Goal: Information Seeking & Learning: Learn about a topic

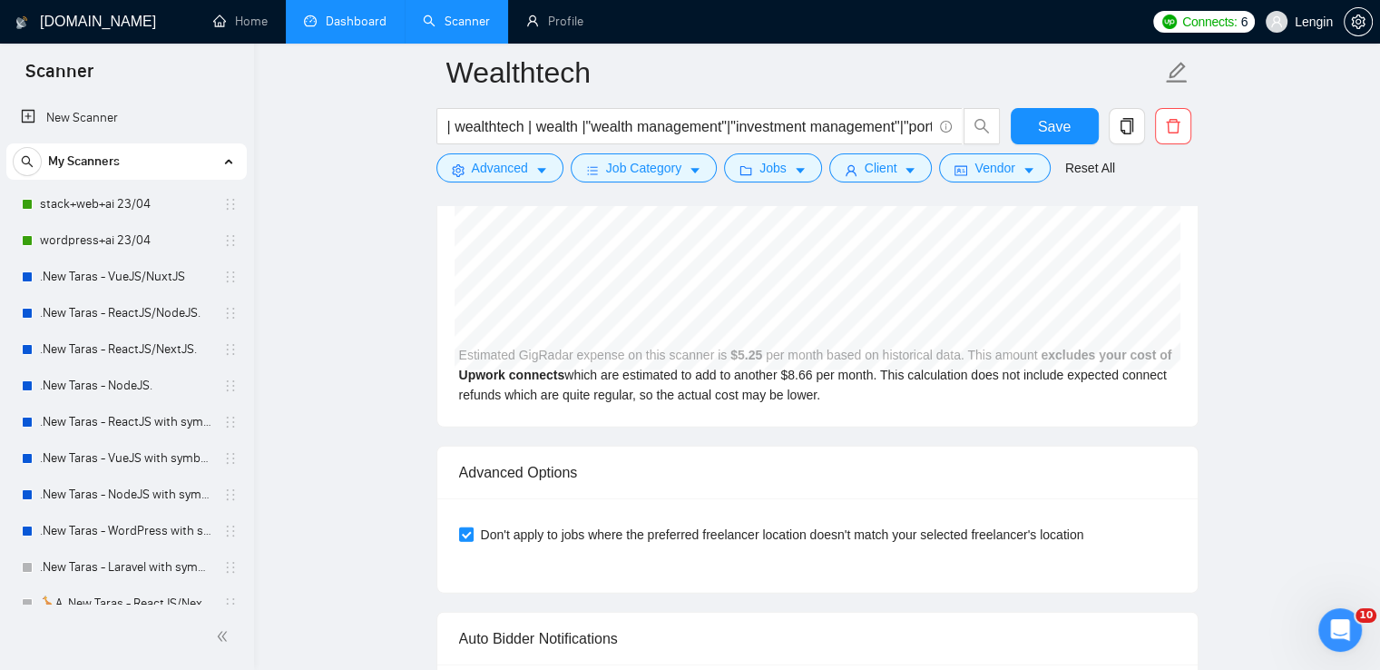
click at [369, 15] on link "Dashboard" at bounding box center [345, 21] width 83 height 15
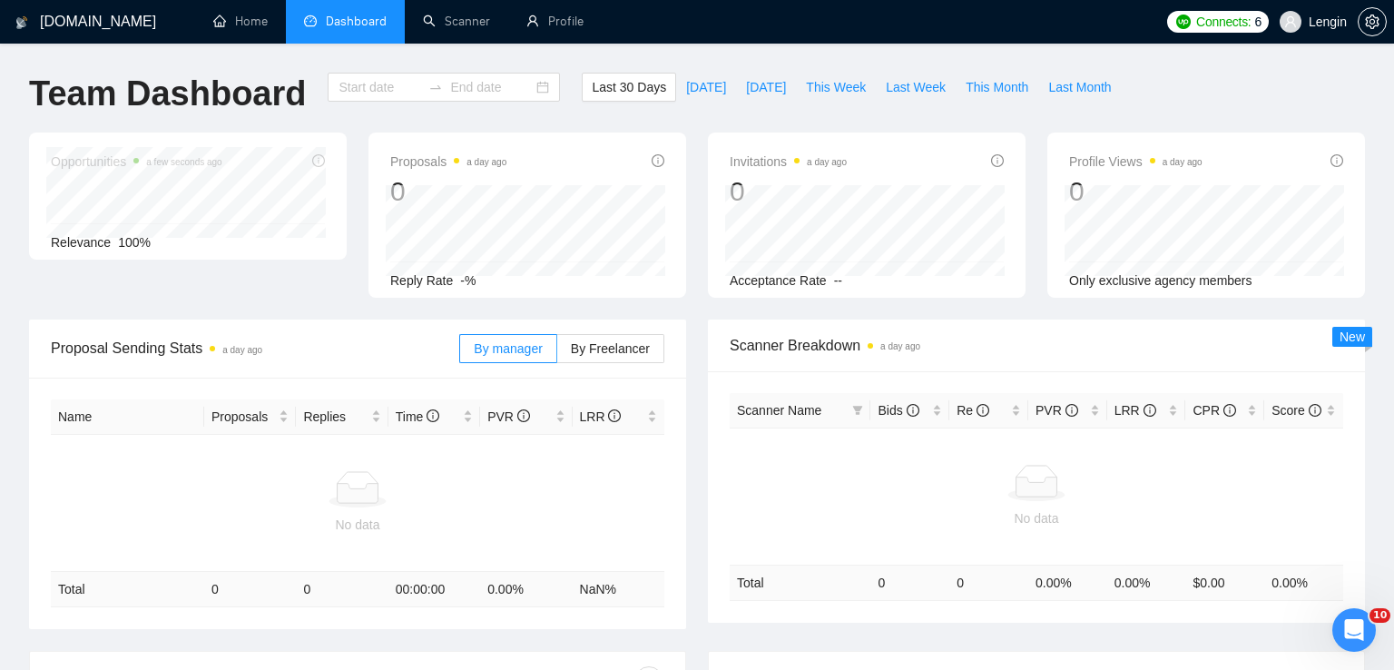
type input "[DATE]"
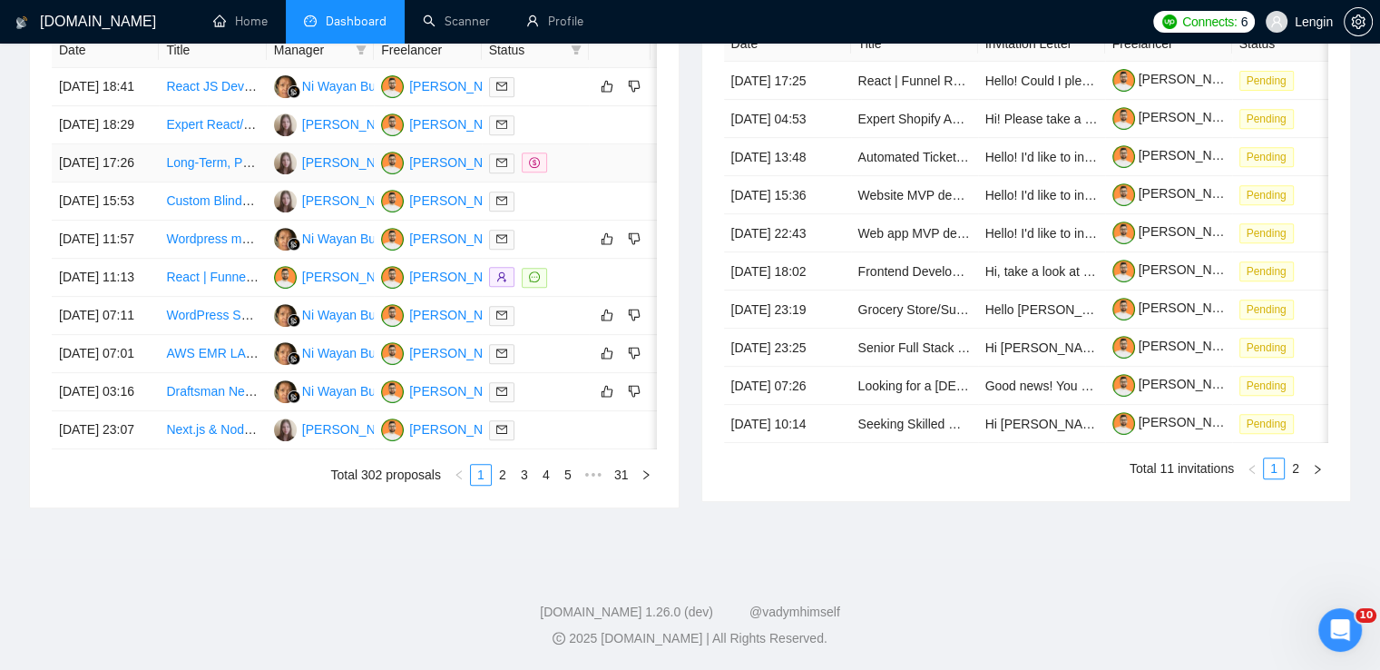
scroll to position [940, 0]
click at [521, 485] on link "3" at bounding box center [525, 475] width 20 height 20
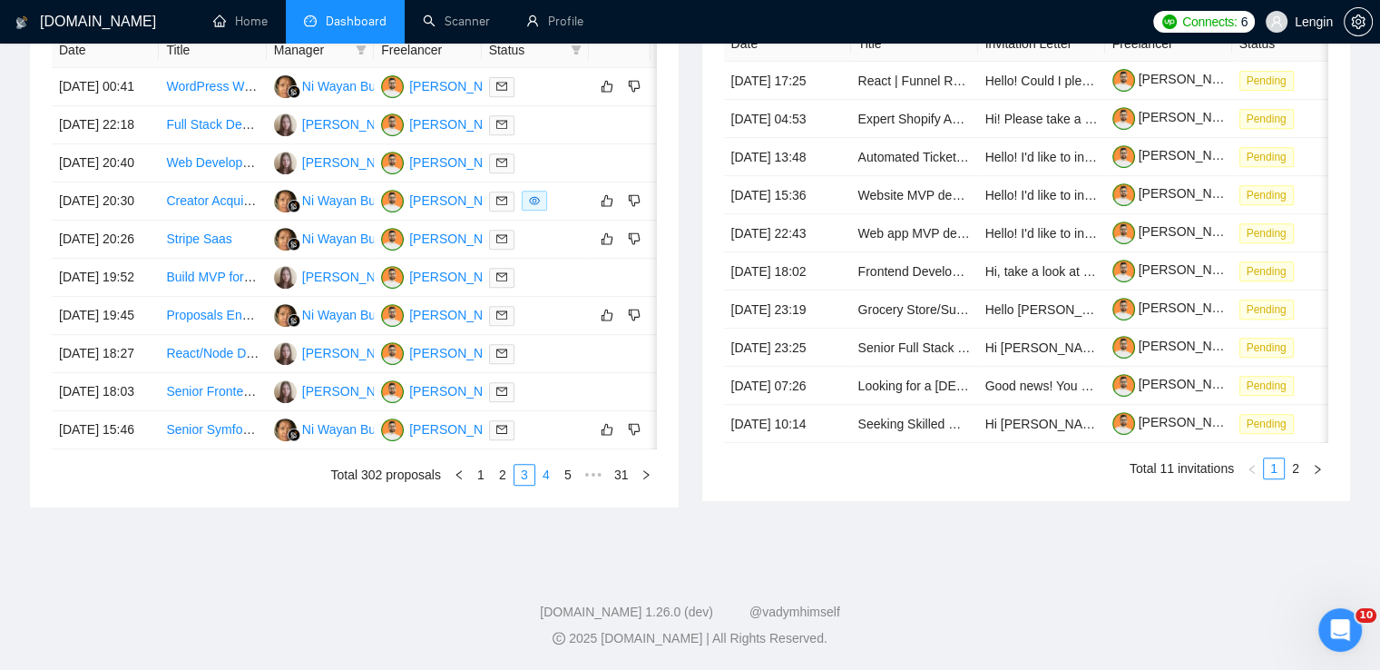
click at [541, 484] on link "4" at bounding box center [546, 475] width 20 height 20
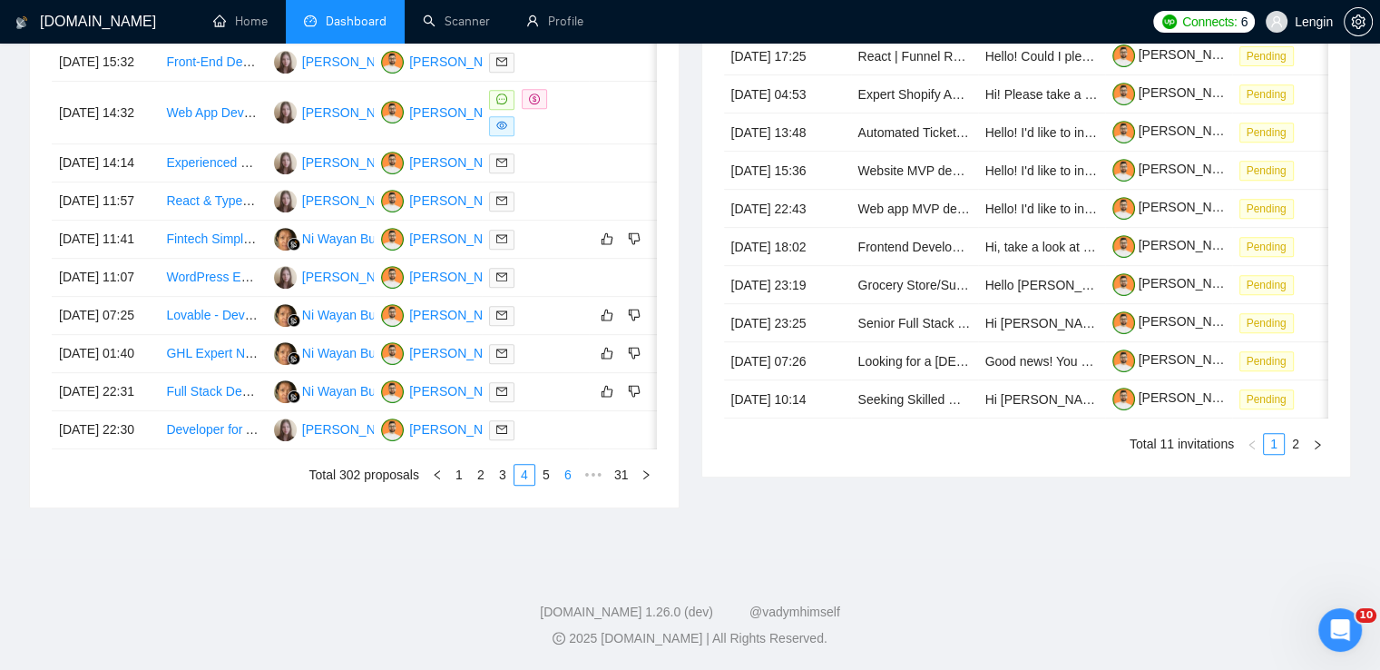
click at [564, 485] on link "6" at bounding box center [568, 475] width 20 height 20
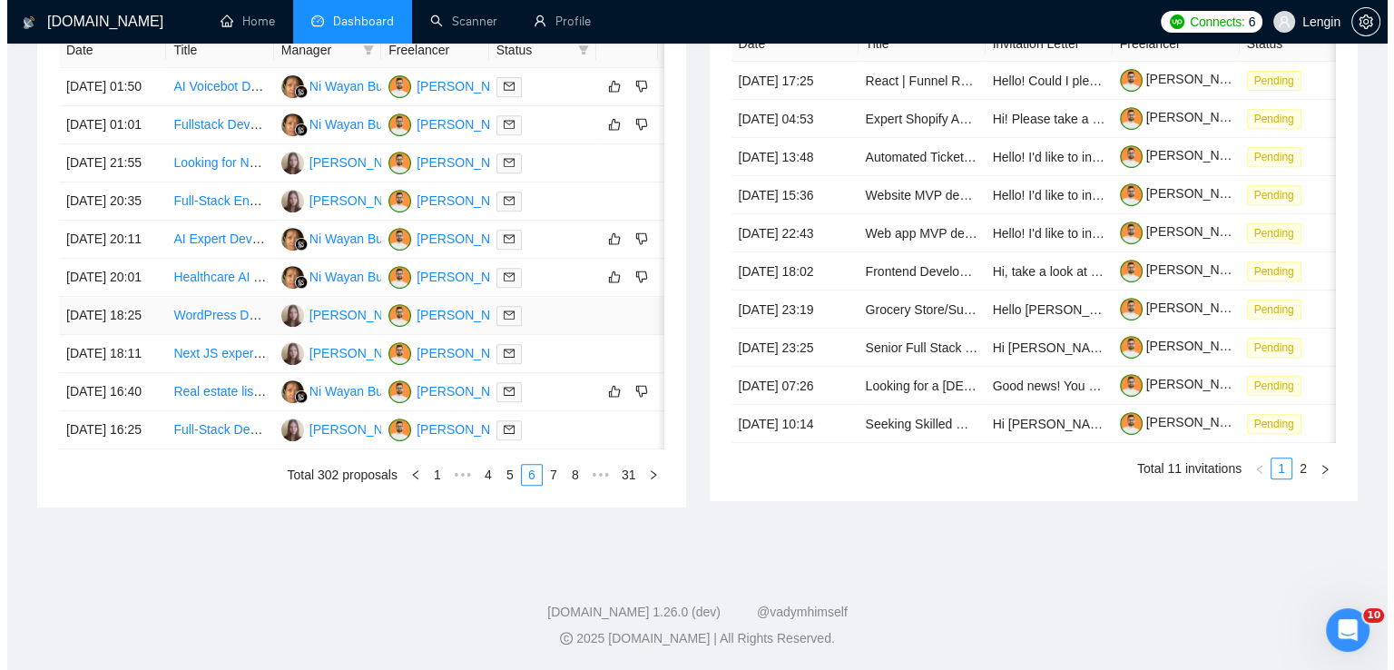
scroll to position [841, 0]
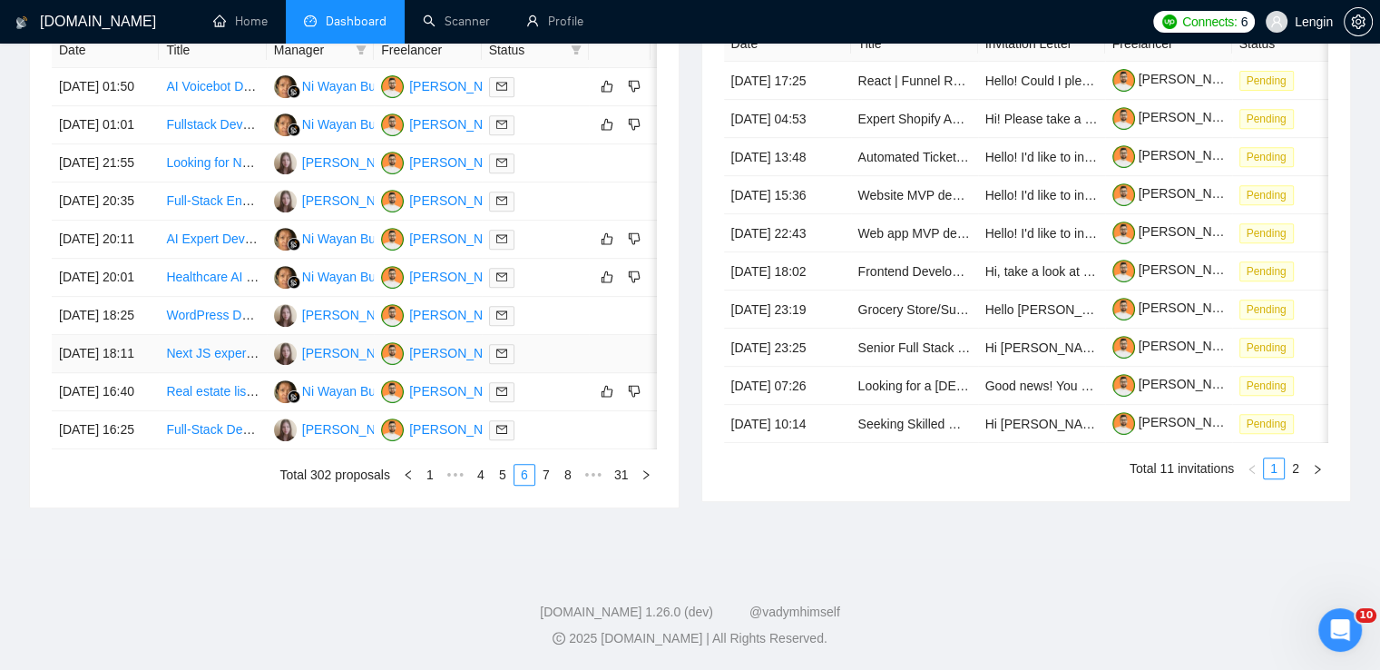
click at [220, 373] on td "Next JS expert - with wide knowlage in using nextjs with CMS" at bounding box center [212, 354] width 107 height 38
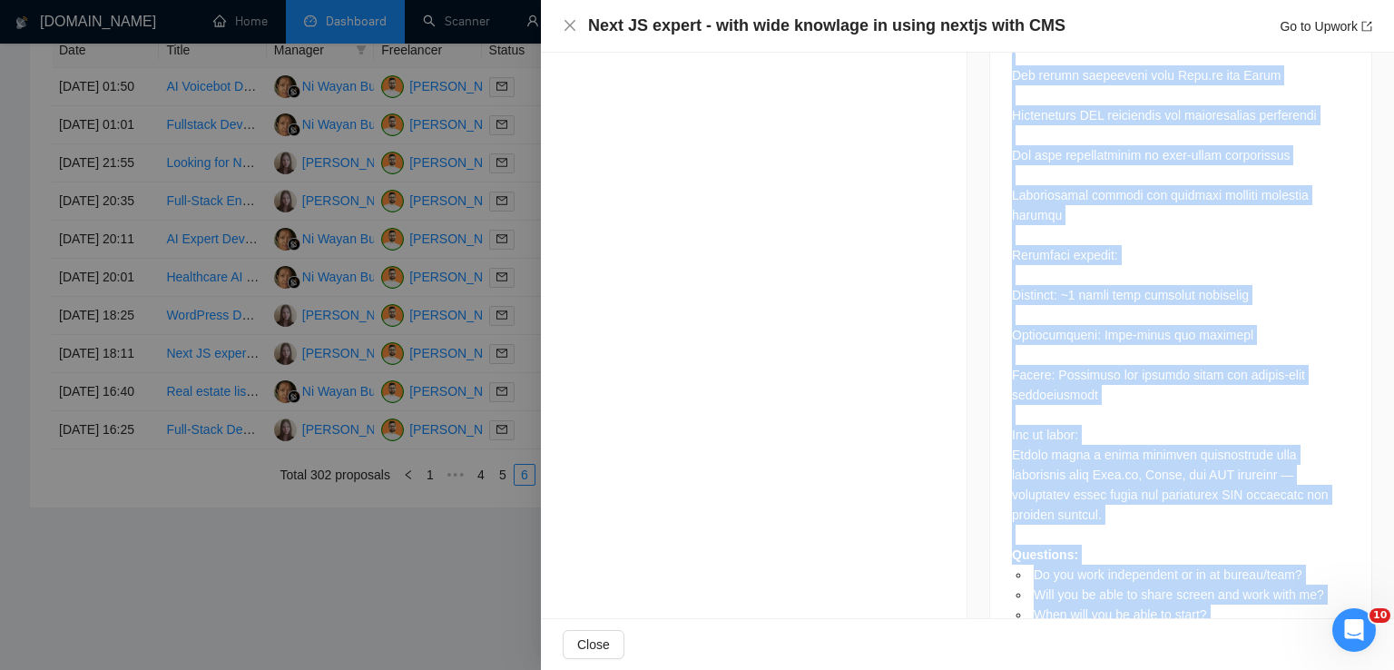
scroll to position [1359, 0]
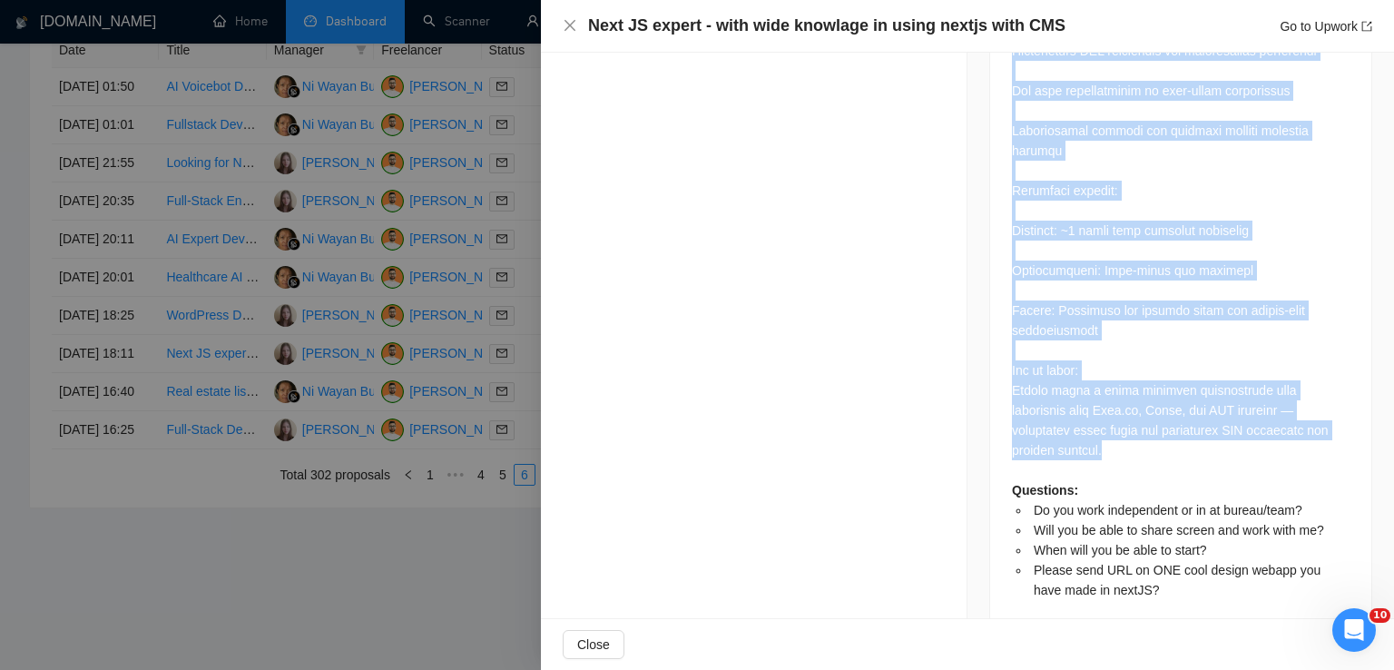
drag, startPoint x: 1005, startPoint y: 101, endPoint x: 1348, endPoint y: 415, distance: 464.3
click at [1348, 415] on div "Questions: Do you work independent or in at bureau/team? Will you be able to sh…" at bounding box center [1180, 57] width 381 height 1154
copy div "Title: Next.js Developer for PWA with CMS Integration & Dynamic Content Descrip…"
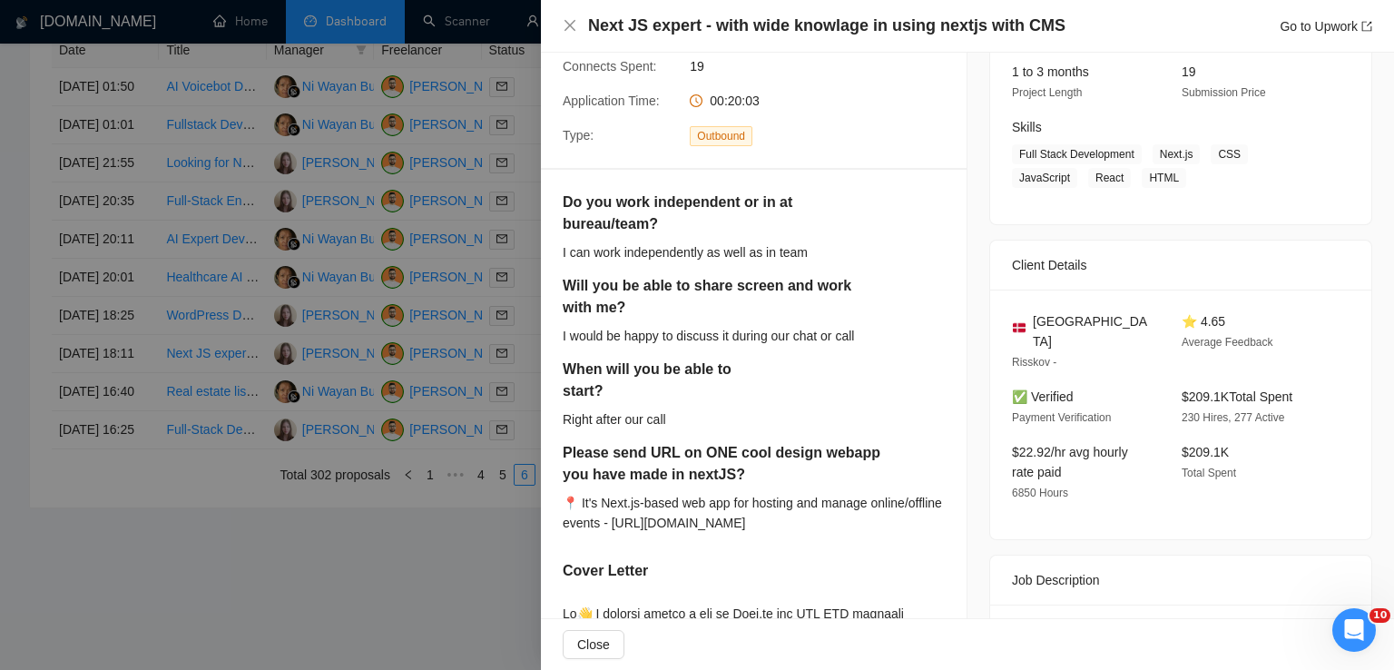
scroll to position [234, 0]
drag, startPoint x: 1099, startPoint y: 328, endPoint x: 1027, endPoint y: 317, distance: 72.7
click at [1027, 317] on div "[GEOGRAPHIC_DATA]" at bounding box center [1082, 332] width 141 height 40
copy span "[GEOGRAPHIC_DATA]"
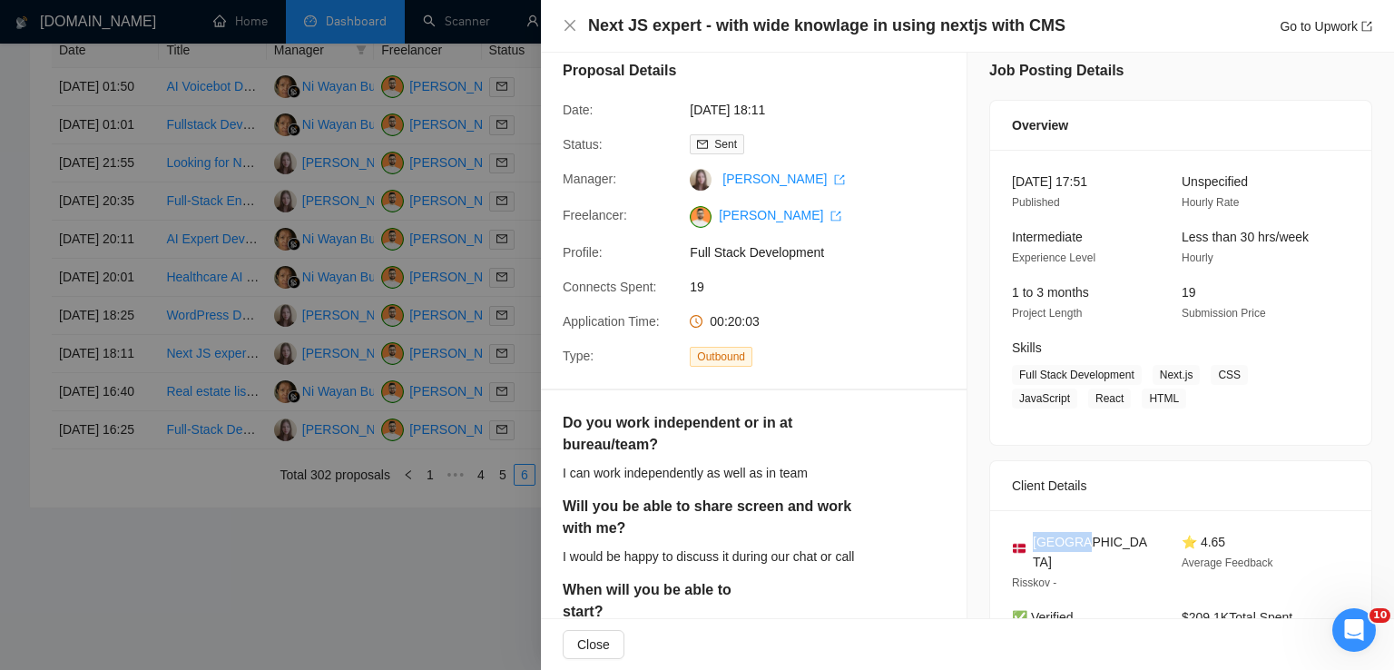
scroll to position [16, 0]
drag, startPoint x: 1151, startPoint y: 373, endPoint x: 1093, endPoint y: 397, distance: 61.8
click at [1093, 397] on span "Full Stack Development Next.js CSS JavaScript React HTML" at bounding box center [1167, 385] width 310 height 44
copy span "Next.js CSS JavaScript React HTML"
click at [570, 28] on icon "close" at bounding box center [570, 25] width 15 height 15
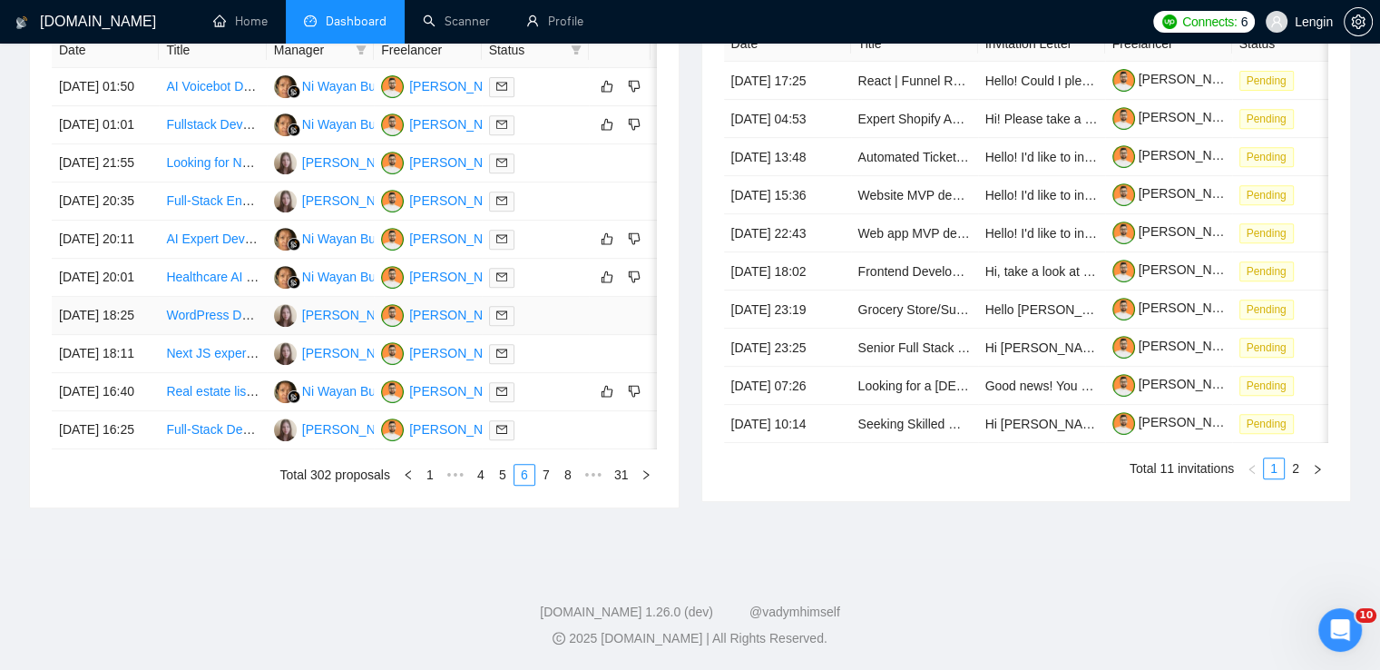
click at [217, 335] on td "WordPress Developer for Website with Figma Template (approx. 12 pages)" at bounding box center [212, 316] width 107 height 38
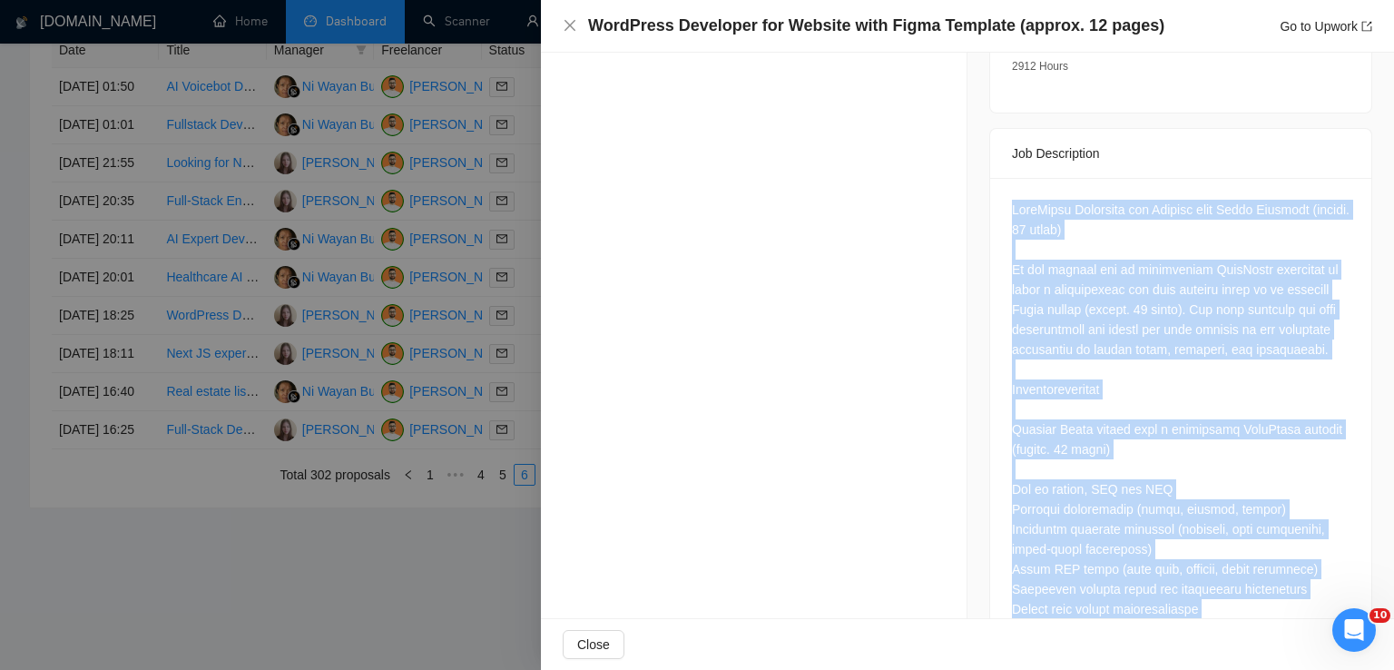
scroll to position [975, 0]
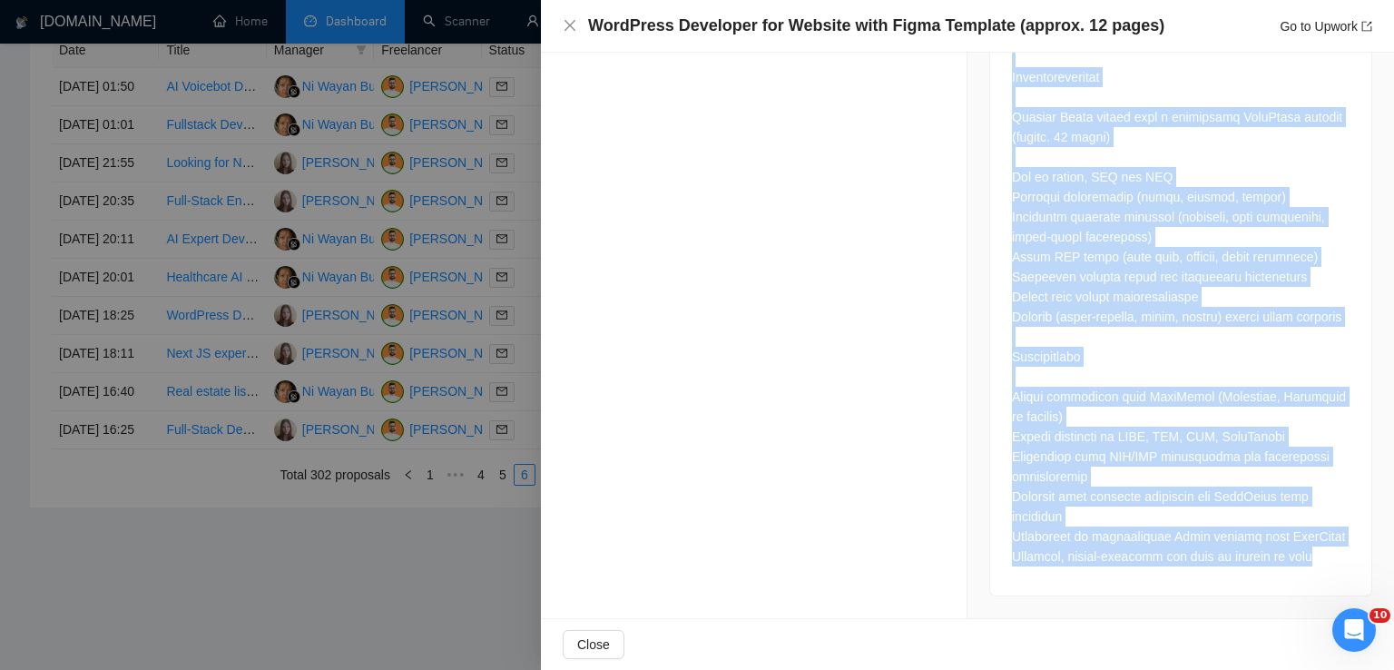
drag, startPoint x: 1007, startPoint y: 190, endPoint x: 1311, endPoint y: 550, distance: 471.4
click at [1311, 550] on div at bounding box center [1181, 226] width 338 height 679
copy div "WordPress Developer for Website with Figma Template (approx. 12 pages) We are l…"
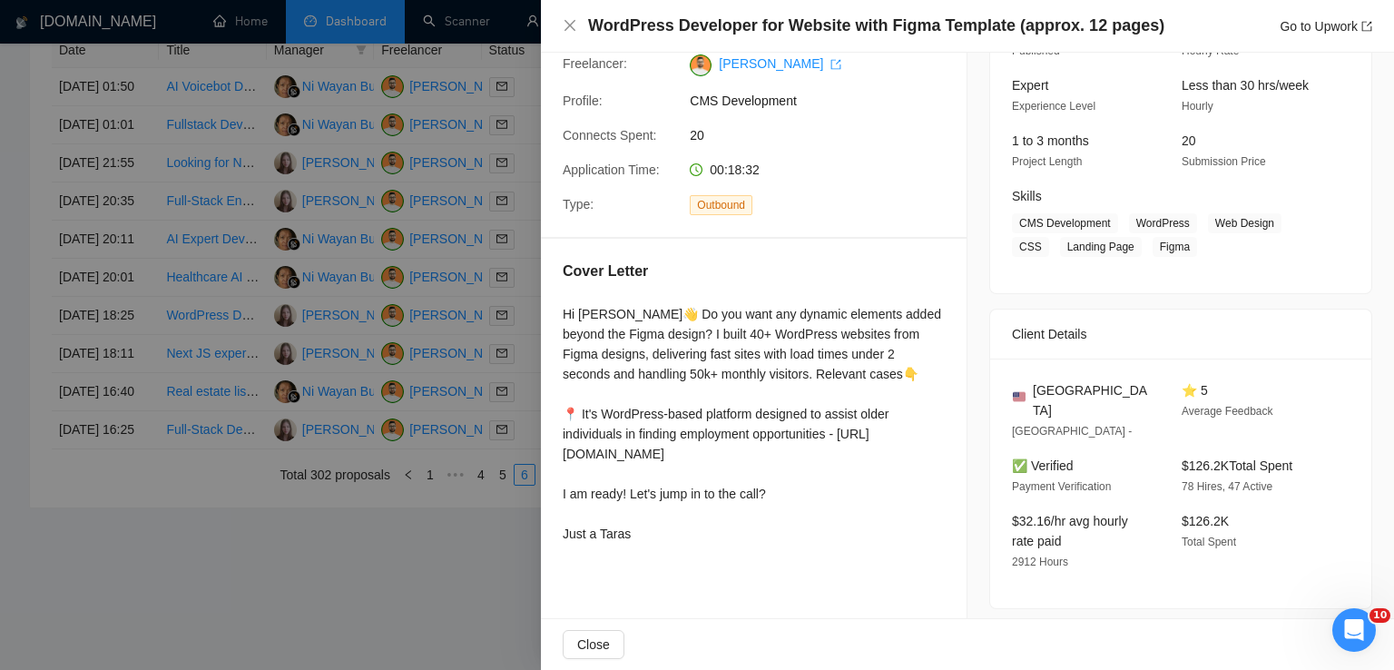
scroll to position [165, 0]
drag, startPoint x: 1113, startPoint y: 392, endPoint x: 1026, endPoint y: 395, distance: 86.2
click at [1026, 395] on div "[GEOGRAPHIC_DATA]" at bounding box center [1082, 401] width 141 height 40
copy span "[GEOGRAPHIC_DATA]"
drag, startPoint x: 1130, startPoint y: 226, endPoint x: 1186, endPoint y: 255, distance: 63.3
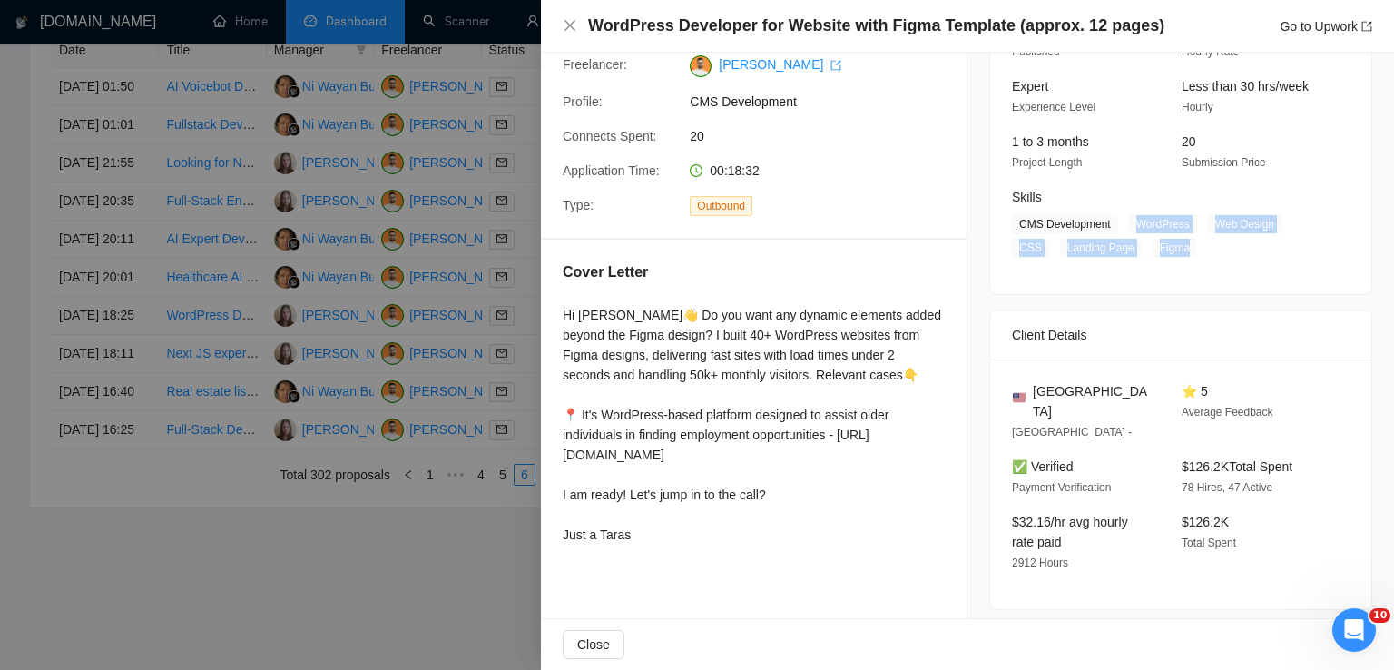
click at [1186, 255] on span "CMS Development WordPress Web Design CSS Landing Page Figma" at bounding box center [1167, 236] width 310 height 44
copy span "WordPress Web Design CSS Landing Page Figma"
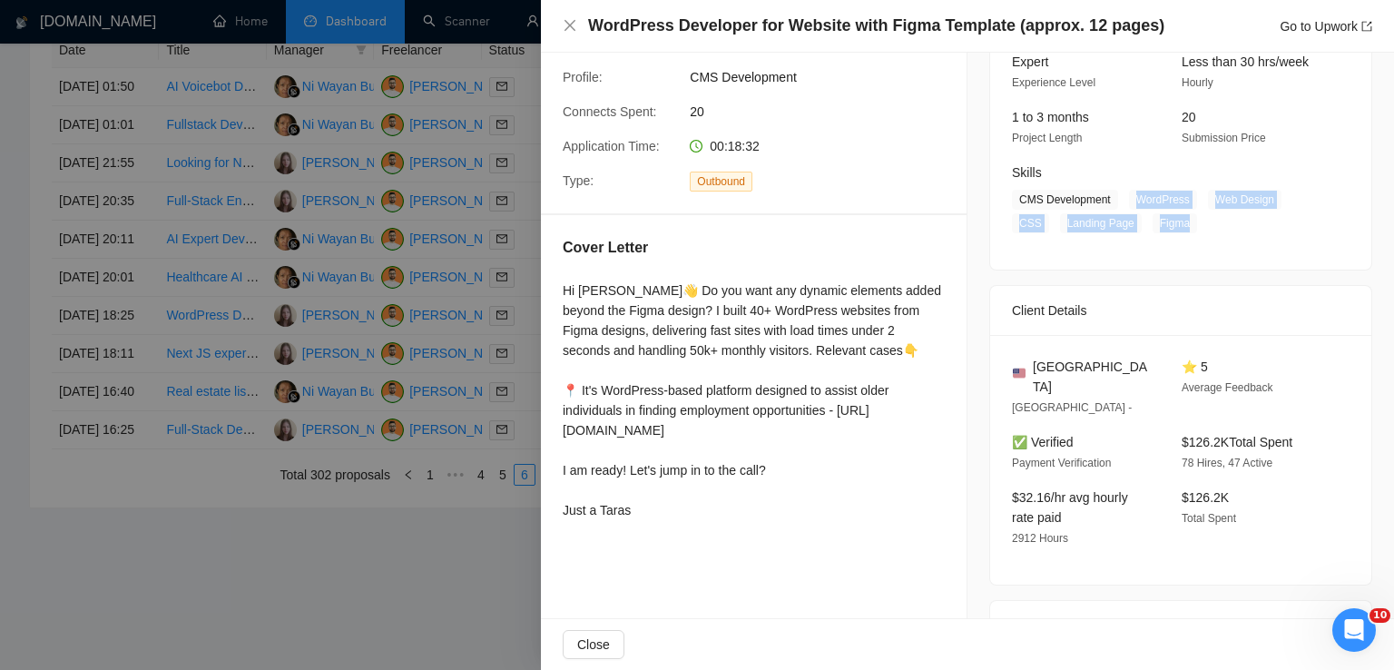
scroll to position [289, 0]
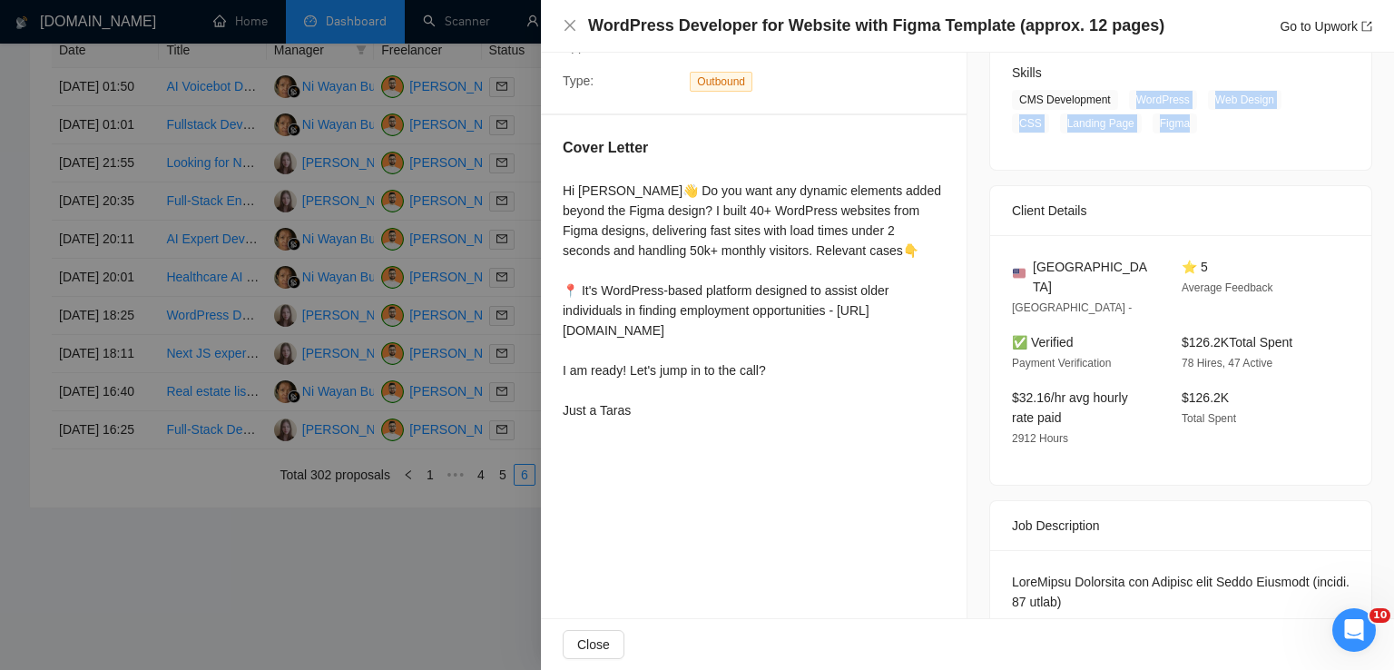
drag, startPoint x: 1303, startPoint y: 321, endPoint x: 1162, endPoint y: 326, distance: 141.6
click at [1162, 332] on div "✅ Verified Payment Verification $126.2K Total Spent 78 Hires, 47 Active" at bounding box center [1167, 352] width 325 height 41
copy span "$126.2K Total Spent"
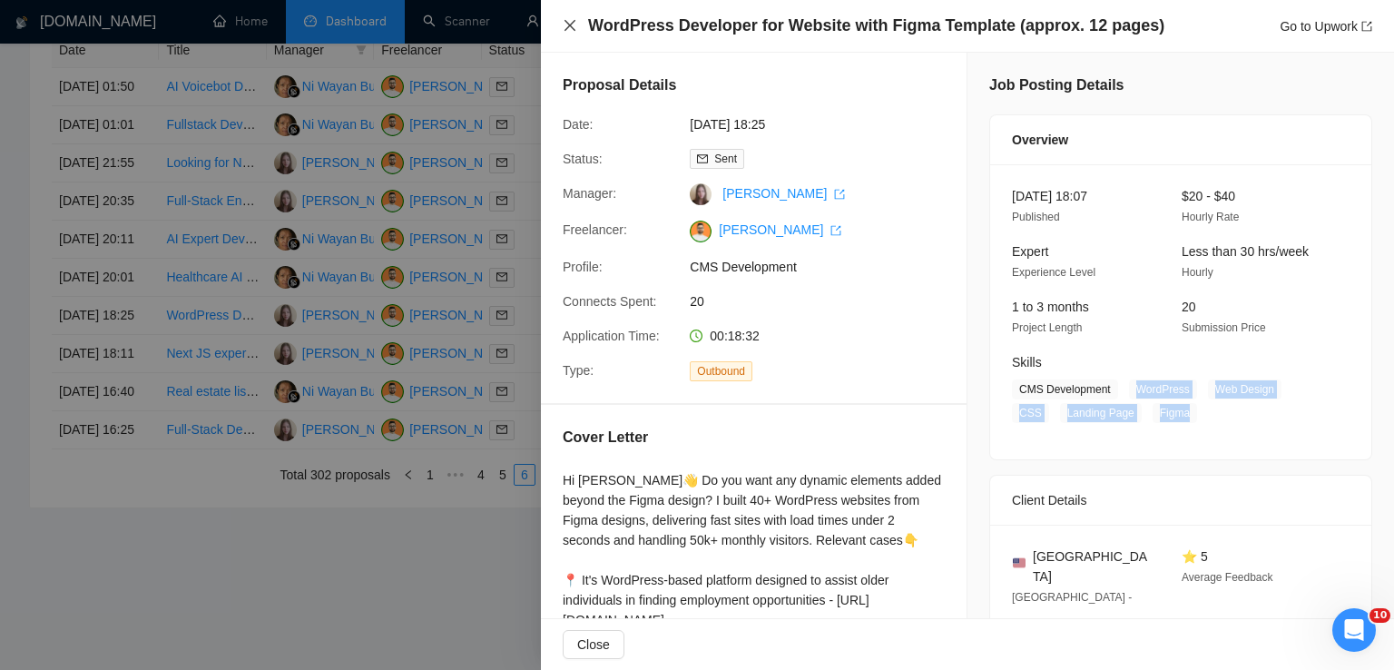
click at [573, 31] on icon "close" at bounding box center [570, 25] width 15 height 15
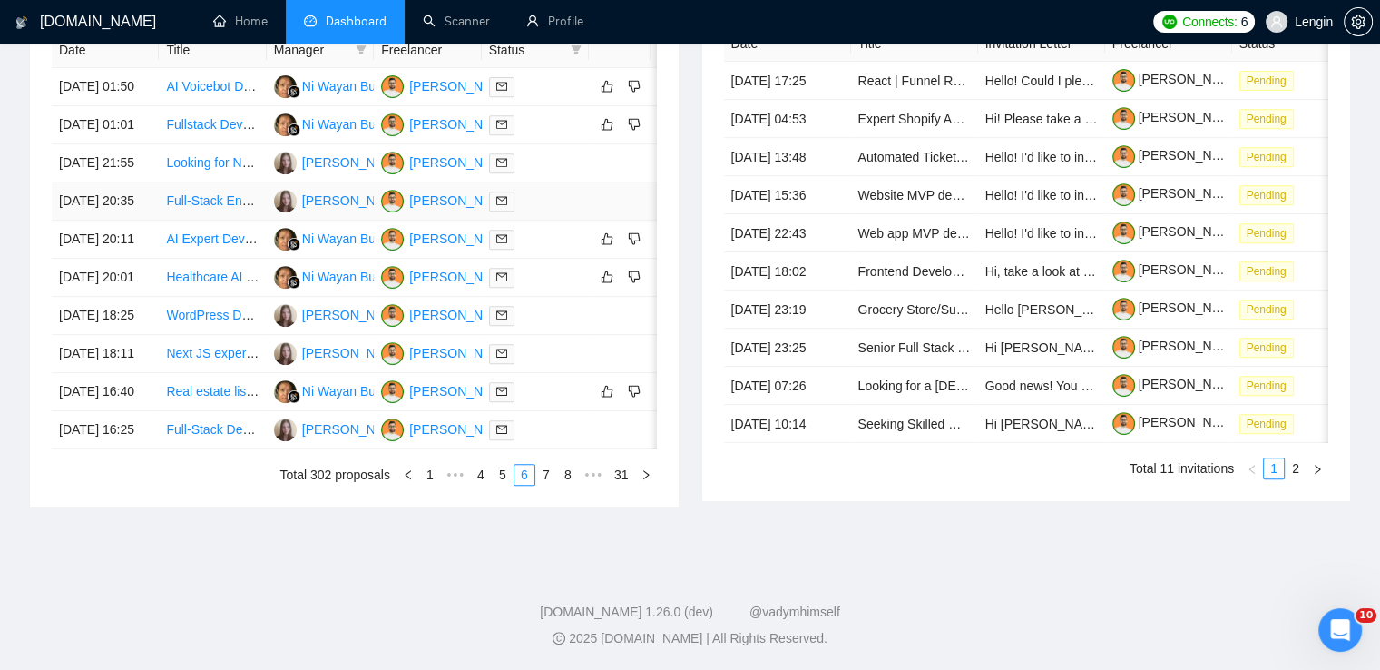
click at [221, 208] on td "Full-Stack Engineer Needed for Exciting Projects" at bounding box center [212, 201] width 107 height 38
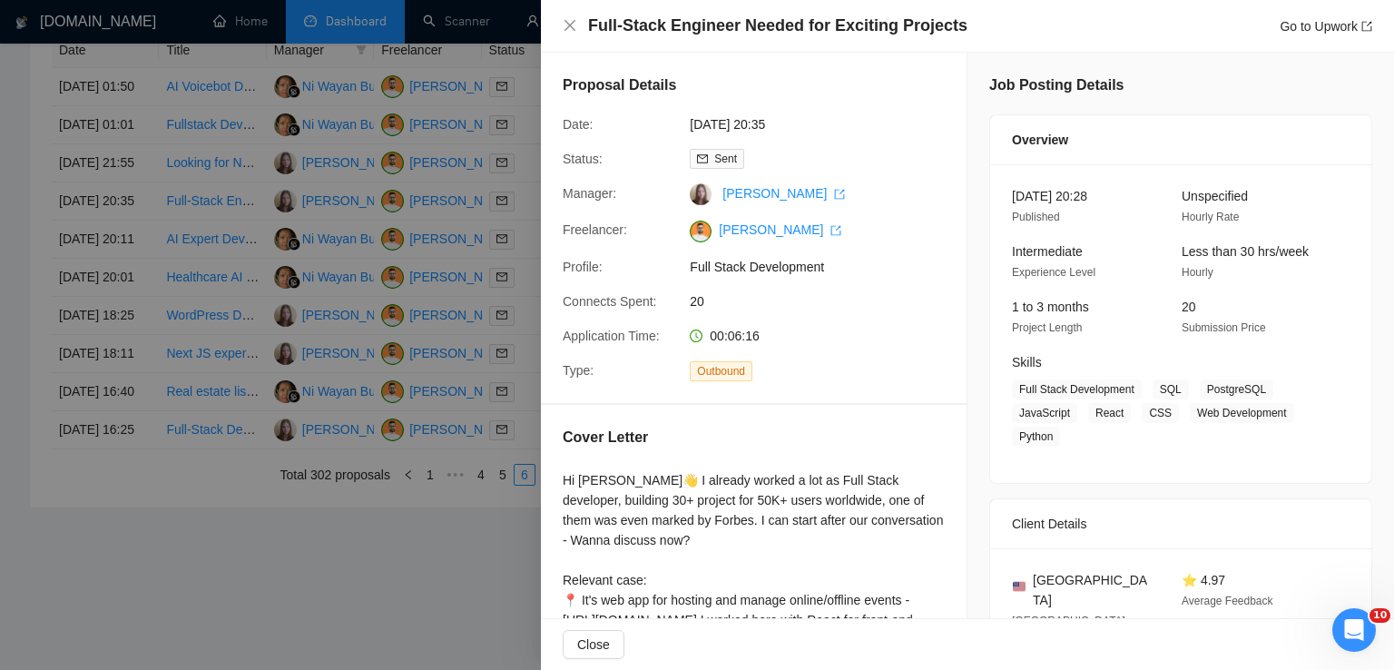
scroll to position [152, 0]
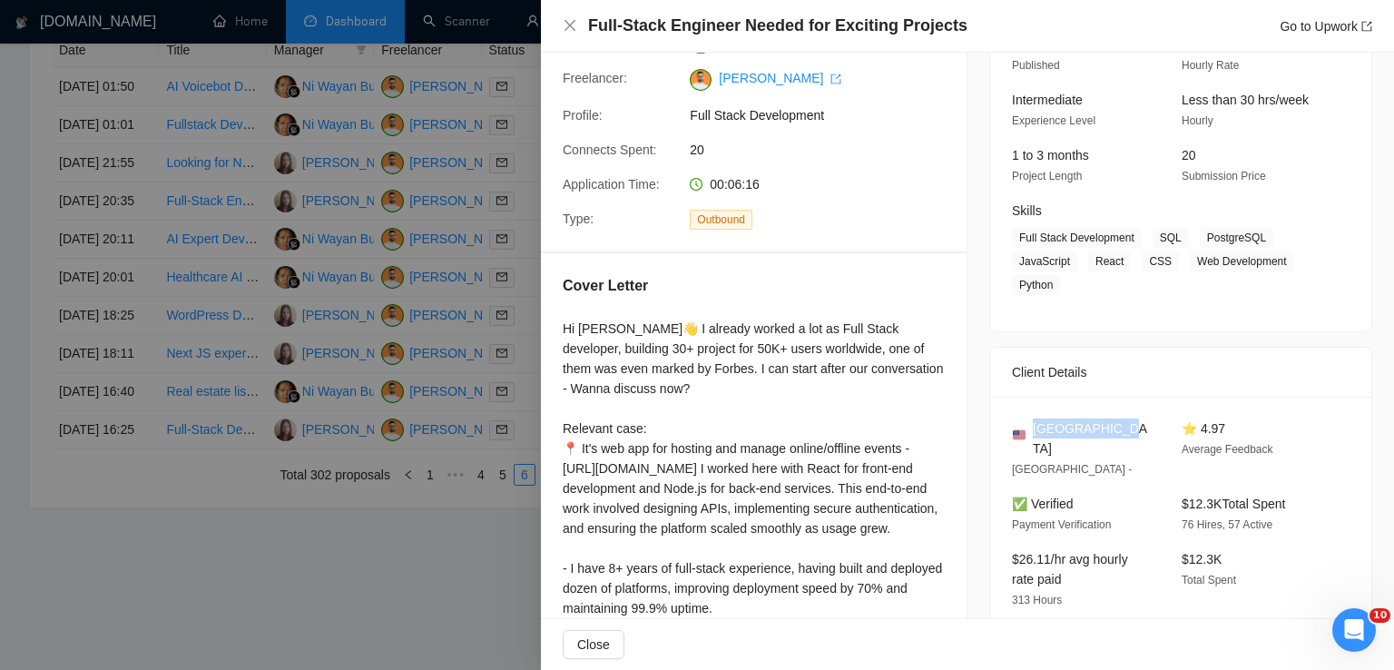
drag, startPoint x: 1107, startPoint y: 430, endPoint x: 1027, endPoint y: 430, distance: 79.9
click at [1027, 430] on div "[GEOGRAPHIC_DATA]" at bounding box center [1082, 438] width 141 height 40
copy span "[GEOGRAPHIC_DATA]"
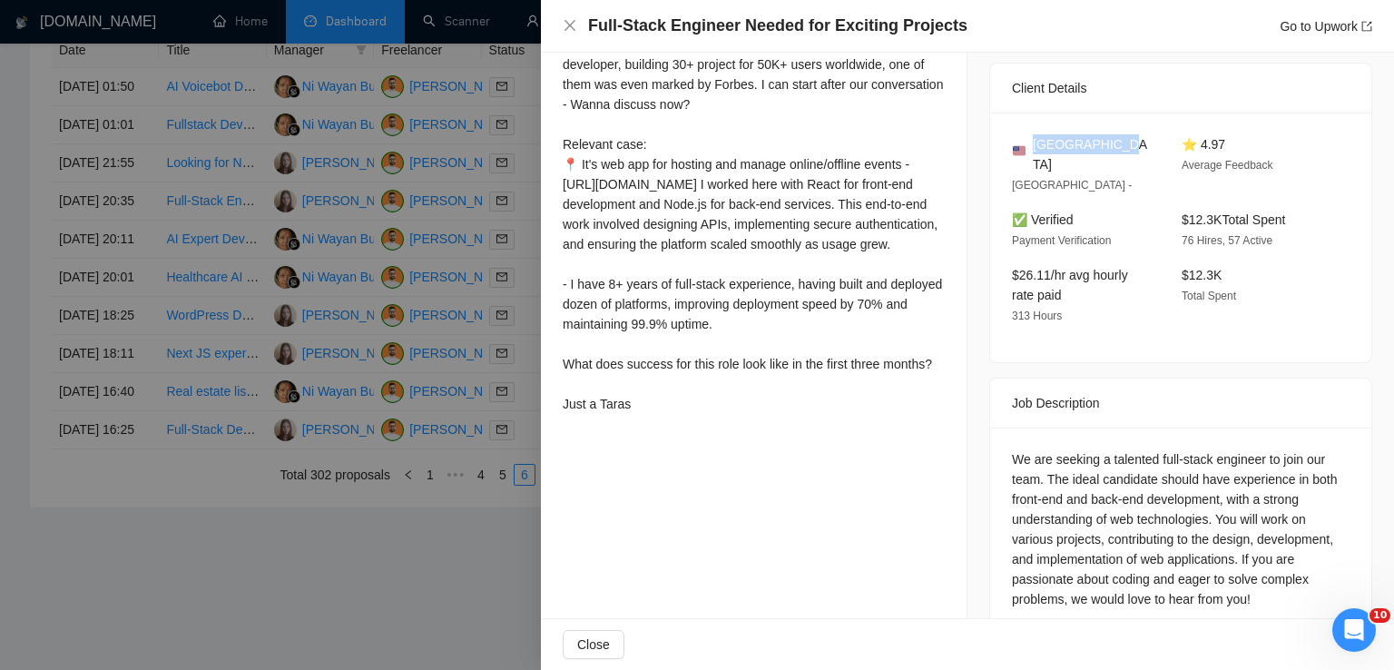
scroll to position [459, 0]
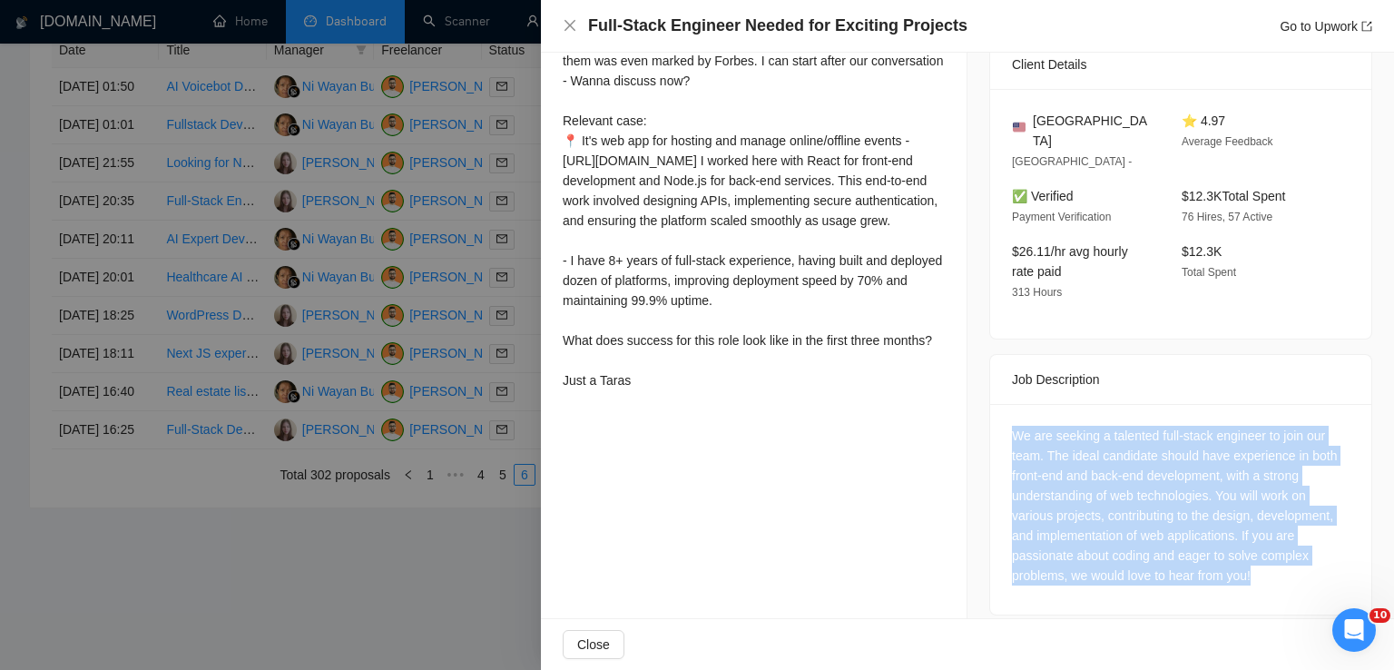
drag, startPoint x: 1251, startPoint y: 554, endPoint x: 1000, endPoint y: 418, distance: 285.8
click at [1000, 418] on div "We are seeking a talented full-stack engineer to join our team. The ideal candi…" at bounding box center [1180, 509] width 381 height 211
copy div "We are seeking a talented full-stack engineer to join our team. The ideal candi…"
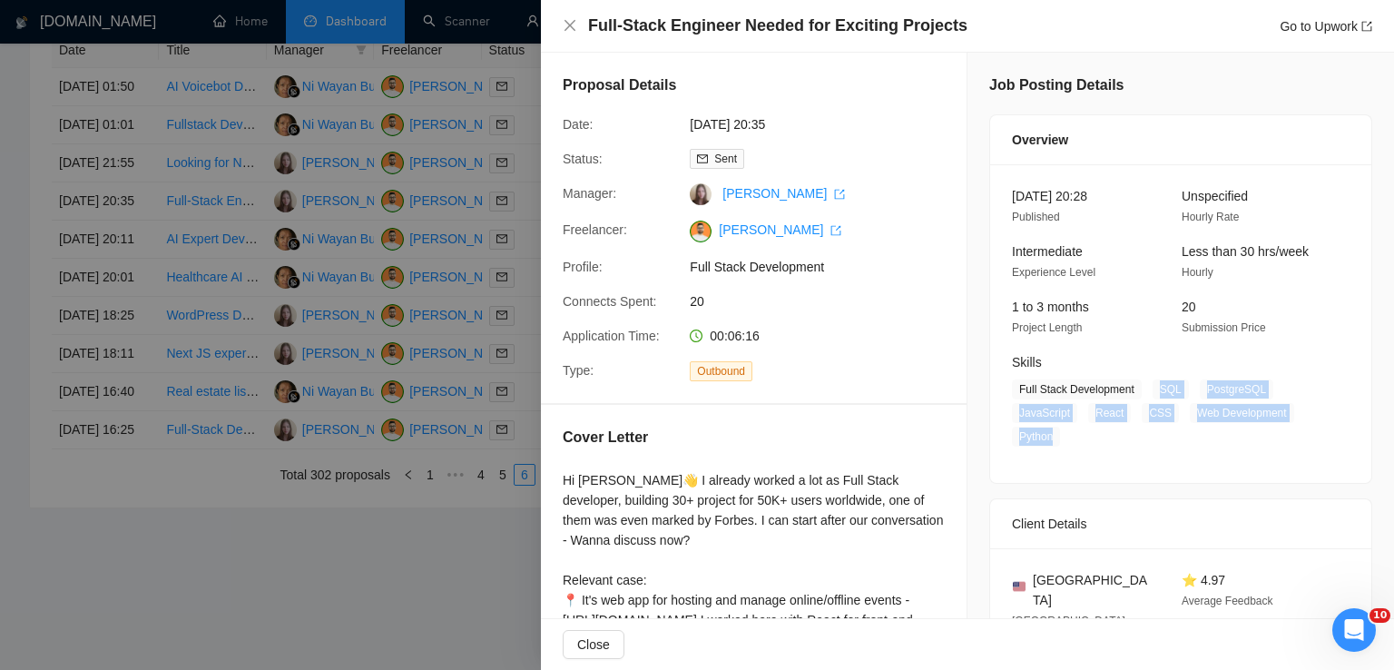
drag, startPoint x: 1147, startPoint y: 389, endPoint x: 1049, endPoint y: 433, distance: 107.2
click at [1049, 433] on span "Full Stack Development SQL PostgreSQL JavaScript React CSS Web Development Pyth…" at bounding box center [1167, 412] width 310 height 67
copy span "SQL PostgreSQL JavaScript React CSS Web Development Python"
click at [568, 26] on icon "close" at bounding box center [569, 25] width 11 height 11
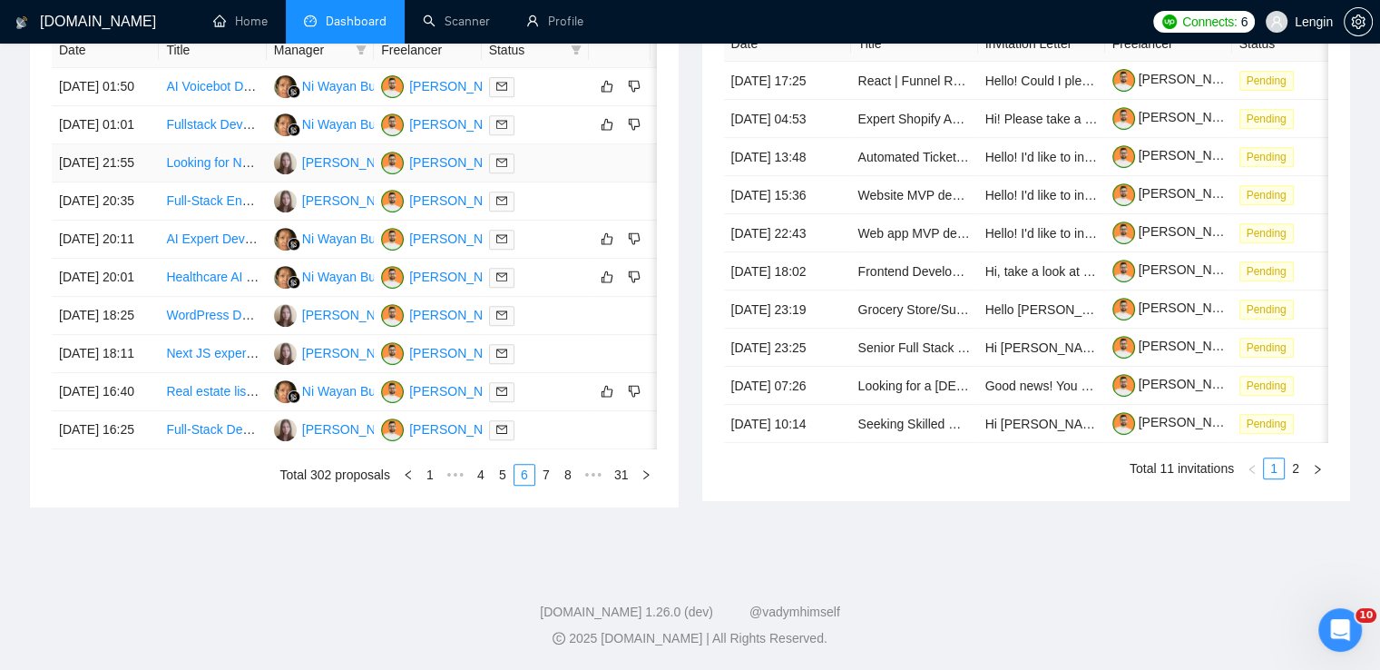
click at [250, 145] on td "Looking for Next.js Full Time Developer" at bounding box center [212, 163] width 107 height 38
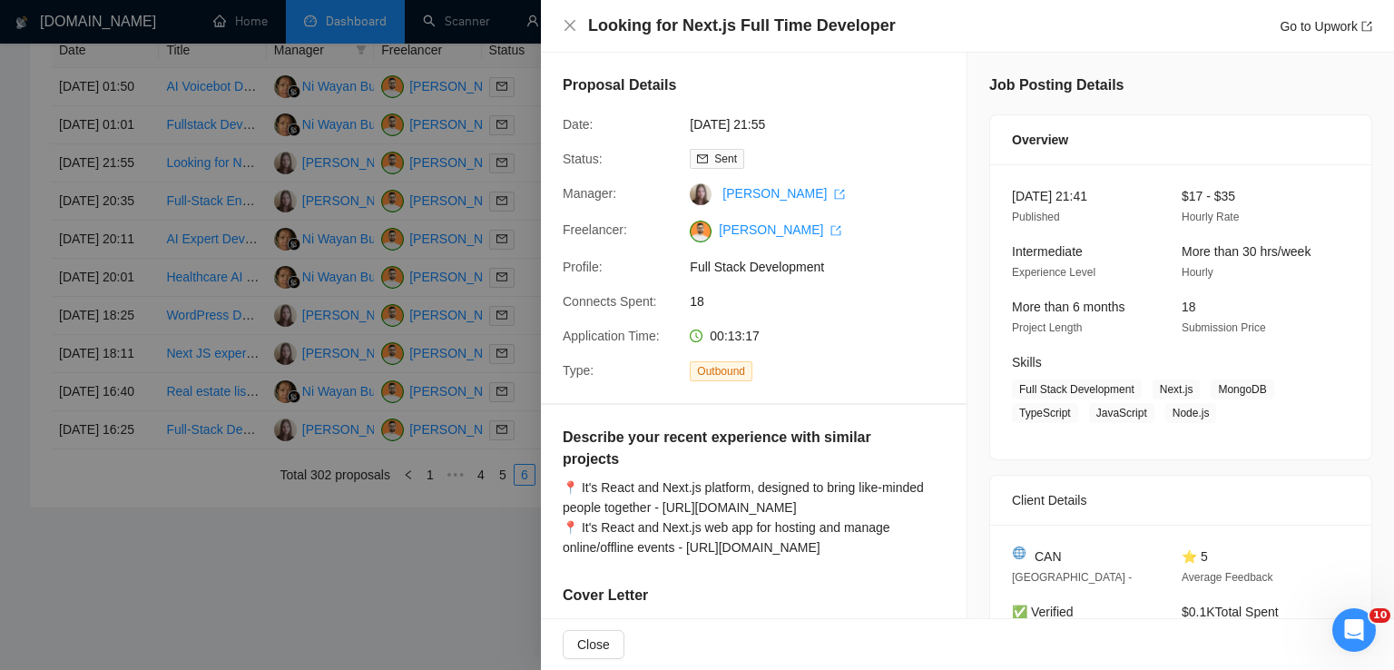
scroll to position [286, 0]
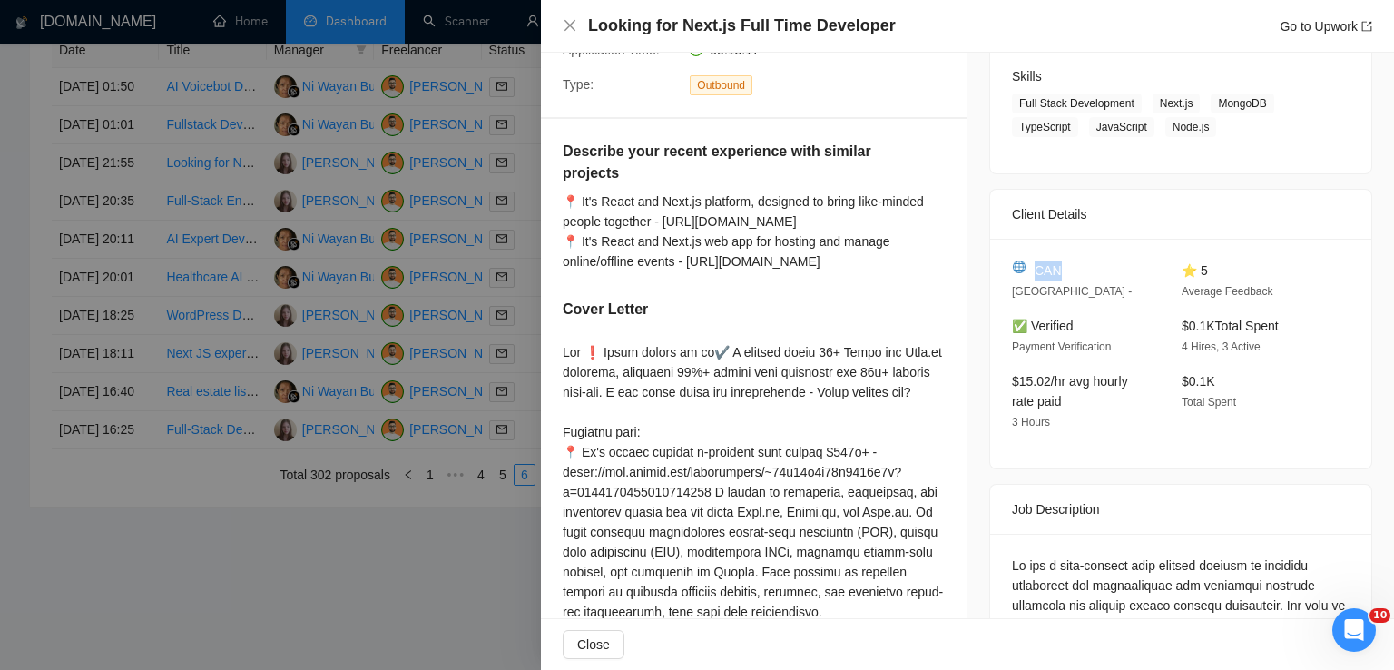
drag, startPoint x: 1067, startPoint y: 277, endPoint x: 1029, endPoint y: 277, distance: 38.1
click at [1029, 277] on div "CAN" at bounding box center [1082, 270] width 141 height 20
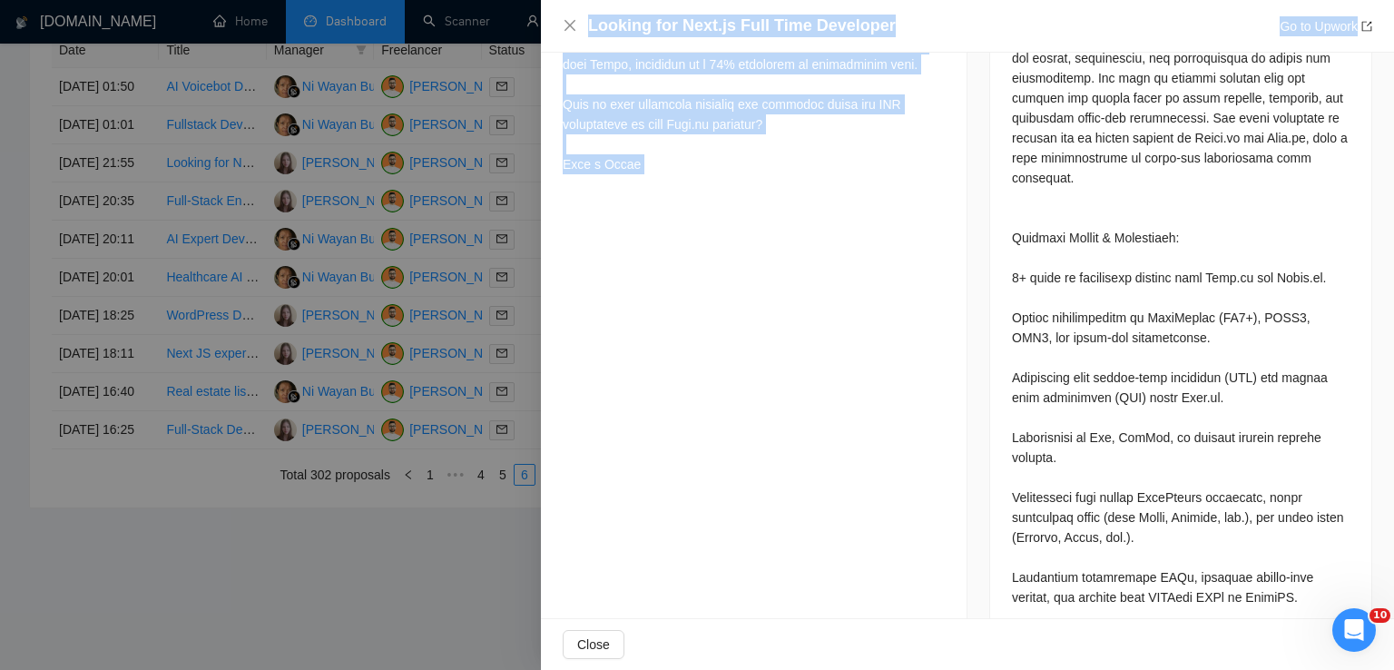
scroll to position [1459, 0]
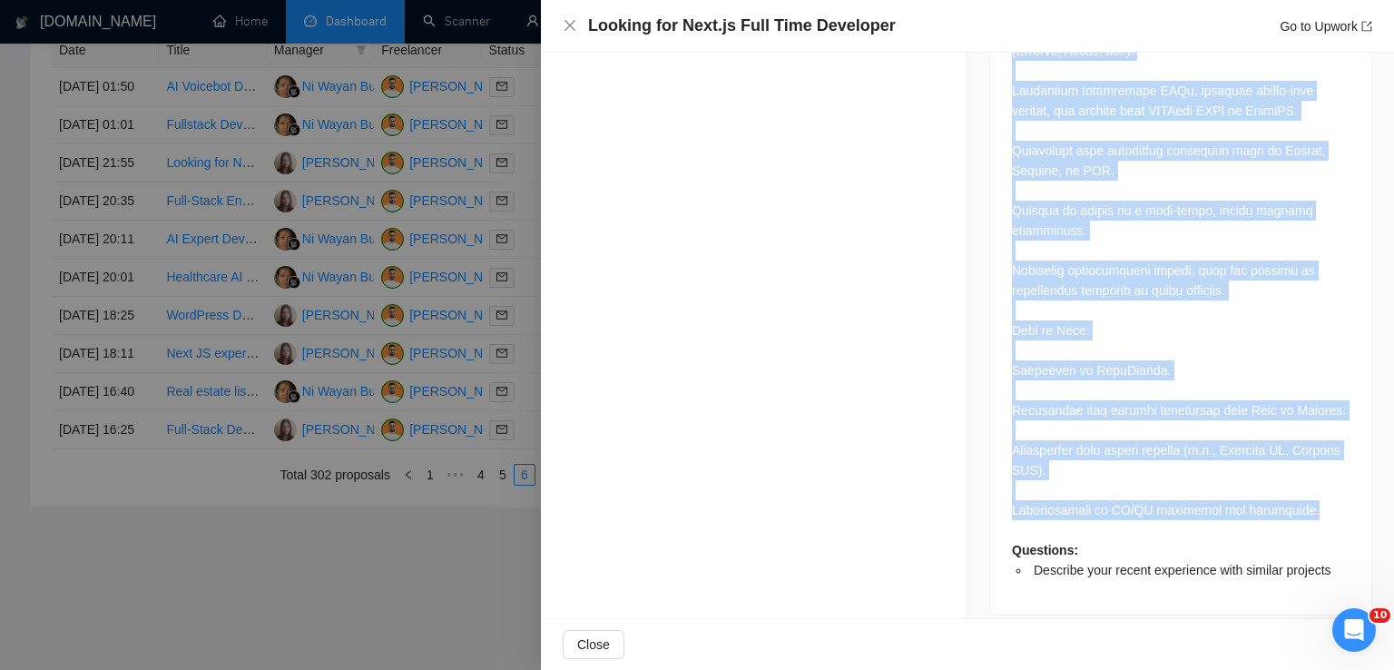
drag, startPoint x: 1005, startPoint y: 185, endPoint x: 1306, endPoint y: 488, distance: 427.3
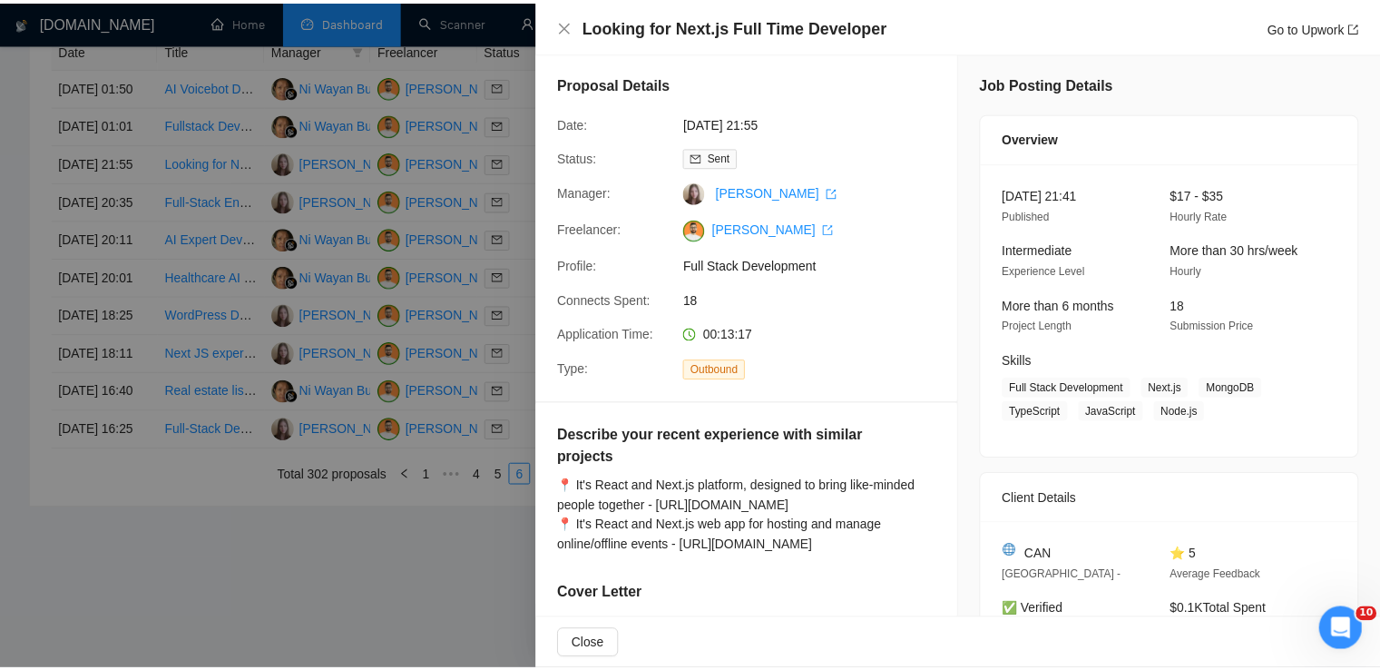
scroll to position [0, 0]
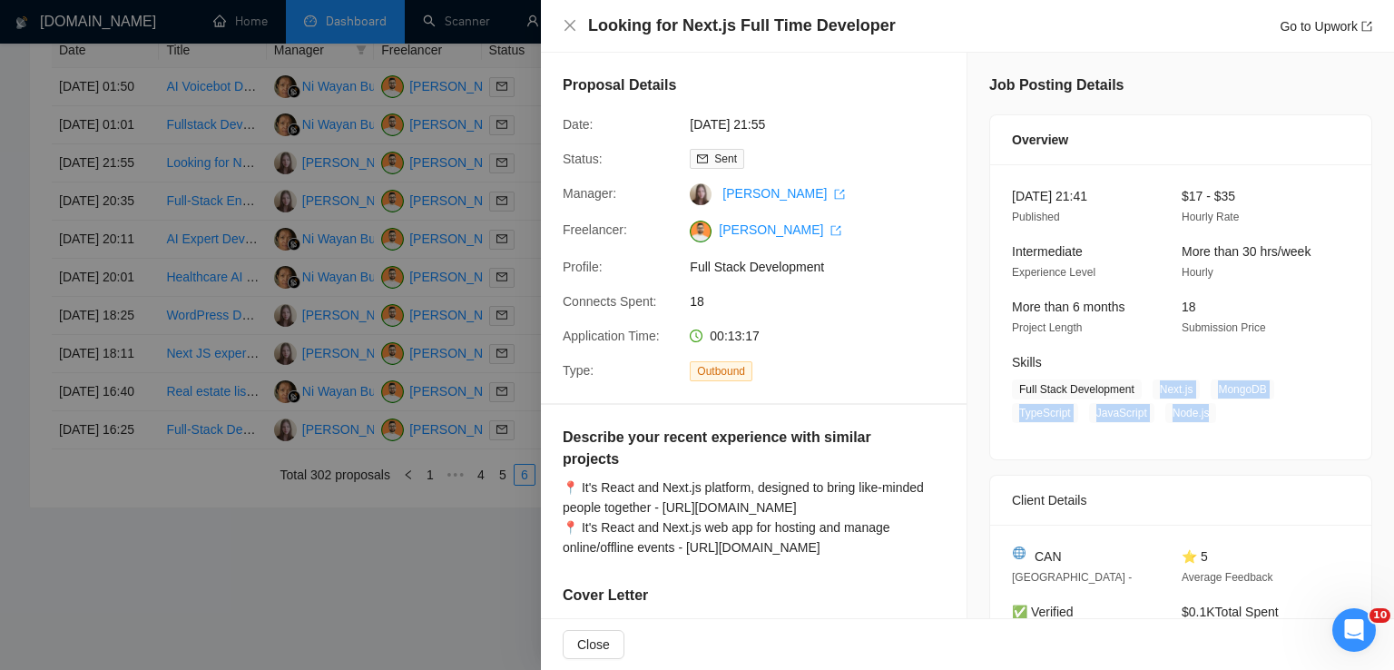
drag, startPoint x: 1152, startPoint y: 391, endPoint x: 1205, endPoint y: 411, distance: 56.3
click at [1205, 411] on span "Full Stack Development Next.js MongoDB TypeScript JavaScript Node.js" at bounding box center [1167, 401] width 310 height 44
click at [566, 29] on icon "close" at bounding box center [569, 25] width 11 height 11
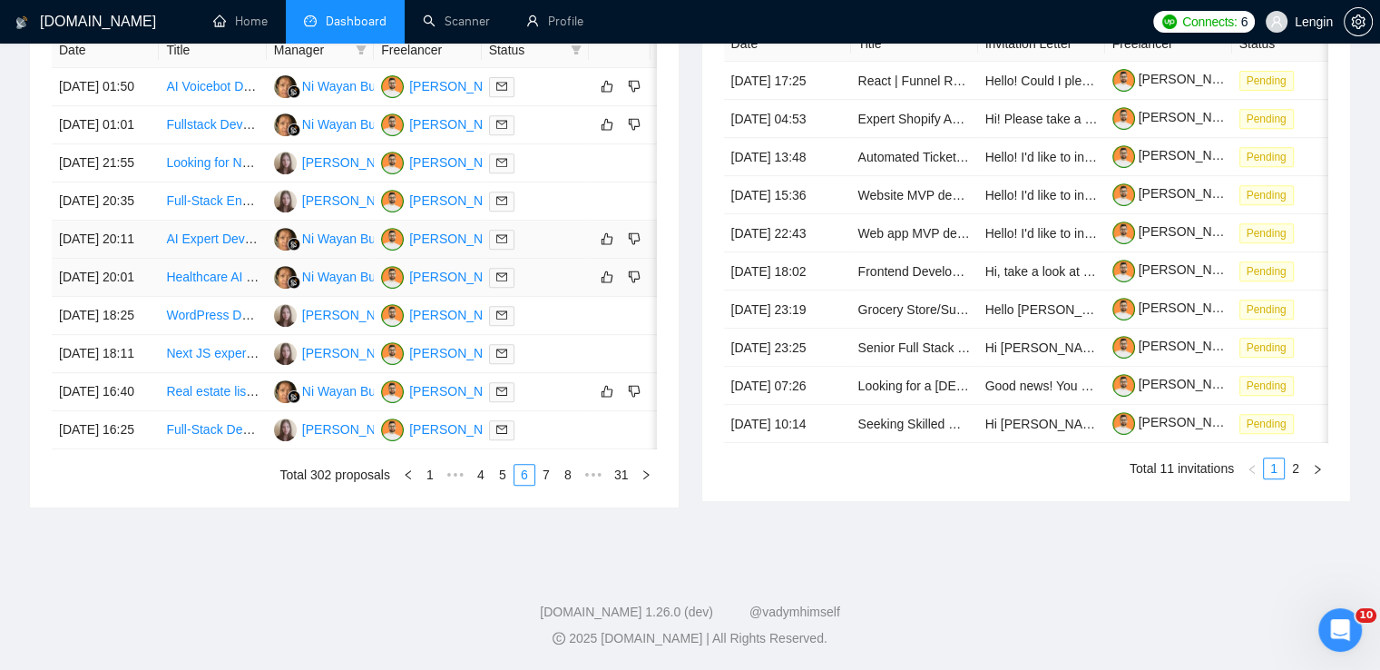
scroll to position [791, 0]
click at [544, 485] on link "7" at bounding box center [546, 475] width 20 height 20
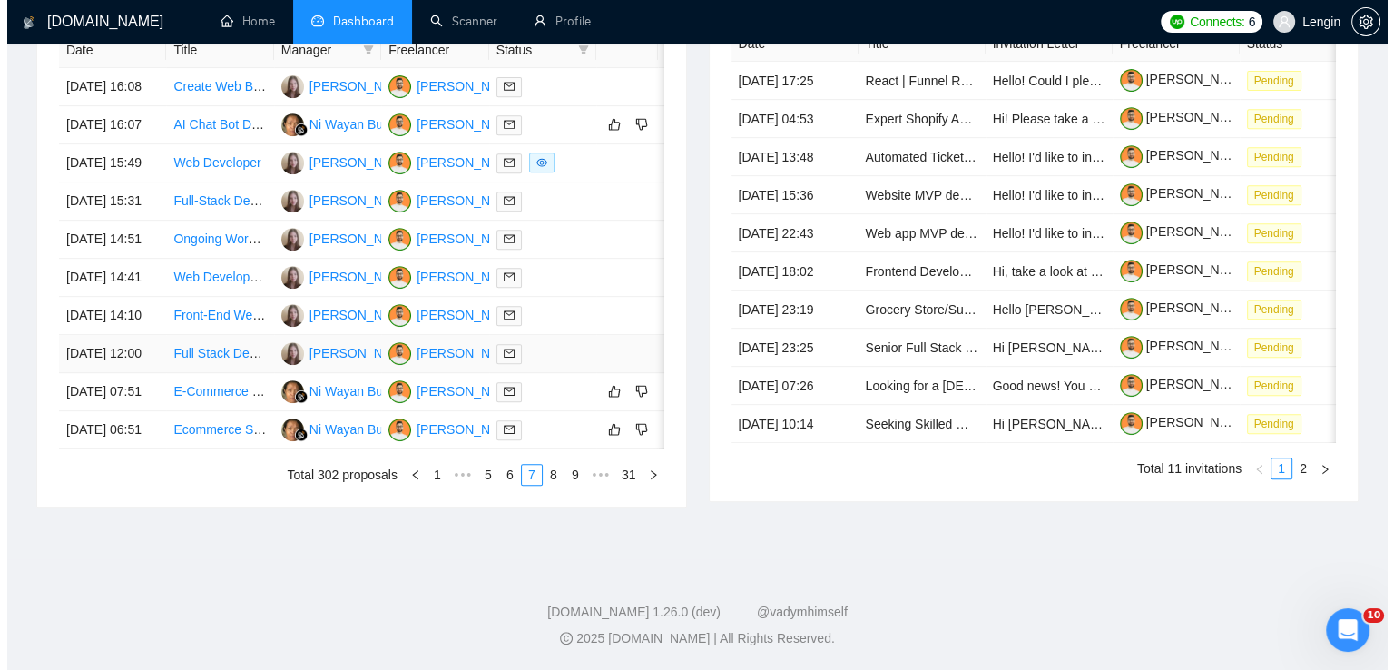
scroll to position [827, 0]
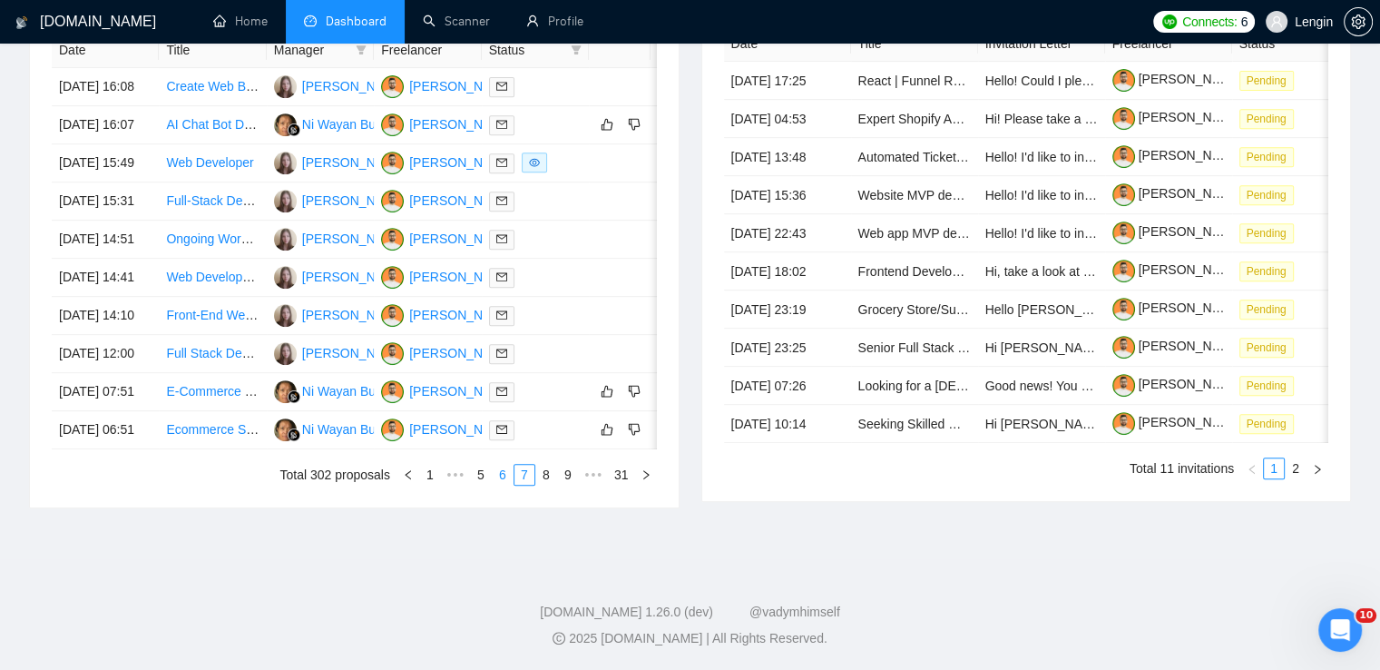
click at [497, 485] on link "6" at bounding box center [503, 475] width 20 height 20
click at [510, 485] on link "5" at bounding box center [503, 475] width 20 height 20
click at [240, 335] on td "🔧 Lead Full-Stack Developer (AWS Serverless | React | DynamoDB) – Music Tech St…" at bounding box center [212, 316] width 107 height 38
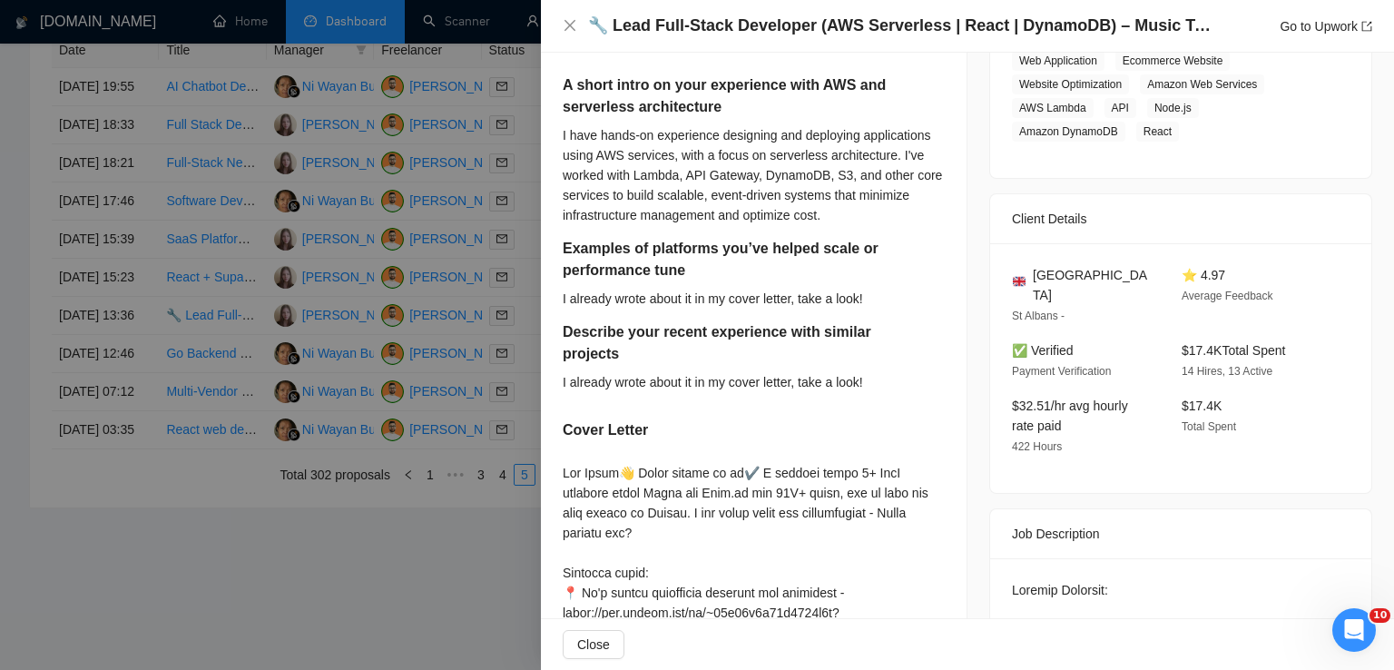
scroll to position [353, 0]
drag, startPoint x: 1123, startPoint y: 277, endPoint x: 1029, endPoint y: 278, distance: 94.4
click at [1029, 278] on div "[GEOGRAPHIC_DATA]" at bounding box center [1082, 284] width 141 height 40
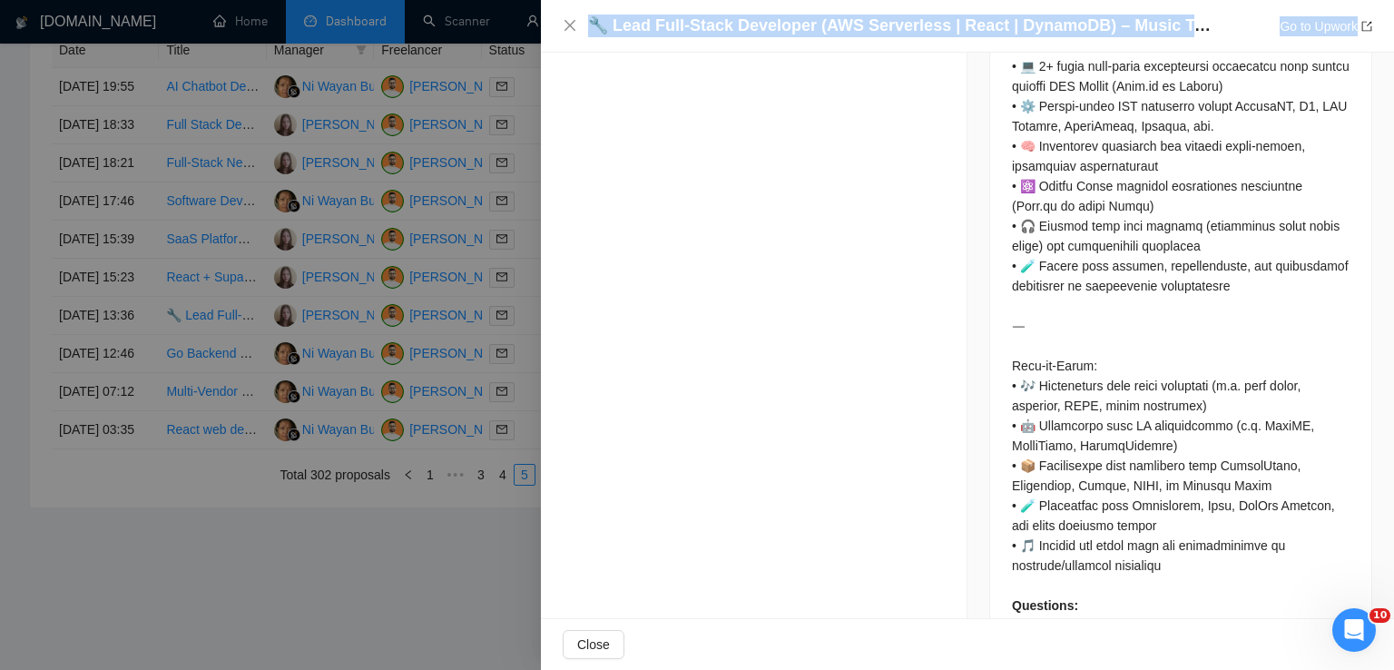
scroll to position [2149, 0]
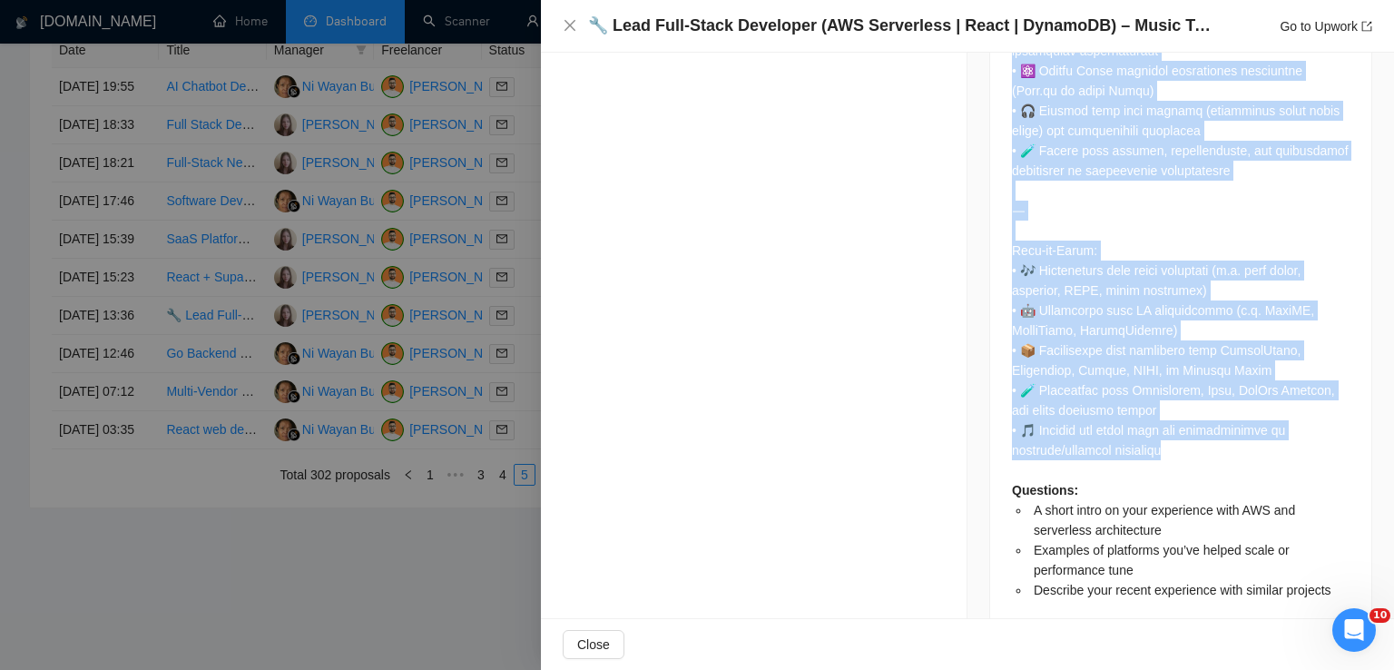
drag, startPoint x: 1002, startPoint y: 109, endPoint x: 1205, endPoint y: 417, distance: 369.5
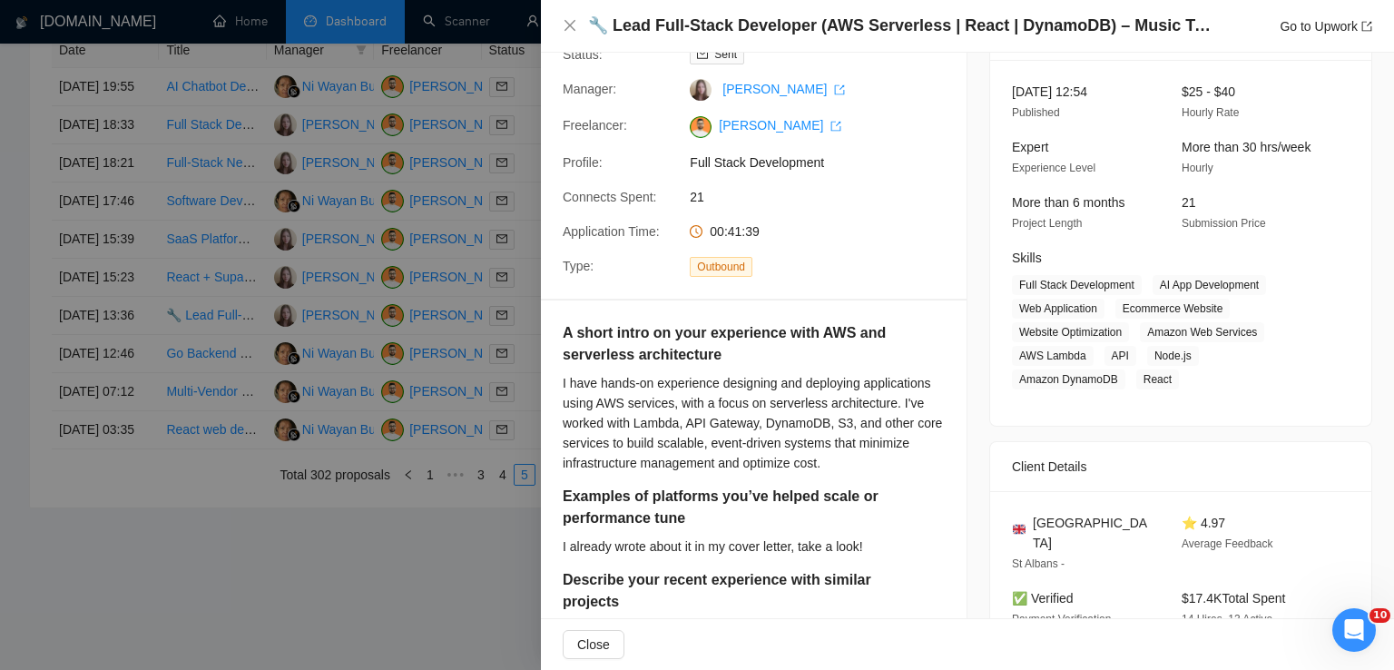
scroll to position [93, 0]
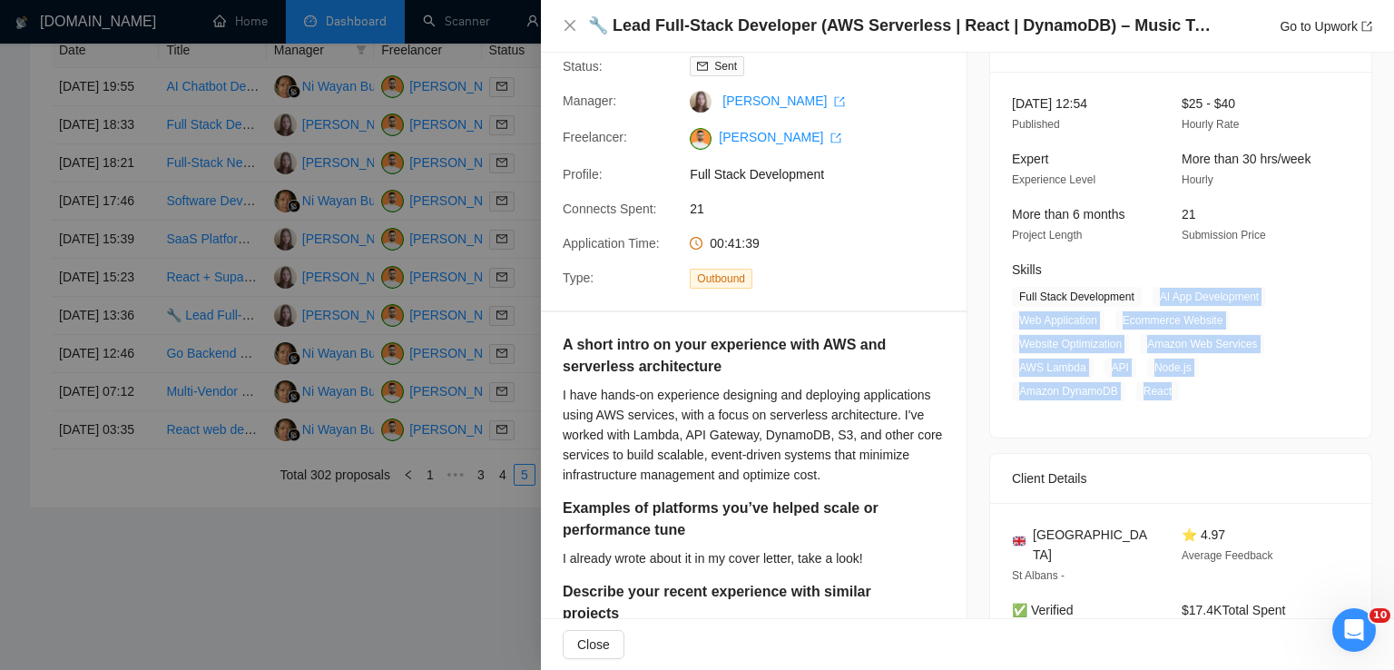
drag, startPoint x: 1146, startPoint y: 297, endPoint x: 1170, endPoint y: 397, distance: 102.6
click at [1170, 397] on span "Full Stack Development AI App Development Web Application Ecommerce Website Web…" at bounding box center [1167, 344] width 310 height 114
click at [573, 26] on icon "close" at bounding box center [570, 25] width 15 height 15
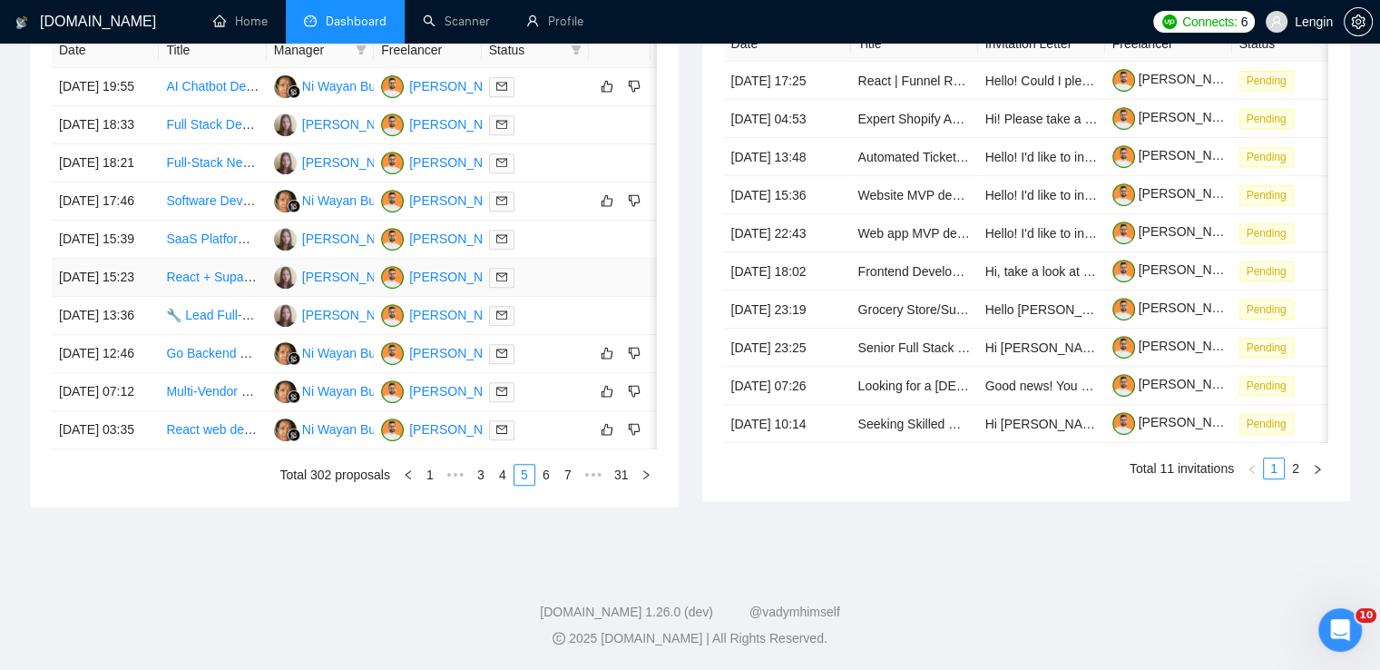
click at [230, 297] on td "React + Supabase Frontend Developer" at bounding box center [212, 278] width 107 height 38
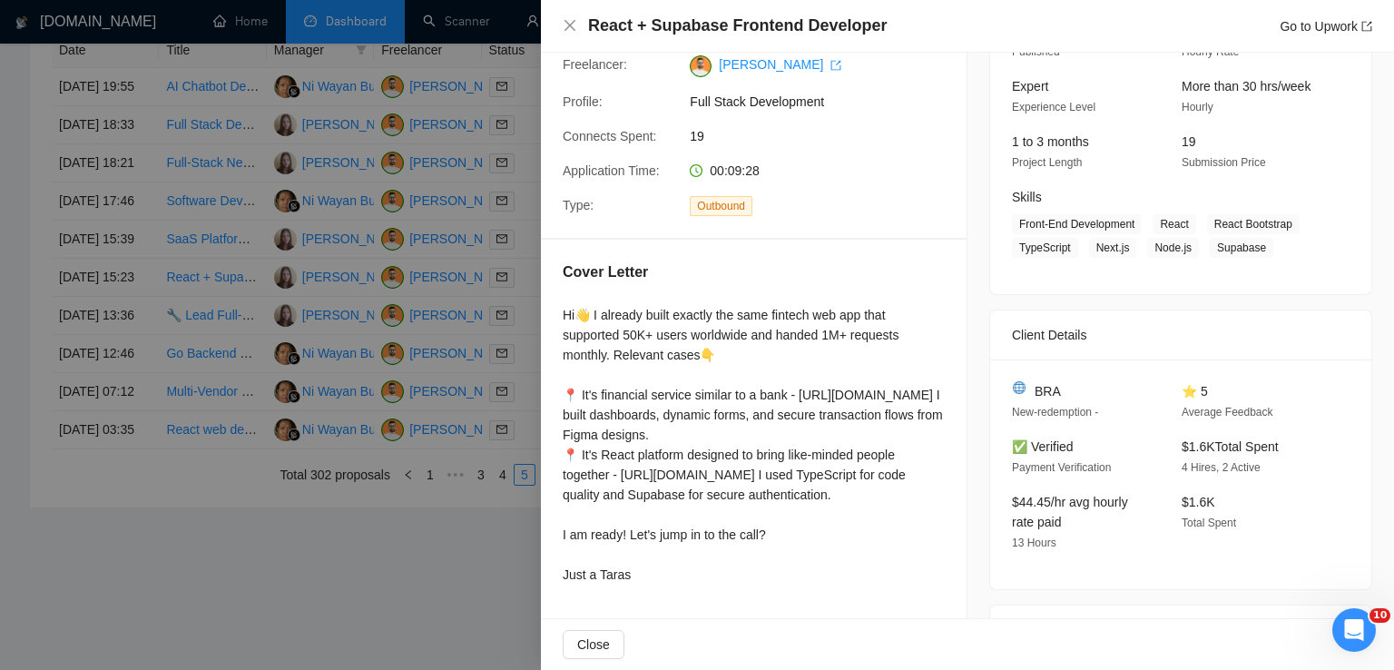
scroll to position [356, 0]
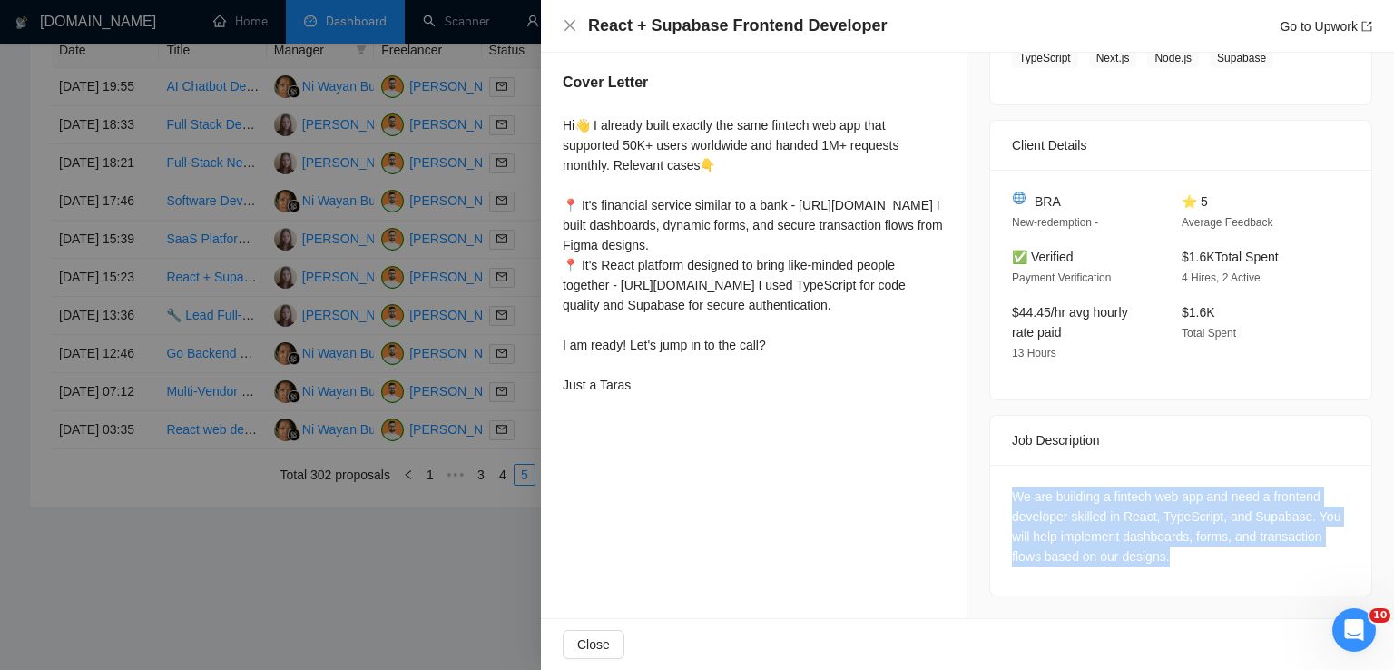
drag, startPoint x: 1164, startPoint y: 556, endPoint x: 996, endPoint y: 498, distance: 177.6
click at [996, 498] on div "We are building a fintech web app and need a frontend developer skilled in Reac…" at bounding box center [1180, 530] width 381 height 131
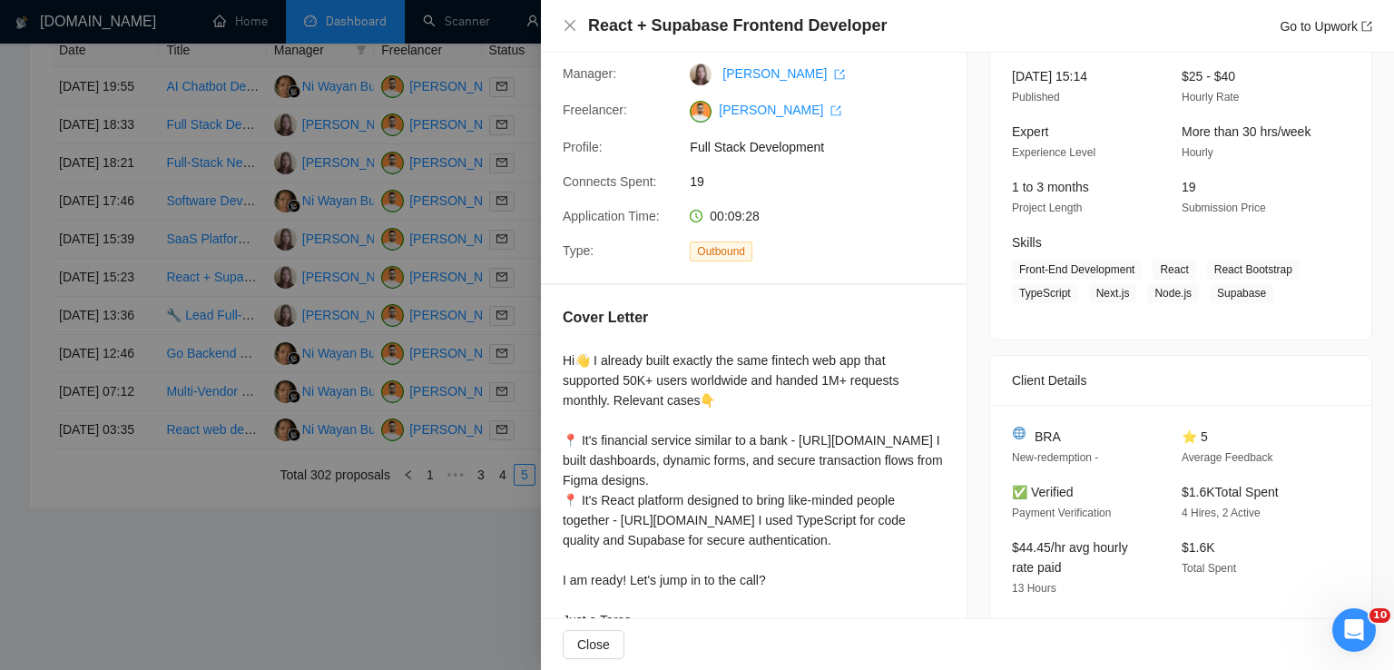
scroll to position [117, 0]
drag, startPoint x: 1056, startPoint y: 433, endPoint x: 1016, endPoint y: 437, distance: 40.2
click at [1016, 437] on div "BRA" at bounding box center [1082, 439] width 141 height 20
drag, startPoint x: 1259, startPoint y: 297, endPoint x: 1149, endPoint y: 274, distance: 112.1
click at [1149, 274] on span "Front-End Development React React Bootstrap TypeScript Next.js Node.js Supabase" at bounding box center [1167, 284] width 310 height 44
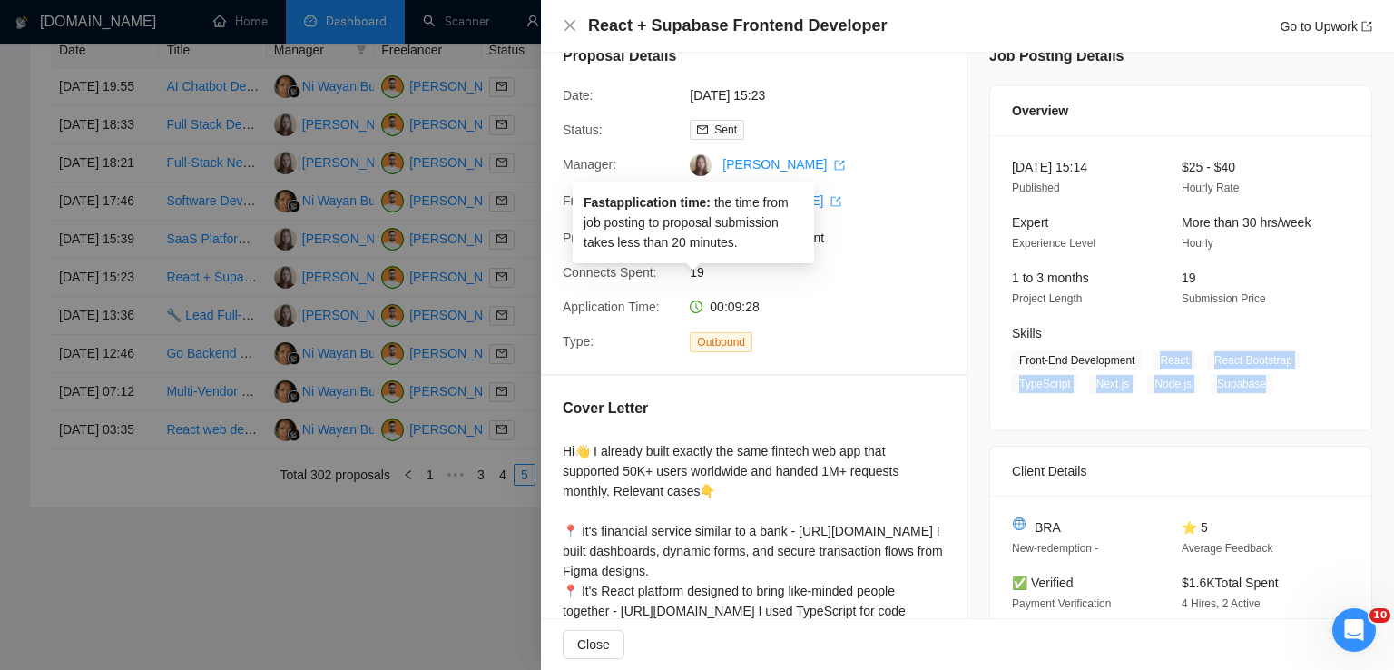
scroll to position [0, 0]
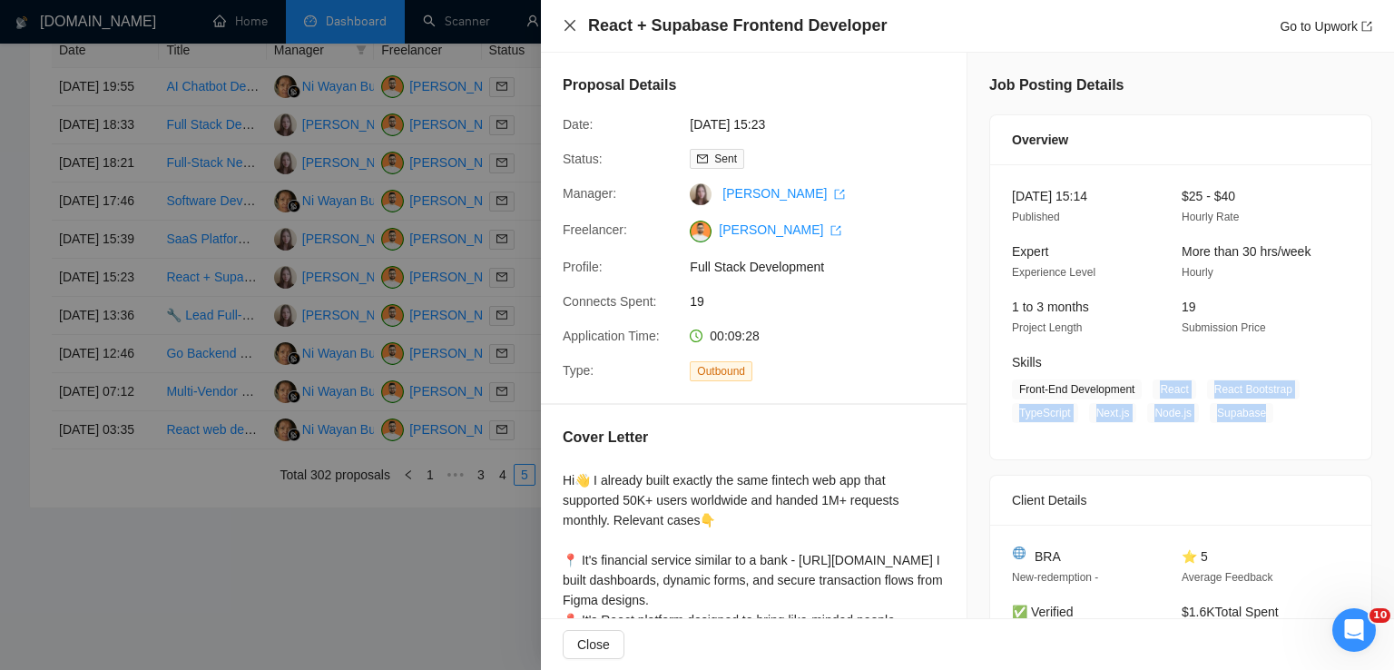
click at [564, 23] on icon "close" at bounding box center [570, 25] width 15 height 15
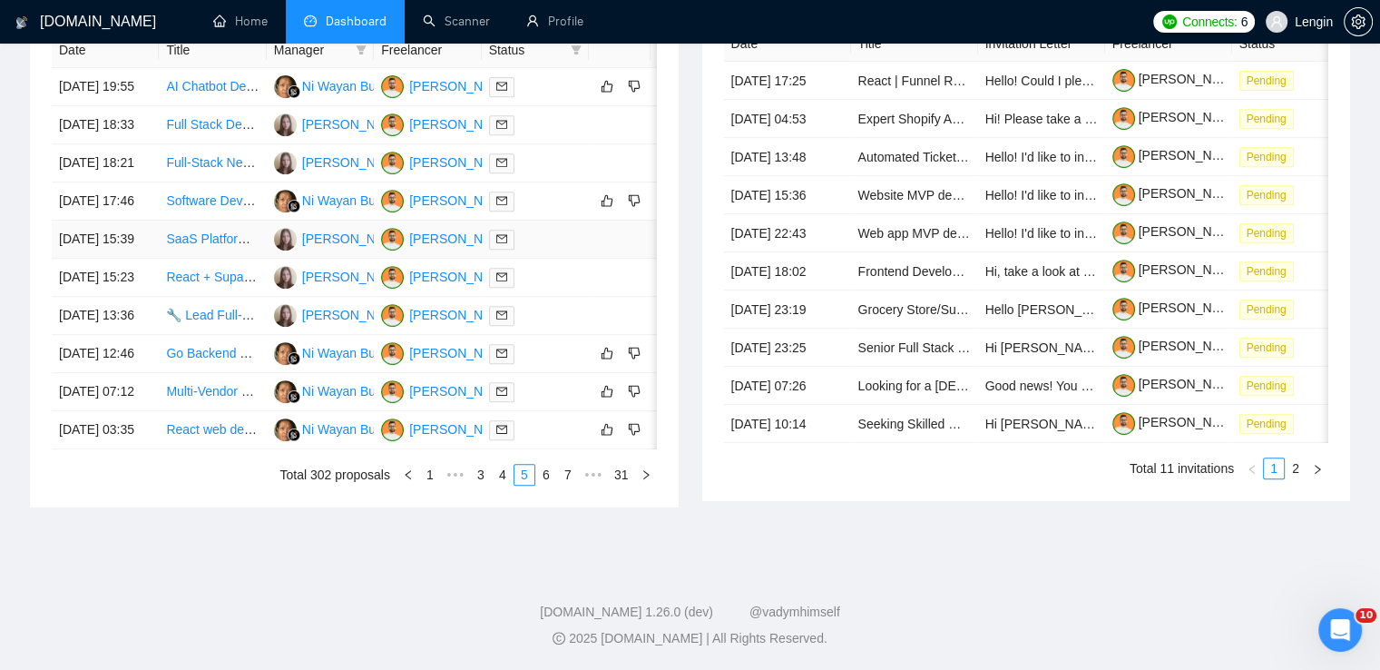
click at [237, 259] on td "SaaS Platform Development for AI Agent Collections" at bounding box center [212, 240] width 107 height 38
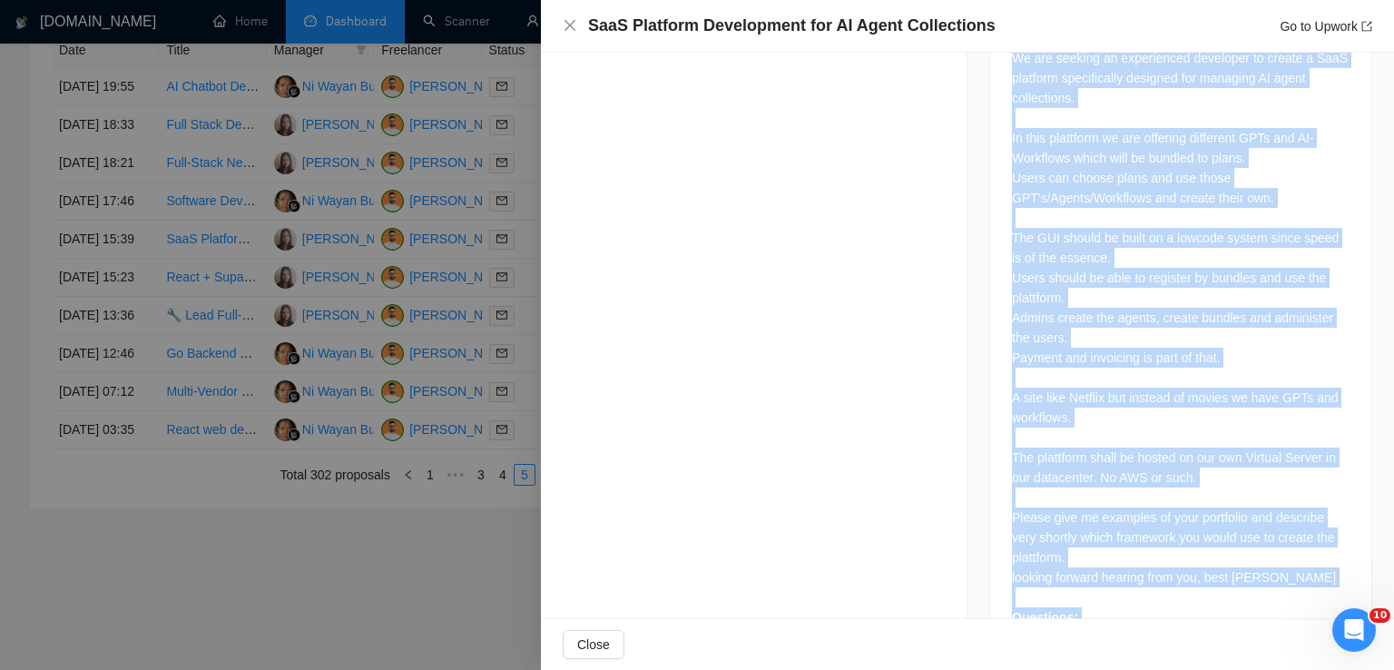
scroll to position [880, 0]
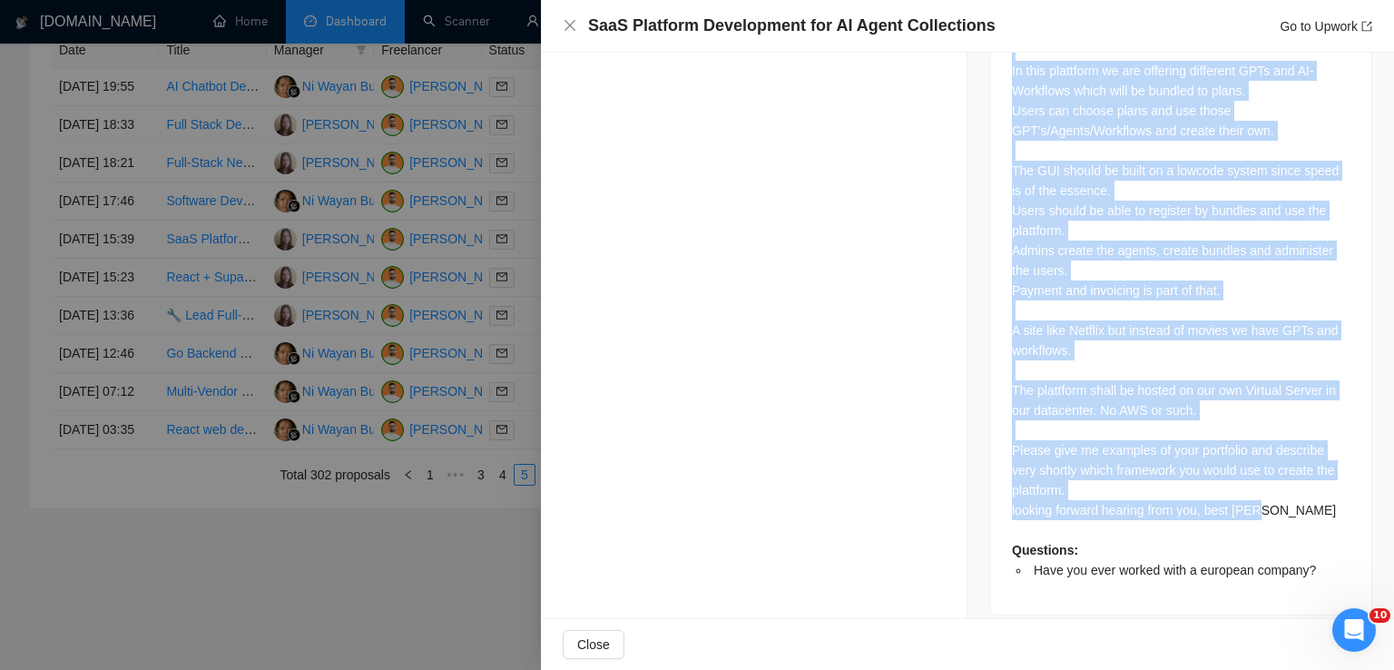
drag, startPoint x: 1005, startPoint y: 151, endPoint x: 1284, endPoint y: 490, distance: 439.7
click at [1284, 490] on div "We are seeking an experienced developer to create a SaaS platform specifically …" at bounding box center [1181, 280] width 338 height 599
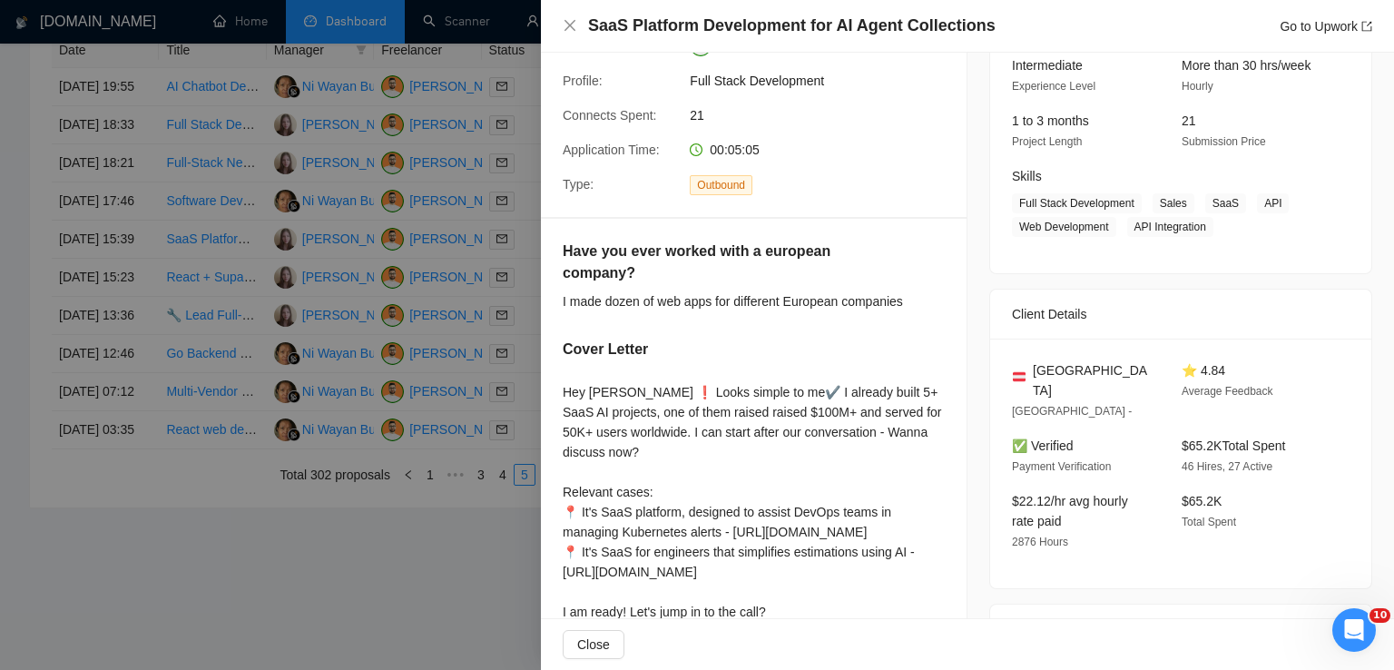
scroll to position [183, 0]
drag, startPoint x: 1085, startPoint y: 372, endPoint x: 1029, endPoint y: 374, distance: 56.3
click at [1029, 374] on div "[GEOGRAPHIC_DATA]" at bounding box center [1082, 383] width 141 height 40
drag, startPoint x: 1152, startPoint y: 210, endPoint x: 1201, endPoint y: 230, distance: 53.8
click at [1201, 230] on span "Full Stack Development Sales SaaS API Web Development API Integration" at bounding box center [1167, 218] width 310 height 44
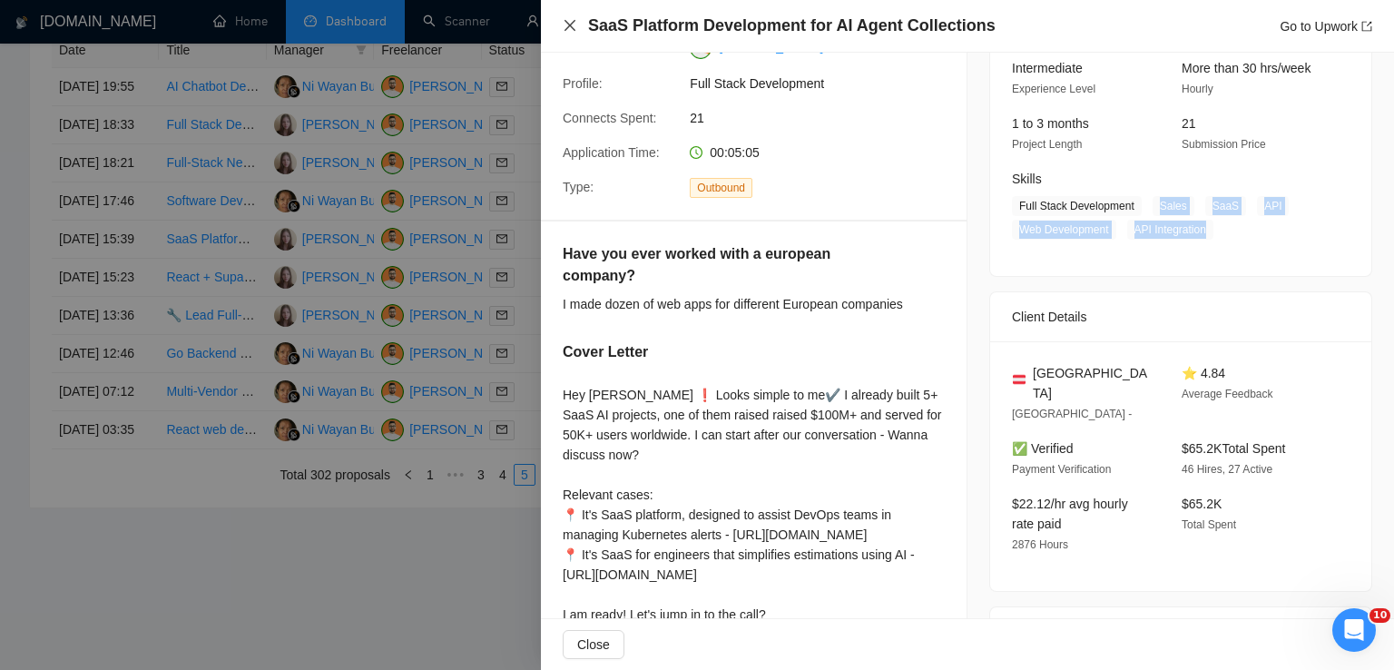
click at [567, 30] on icon "close" at bounding box center [570, 25] width 15 height 15
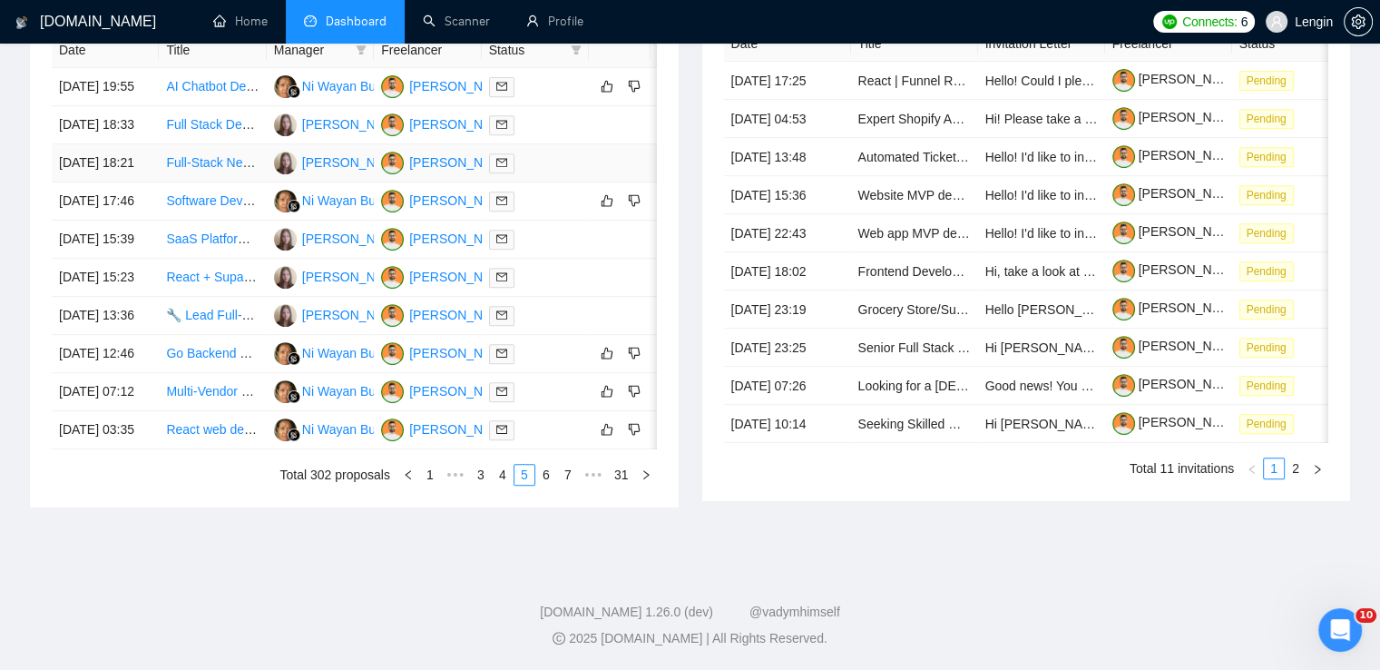
click at [231, 159] on td "Full-Stack Next.js Engineer – Paid Assessment Portal (Stripe, Intake, Reports)" at bounding box center [212, 163] width 107 height 38
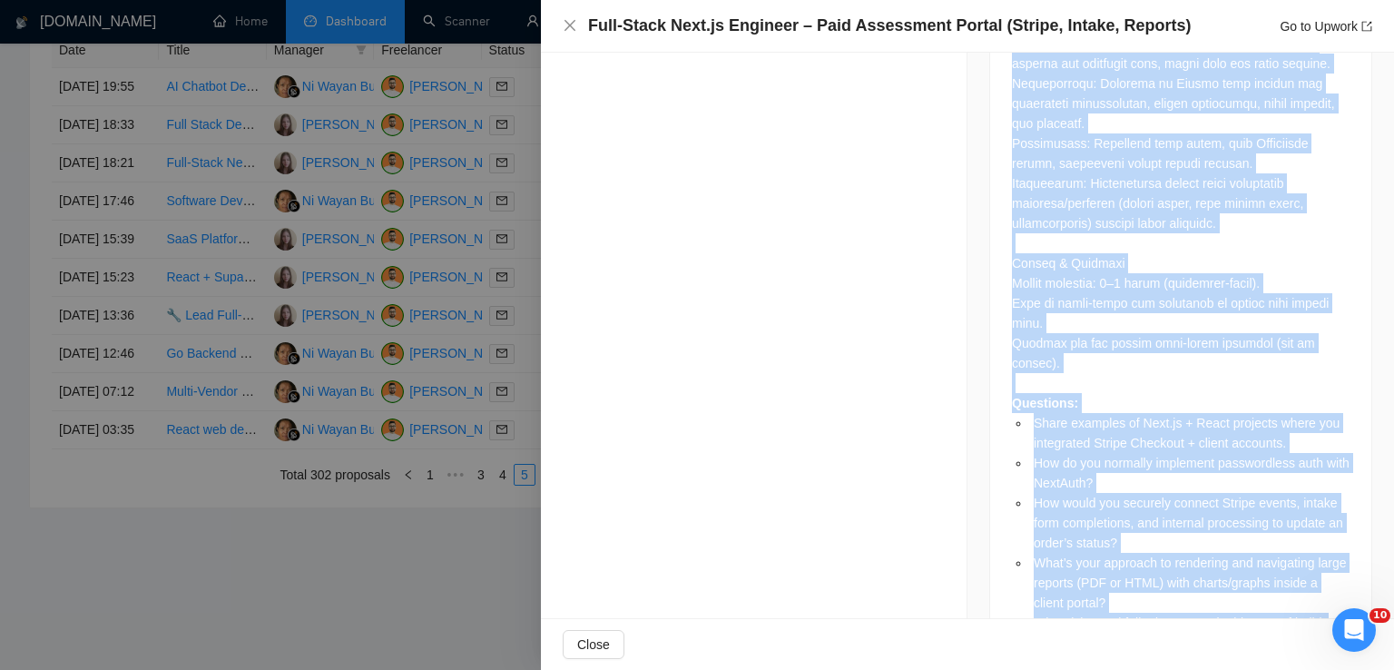
scroll to position [2771, 0]
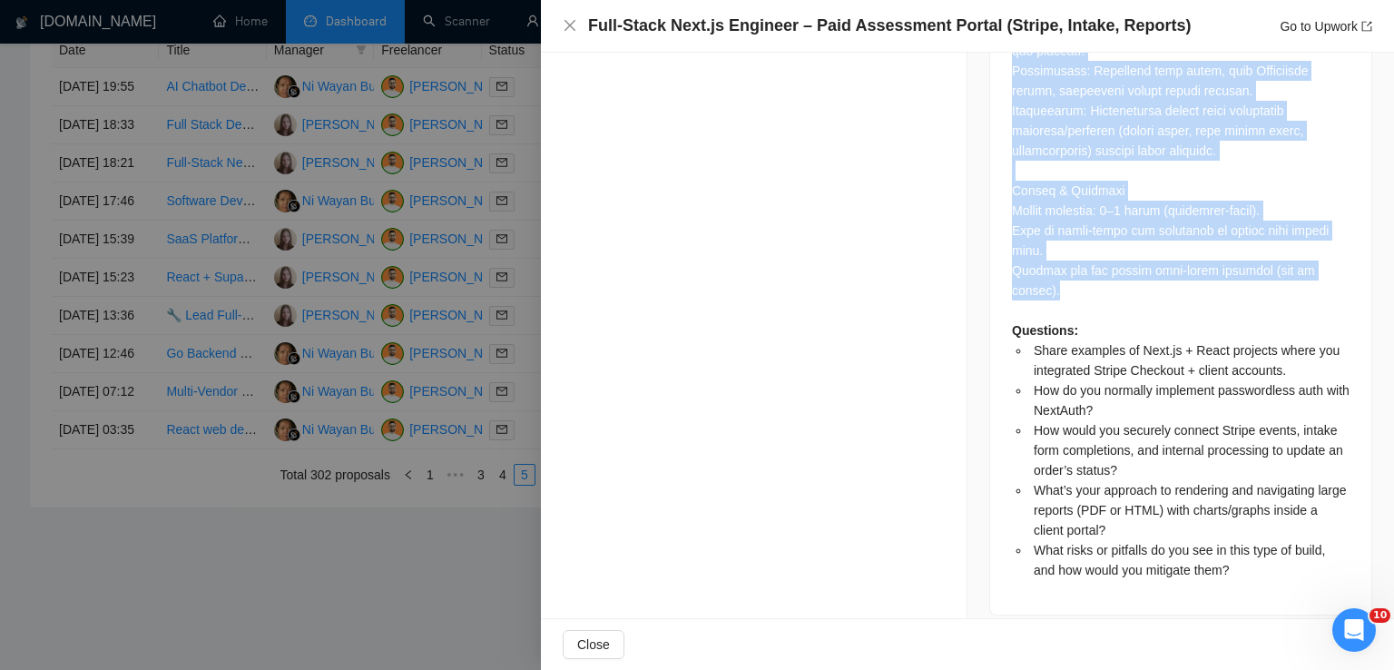
drag, startPoint x: 1004, startPoint y: 150, endPoint x: 1338, endPoint y: 265, distance: 353.3
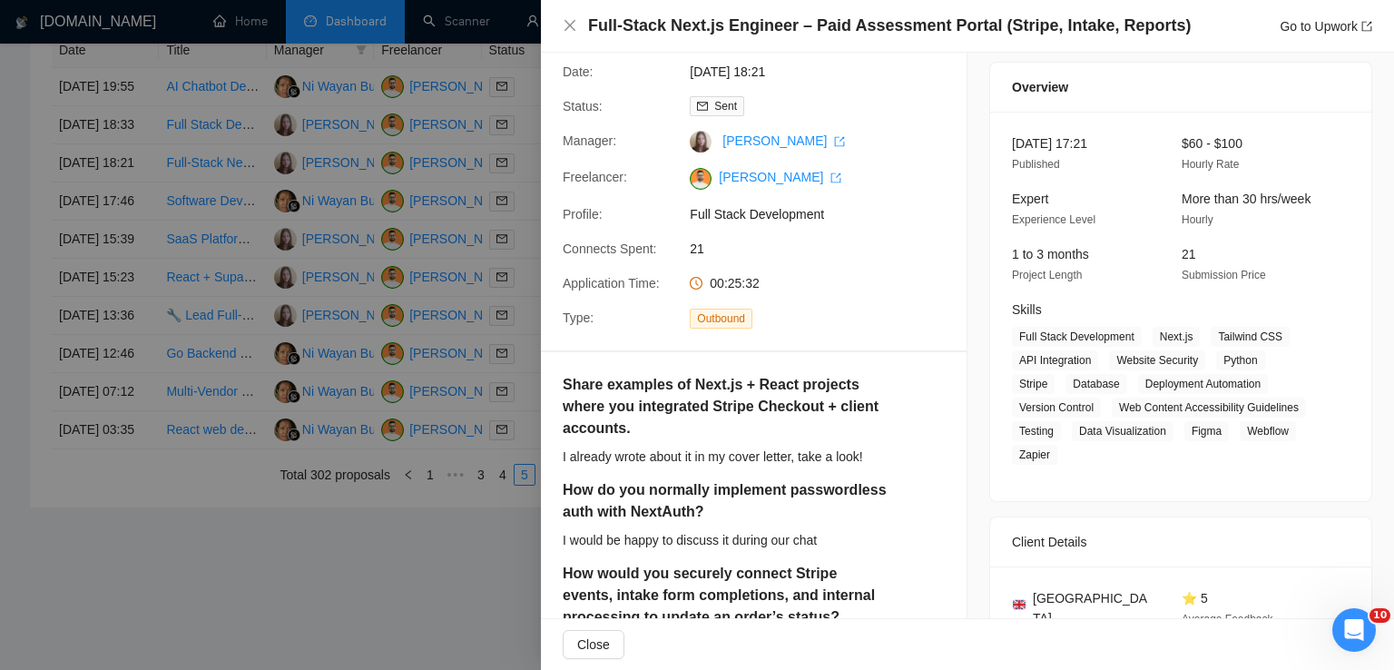
scroll to position [51, 0]
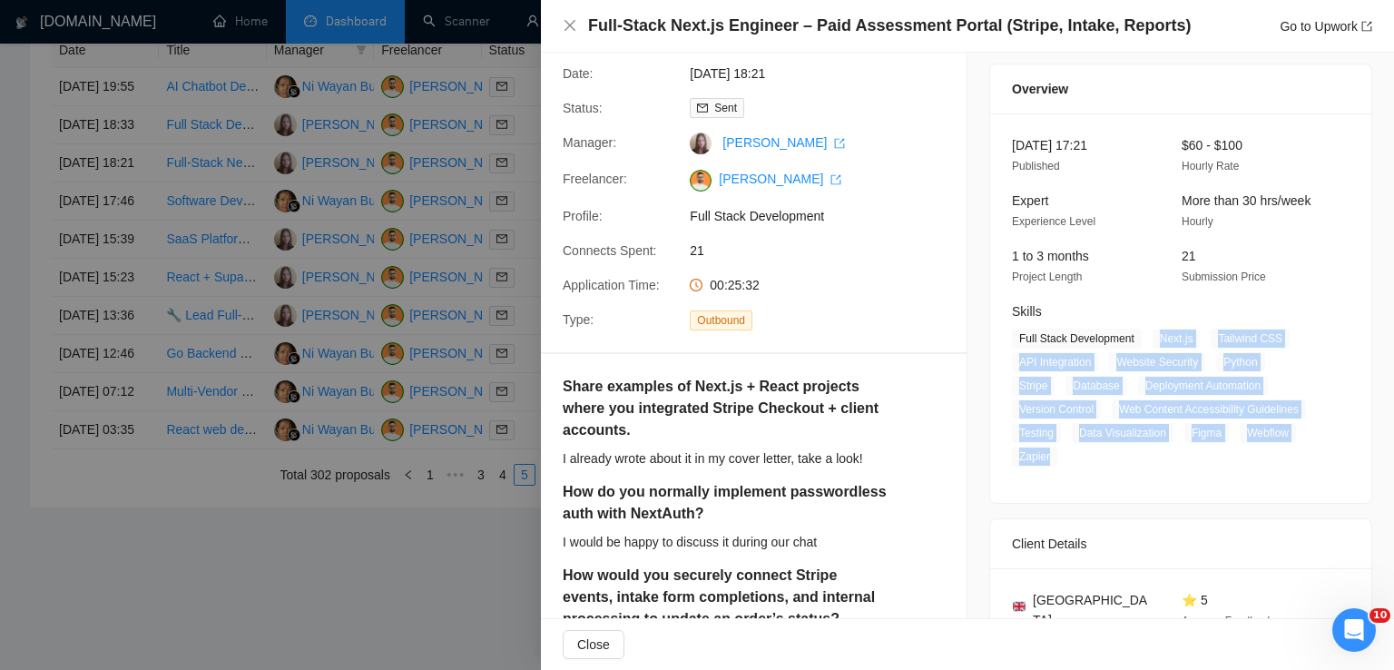
drag, startPoint x: 1150, startPoint y: 338, endPoint x: 1045, endPoint y: 452, distance: 154.1
click at [1045, 452] on span "Full Stack Development Next.js Tailwind CSS API Integration Website Security Py…" at bounding box center [1167, 397] width 310 height 138
click at [574, 27] on icon "close" at bounding box center [570, 25] width 15 height 15
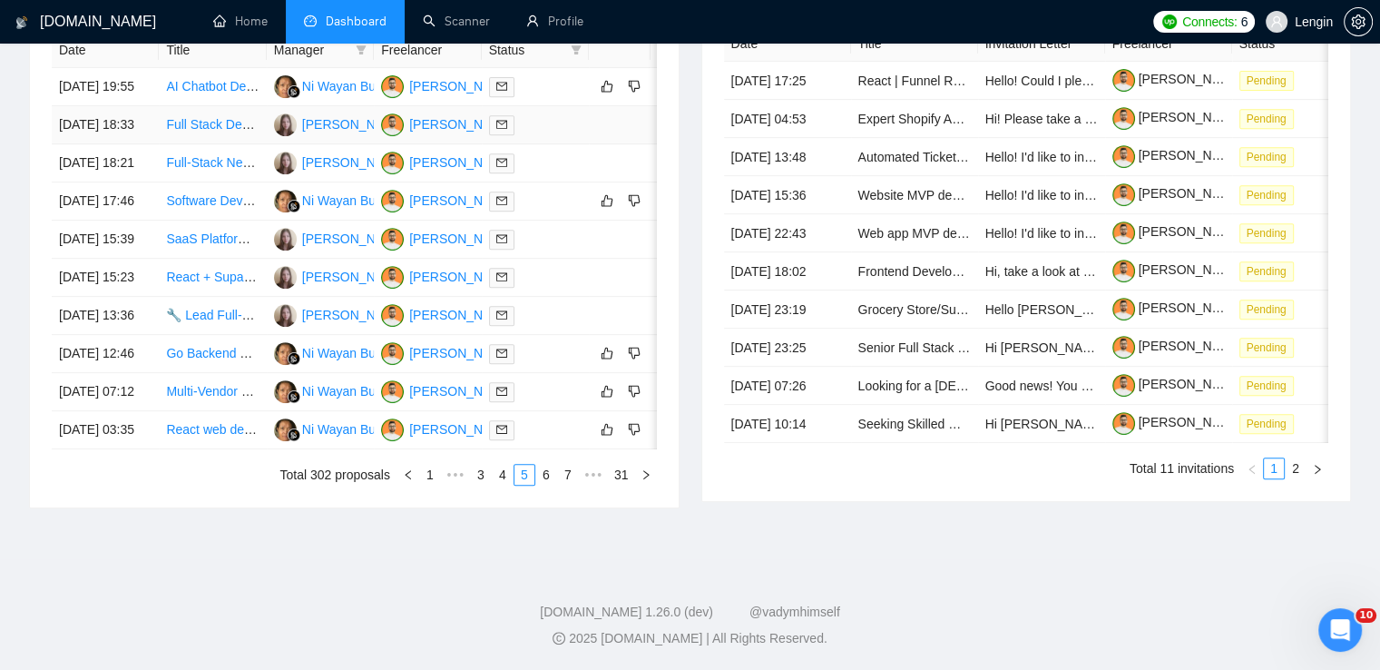
click at [220, 113] on td "Full Stack Developer" at bounding box center [212, 125] width 107 height 38
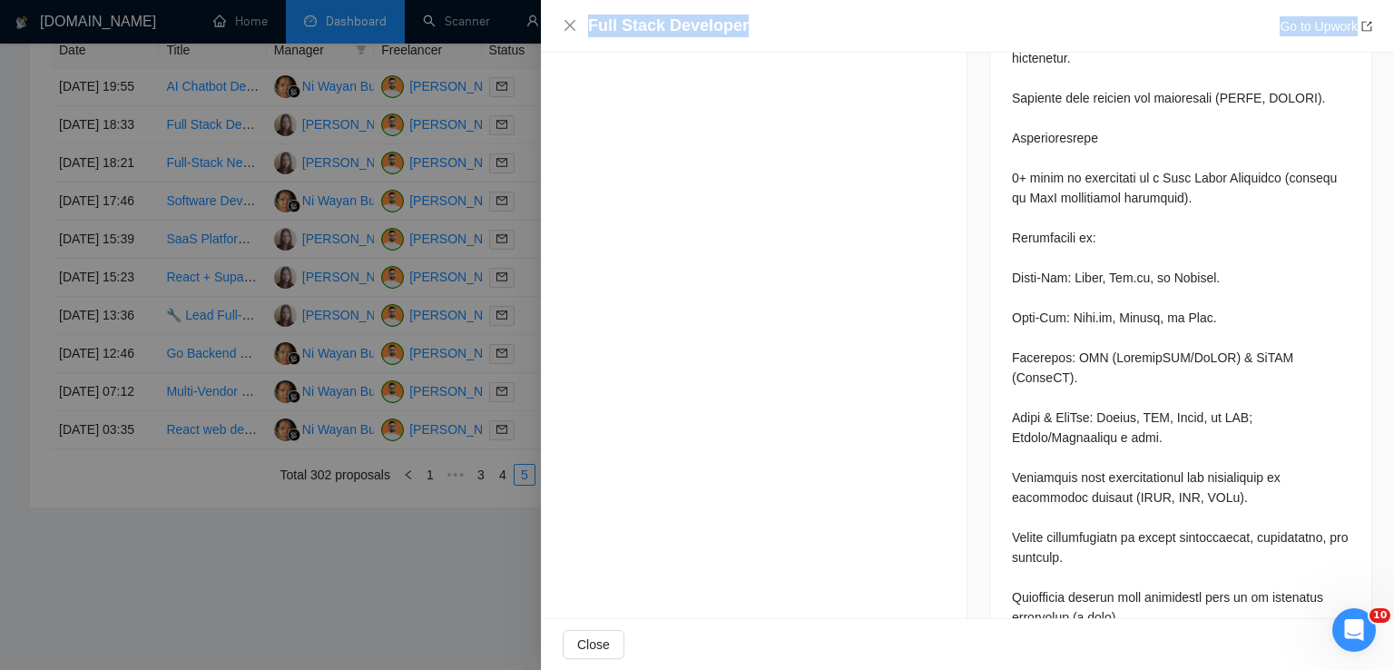
scroll to position [2579, 0]
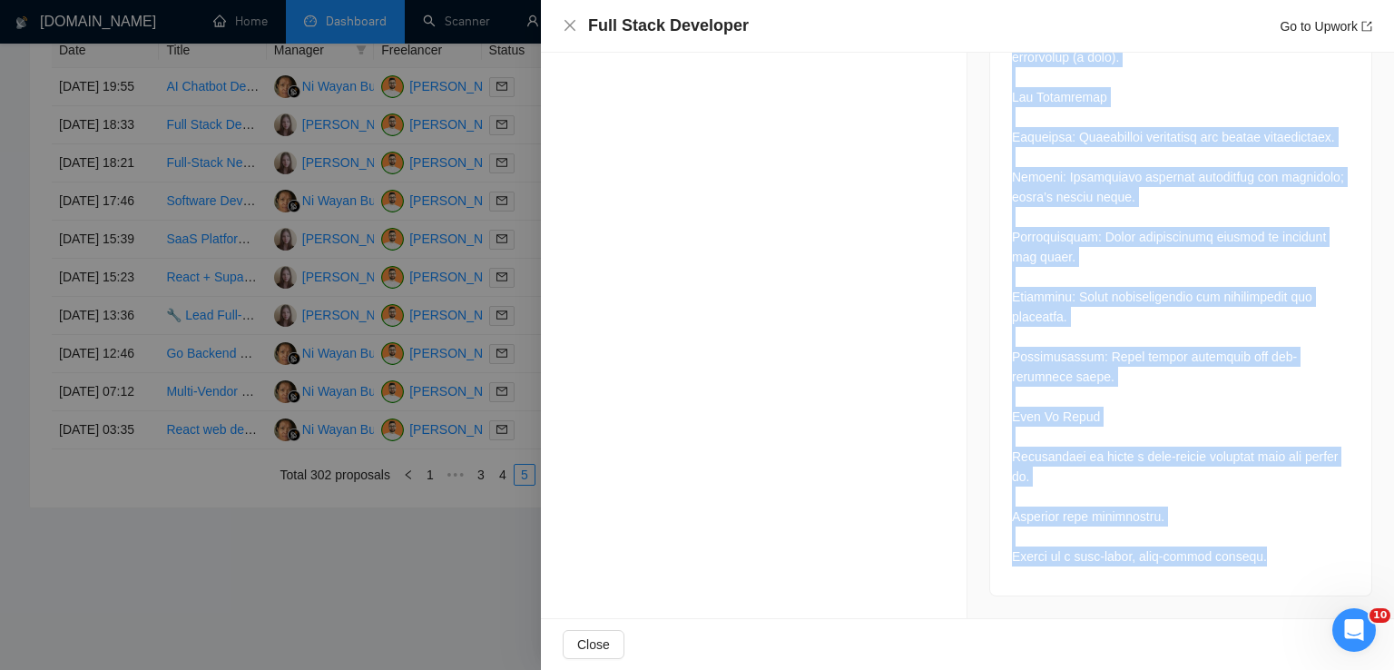
drag, startPoint x: 1002, startPoint y: 314, endPoint x: 1265, endPoint y: 567, distance: 365.2
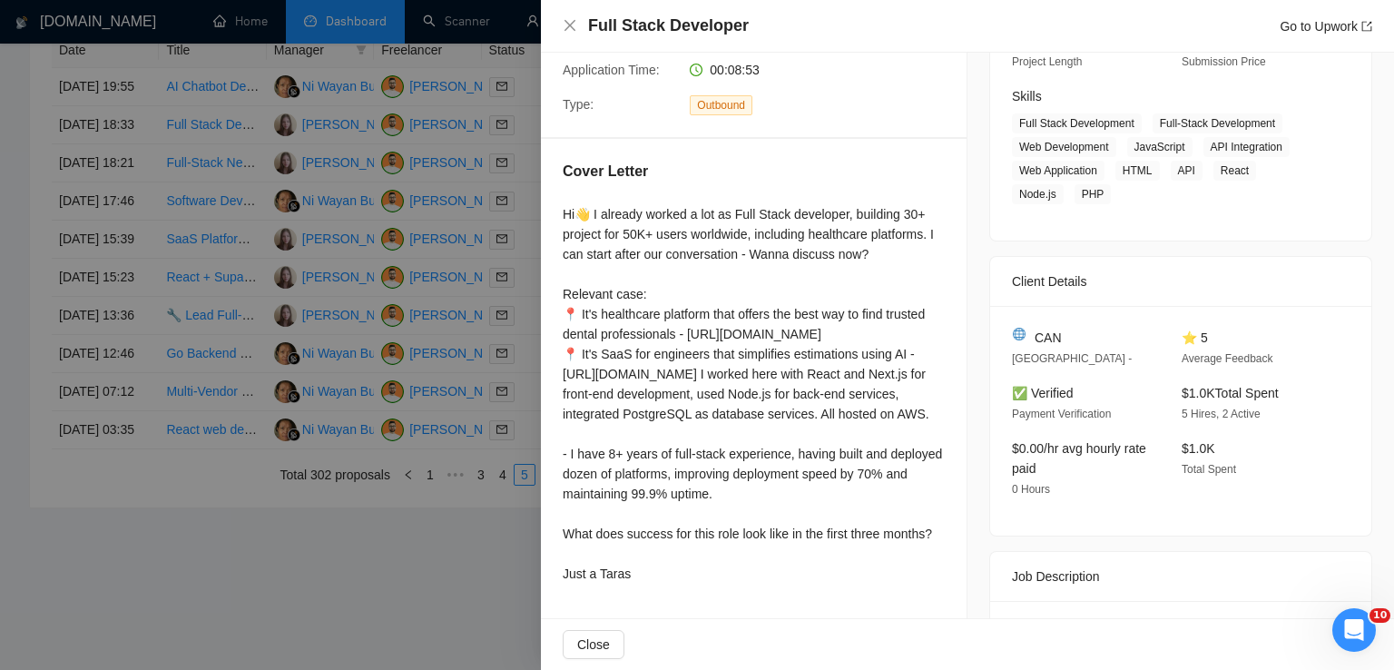
scroll to position [264, 0]
drag, startPoint x: 1067, startPoint y: 332, endPoint x: 1023, endPoint y: 337, distance: 44.7
click at [1023, 337] on div "CAN" at bounding box center [1082, 339] width 141 height 20
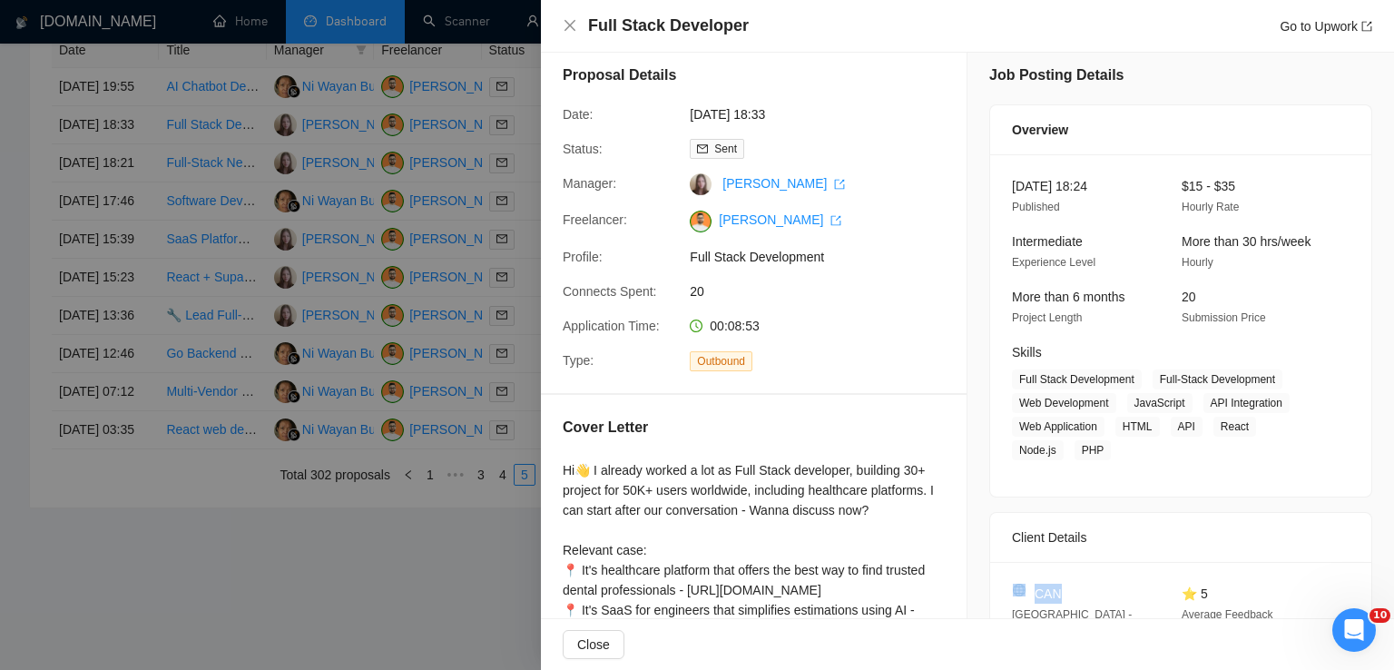
scroll to position [9, 0]
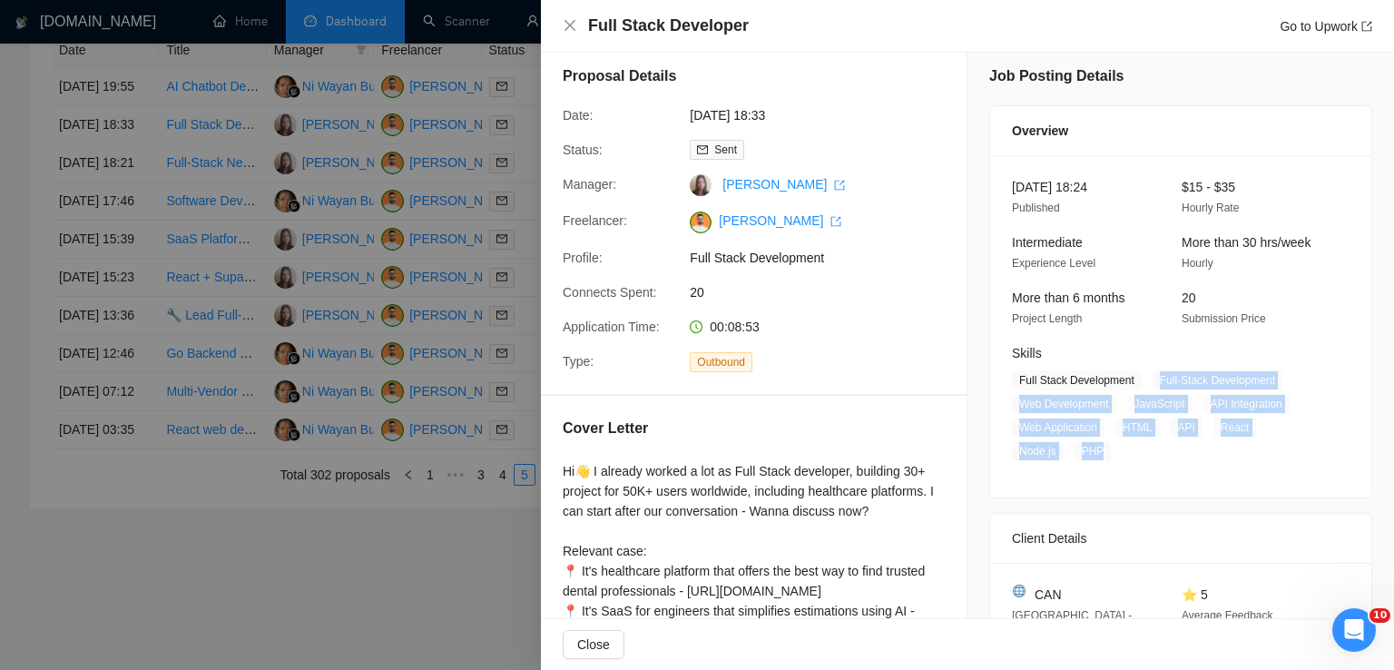
drag, startPoint x: 1146, startPoint y: 381, endPoint x: 1046, endPoint y: 454, distance: 123.4
click at [1046, 454] on span "Full Stack Development Full-Stack Development Web Development JavaScript API In…" at bounding box center [1167, 415] width 310 height 91
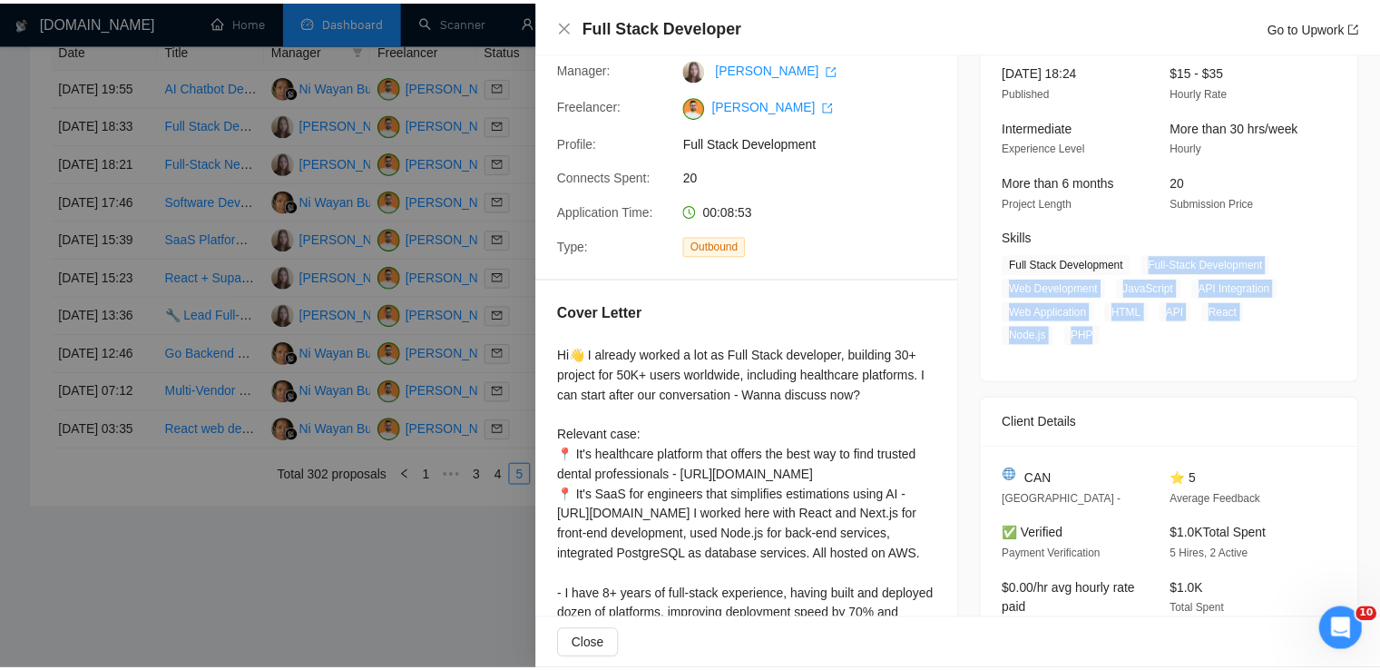
scroll to position [0, 0]
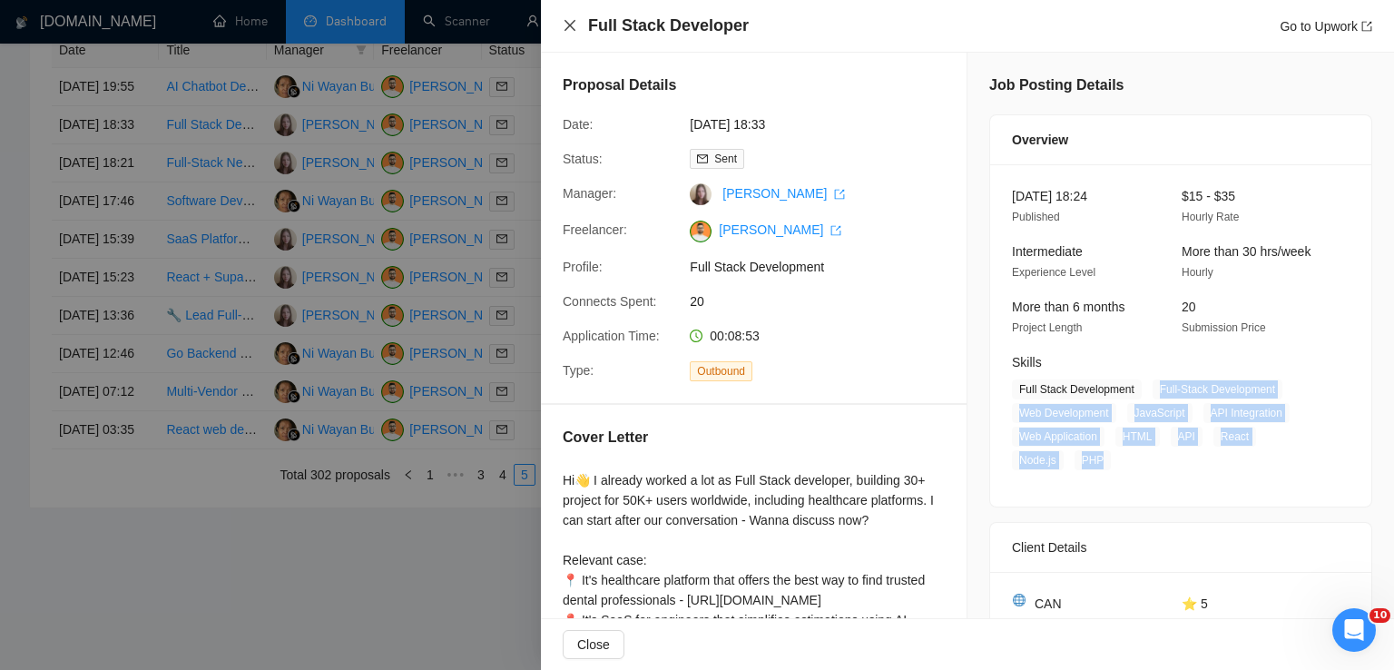
click at [568, 25] on icon "close" at bounding box center [569, 25] width 11 height 11
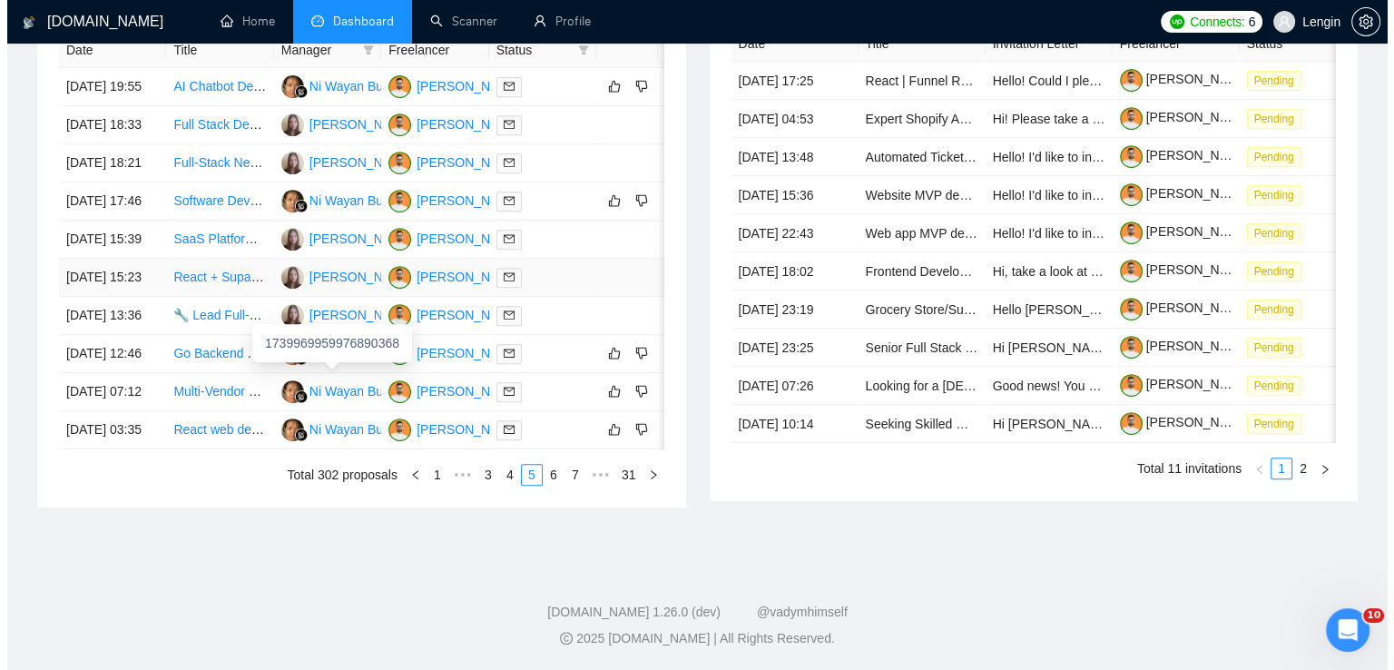
scroll to position [853, 0]
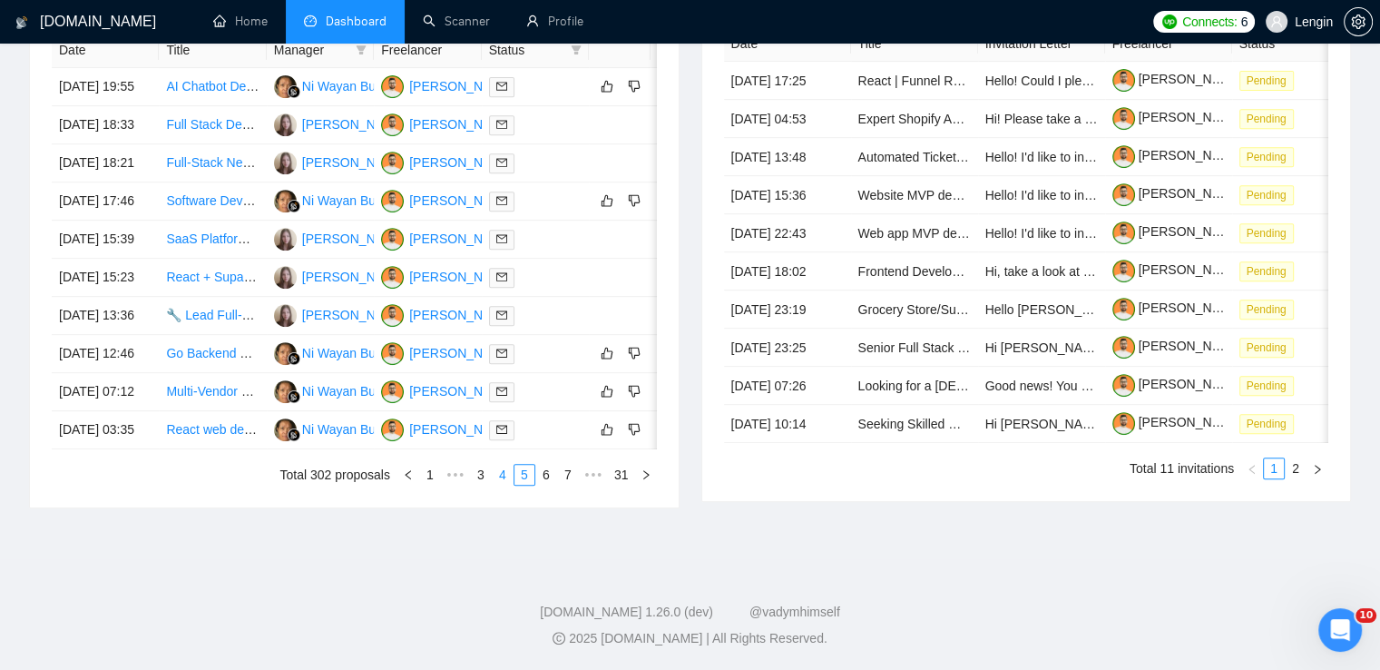
click at [506, 485] on link "4" at bounding box center [503, 475] width 20 height 20
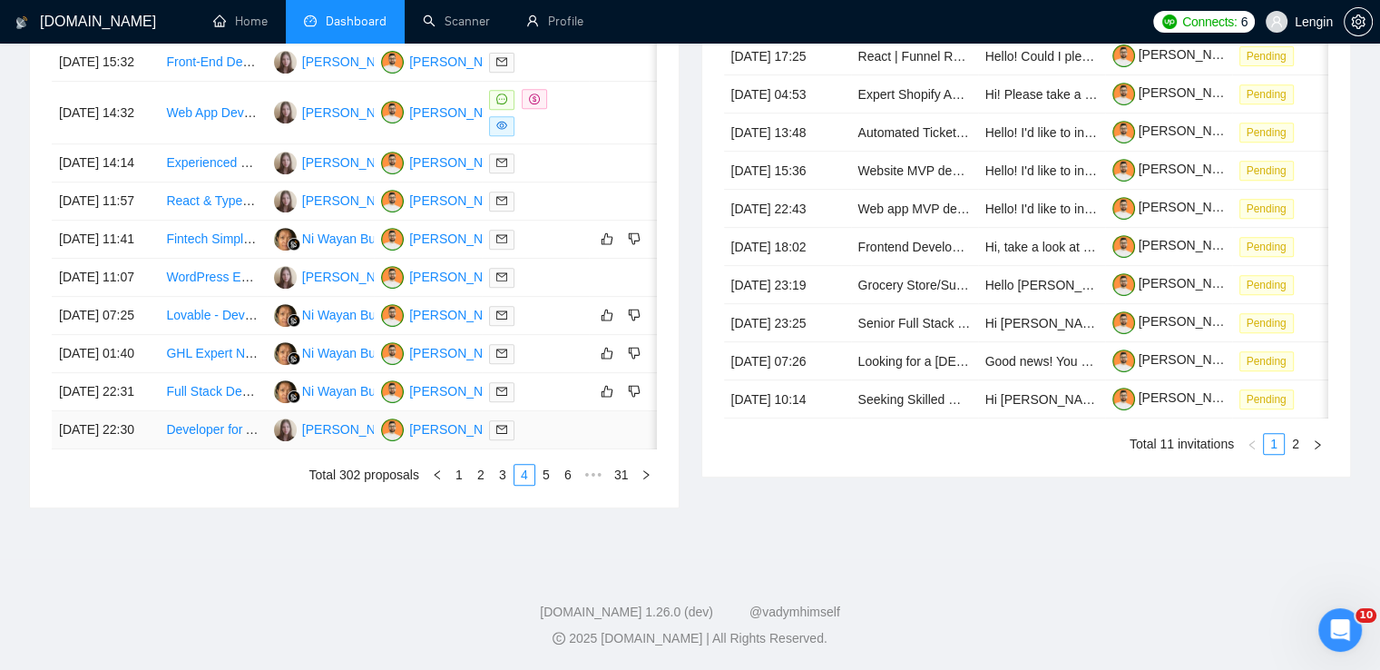
click at [240, 449] on td "Developer for AI Powered Kids App" at bounding box center [212, 430] width 107 height 38
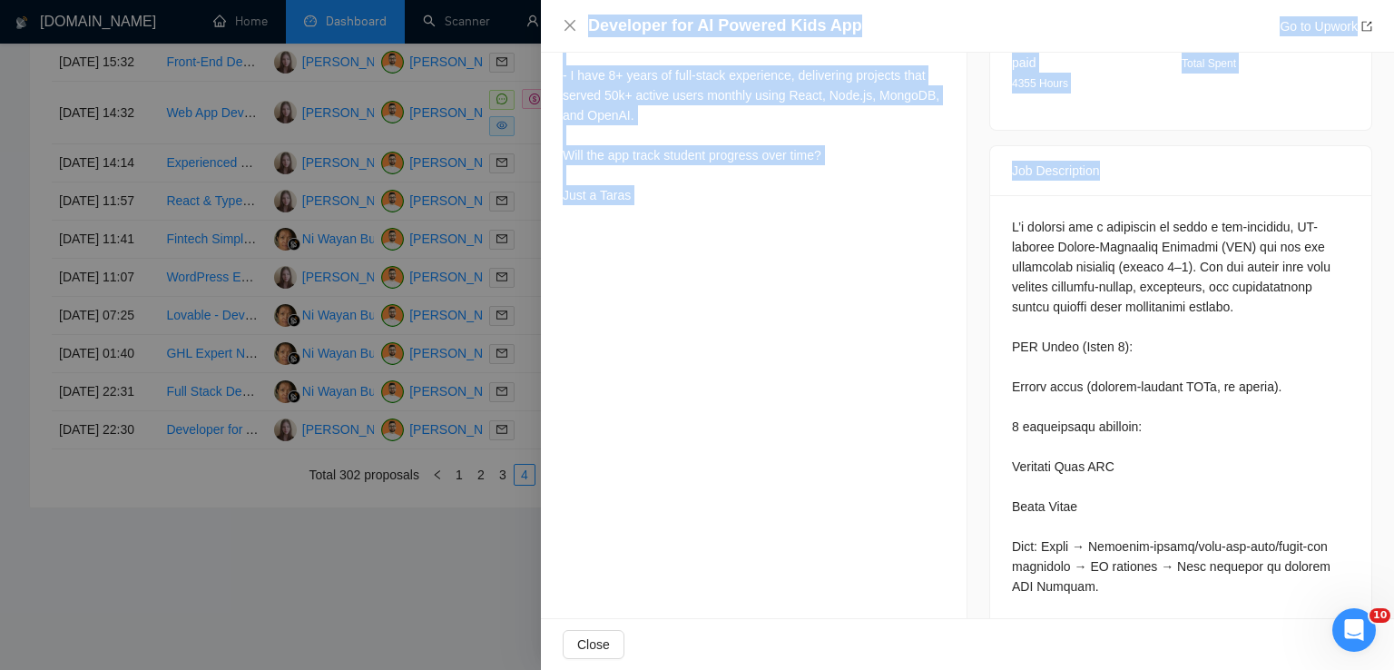
scroll to position [1074, 0]
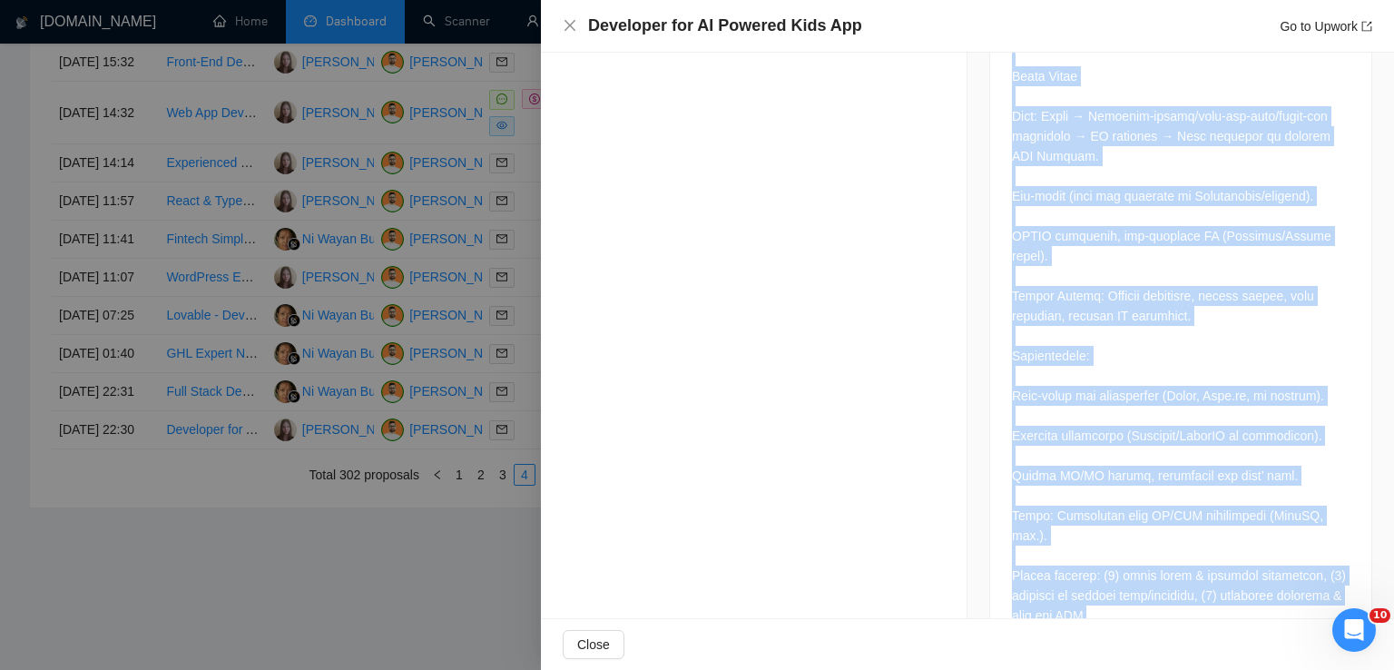
drag, startPoint x: 998, startPoint y: 203, endPoint x: 1118, endPoint y: 554, distance: 371.0
click at [1118, 554] on div at bounding box center [1180, 209] width 381 height 889
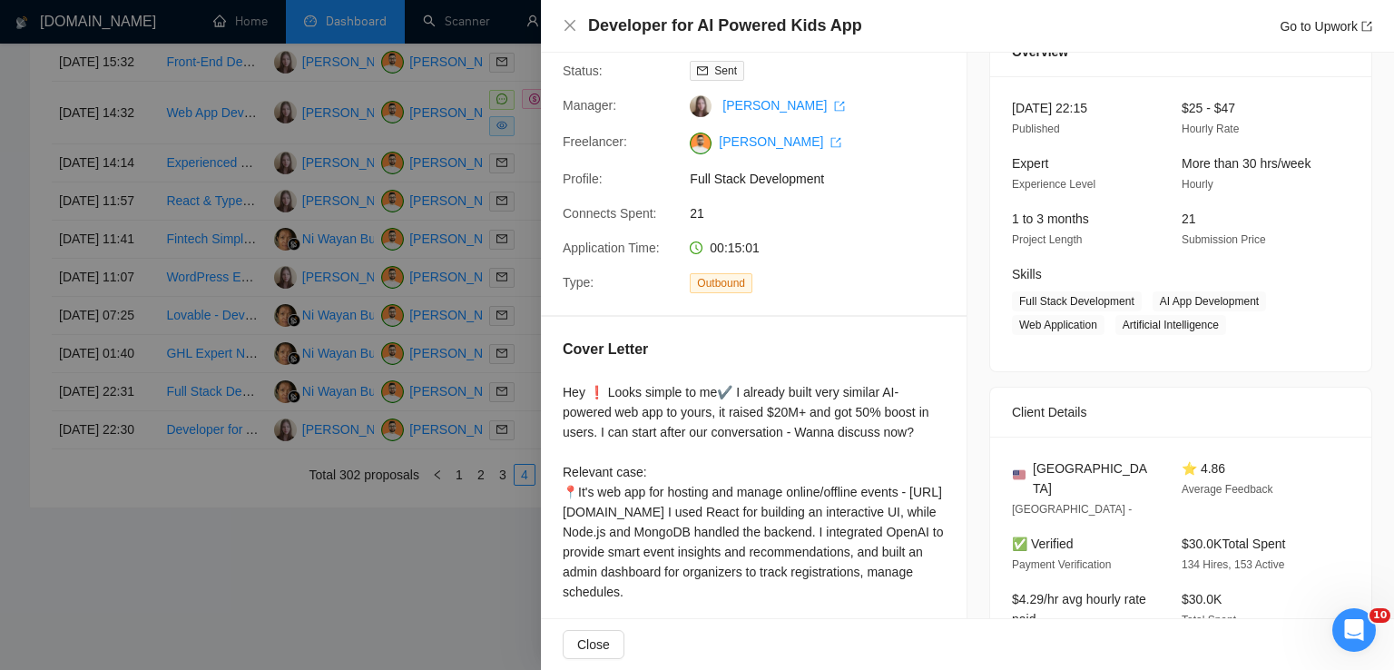
scroll to position [0, 0]
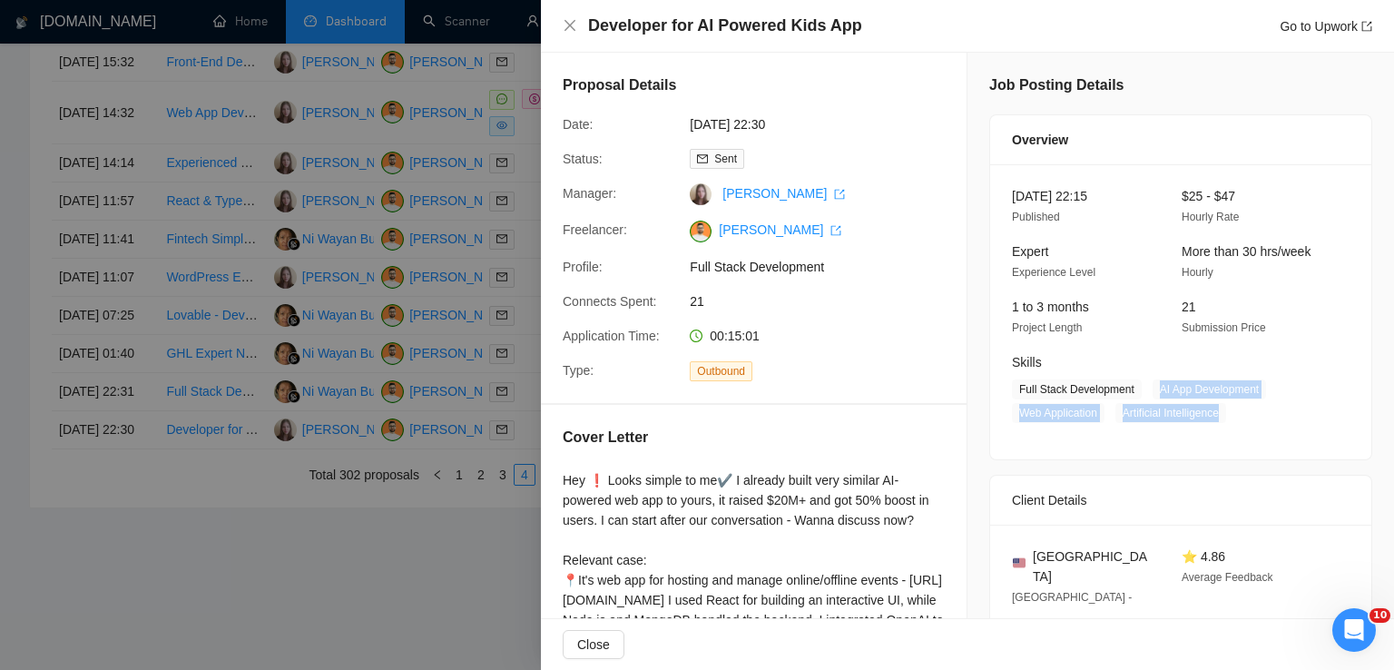
drag, startPoint x: 1151, startPoint y: 393, endPoint x: 1228, endPoint y: 414, distance: 79.9
click at [1228, 414] on span "Full Stack Development AI App Development Web Application Artificial Intelligen…" at bounding box center [1167, 401] width 310 height 44
click at [579, 25] on div "Developer for AI Powered Kids App Go to Upwork" at bounding box center [967, 26] width 809 height 23
click at [570, 26] on icon "close" at bounding box center [569, 25] width 11 height 11
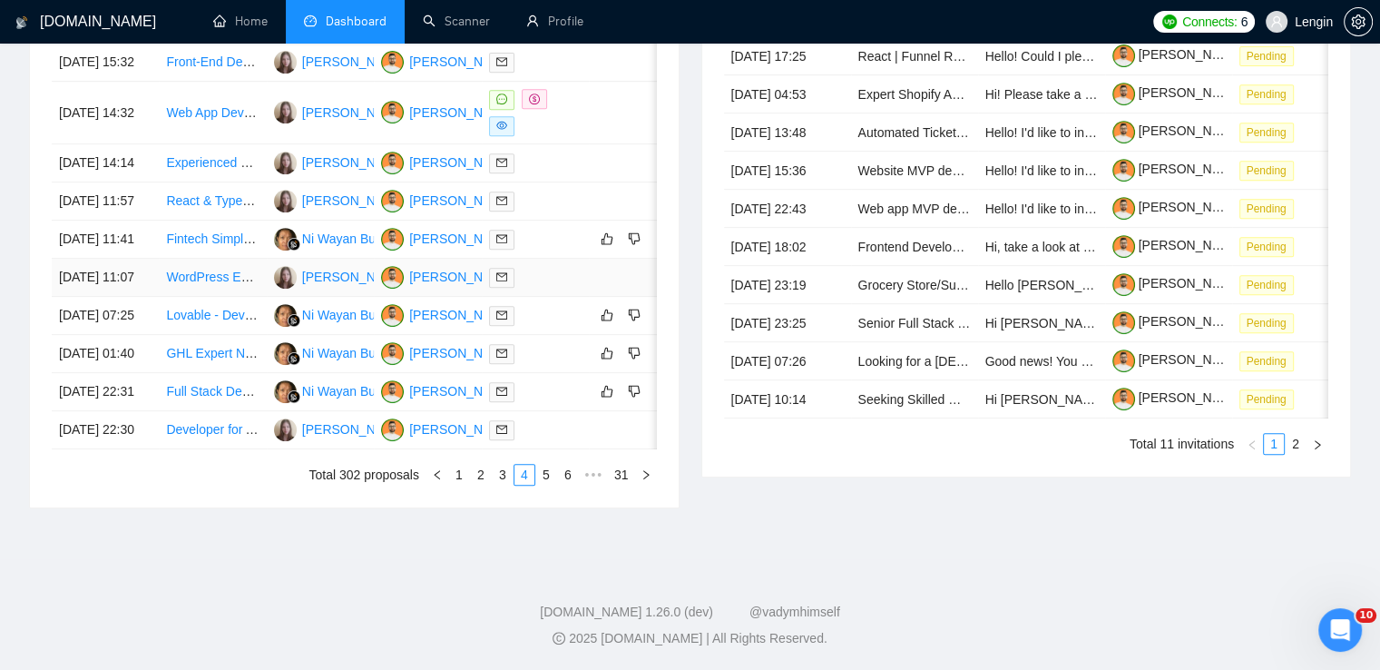
click at [221, 297] on td "WordPress Expert Needed for Multi-Vendor Gift Card Setup for Baby Spa Franchise" at bounding box center [212, 278] width 107 height 38
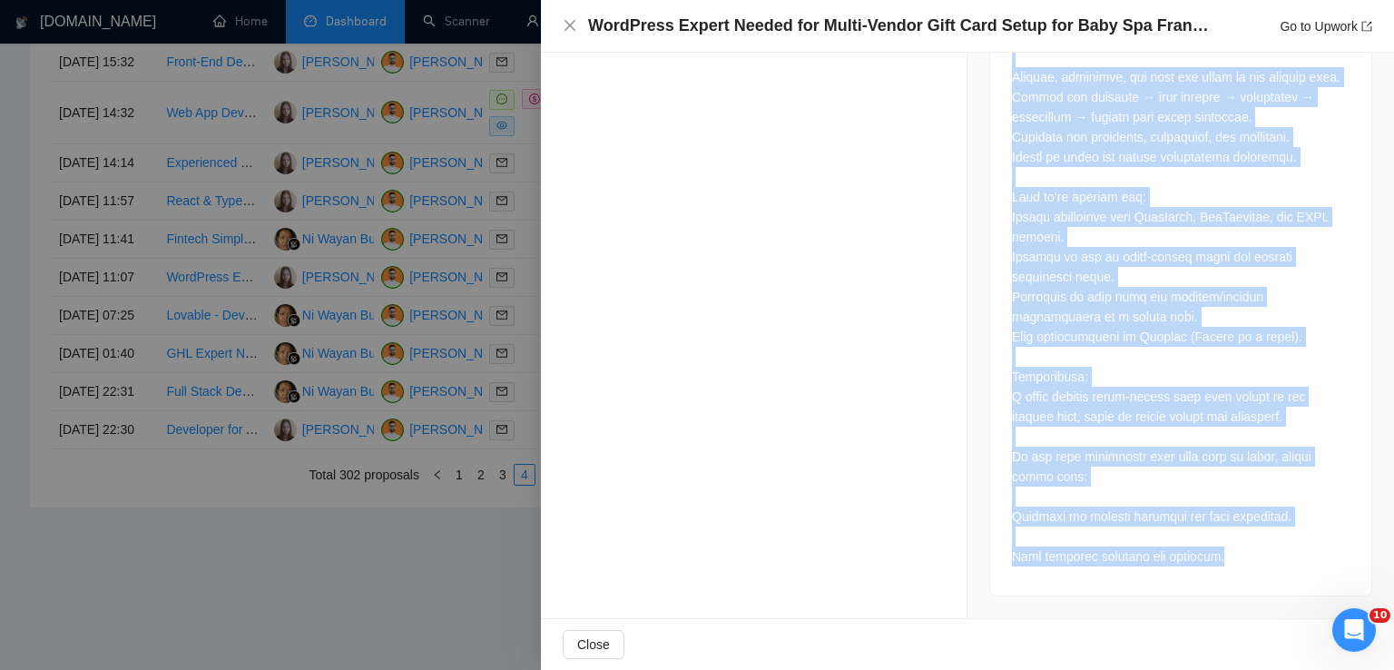
scroll to position [1417, 0]
drag, startPoint x: 1005, startPoint y: 223, endPoint x: 1222, endPoint y: 553, distance: 394.9
click at [1222, 553] on div at bounding box center [1181, 37] width 338 height 1058
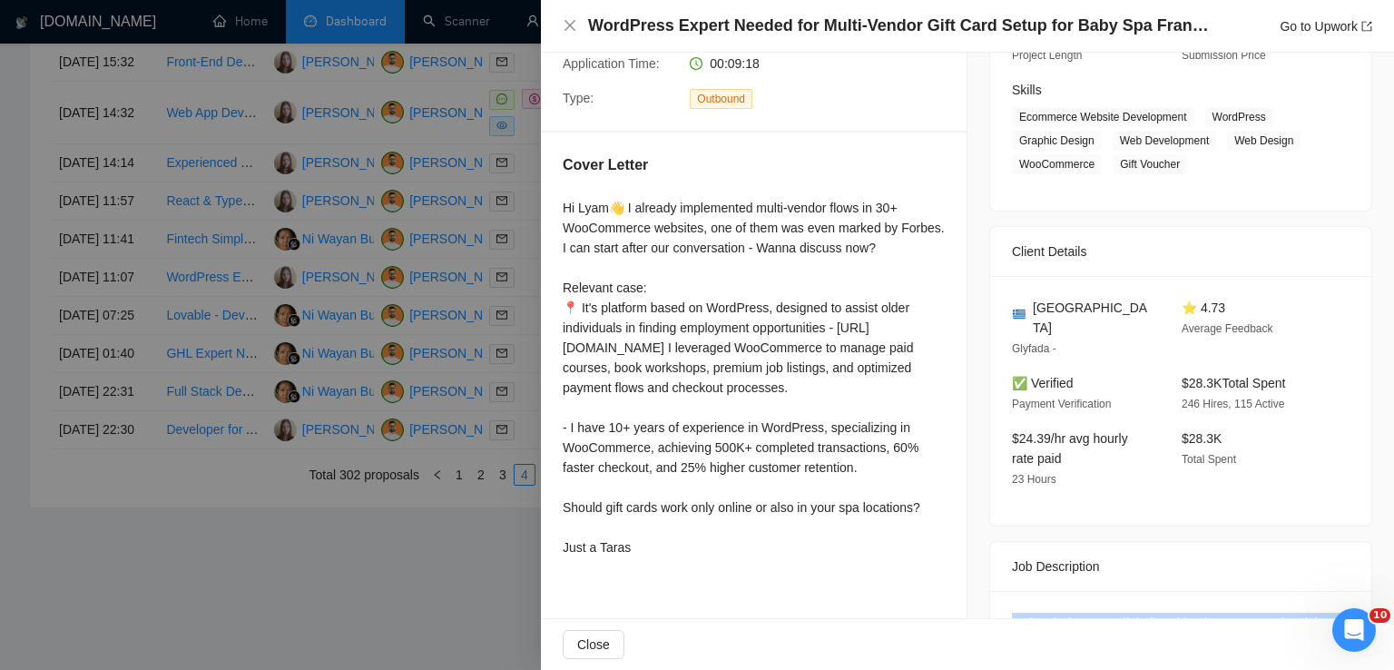
scroll to position [277, 0]
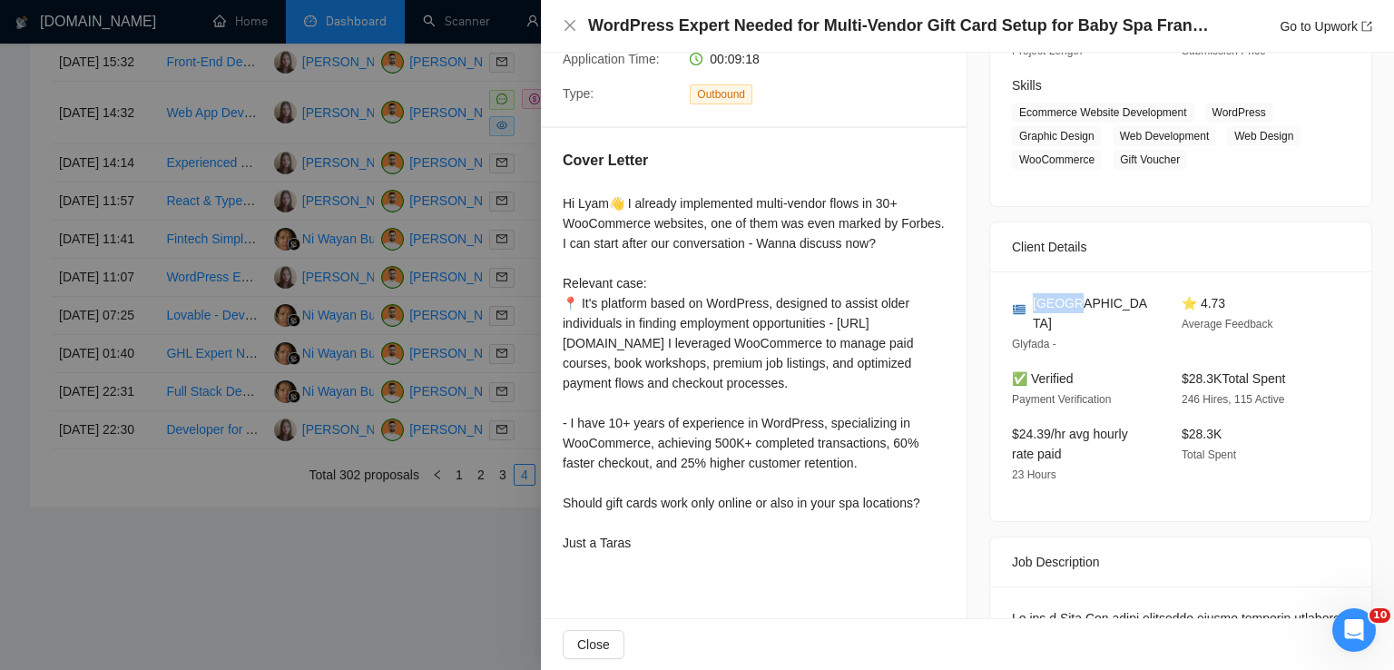
drag, startPoint x: 1085, startPoint y: 308, endPoint x: 1028, endPoint y: 308, distance: 57.2
click at [1028, 308] on div "[GEOGRAPHIC_DATA]" at bounding box center [1082, 313] width 141 height 40
drag, startPoint x: 1202, startPoint y: 118, endPoint x: 1186, endPoint y: 158, distance: 43.1
click at [1186, 158] on span "Ecommerce Website Development WordPress Graphic Design Web Development Web Desi…" at bounding box center [1167, 136] width 310 height 67
drag, startPoint x: 1180, startPoint y: 111, endPoint x: 1006, endPoint y: 121, distance: 173.6
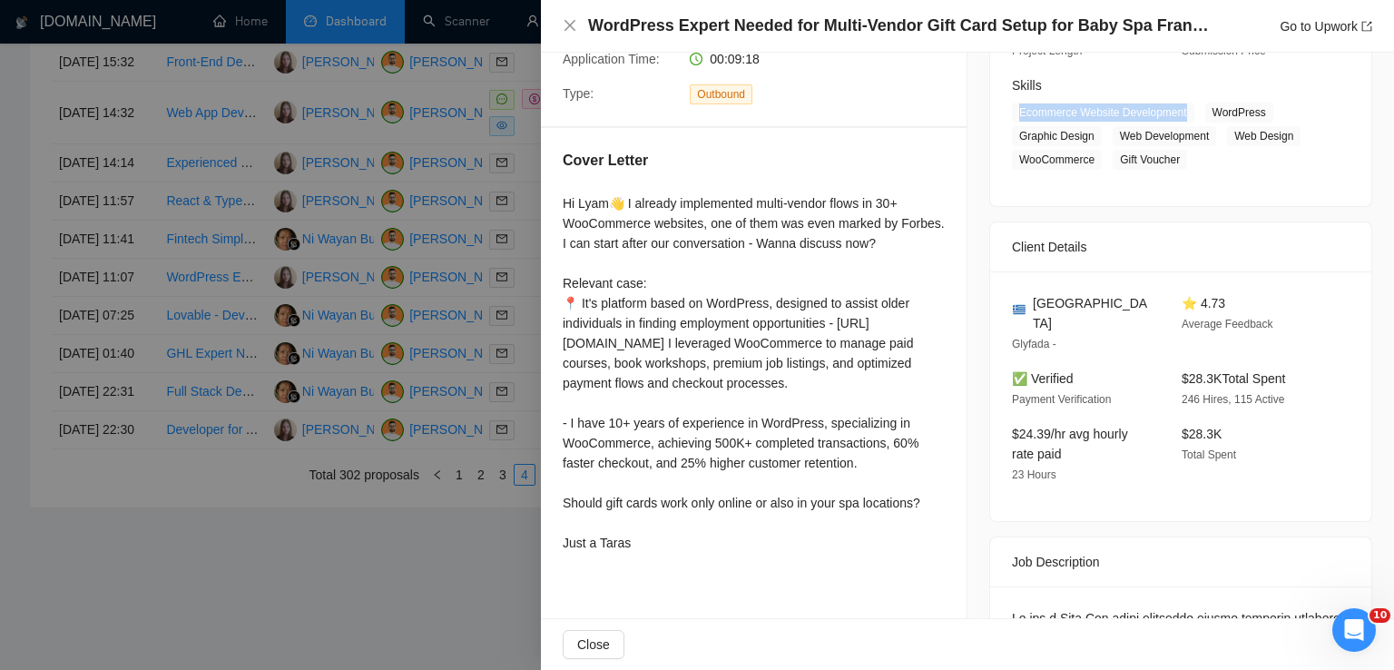
click at [1012, 121] on span "Ecommerce Website Development" at bounding box center [1103, 113] width 182 height 20
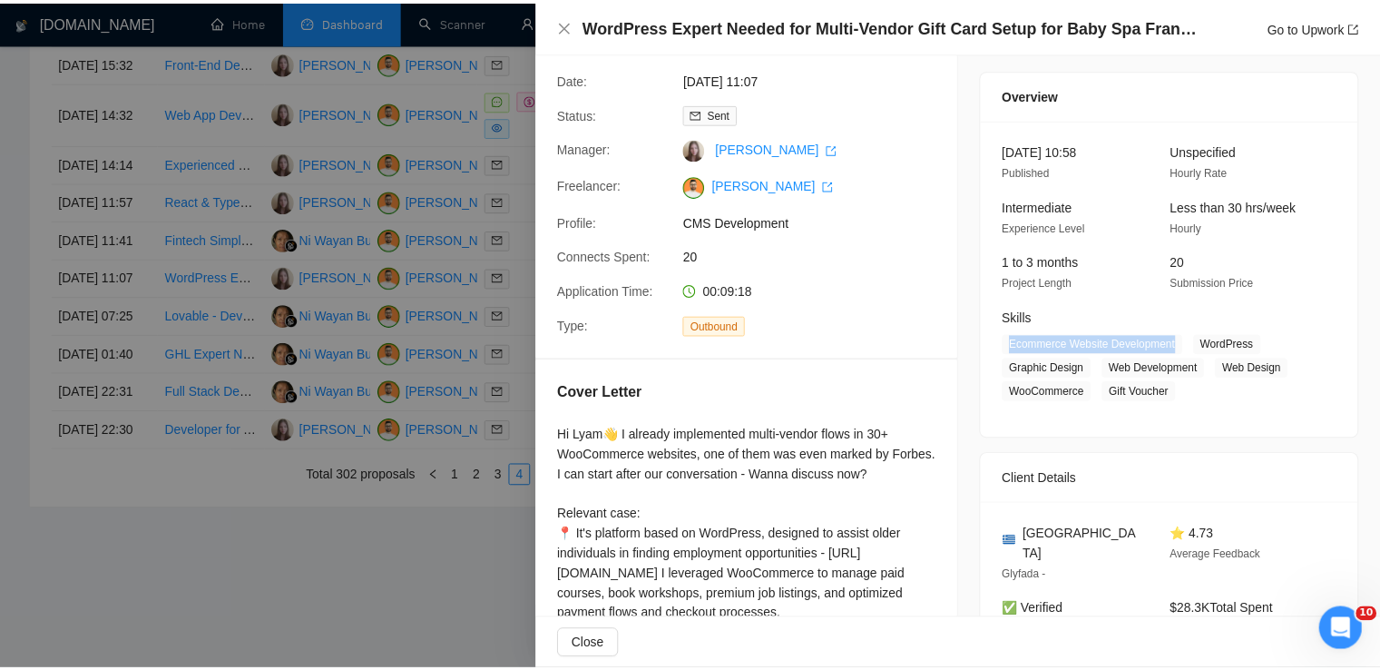
scroll to position [44, 0]
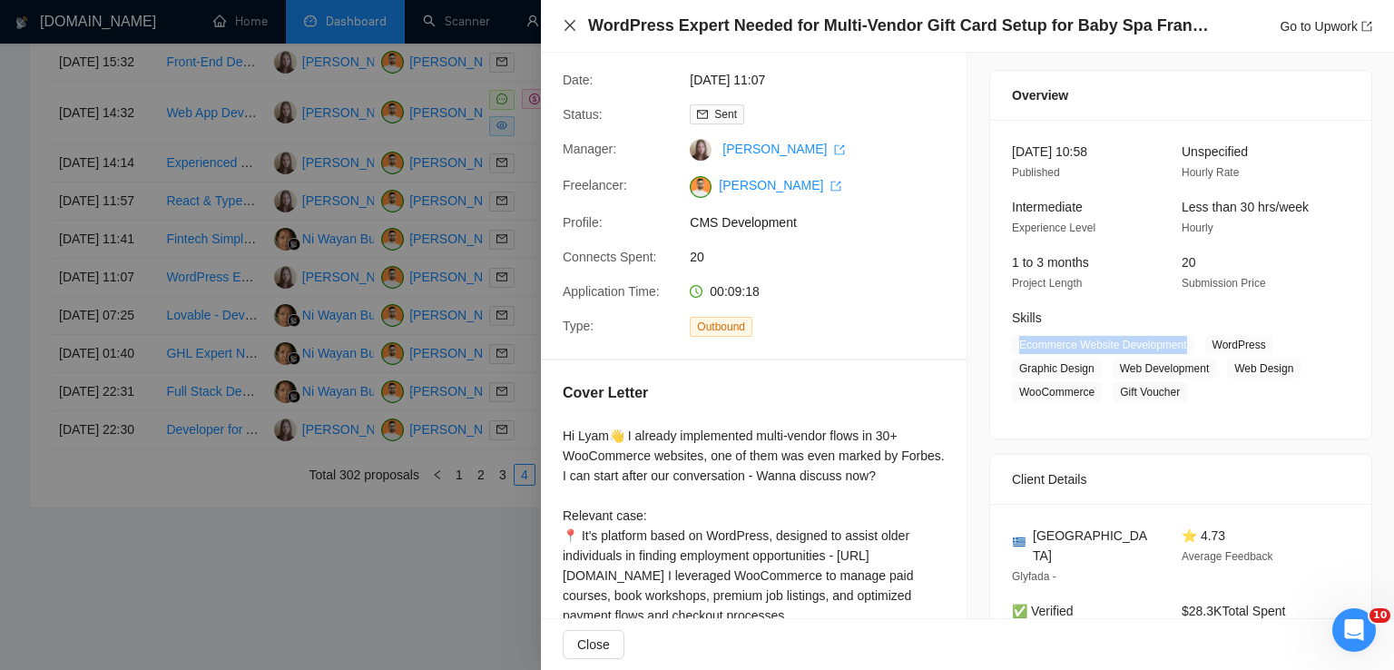
click at [570, 21] on icon "close" at bounding box center [570, 25] width 15 height 15
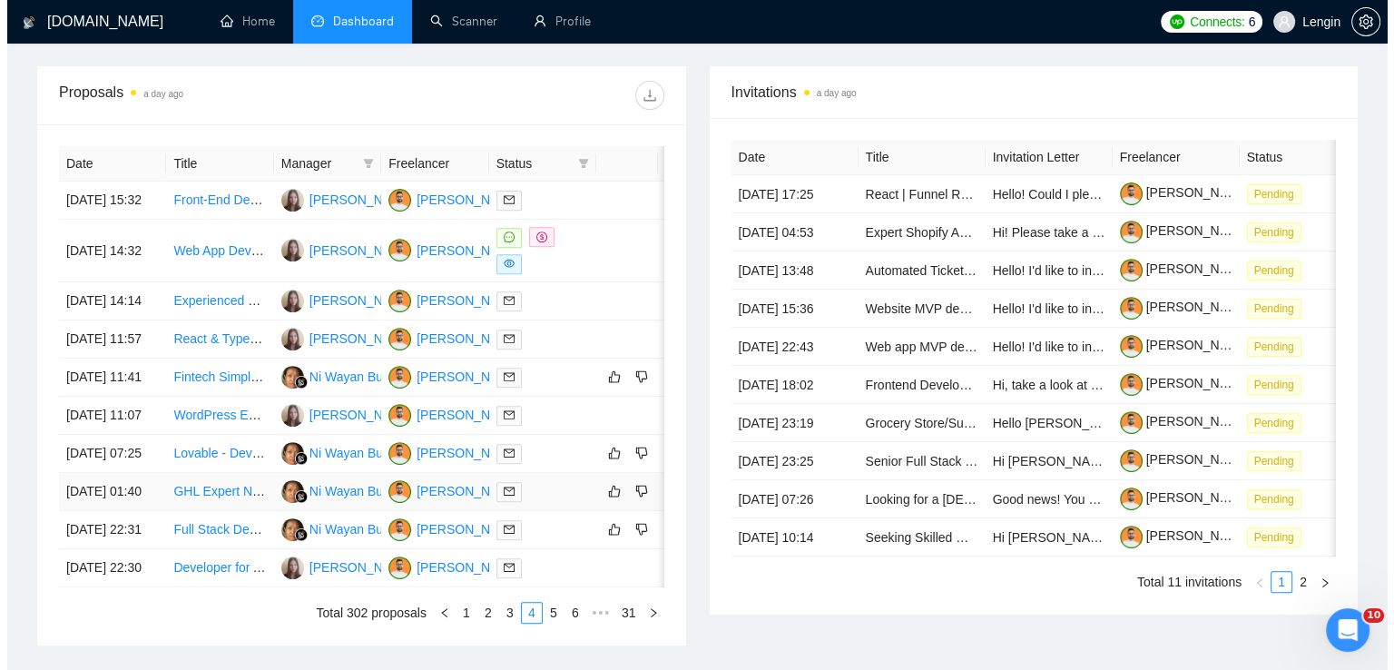
scroll to position [653, 0]
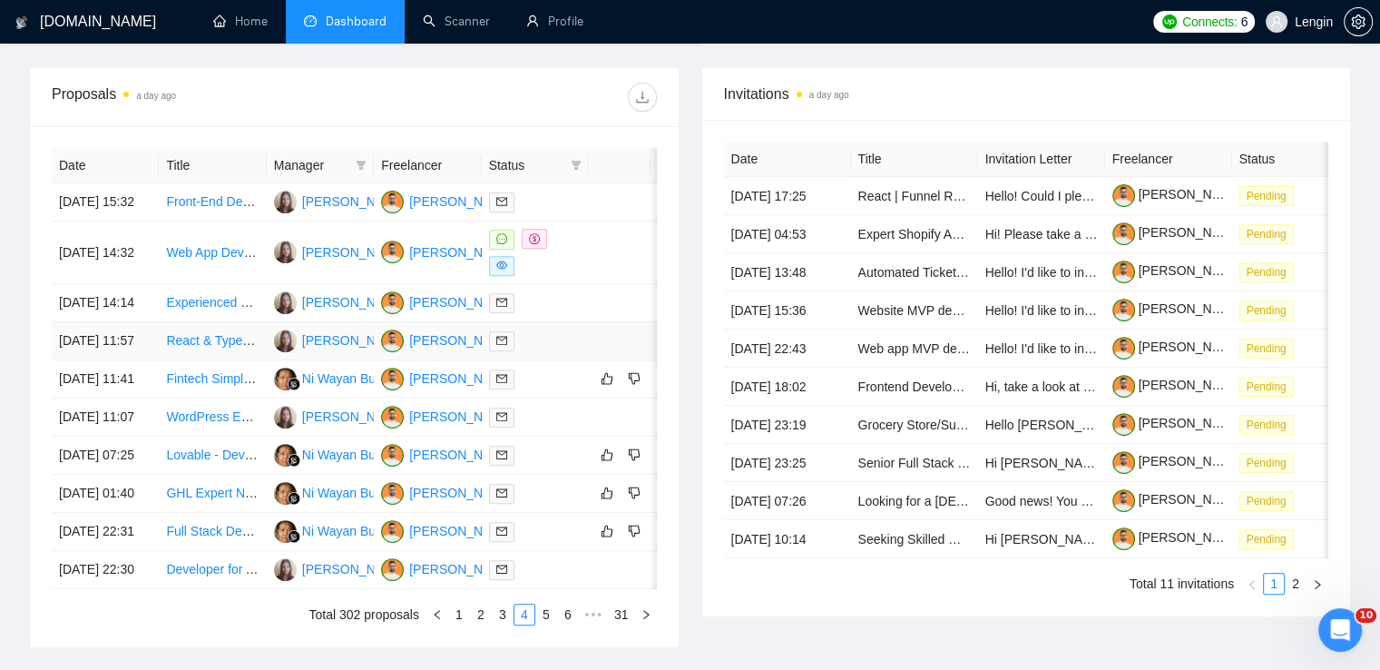
click at [251, 360] on td "React & TypeScript Developer for Cross-Platform App" at bounding box center [212, 341] width 107 height 38
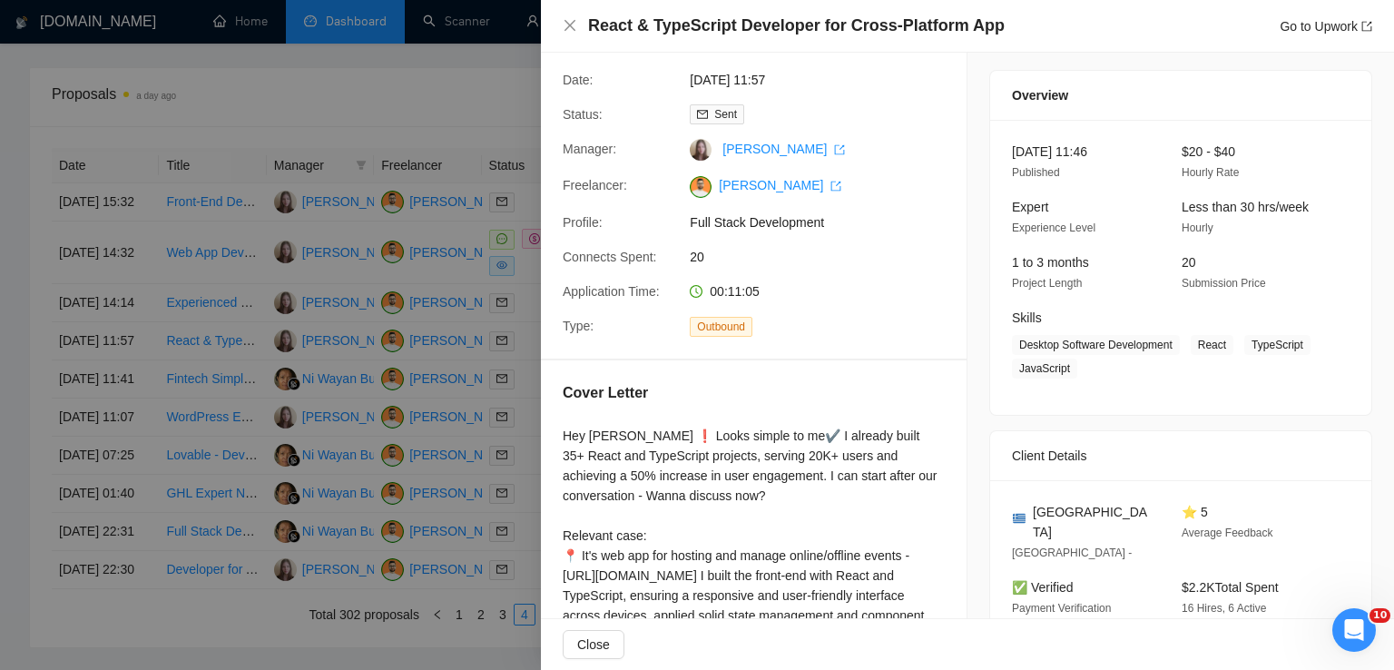
scroll to position [265, 0]
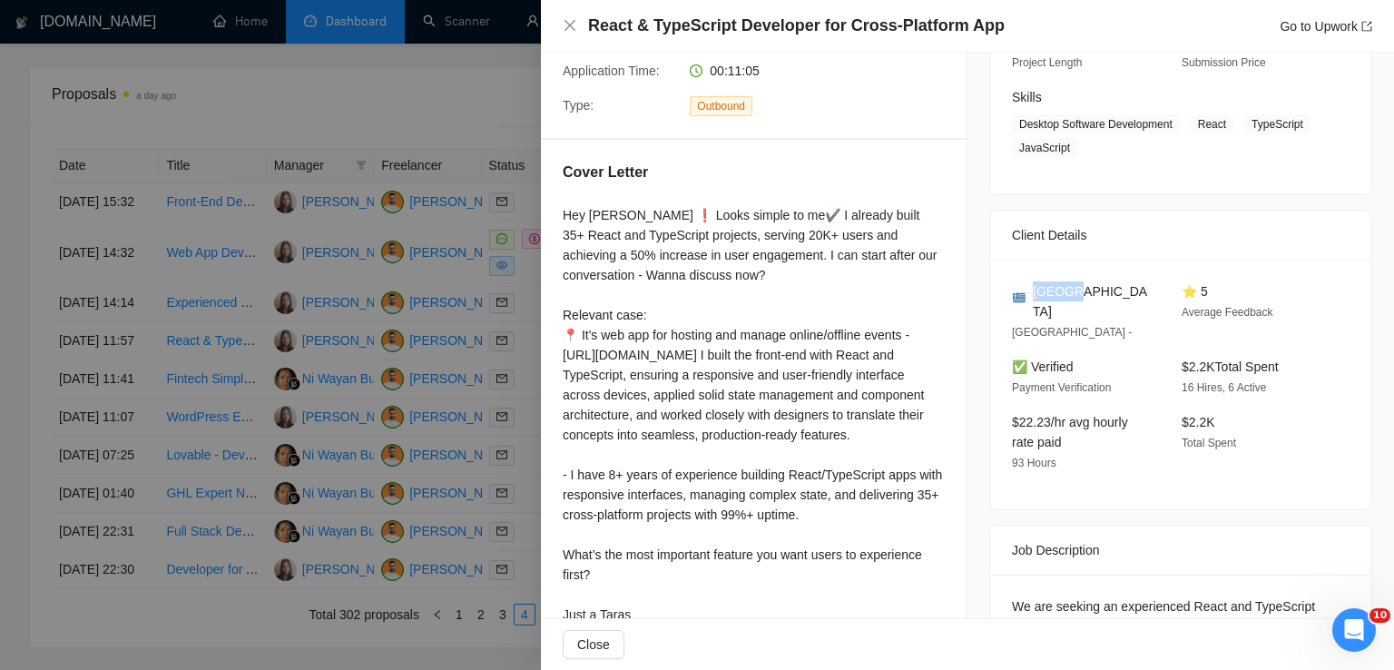
drag, startPoint x: 1071, startPoint y: 297, endPoint x: 1031, endPoint y: 297, distance: 39.9
click at [1031, 297] on div "[GEOGRAPHIC_DATA]" at bounding box center [1082, 301] width 141 height 40
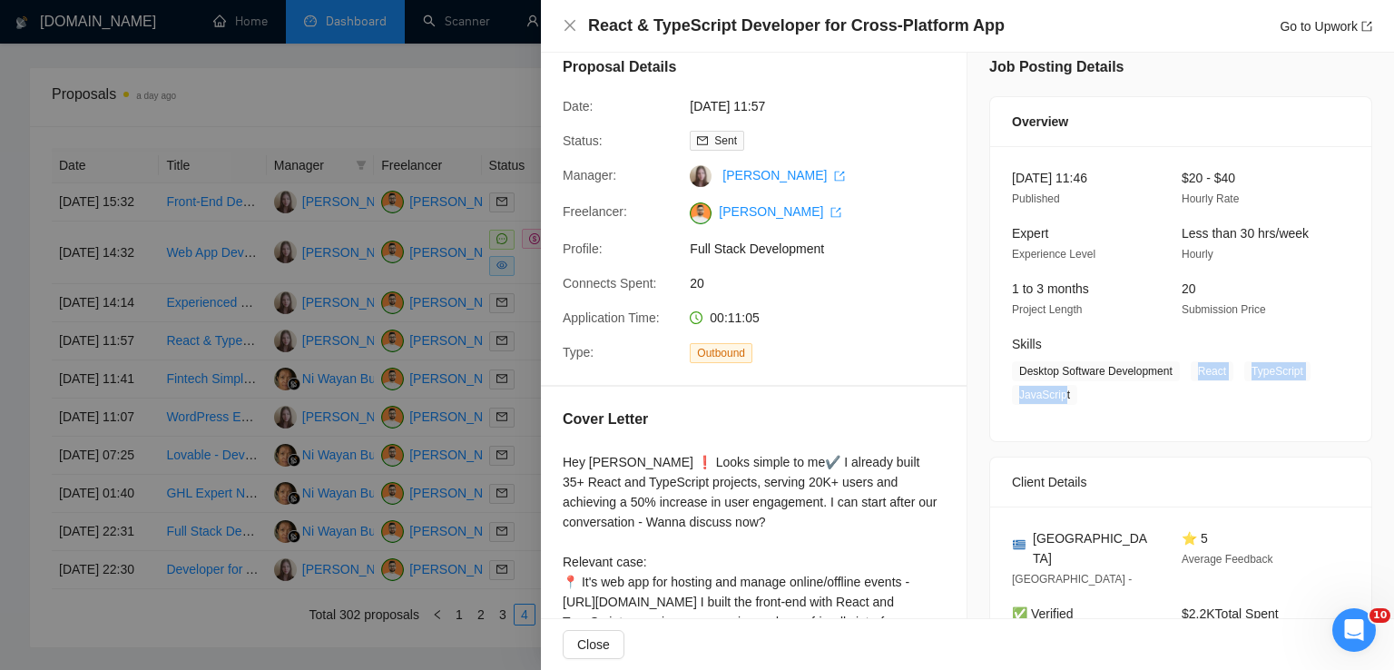
drag, startPoint x: 1192, startPoint y: 368, endPoint x: 1056, endPoint y: 399, distance: 139.8
click at [1056, 399] on span "Desktop Software Development React TypeScript JavaScript" at bounding box center [1167, 383] width 310 height 44
drag, startPoint x: 1060, startPoint y: 395, endPoint x: 1188, endPoint y: 375, distance: 129.5
click at [1188, 375] on span "Desktop Software Development React TypeScript JavaScript" at bounding box center [1167, 383] width 310 height 44
drag, startPoint x: 1167, startPoint y: 371, endPoint x: 1012, endPoint y: 371, distance: 155.2
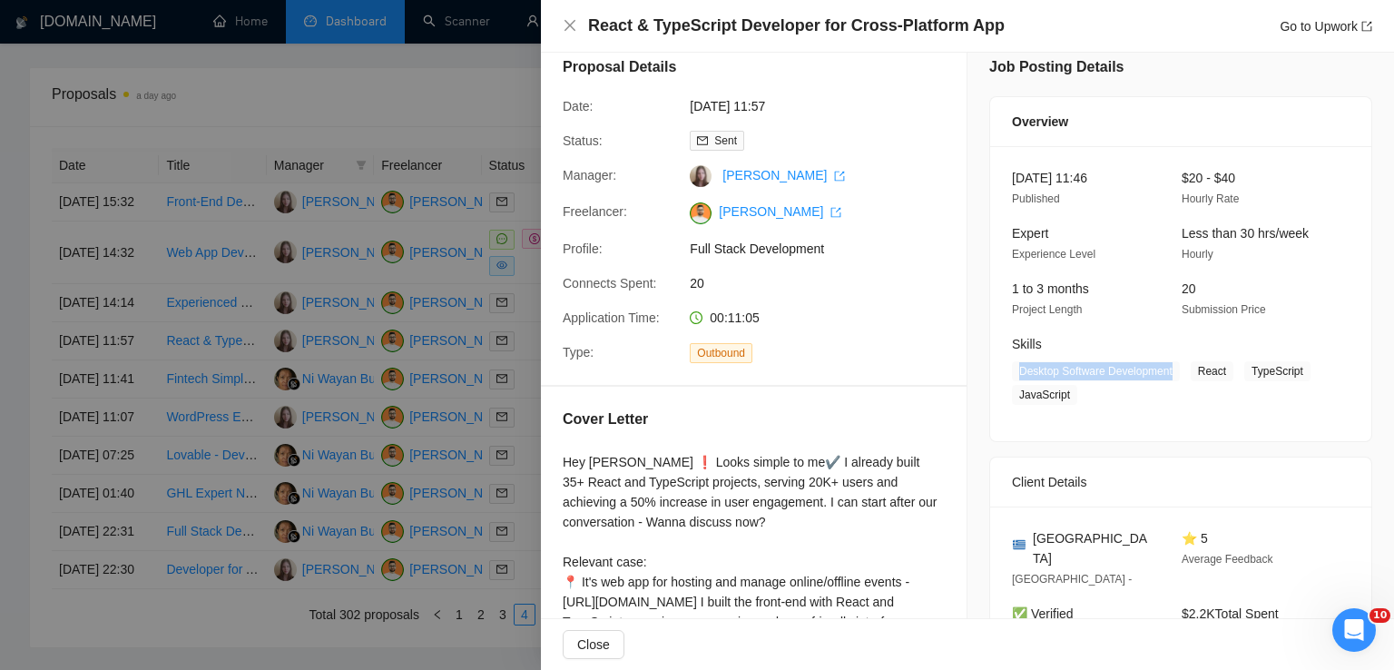
click at [1012, 371] on span "Desktop Software Development" at bounding box center [1096, 371] width 168 height 20
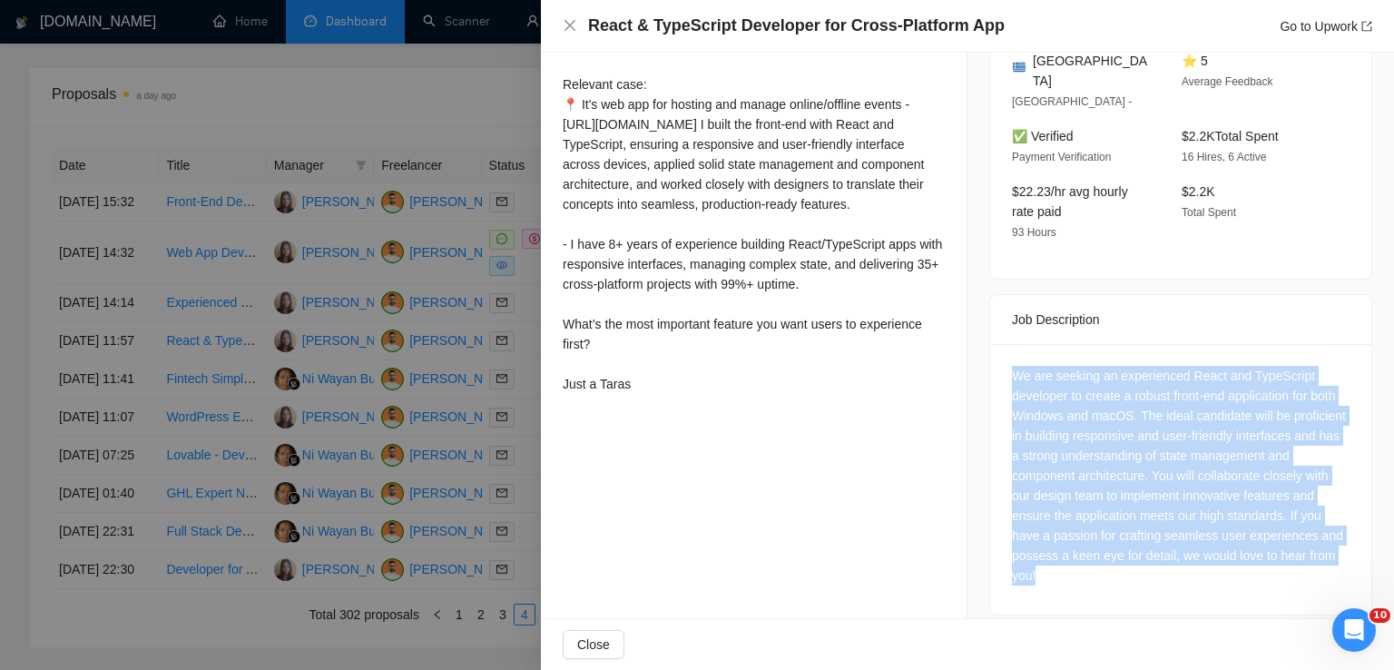
drag, startPoint x: 1179, startPoint y: 552, endPoint x: 993, endPoint y: 361, distance: 266.3
click at [993, 361] on div "We are seeking an experienced React and TypeScript developer to create a robust…" at bounding box center [1180, 479] width 381 height 270
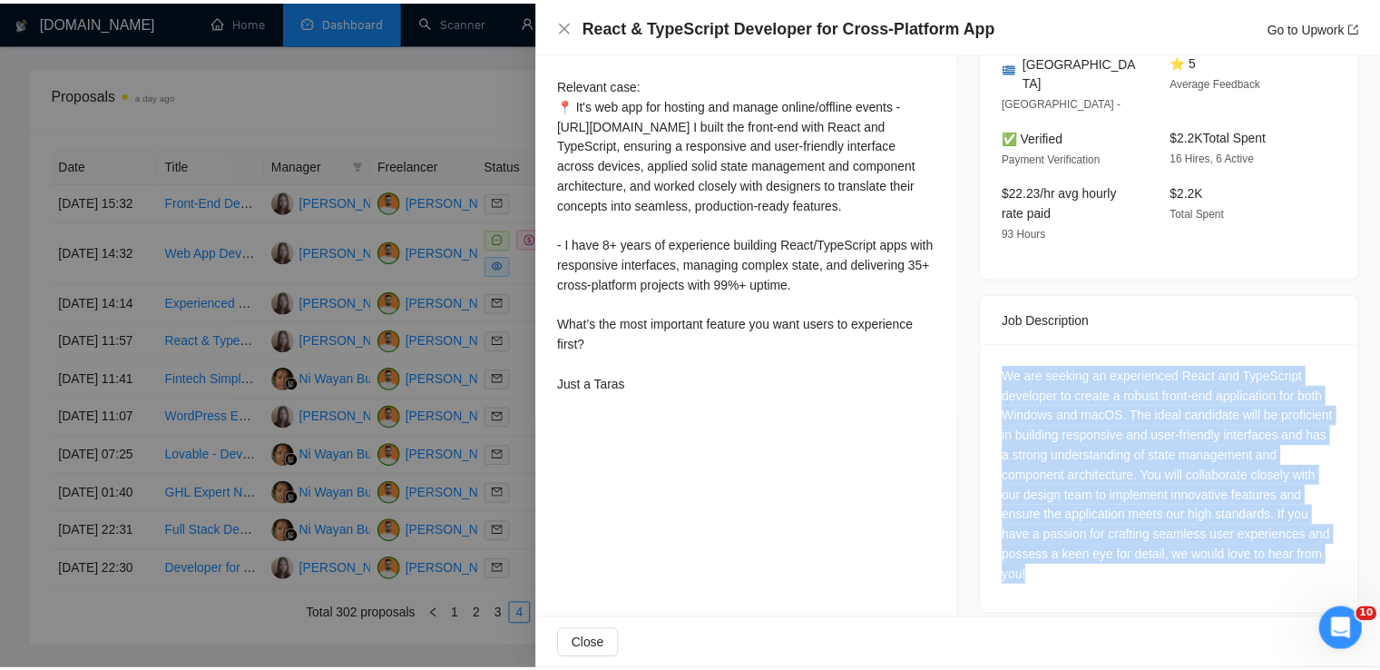
scroll to position [0, 0]
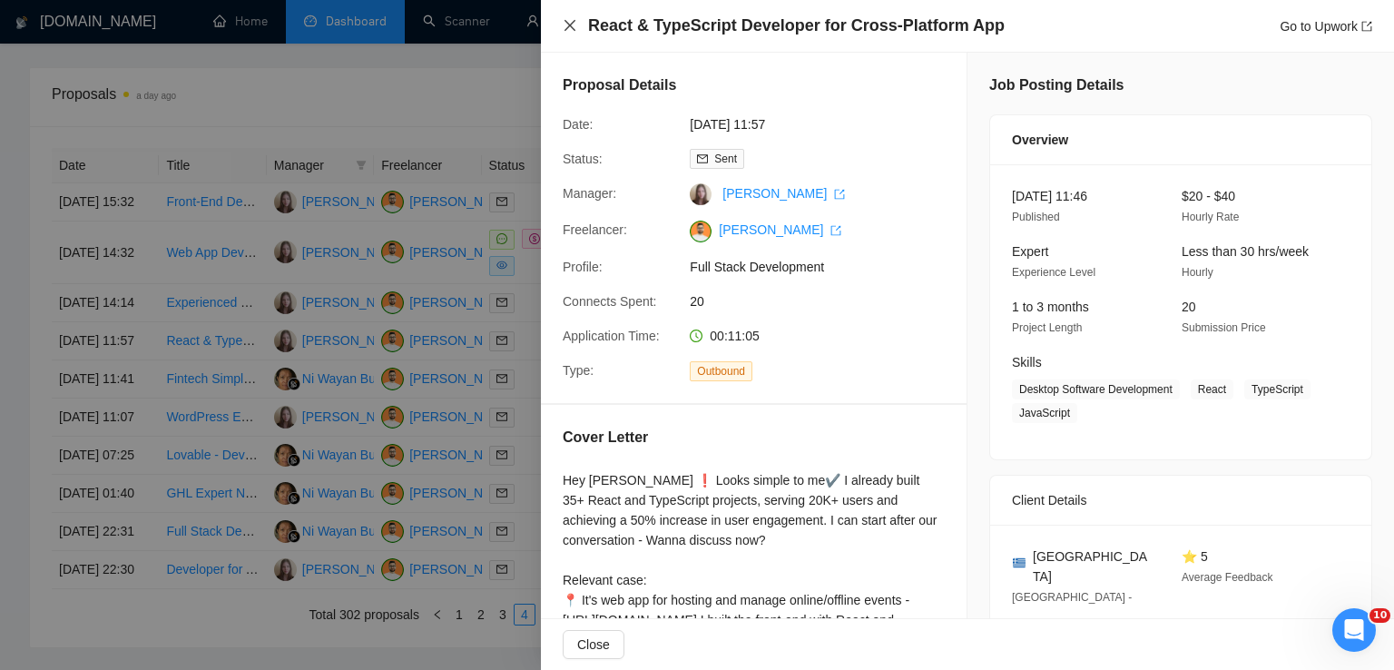
click at [564, 31] on icon "close" at bounding box center [570, 25] width 15 height 15
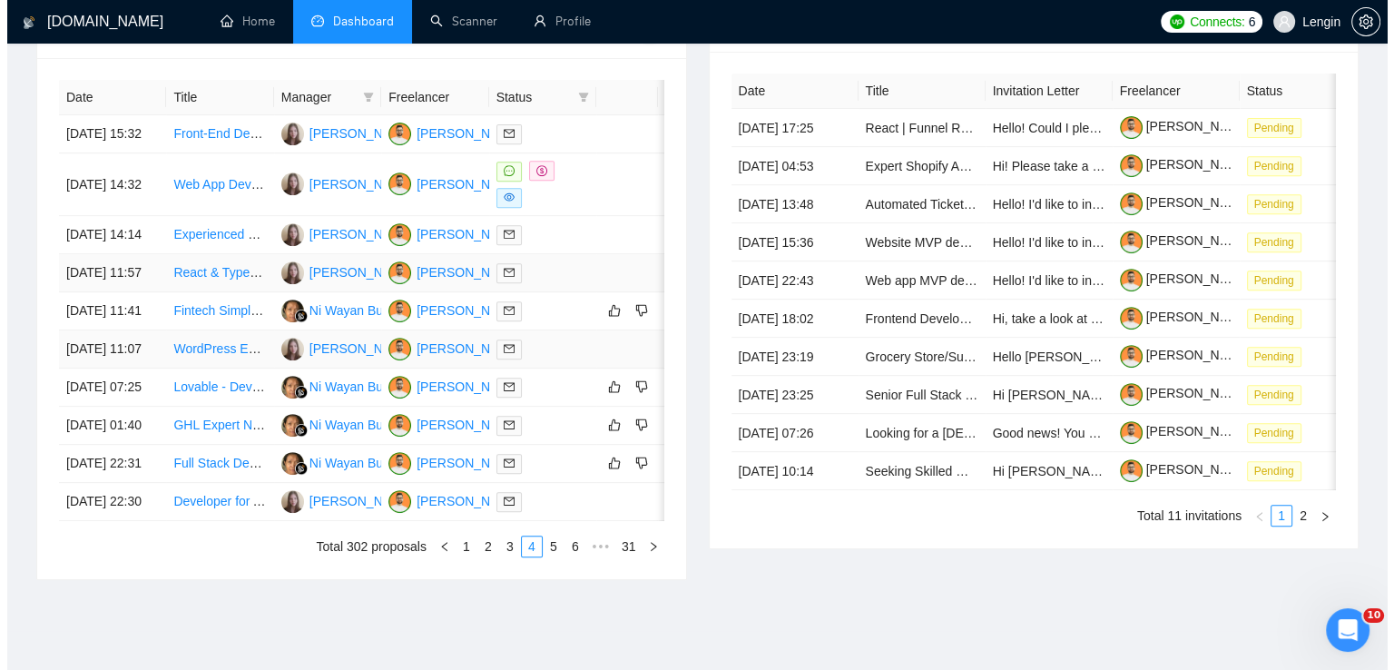
scroll to position [722, 0]
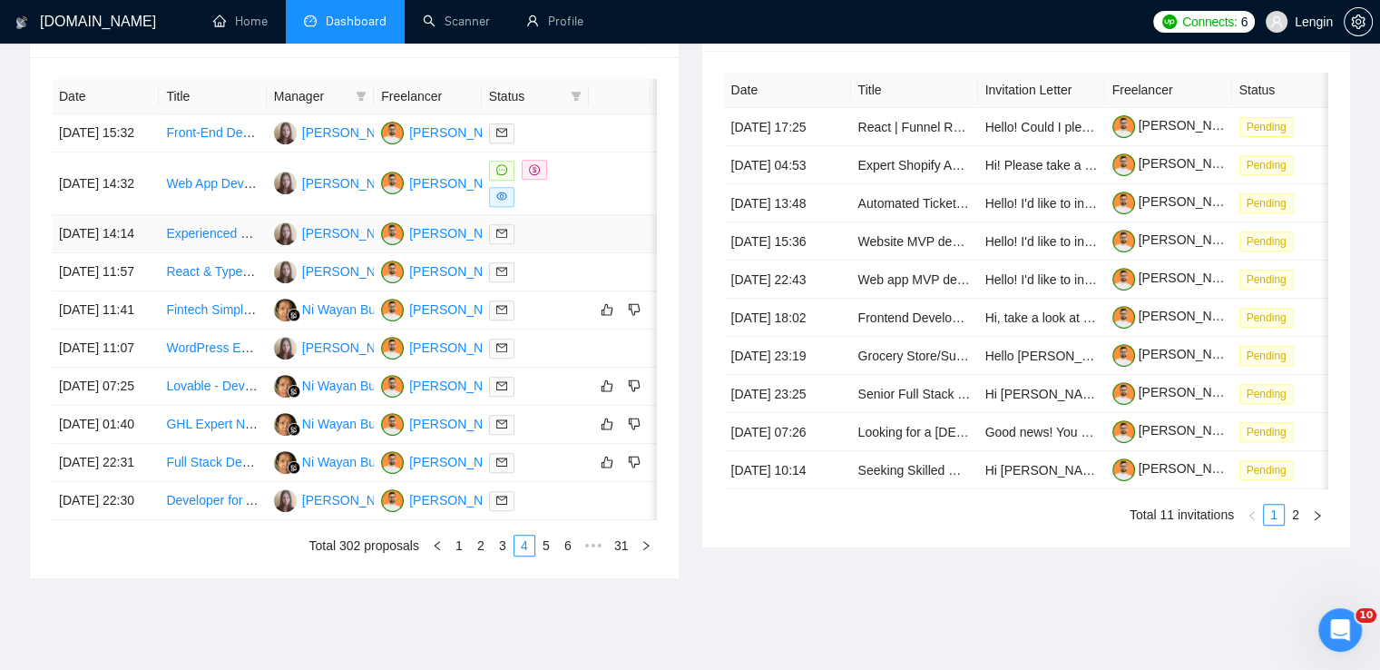
click at [248, 253] on td "Experienced WordPress Developers Needed for Confidential Project" at bounding box center [212, 234] width 107 height 38
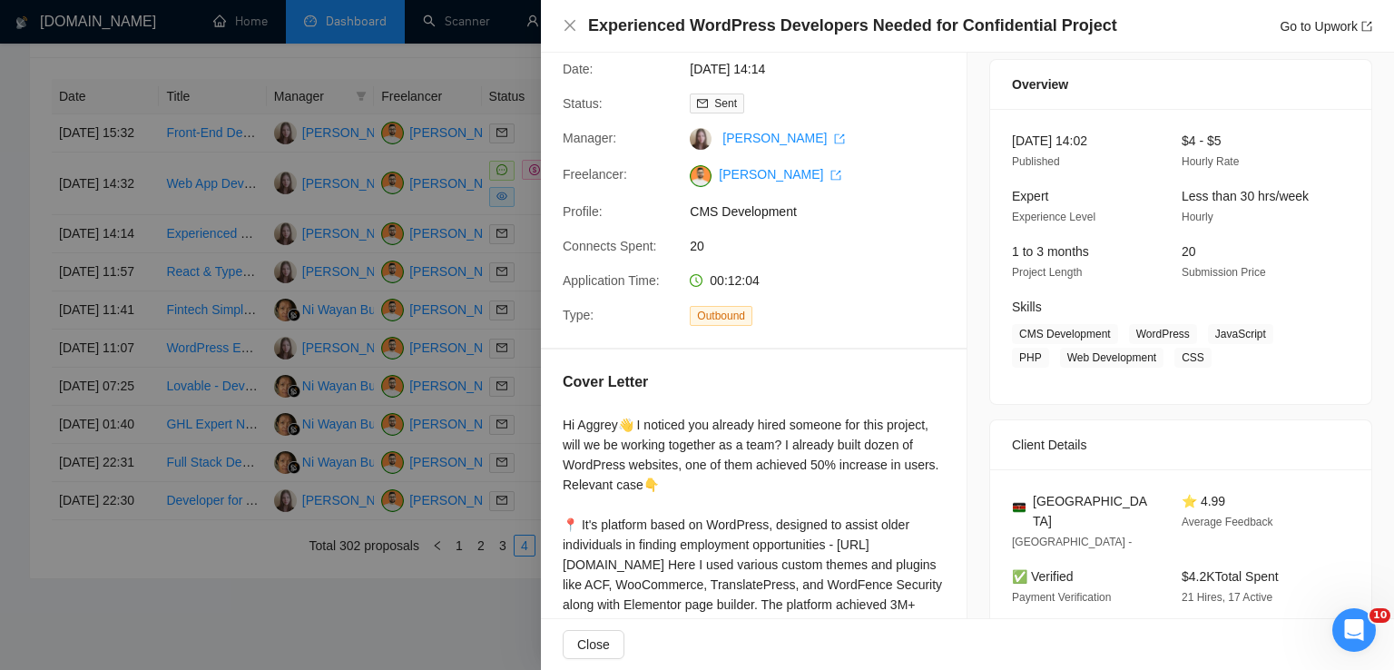
scroll to position [54, 0]
drag, startPoint x: 1068, startPoint y: 497, endPoint x: 1024, endPoint y: 500, distance: 44.5
click at [1024, 500] on div "[GEOGRAPHIC_DATA]" at bounding box center [1082, 512] width 141 height 40
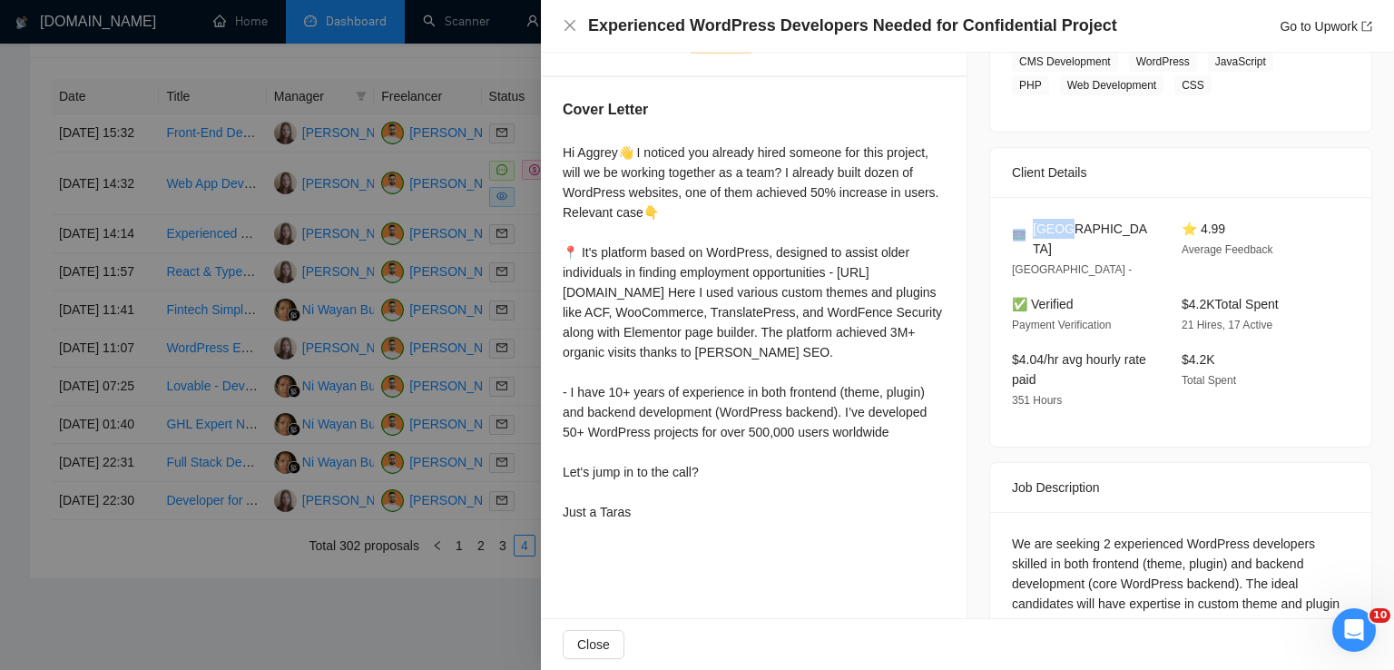
scroll to position [475, 0]
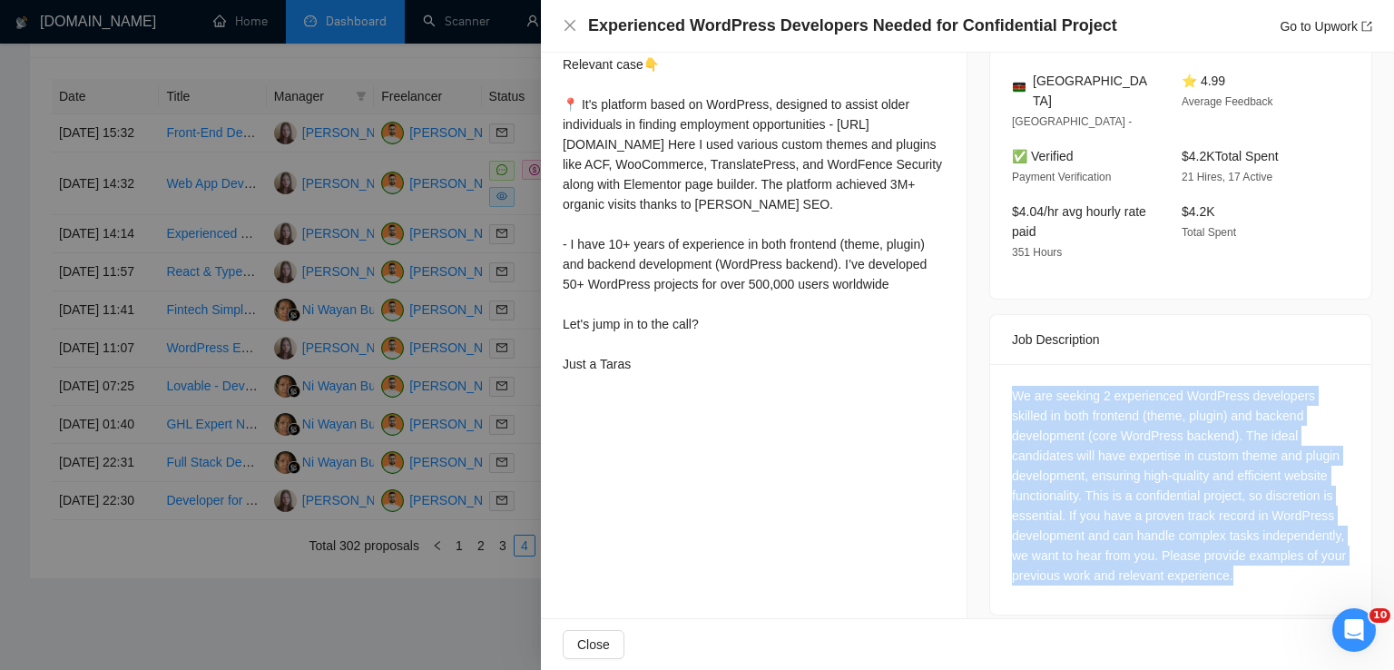
drag, startPoint x: 1323, startPoint y: 560, endPoint x: 1001, endPoint y: 386, distance: 366.2
click at [1001, 386] on div "We are seeking 2 experienced WordPress developers skilled in both frontend (the…" at bounding box center [1180, 489] width 381 height 250
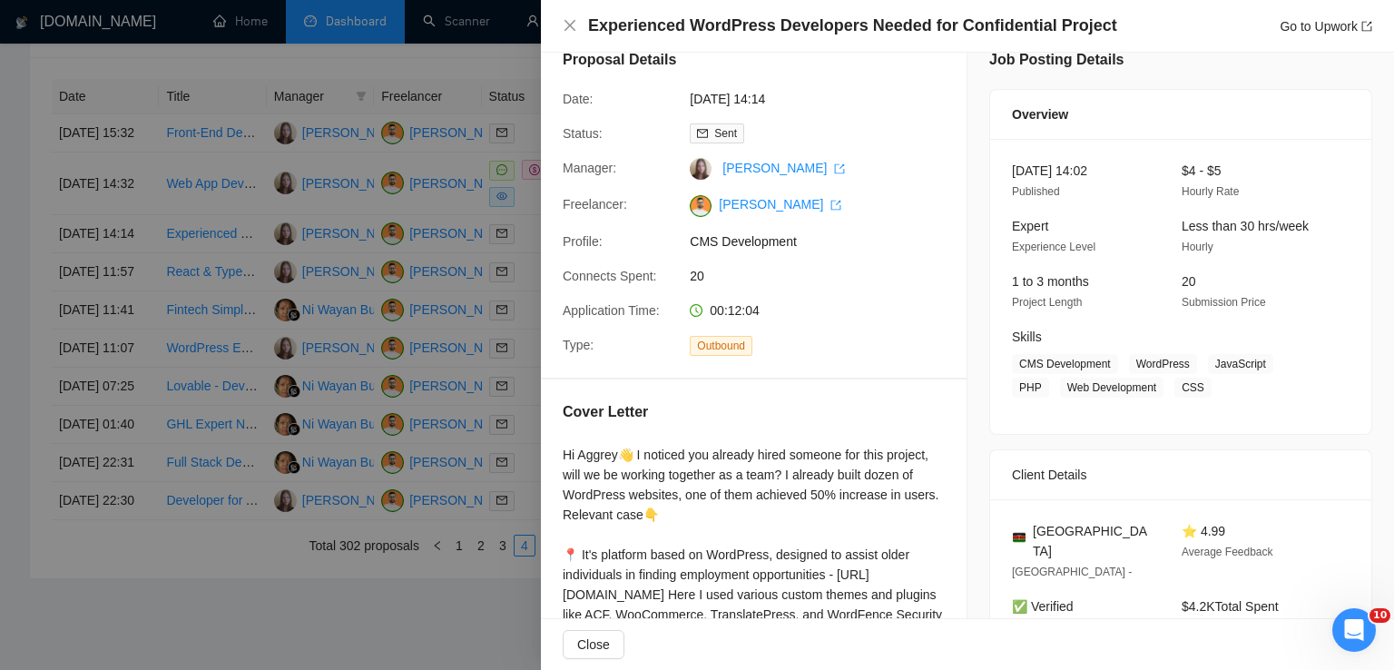
scroll to position [0, 0]
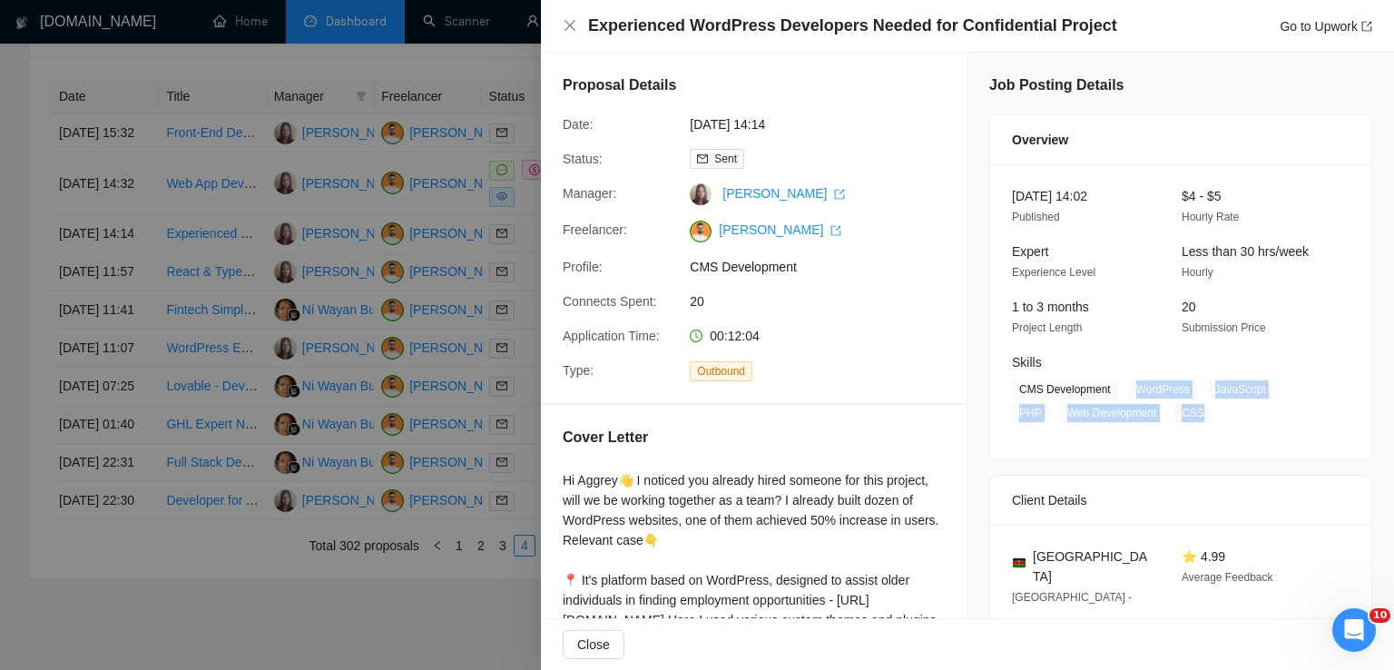
drag, startPoint x: 1126, startPoint y: 381, endPoint x: 1147, endPoint y: 414, distance: 38.8
click at [1147, 414] on span "CMS Development WordPress JavaScript PHP Web Development CSS" at bounding box center [1167, 401] width 310 height 44
click at [574, 25] on icon "close" at bounding box center [570, 25] width 15 height 15
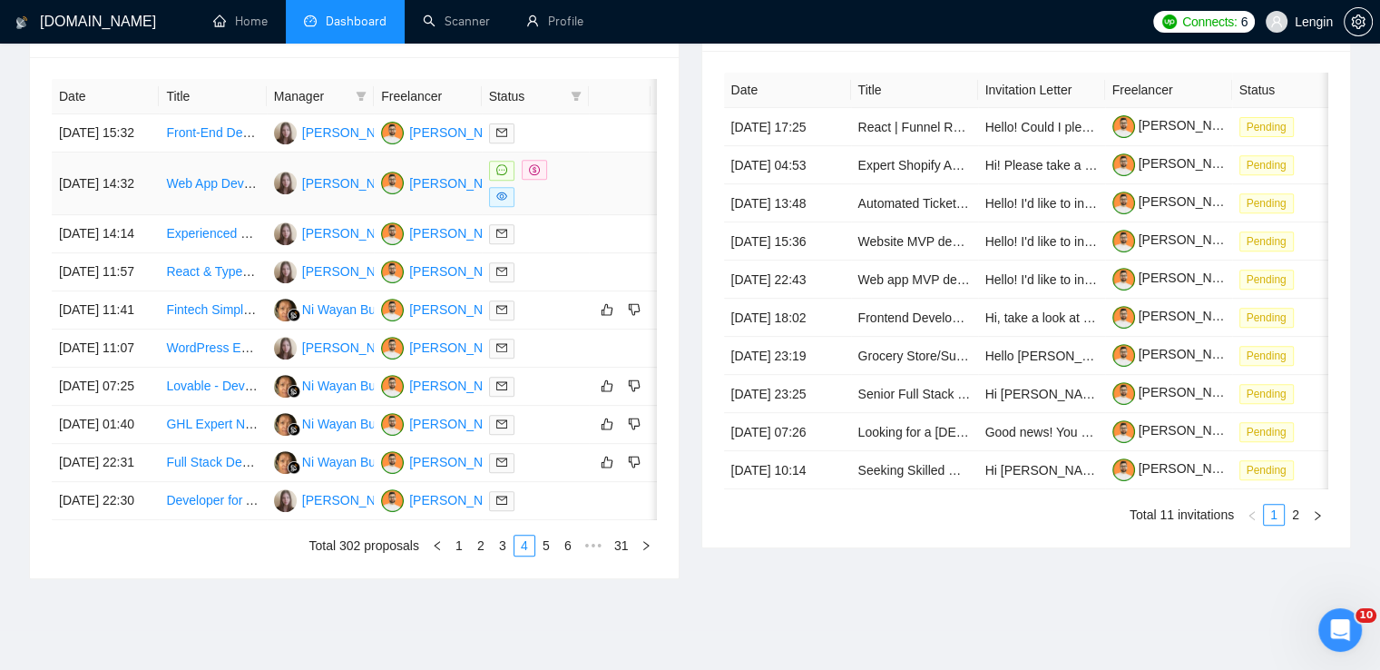
click at [239, 215] on td "Web App Development for European Weather Forecast Queries" at bounding box center [212, 183] width 107 height 63
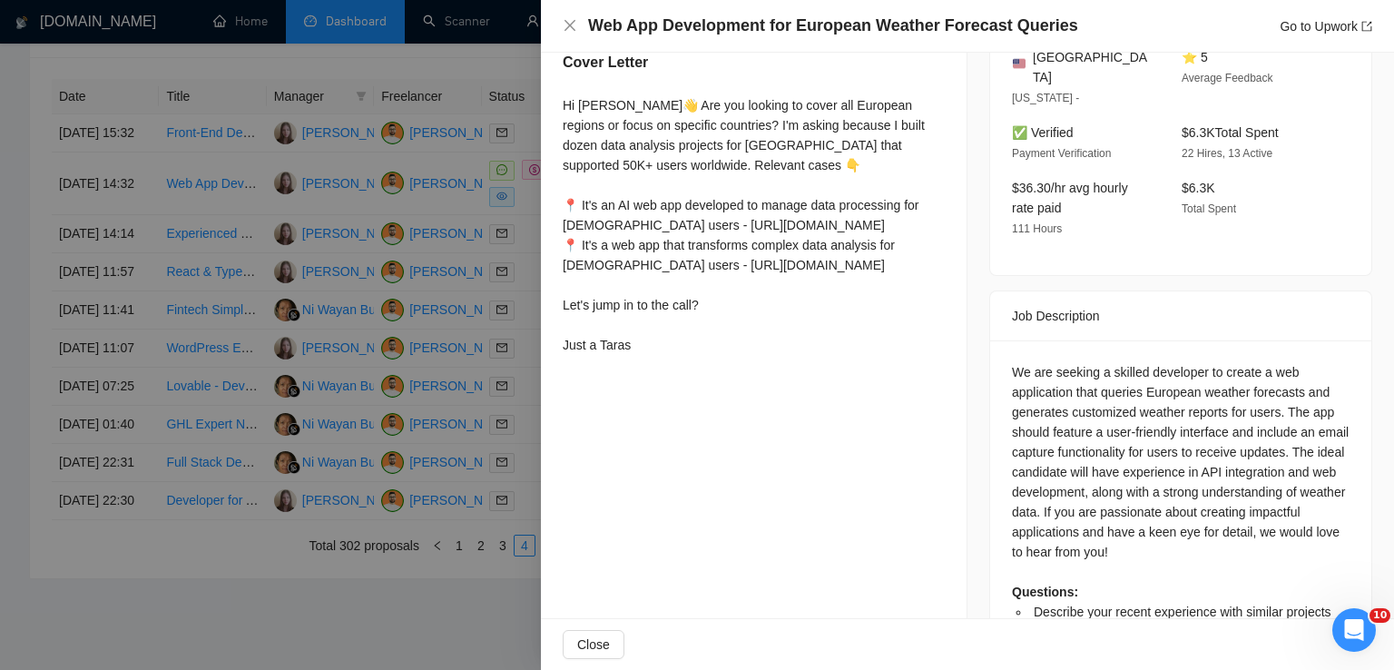
scroll to position [541, 0]
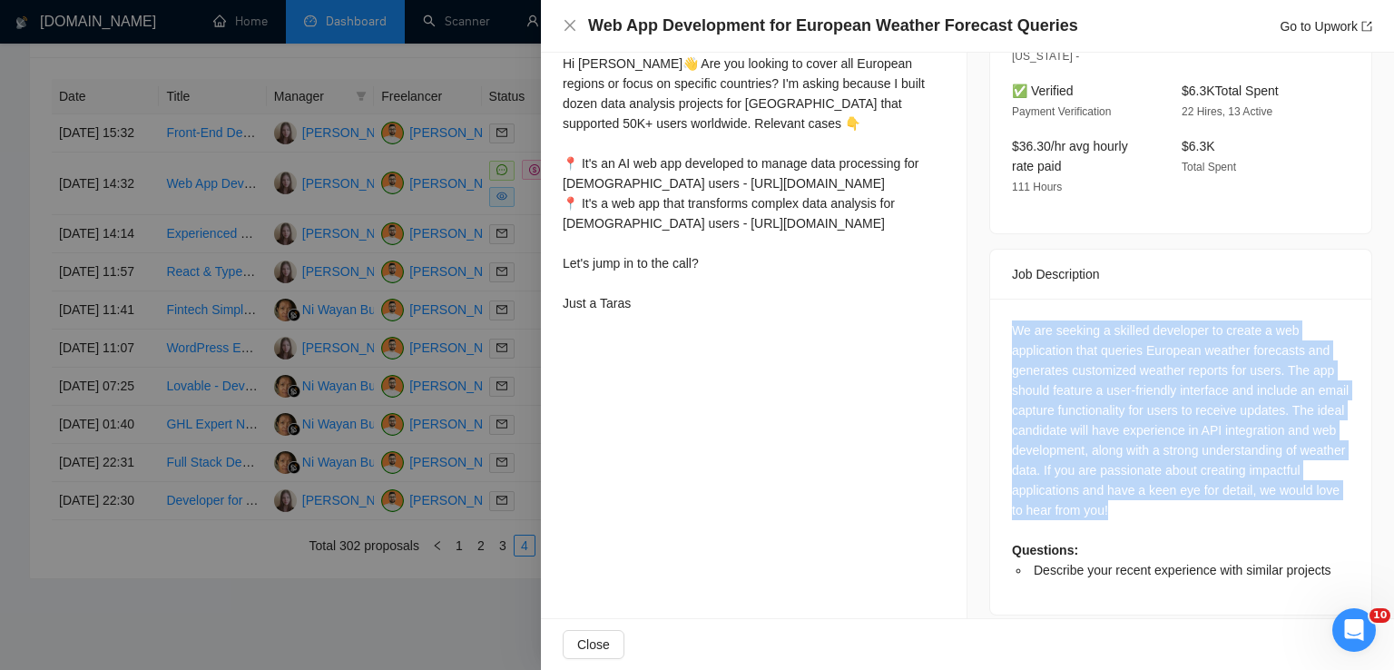
drag, startPoint x: 1187, startPoint y: 495, endPoint x: 993, endPoint y: 308, distance: 270.2
click at [993, 308] on div "We are seeking a skilled developer to create a web application that queries Eur…" at bounding box center [1180, 457] width 381 height 316
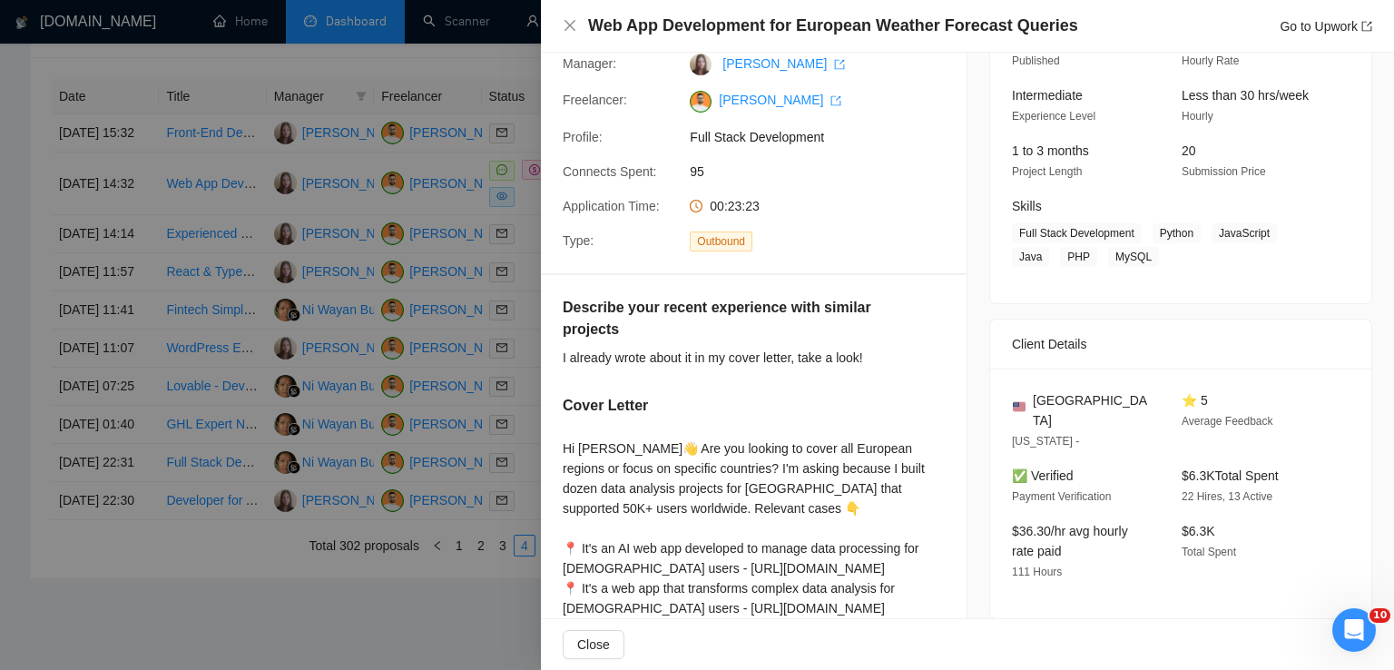
scroll to position [146, 0]
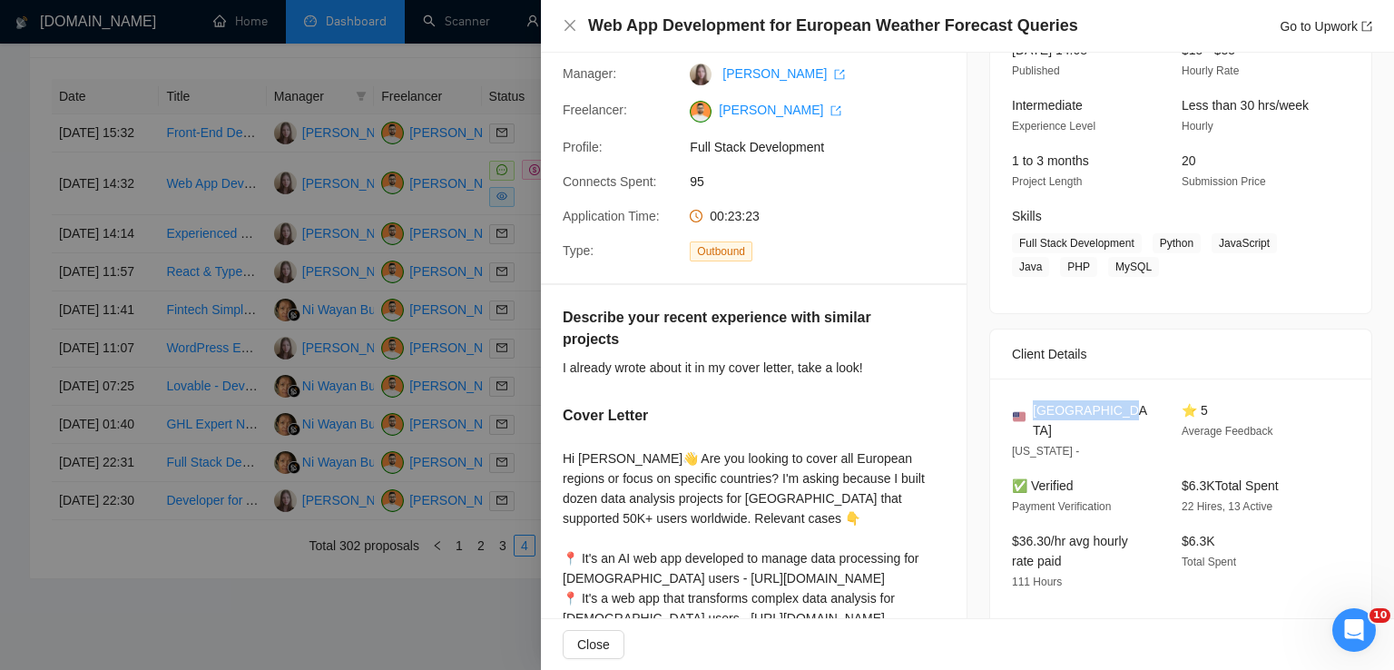
drag, startPoint x: 1117, startPoint y: 408, endPoint x: 1031, endPoint y: 413, distance: 86.3
click at [1031, 413] on div "[GEOGRAPHIC_DATA]" at bounding box center [1082, 420] width 141 height 40
drag, startPoint x: 1149, startPoint y: 241, endPoint x: 1141, endPoint y: 258, distance: 18.3
click at [1141, 258] on span "Full Stack Development Python JavaScript Java PHP MySQL" at bounding box center [1167, 255] width 310 height 44
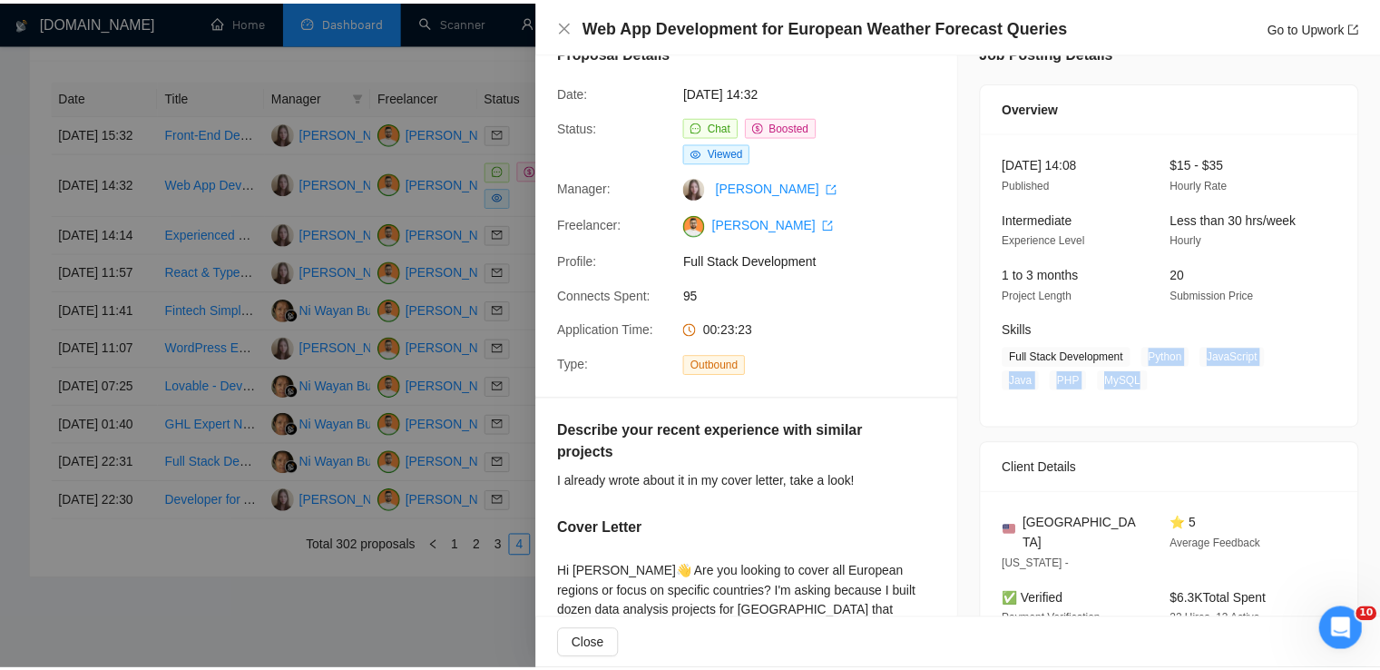
scroll to position [0, 0]
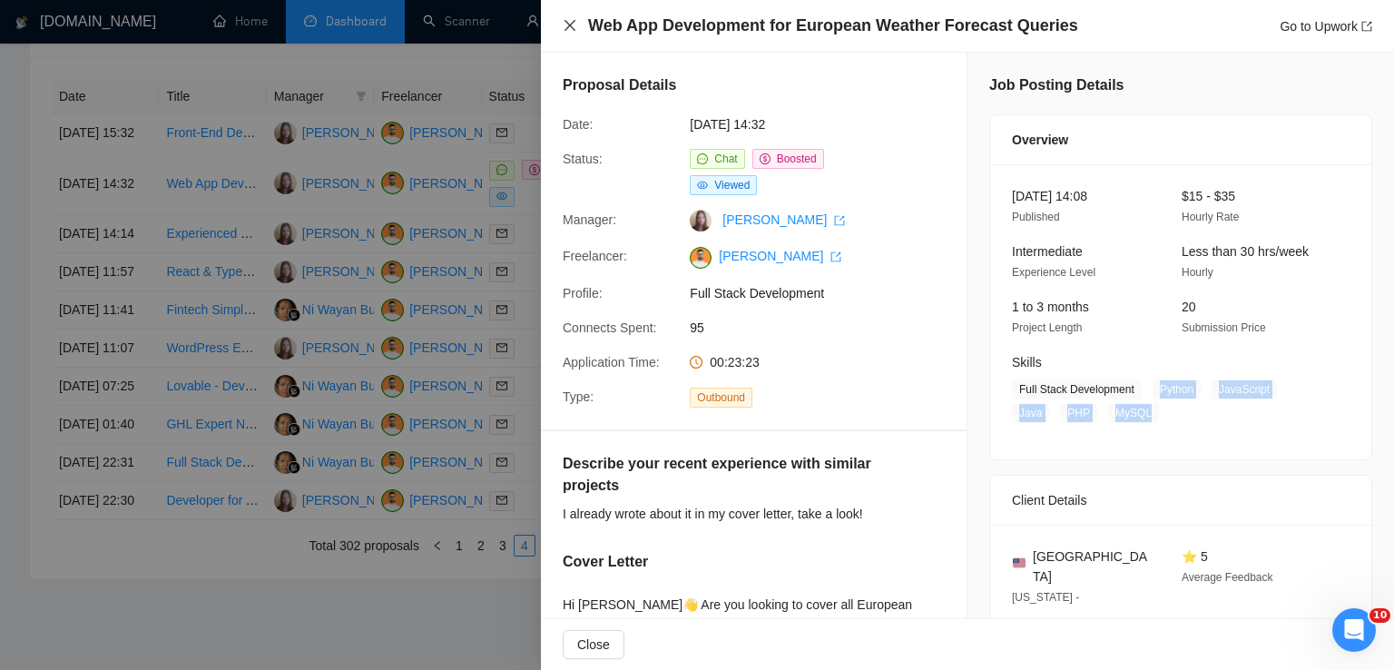
click at [574, 24] on icon "close" at bounding box center [570, 25] width 15 height 15
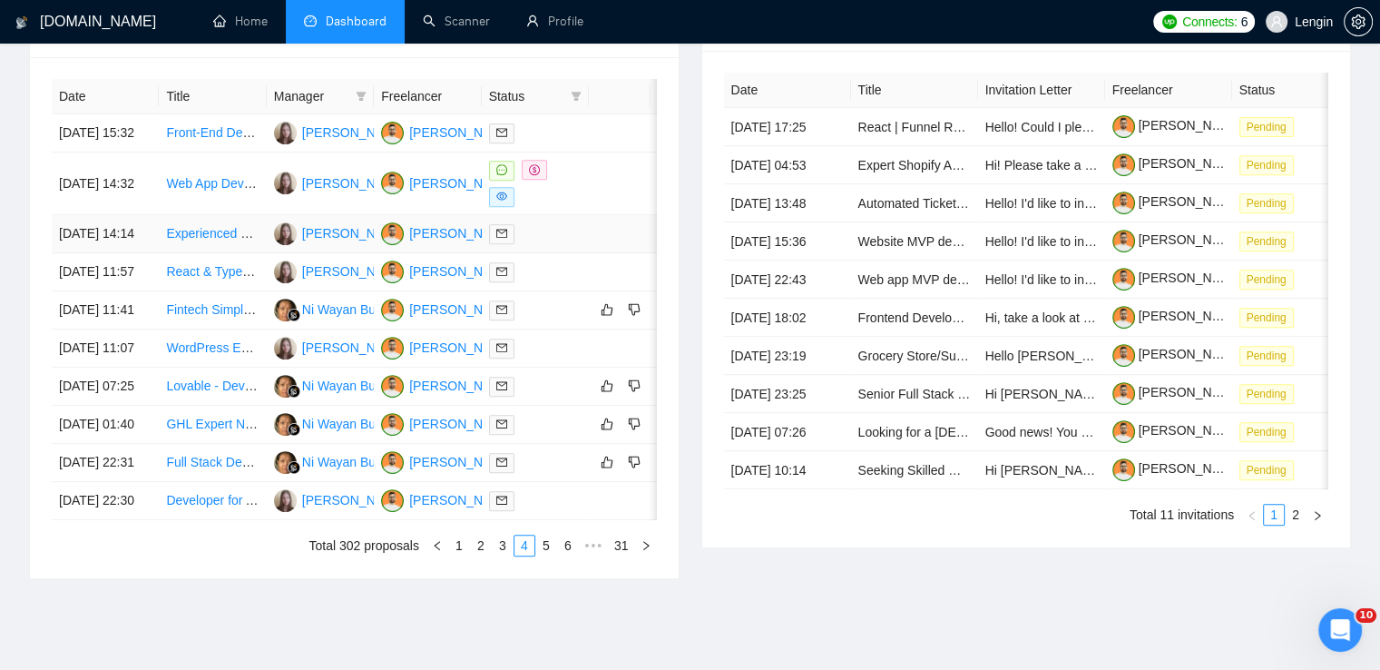
scroll to position [958, 0]
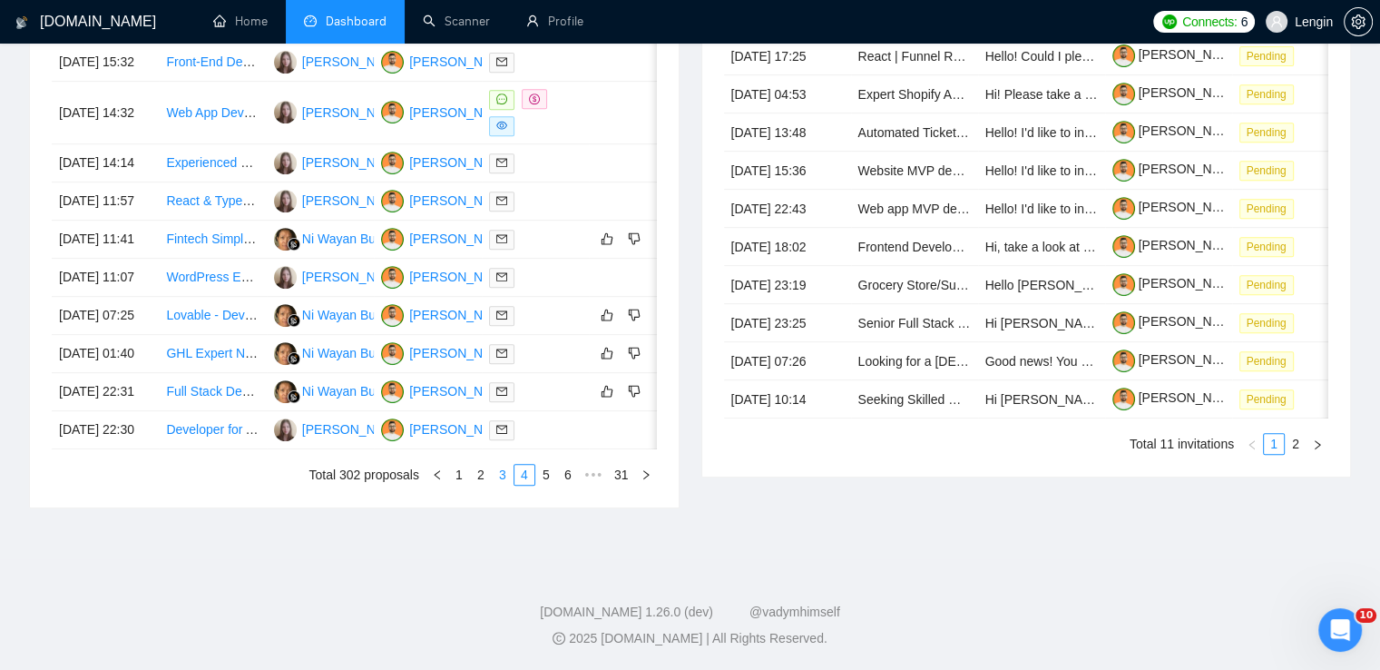
click at [498, 476] on link "3" at bounding box center [503, 475] width 20 height 20
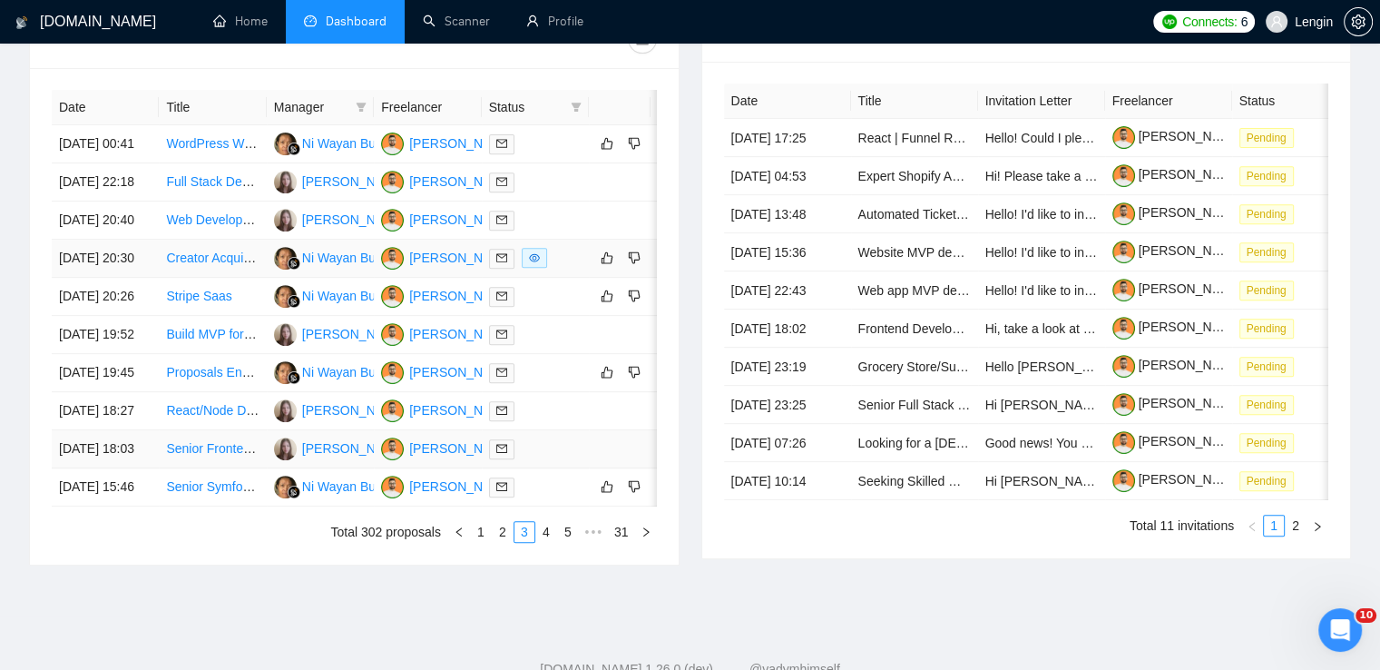
scroll to position [857, 0]
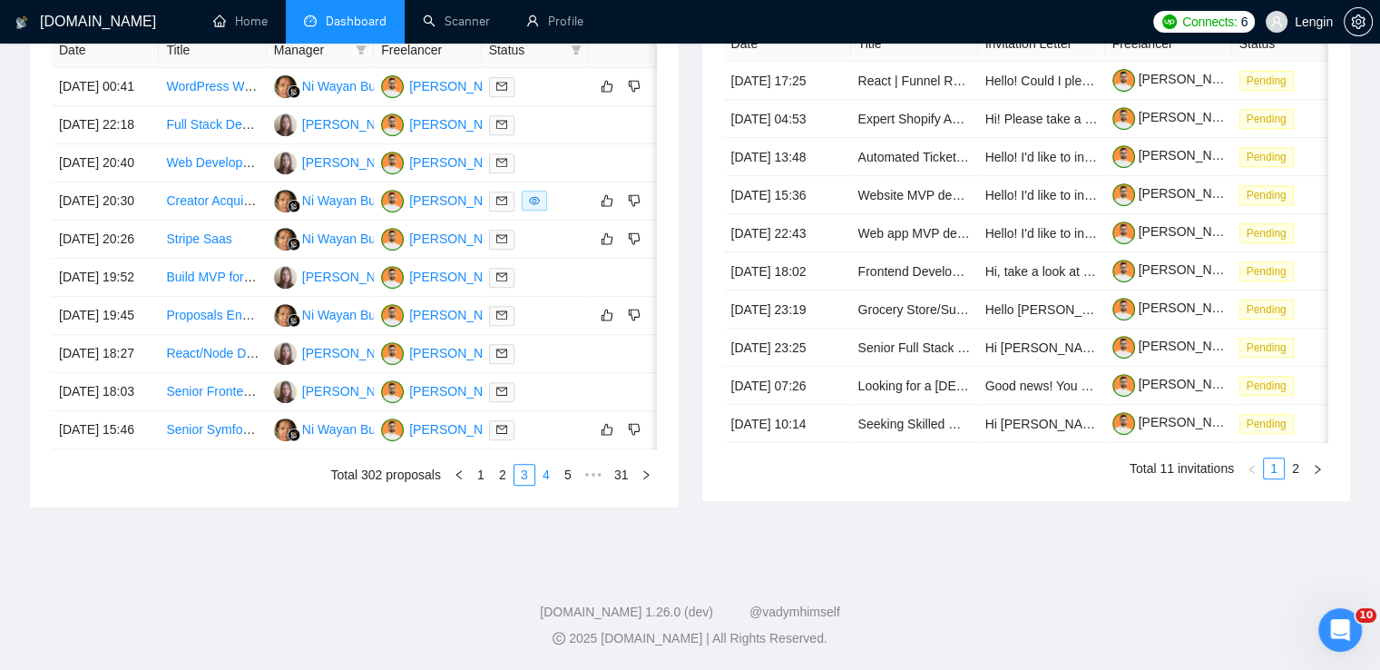
click at [544, 485] on link "4" at bounding box center [546, 475] width 20 height 20
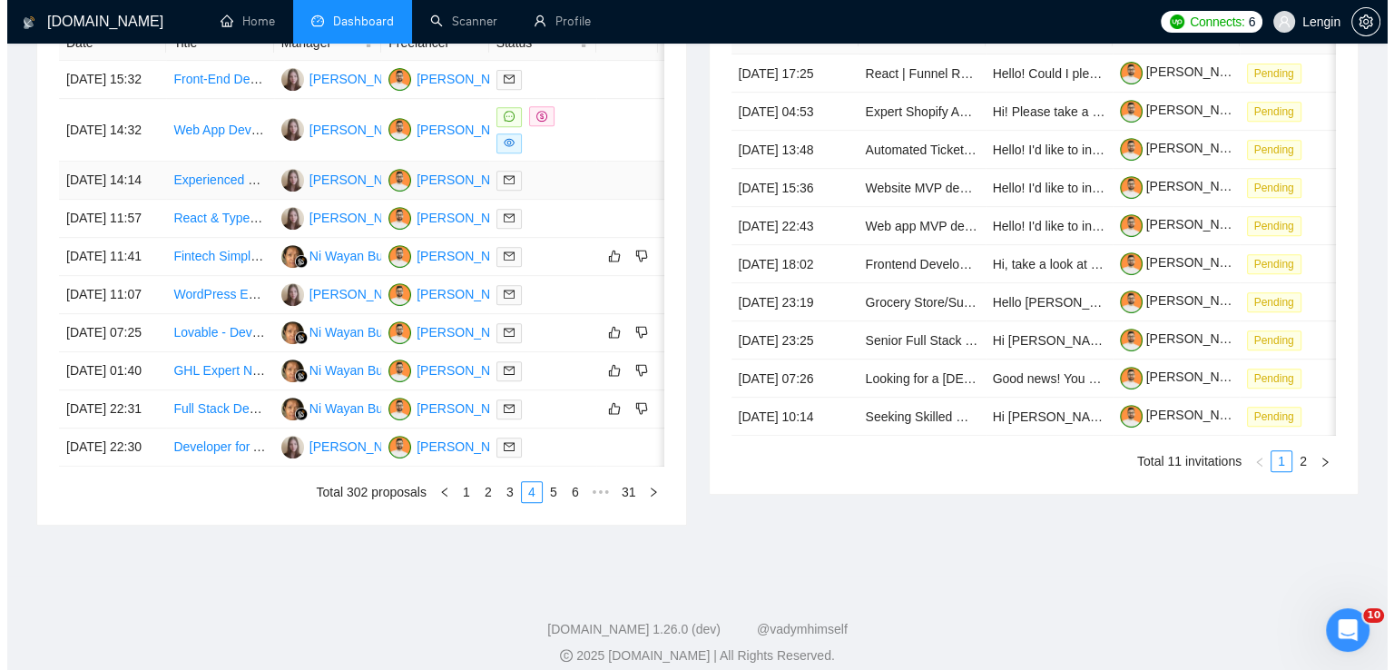
scroll to position [659, 0]
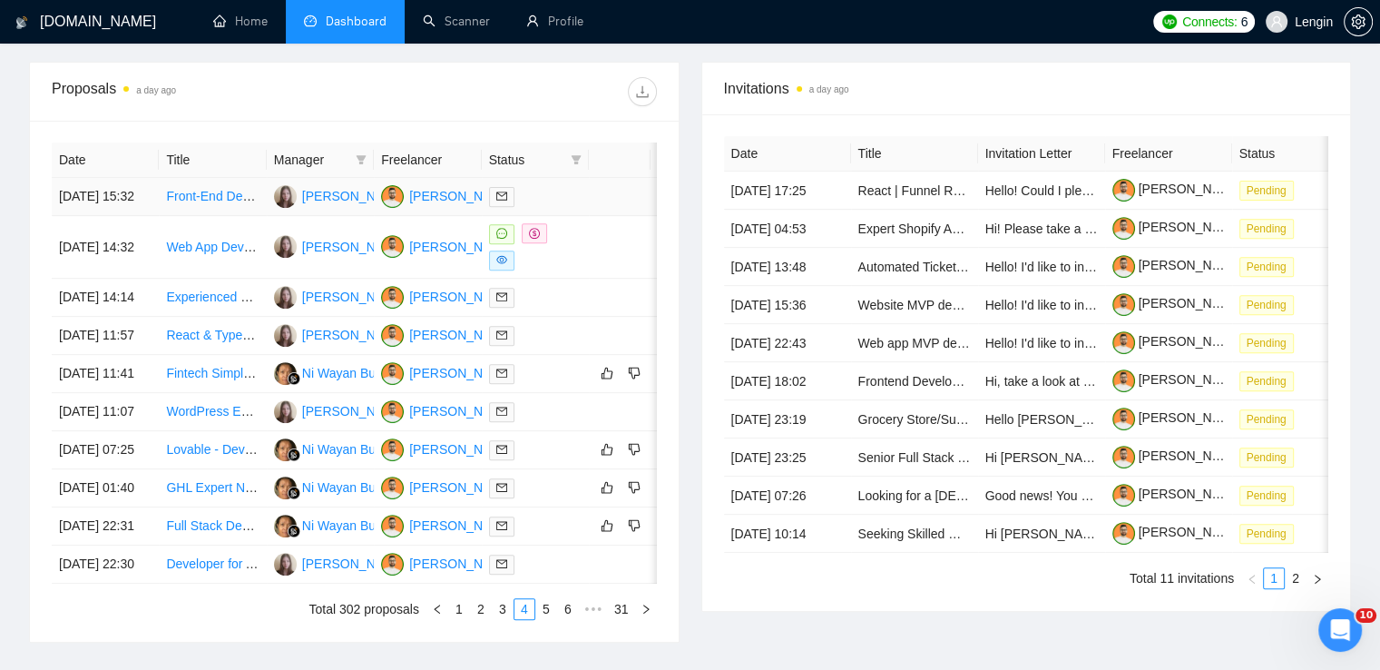
click at [244, 216] on td "Front-End Developer (NextJS) – Modern UI for AI SaaS" at bounding box center [212, 197] width 107 height 38
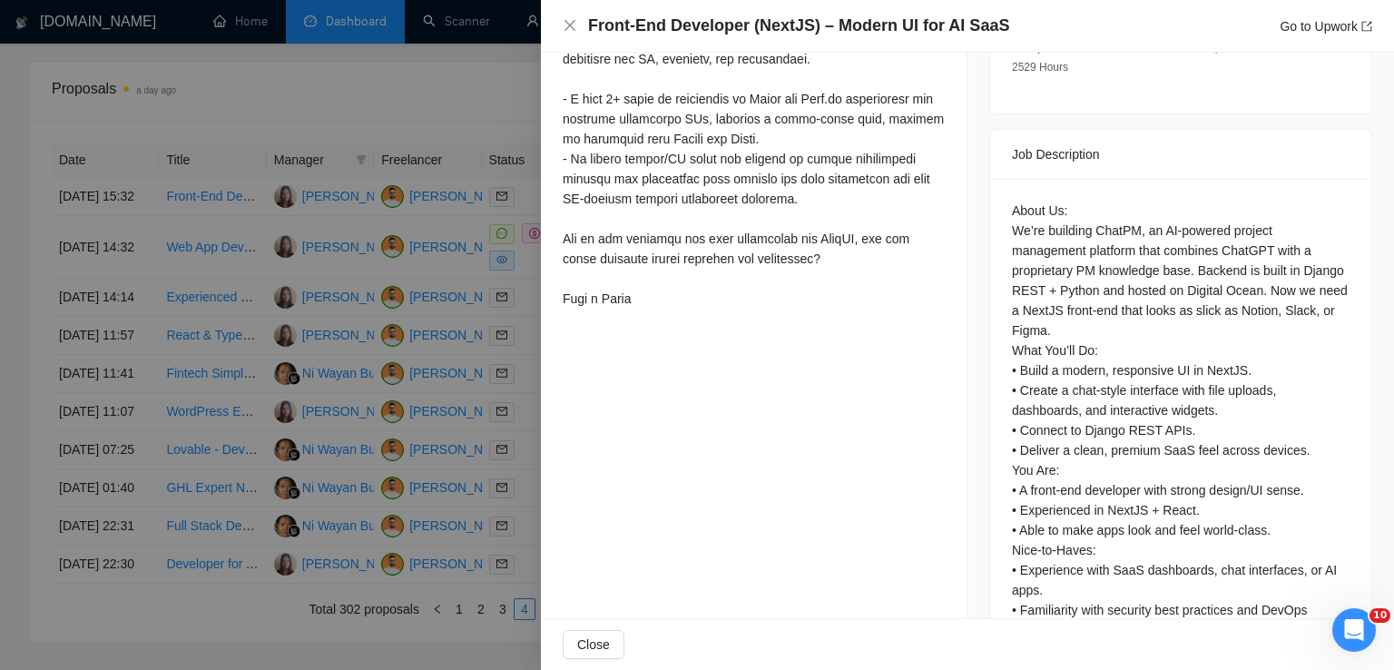
scroll to position [715, 0]
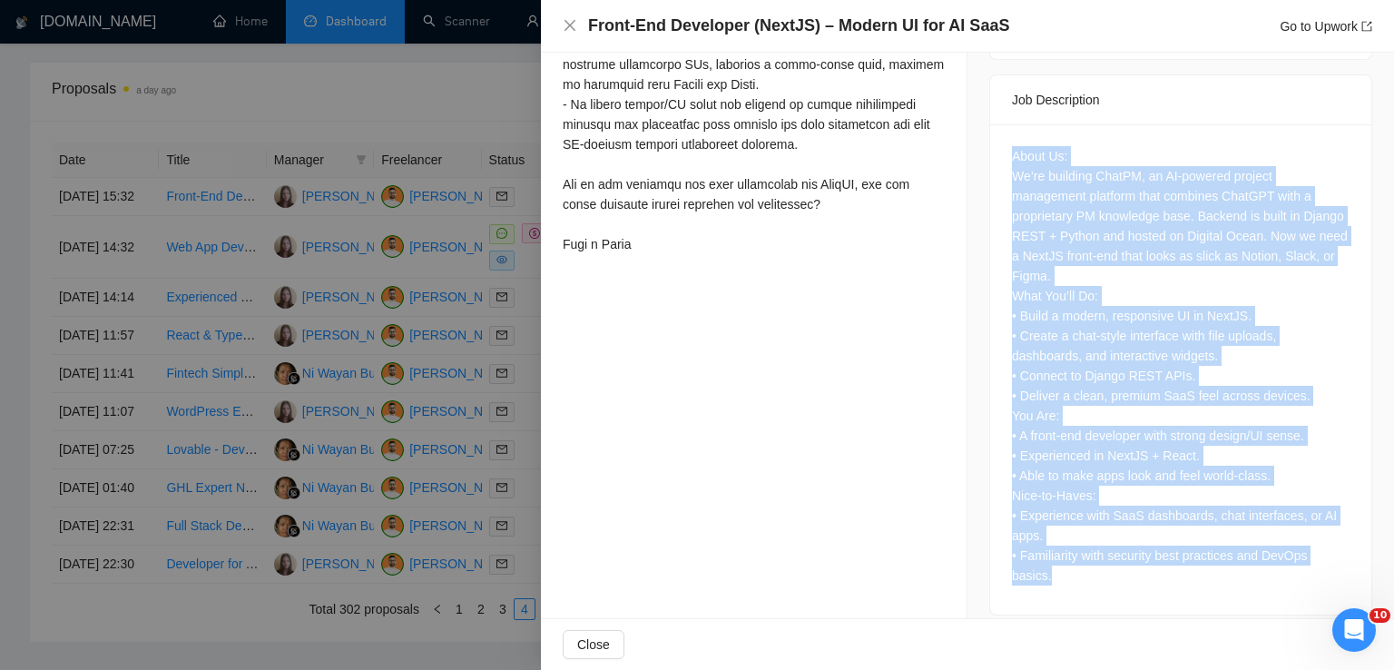
drag, startPoint x: 1004, startPoint y: 132, endPoint x: 1094, endPoint y: 560, distance: 436.9
click at [1094, 560] on div "About Us: We’re building ChatPM, an AI-powered project management platform that…" at bounding box center [1180, 369] width 381 height 490
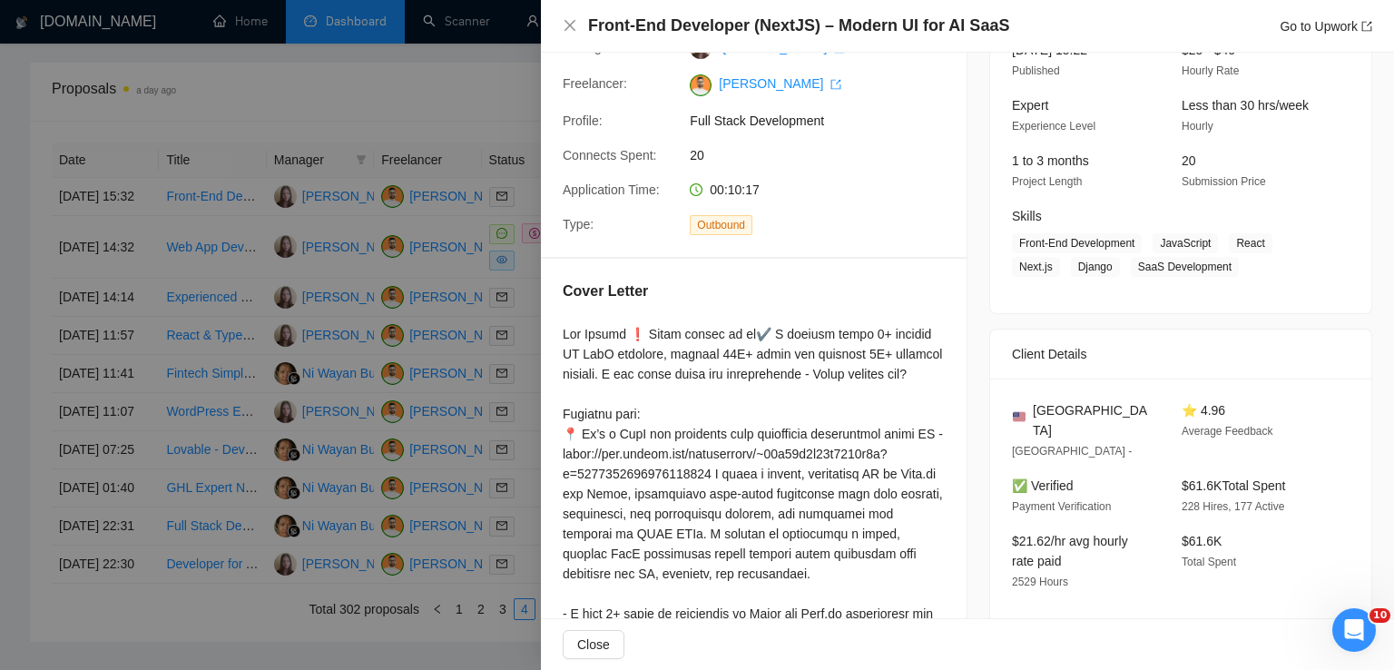
scroll to position [139, 0]
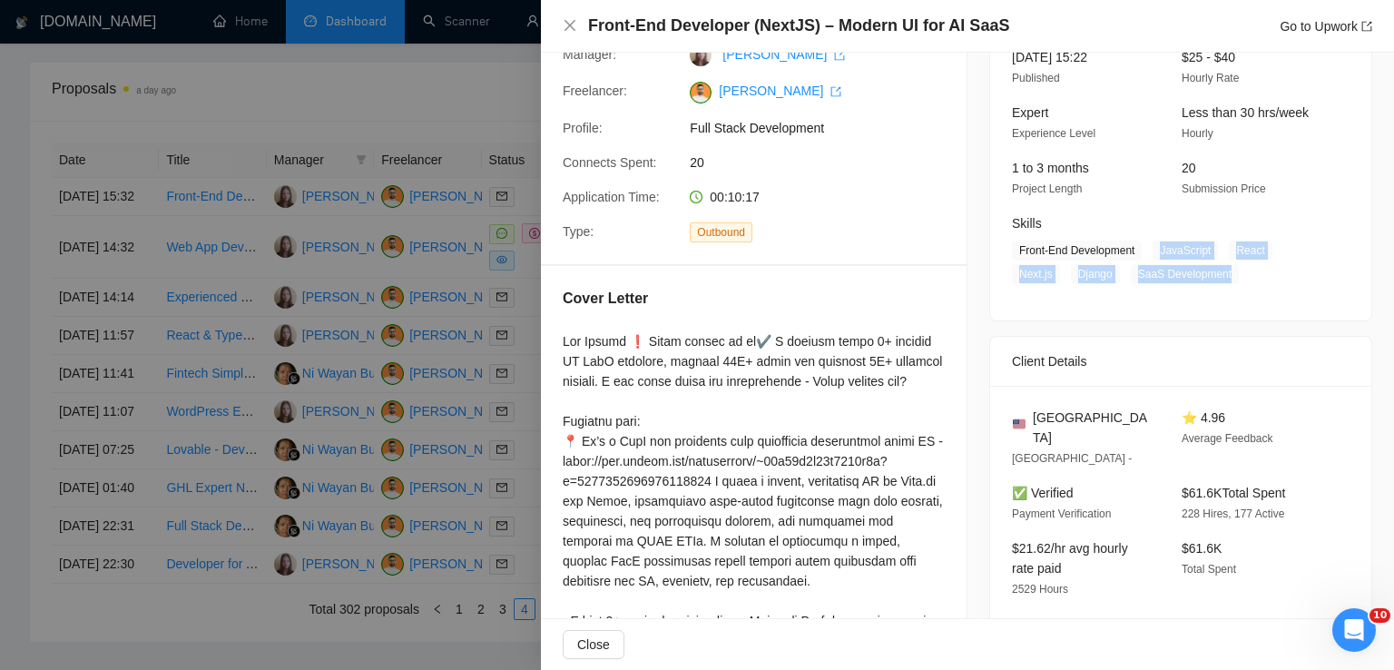
drag, startPoint x: 1151, startPoint y: 255, endPoint x: 1223, endPoint y: 280, distance: 76.9
click at [1223, 280] on span "Front-End Development JavaScript React Next.js Django SaaS Development" at bounding box center [1167, 262] width 310 height 44
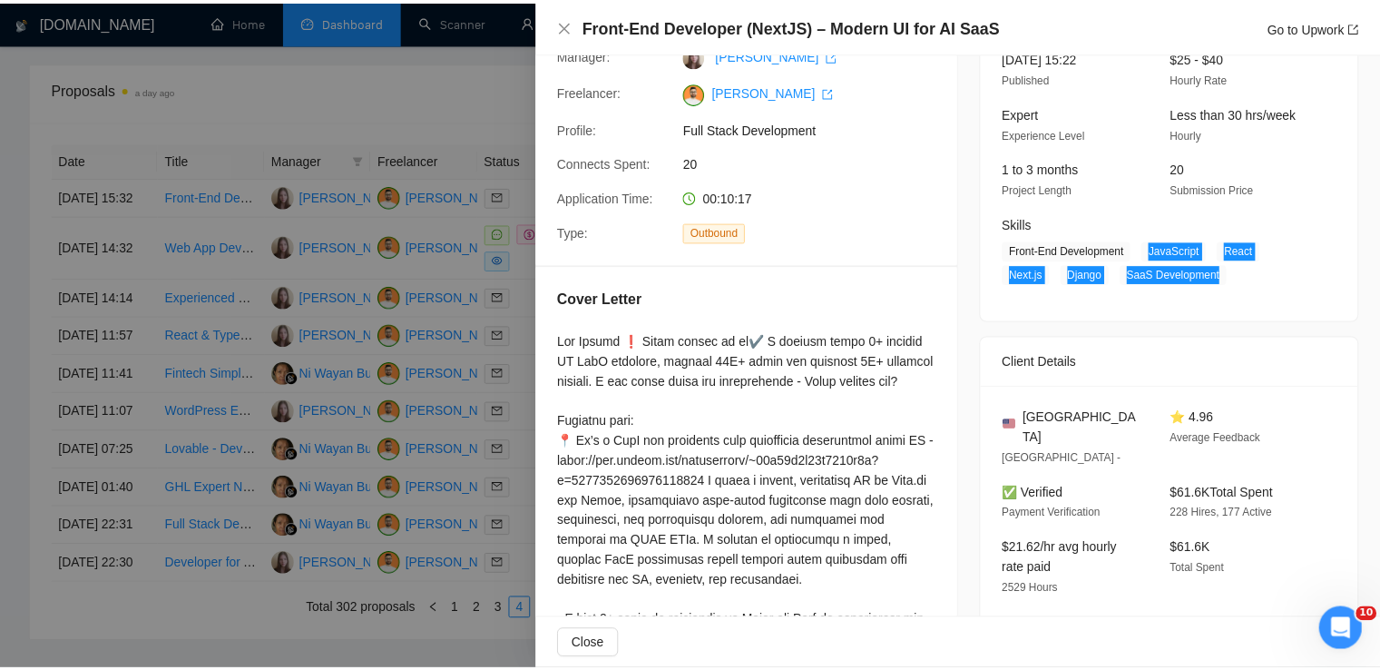
scroll to position [0, 0]
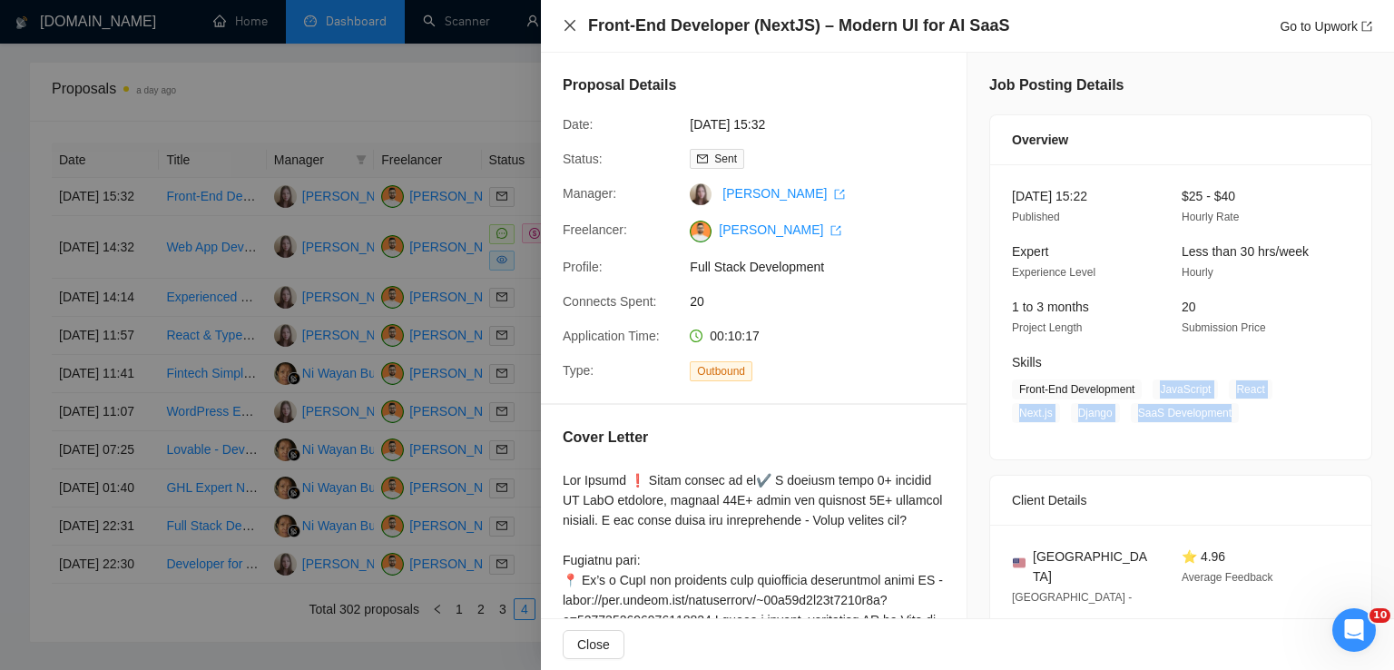
click at [566, 27] on icon "close" at bounding box center [570, 25] width 15 height 15
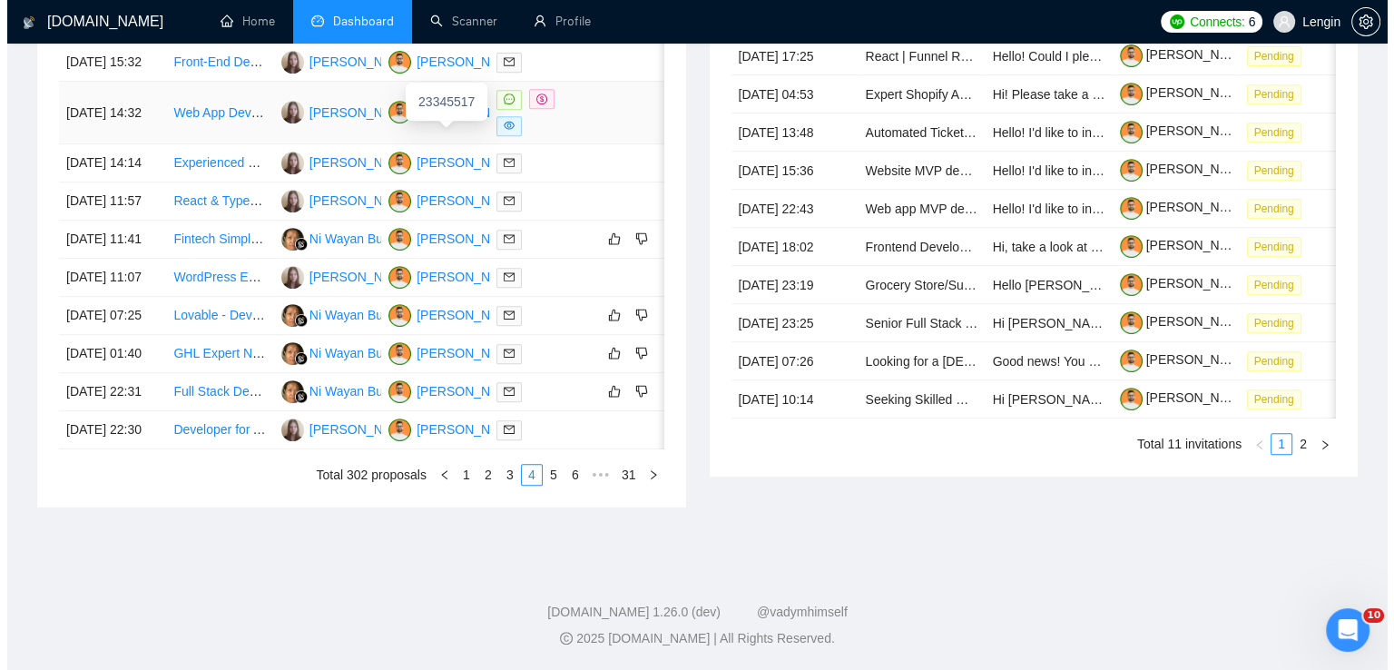
scroll to position [888, 0]
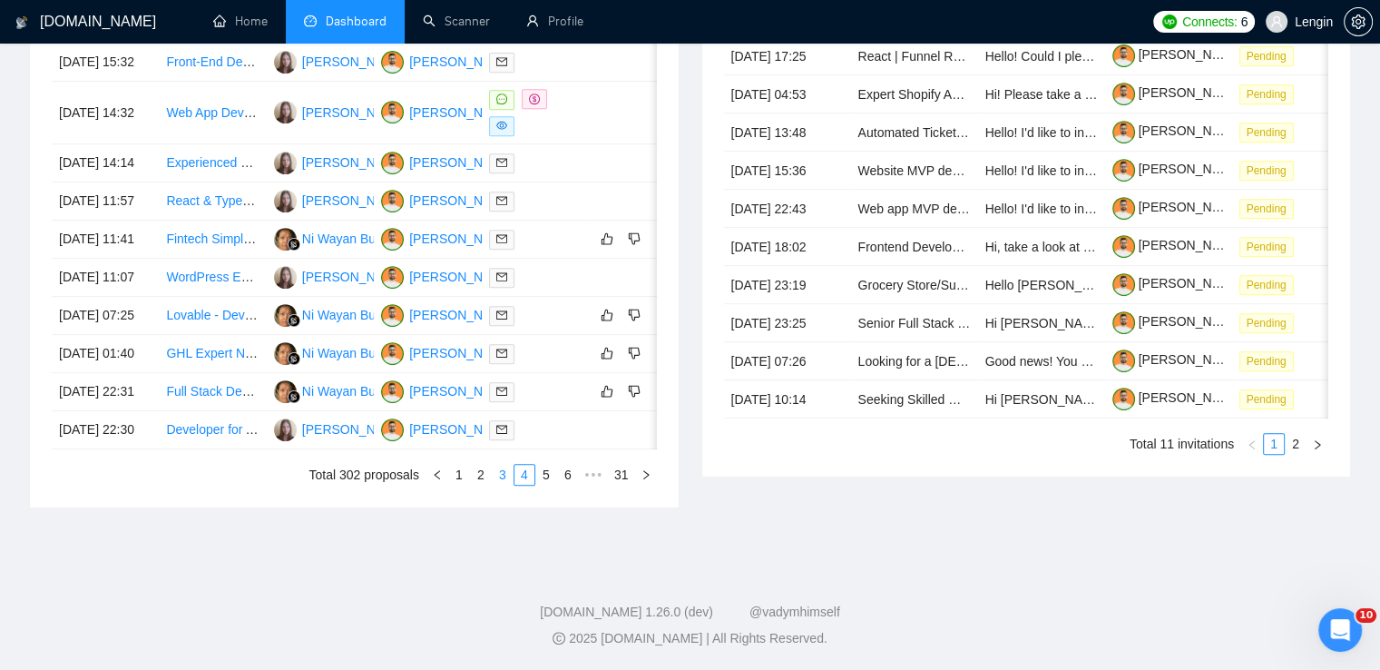
click at [501, 485] on link "3" at bounding box center [503, 475] width 20 height 20
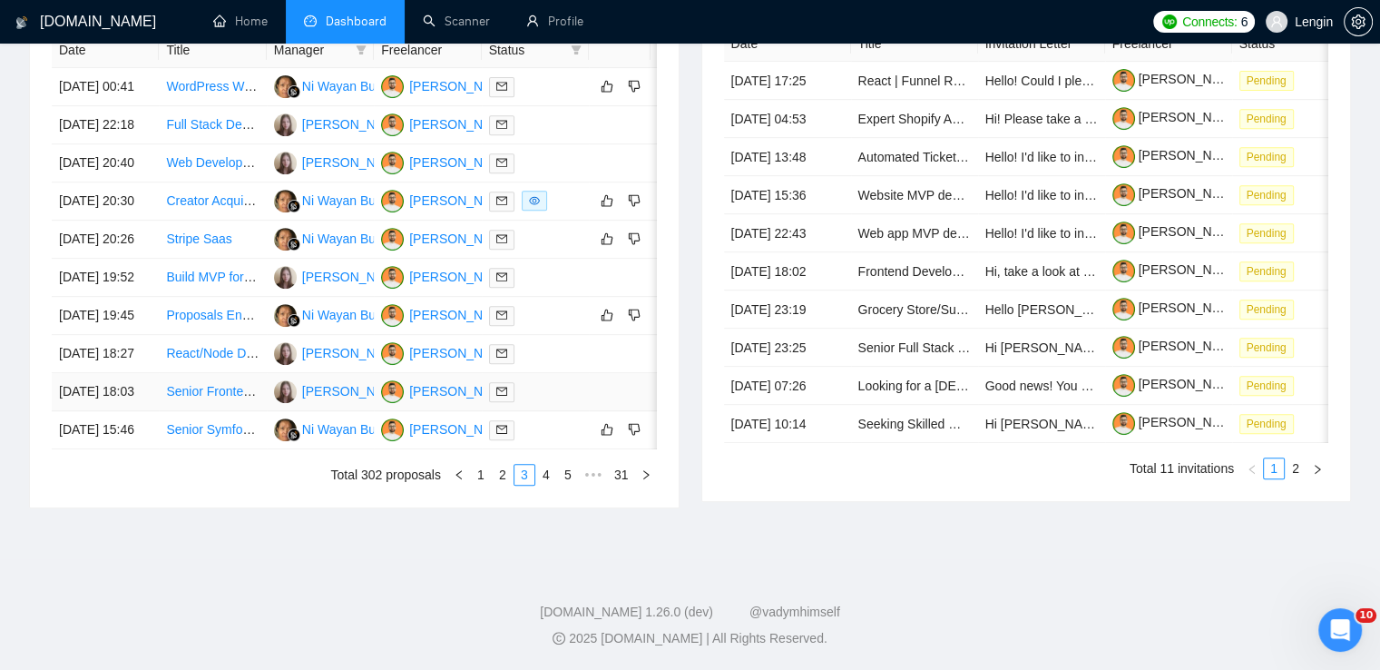
click at [212, 411] on td "Senior Frontend Engineer with Full-Stack Experience for Venture Studio Fintech …" at bounding box center [212, 392] width 107 height 38
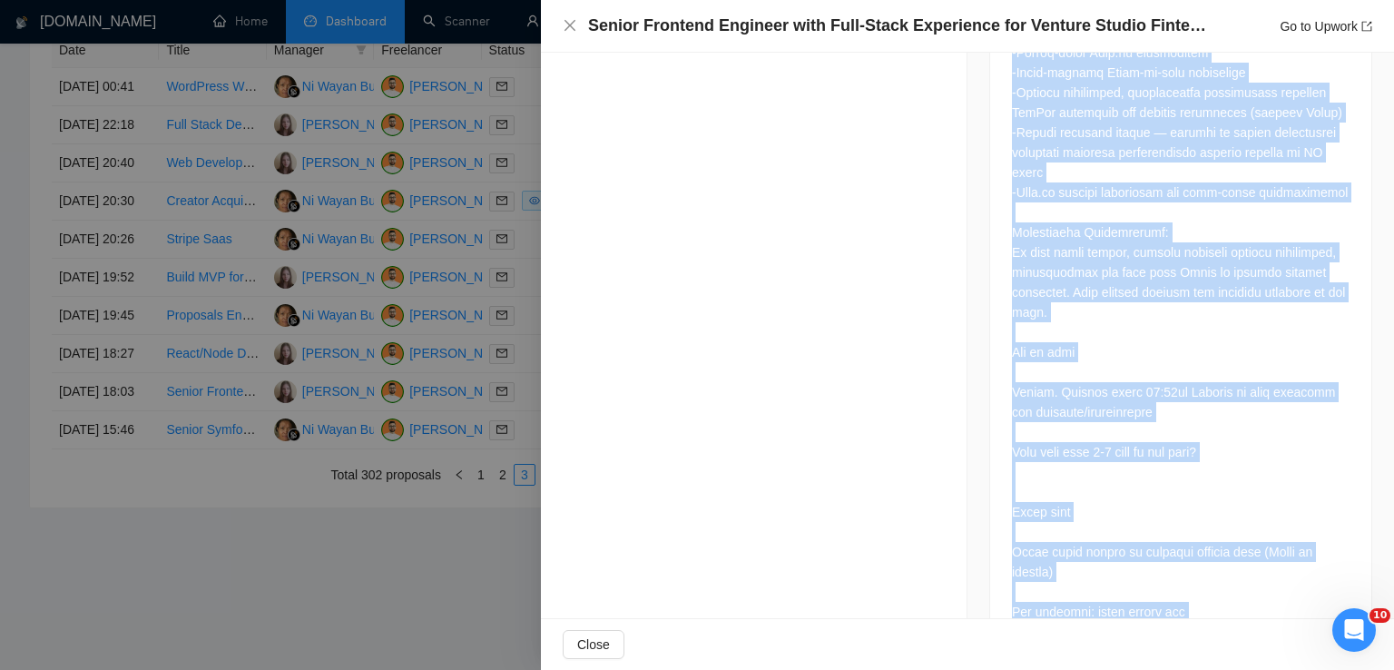
scroll to position [1138, 0]
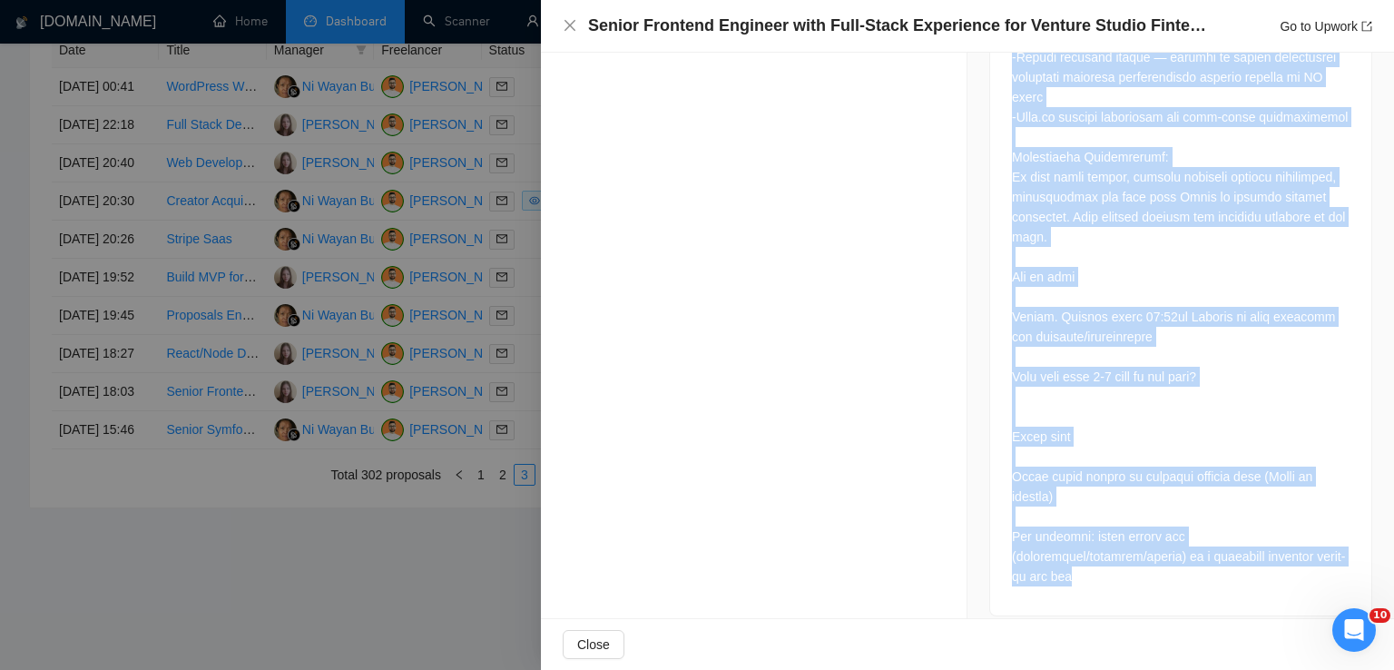
drag, startPoint x: 1002, startPoint y: 189, endPoint x: 1160, endPoint y: 561, distance: 404.2
click at [1160, 561] on div at bounding box center [1180, 180] width 381 height 869
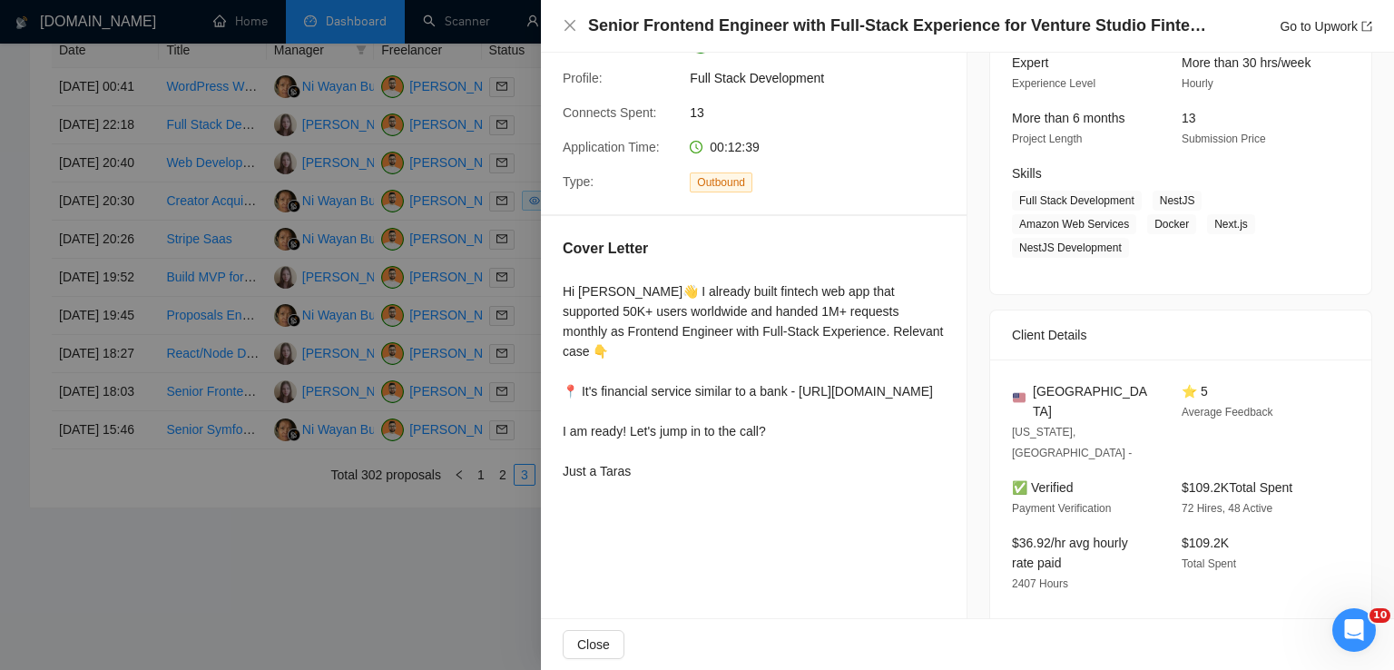
scroll to position [188, 0]
drag, startPoint x: 1110, startPoint y: 391, endPoint x: 1022, endPoint y: 393, distance: 88.0
click at [1022, 393] on div "[GEOGRAPHIC_DATA]" at bounding box center [1082, 402] width 141 height 40
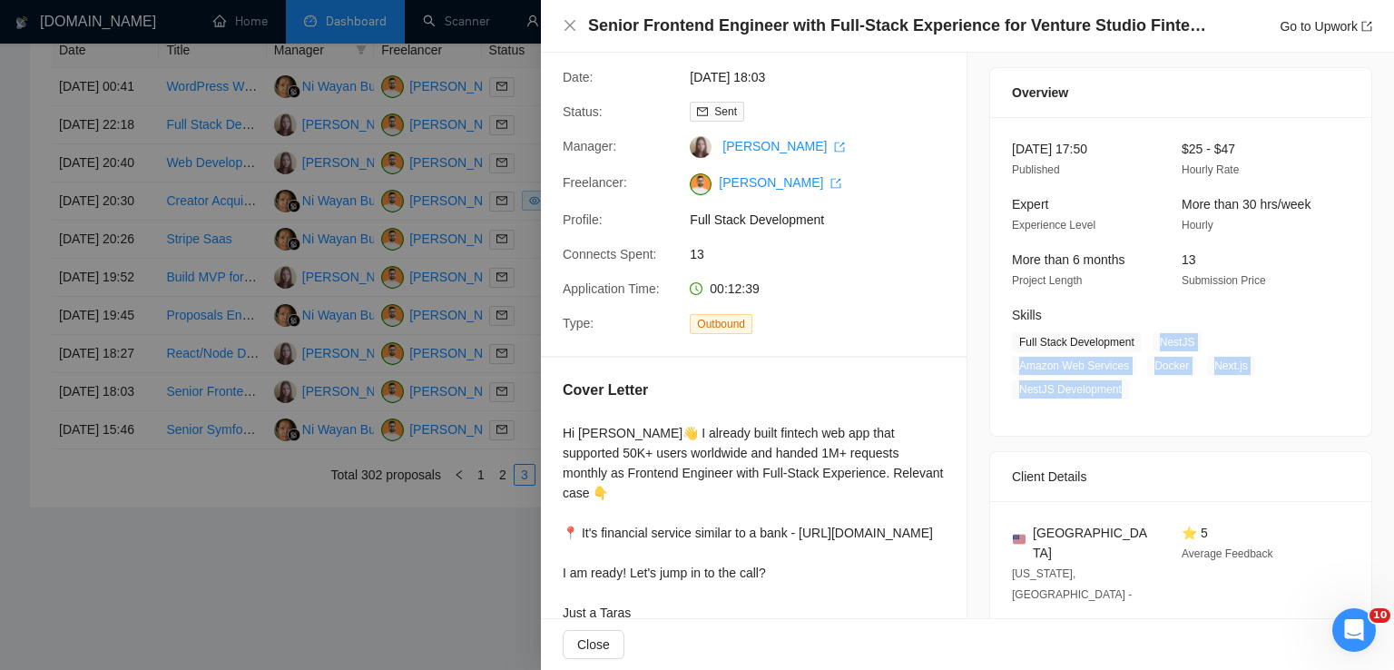
drag, startPoint x: 1151, startPoint y: 343, endPoint x: 1113, endPoint y: 393, distance: 62.3
click at [1113, 393] on span "Full Stack Development NestJS Amazon Web Services Docker Next.js NestJS Develop…" at bounding box center [1167, 365] width 310 height 67
click at [566, 26] on icon "close" at bounding box center [570, 25] width 15 height 15
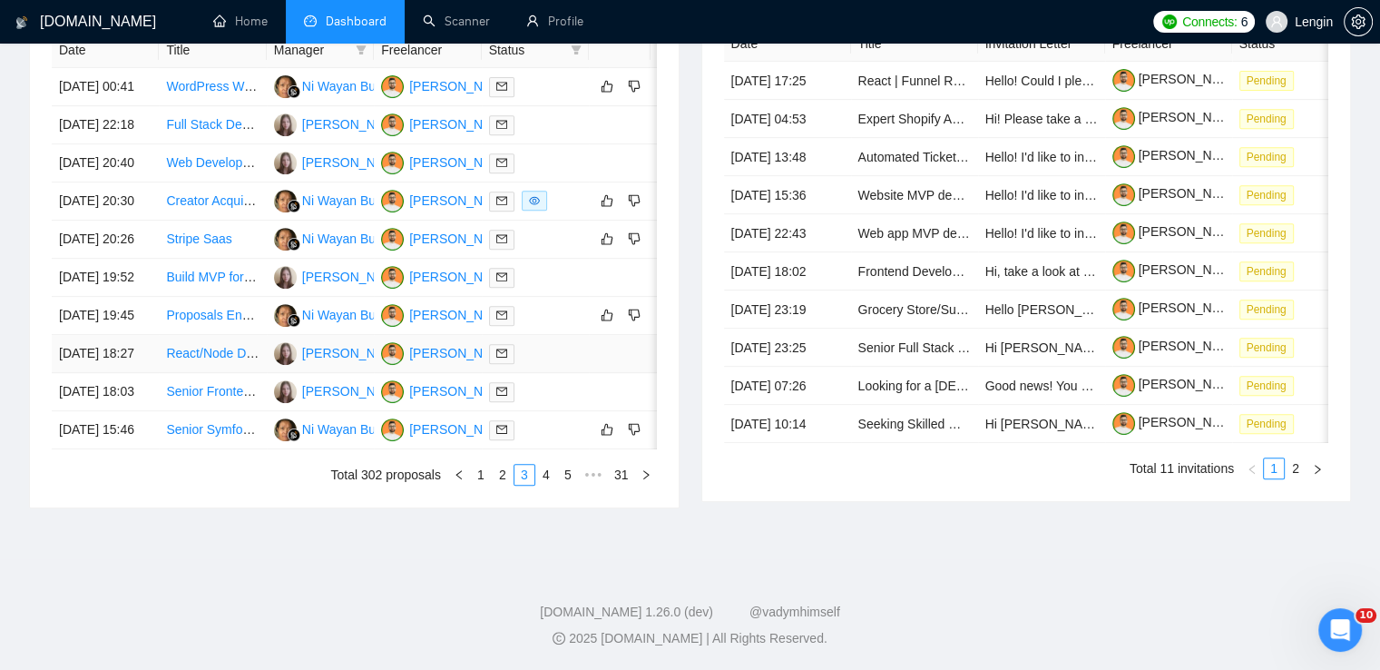
click at [247, 371] on td "React/Node Developer for Ecommerce Marketplace" at bounding box center [212, 354] width 107 height 38
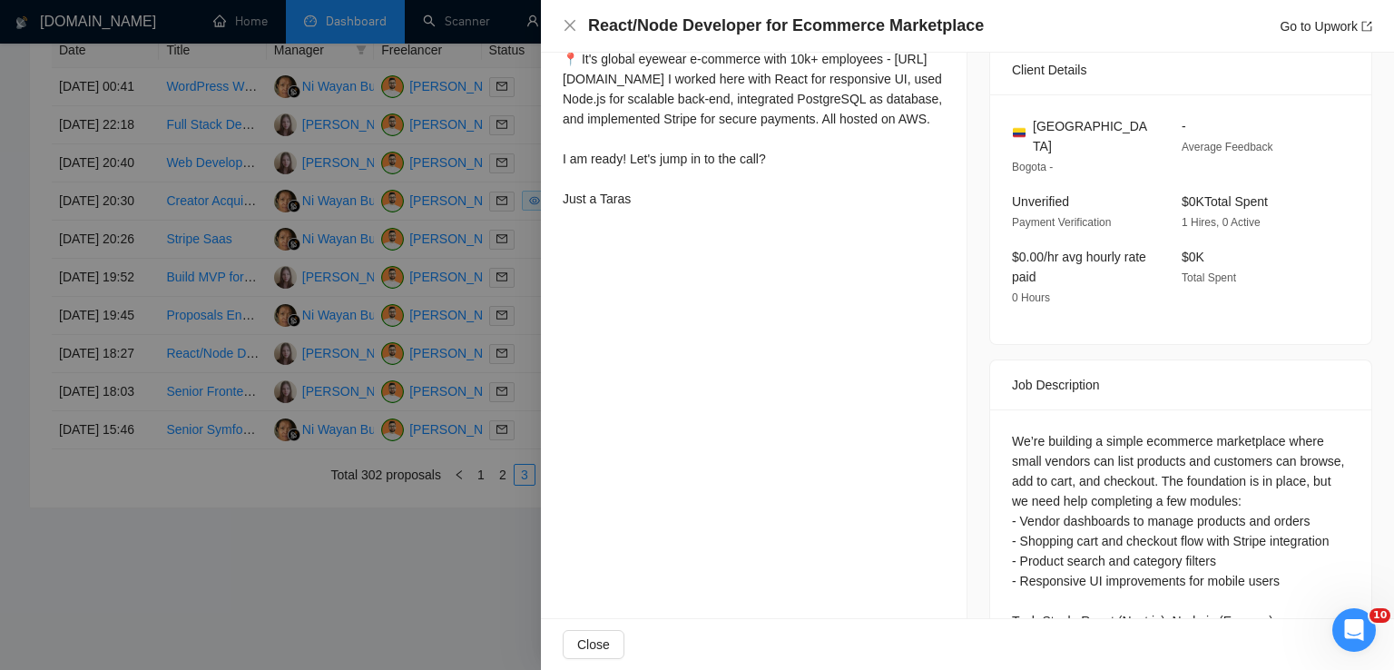
scroll to position [646, 0]
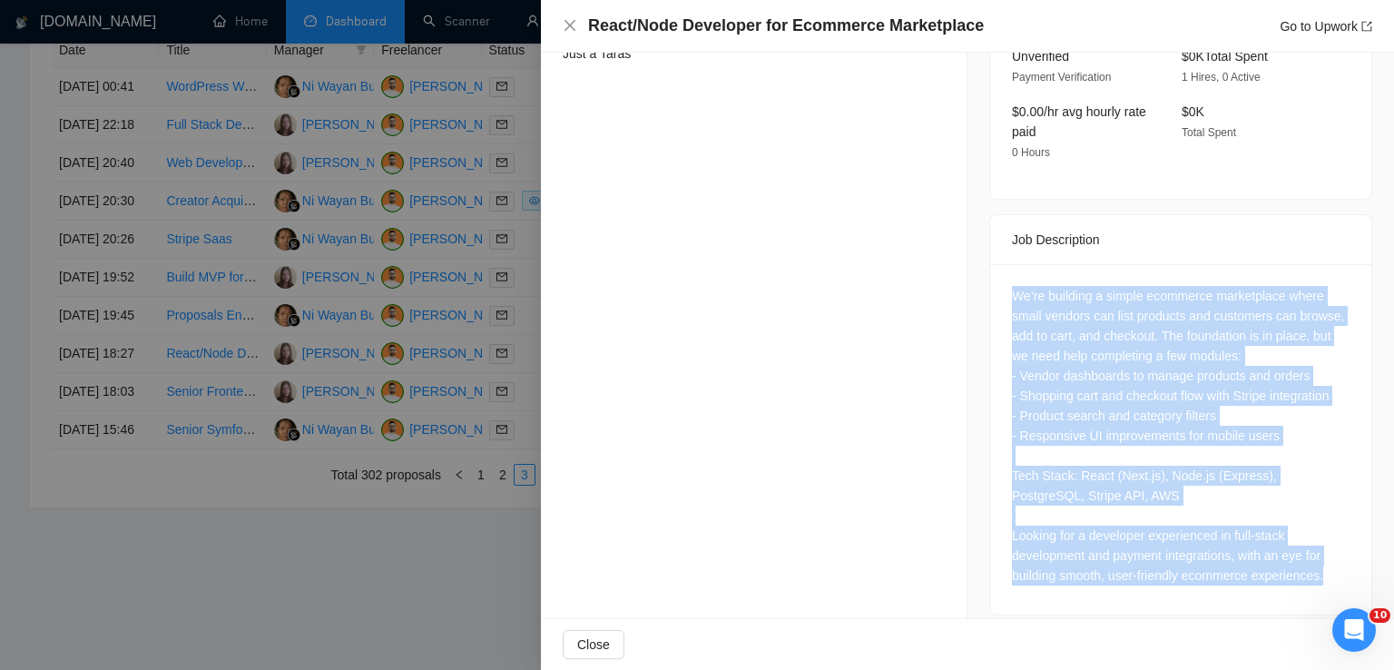
drag, startPoint x: 1007, startPoint y: 283, endPoint x: 1325, endPoint y: 549, distance: 414.2
click at [1325, 549] on div "We’re building a simple ecommerce marketplace where small vendors can list prod…" at bounding box center [1181, 435] width 338 height 299
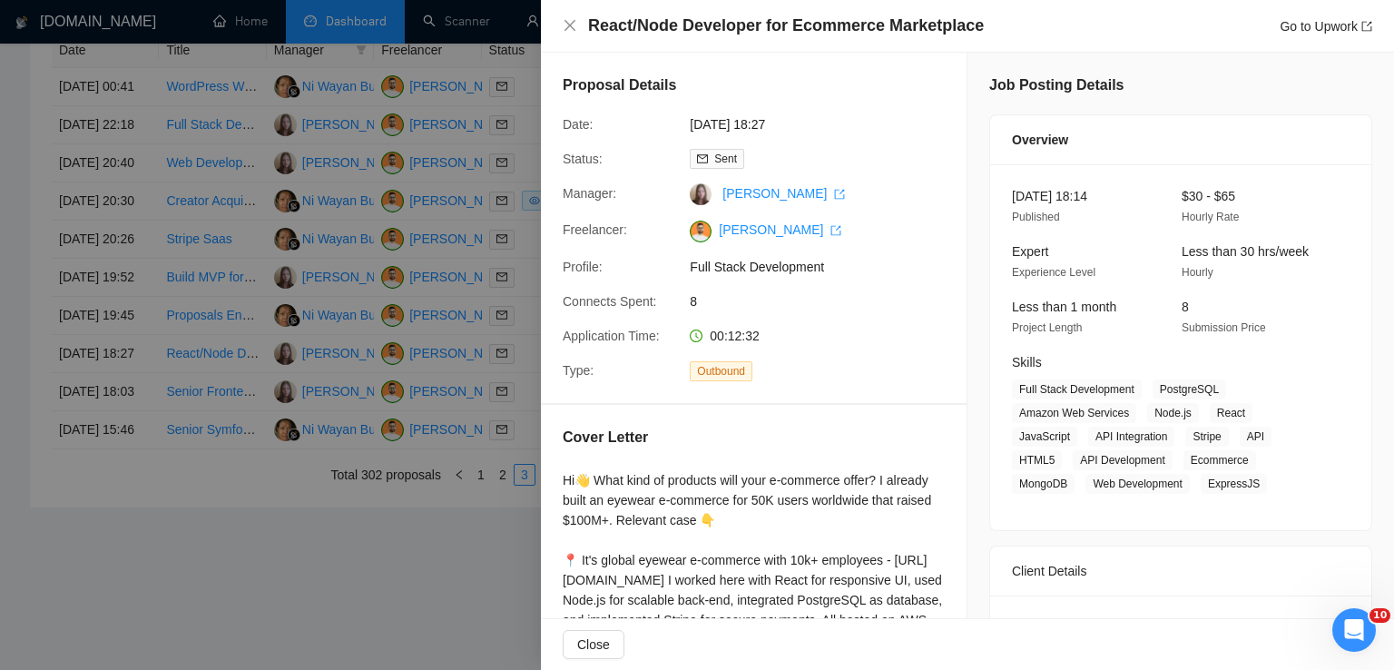
scroll to position [407, 0]
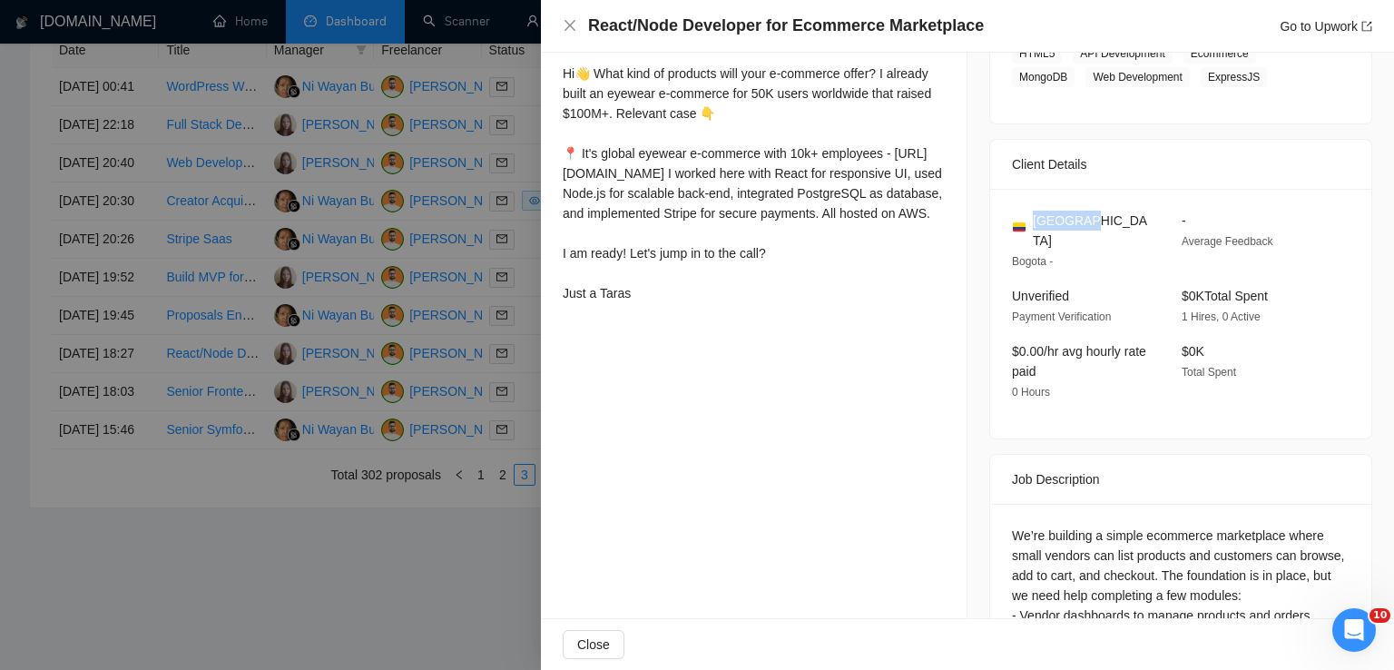
drag, startPoint x: 1094, startPoint y: 219, endPoint x: 1027, endPoint y: 218, distance: 67.2
click at [1027, 218] on div "[GEOGRAPHIC_DATA]" at bounding box center [1082, 231] width 141 height 40
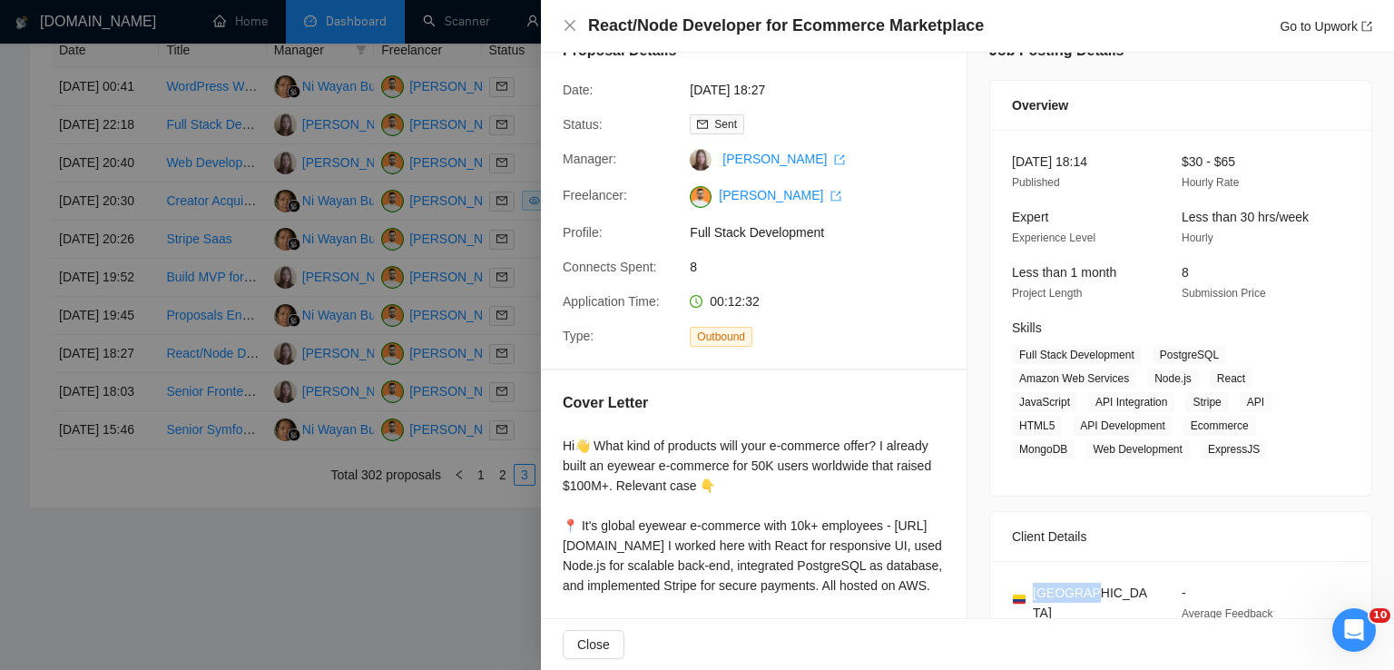
scroll to position [33, 0]
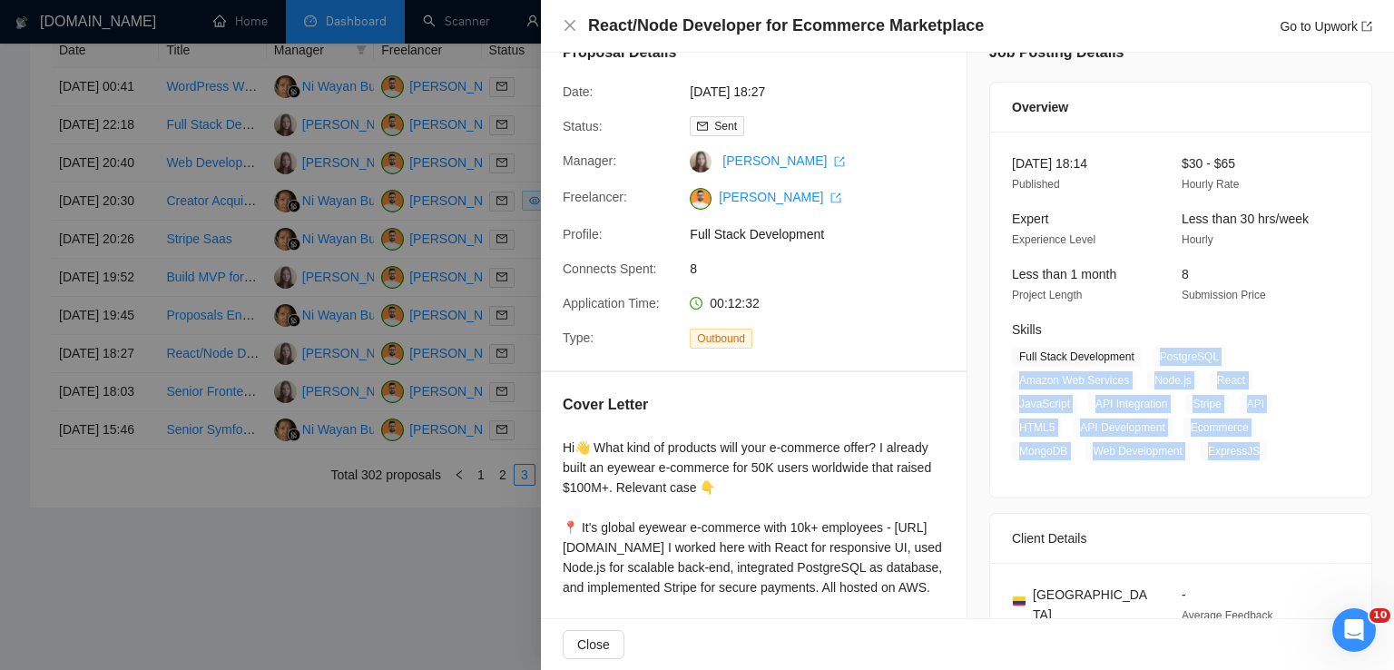
drag, startPoint x: 1151, startPoint y: 355, endPoint x: 1244, endPoint y: 456, distance: 138.1
click at [1244, 456] on span "Full Stack Development PostgreSQL Amazon Web Services Node.js React JavaScript …" at bounding box center [1167, 404] width 310 height 114
click at [574, 25] on icon "close" at bounding box center [570, 25] width 15 height 15
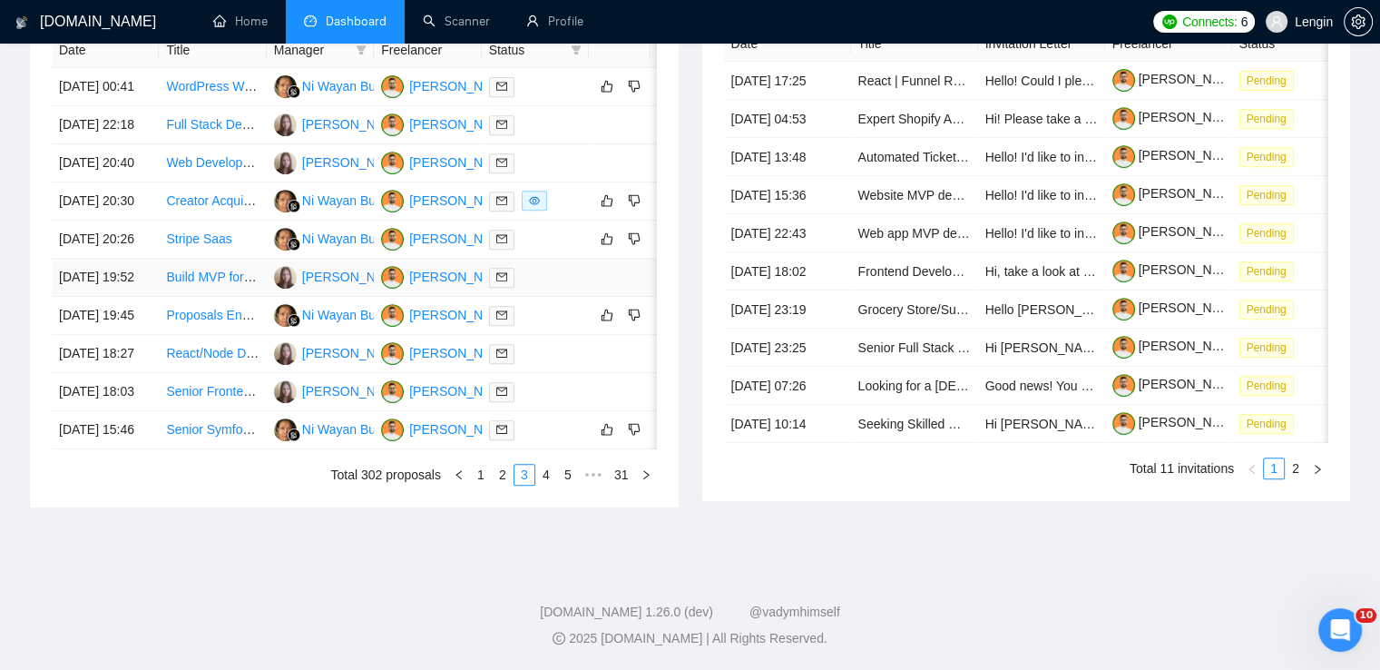
click at [250, 261] on td "Build MVP for Sports Course Booking Platform" at bounding box center [212, 278] width 107 height 38
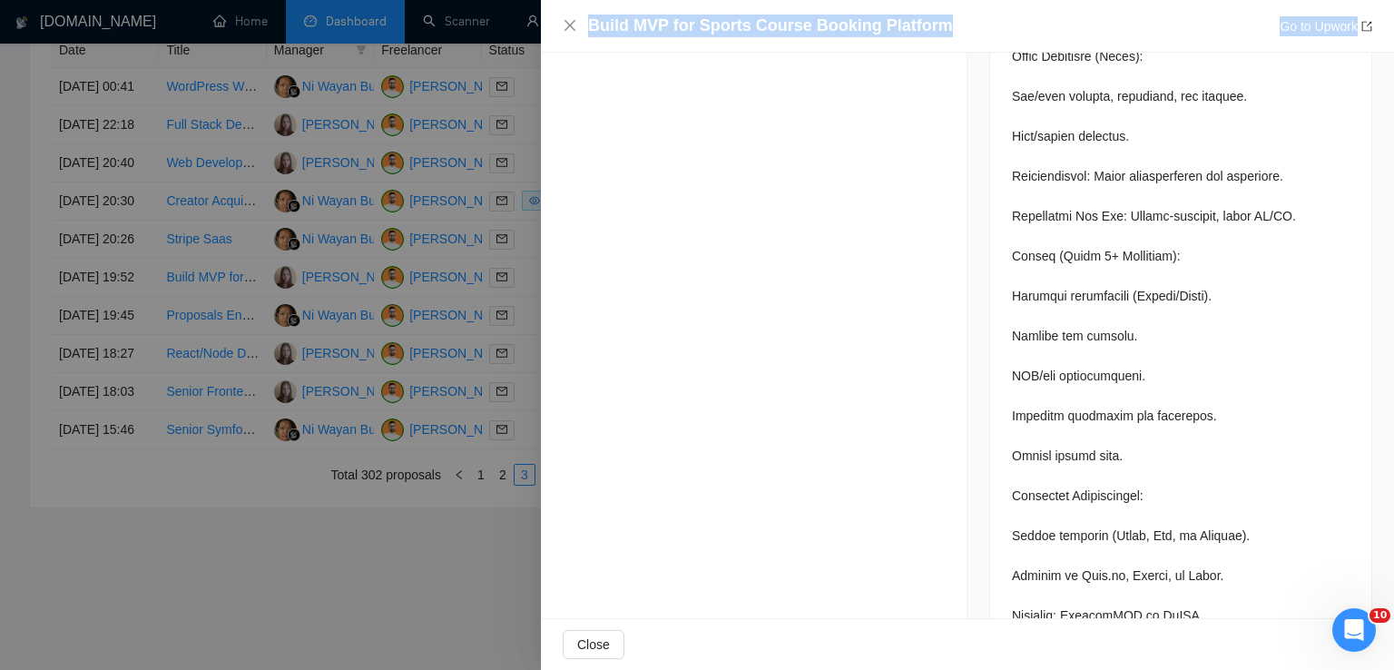
scroll to position [1530, 0]
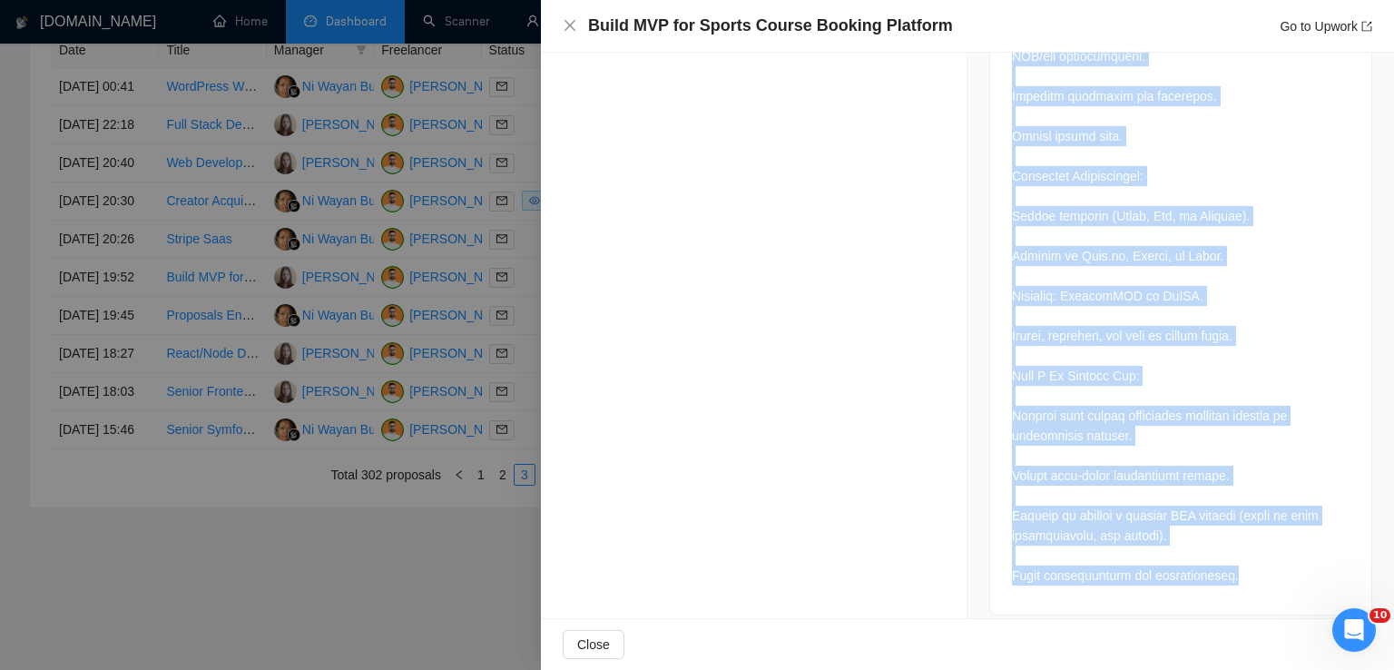
drag, startPoint x: 1004, startPoint y: 115, endPoint x: 1263, endPoint y: 565, distance: 519.6
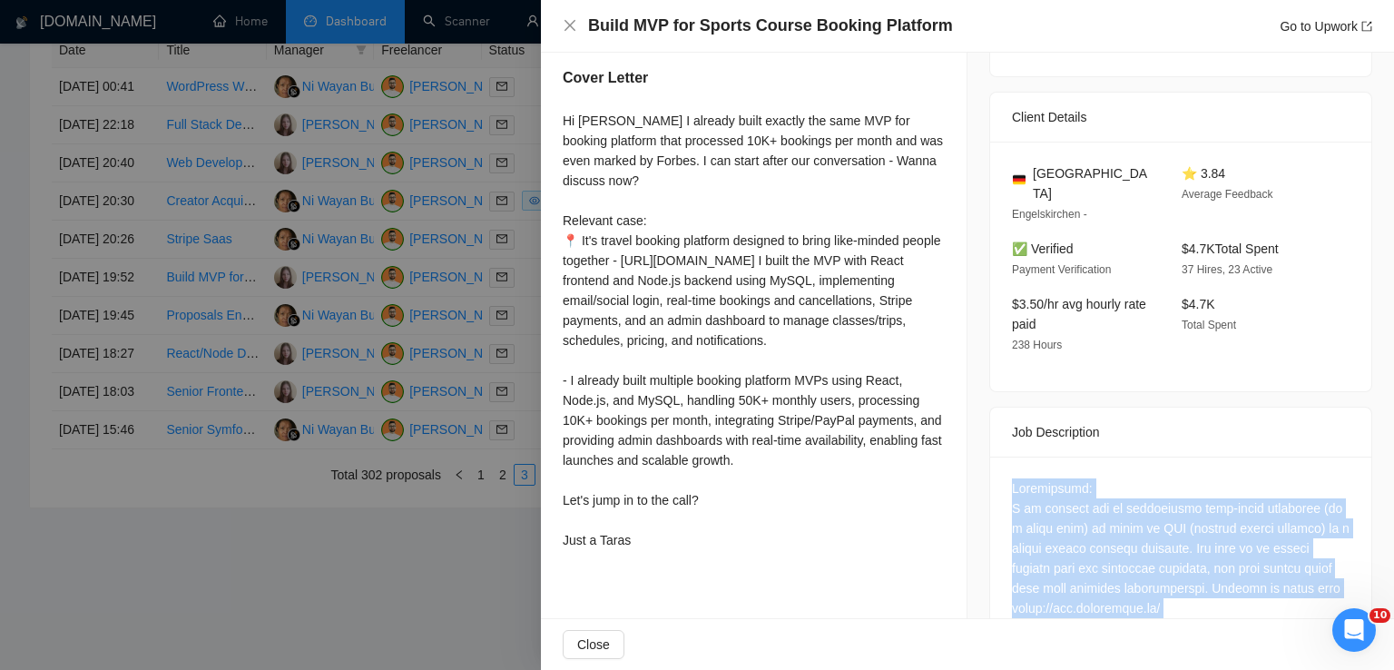
scroll to position [345, 0]
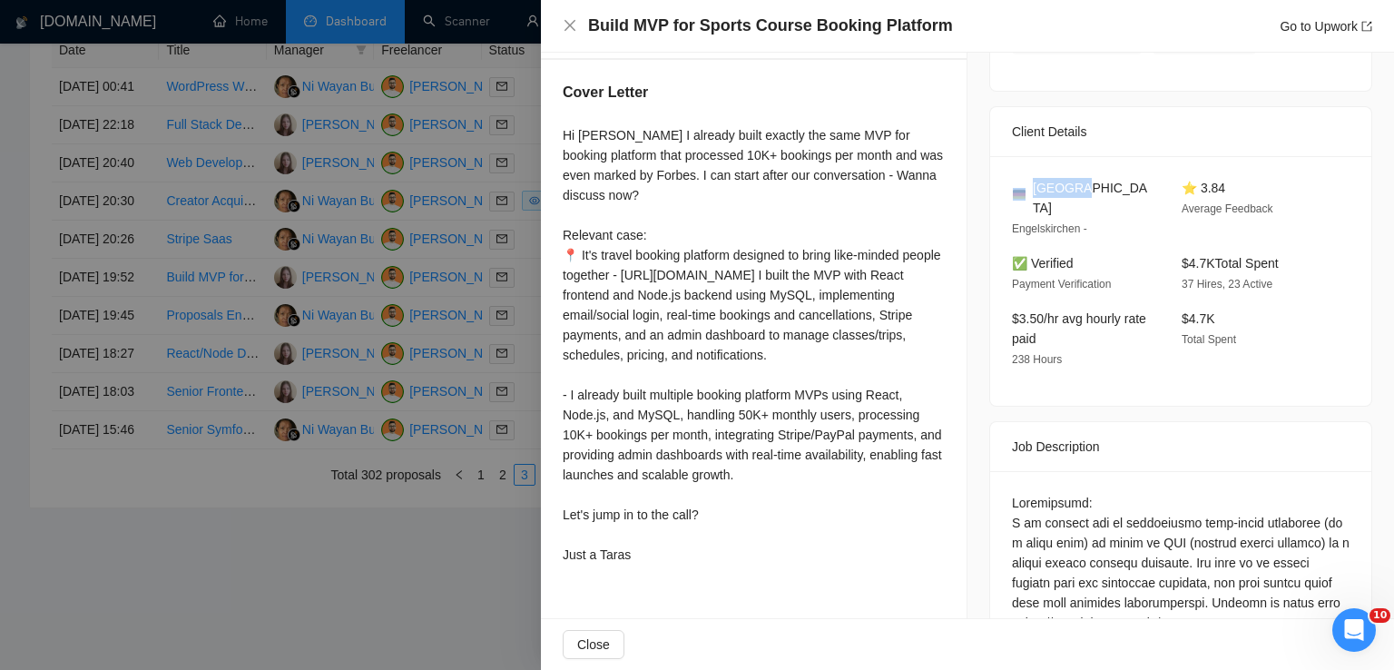
drag, startPoint x: 1090, startPoint y: 183, endPoint x: 1024, endPoint y: 186, distance: 66.3
click at [1024, 186] on div "[GEOGRAPHIC_DATA]" at bounding box center [1082, 198] width 141 height 40
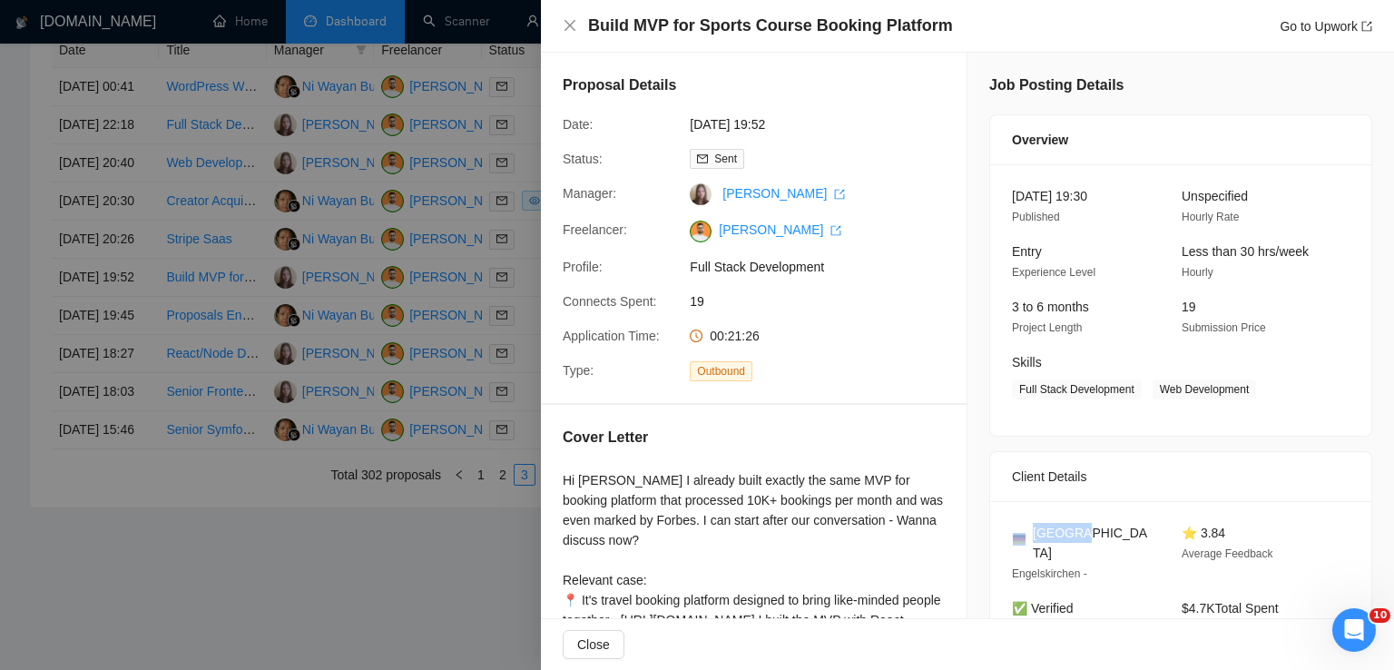
scroll to position [107, 0]
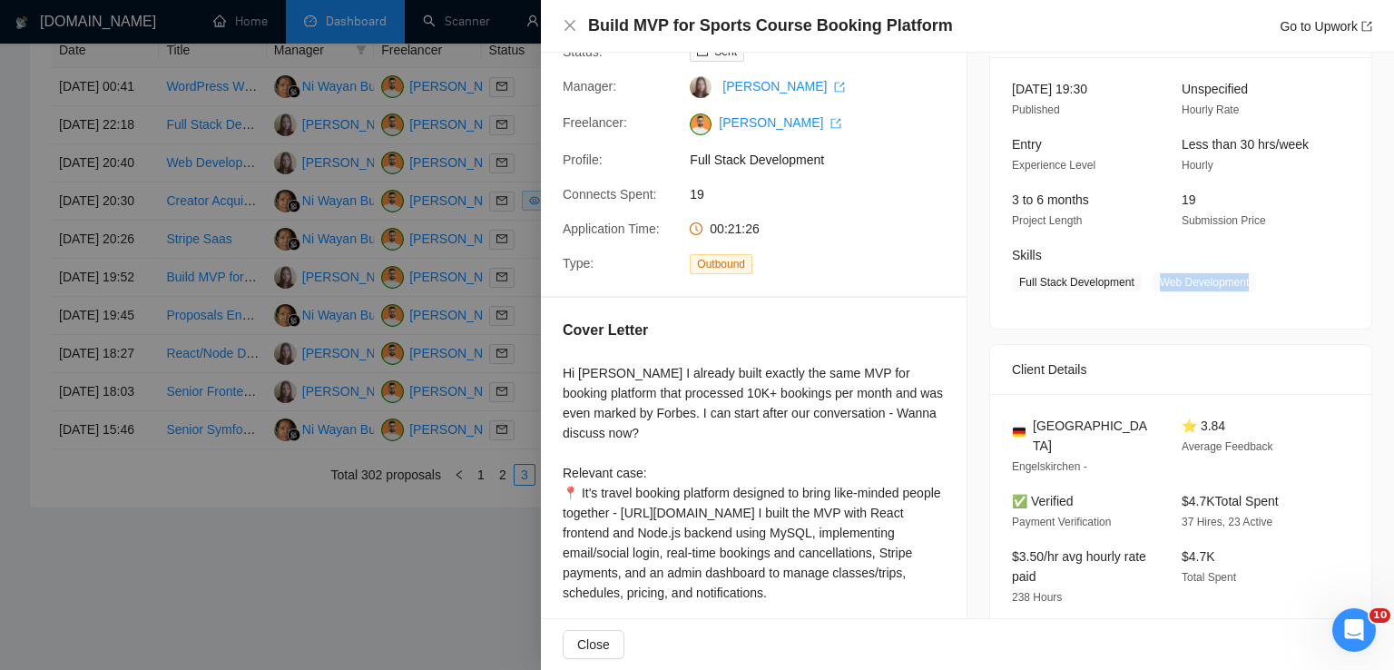
drag, startPoint x: 1245, startPoint y: 285, endPoint x: 1151, endPoint y: 285, distance: 94.4
click at [1152, 285] on span "Web Development" at bounding box center [1204, 282] width 104 height 20
click at [574, 19] on icon "close" at bounding box center [570, 25] width 15 height 15
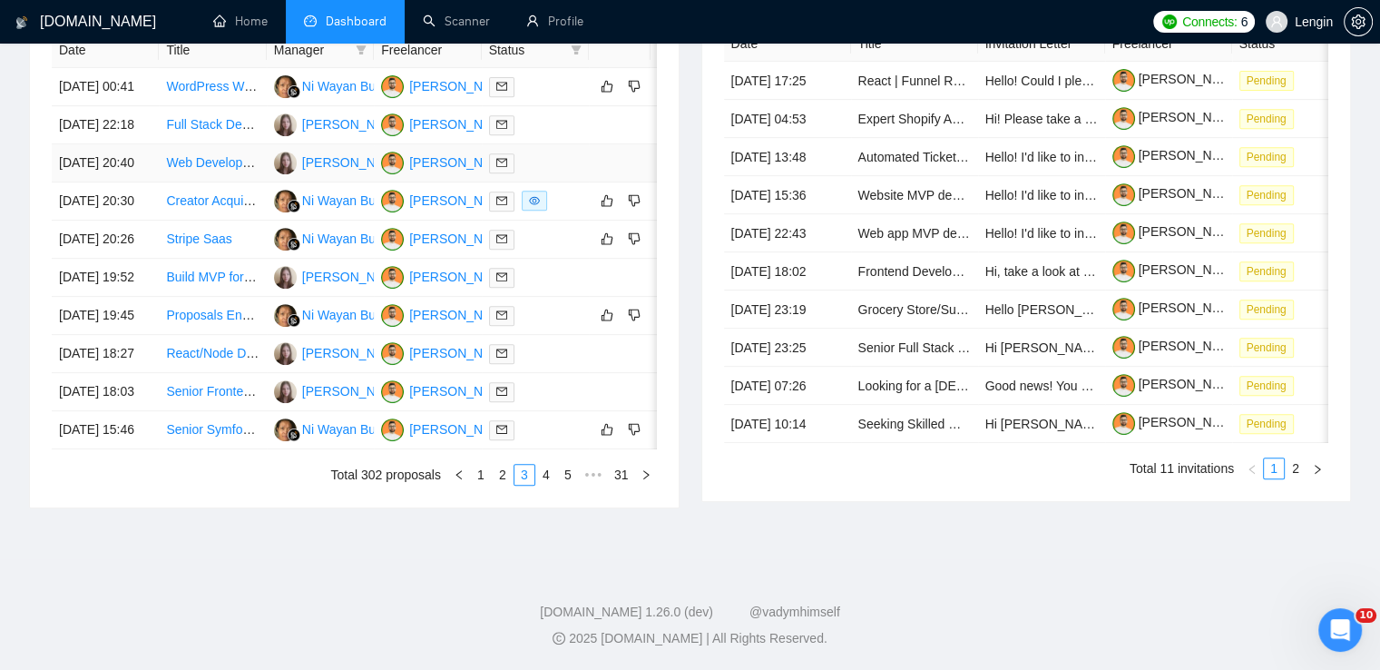
click at [240, 144] on td "Web Developer for Design-Forward MVP Platform" at bounding box center [212, 163] width 107 height 38
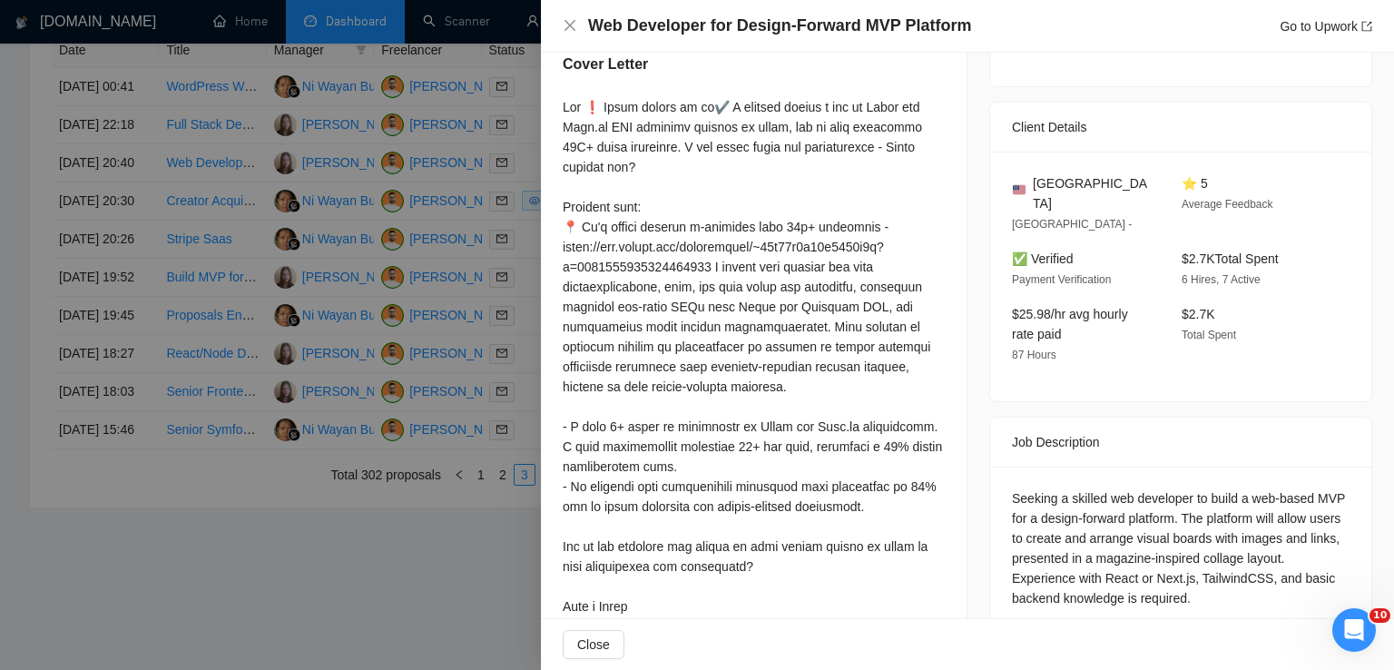
scroll to position [401, 0]
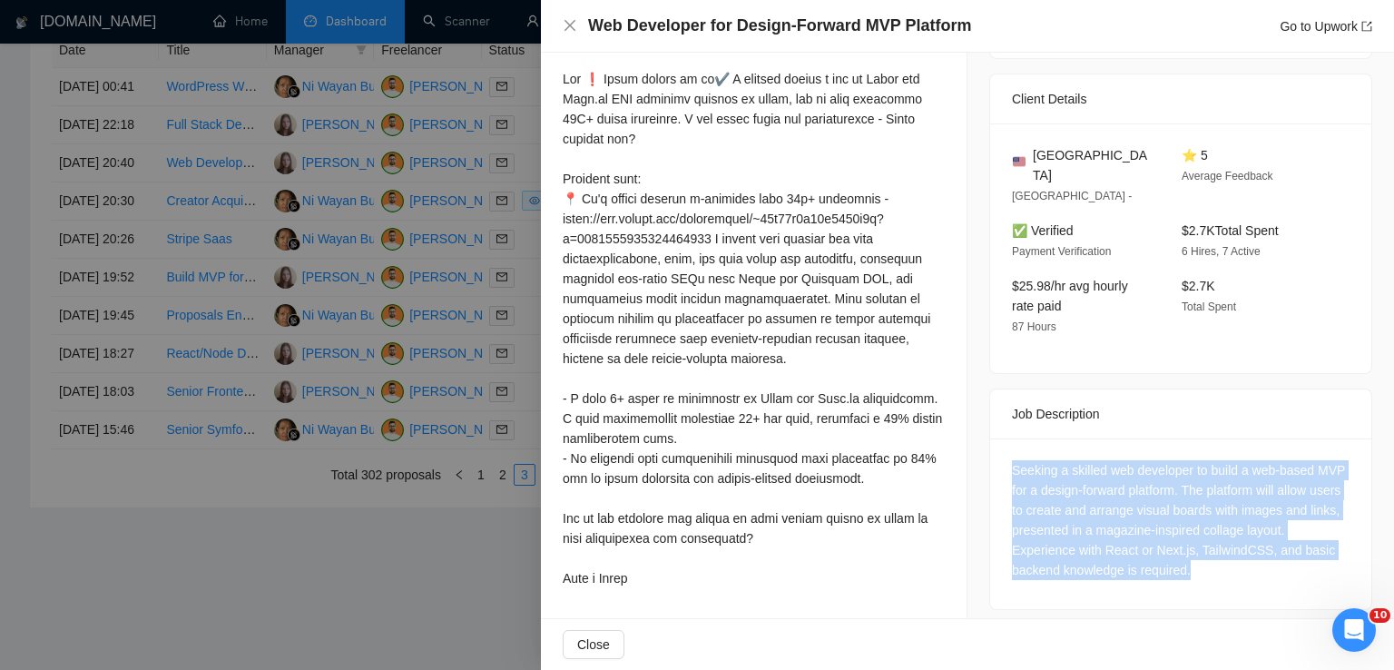
drag, startPoint x: 1215, startPoint y: 559, endPoint x: 984, endPoint y: 425, distance: 267.5
click at [990, 438] on div "Seeking a skilled web developer to build a web-based MVP for a design-forward p…" at bounding box center [1180, 523] width 381 height 171
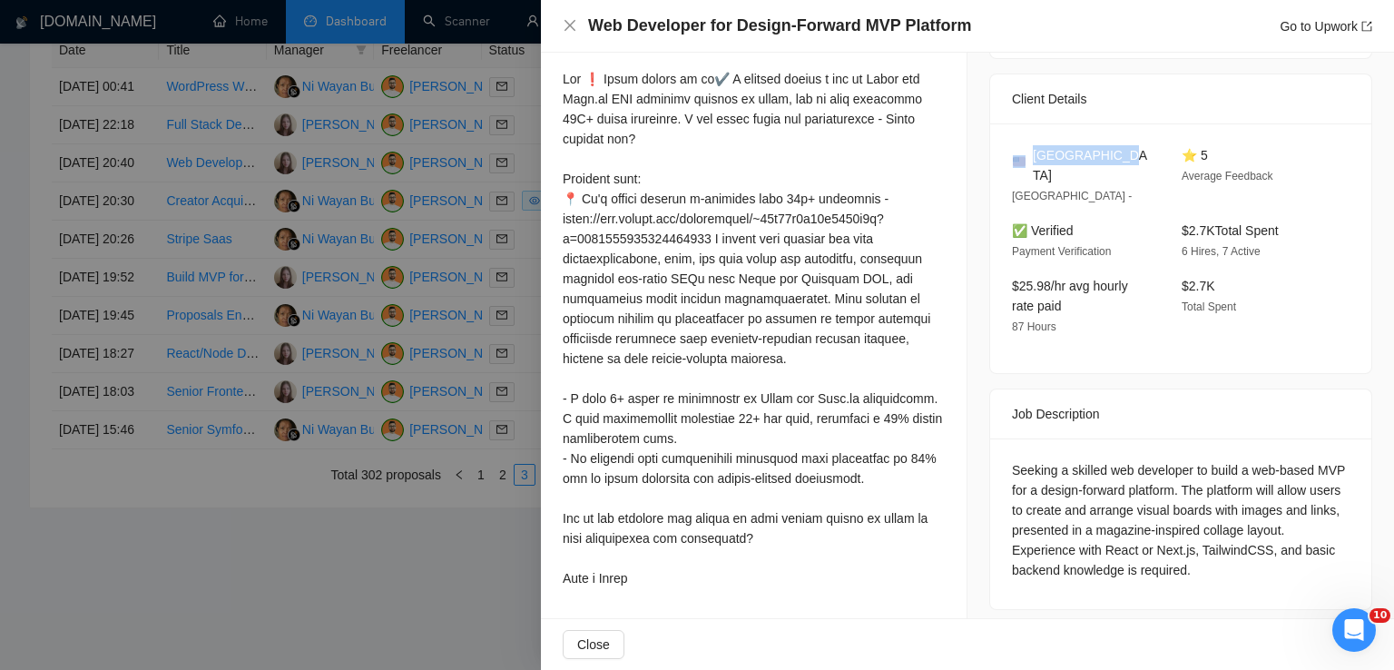
drag, startPoint x: 1119, startPoint y: 150, endPoint x: 1024, endPoint y: 153, distance: 95.4
click at [1024, 153] on div "[GEOGRAPHIC_DATA]" at bounding box center [1082, 165] width 141 height 40
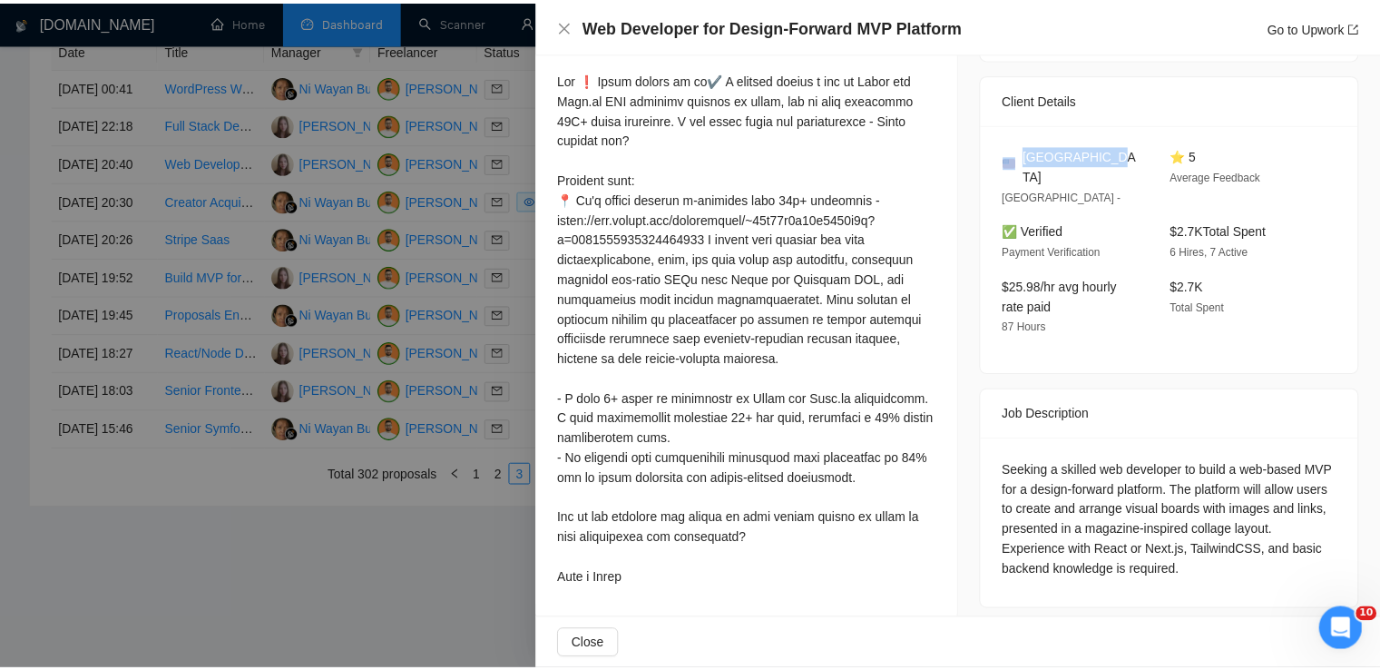
scroll to position [0, 0]
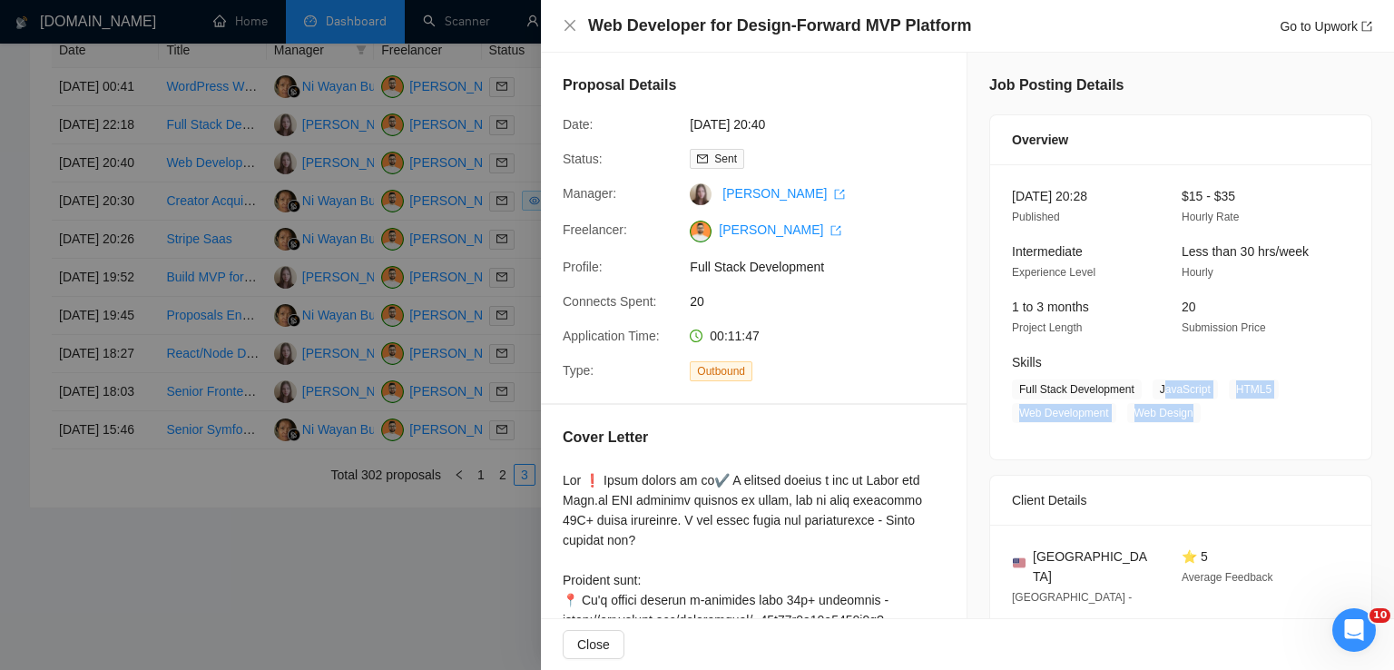
drag, startPoint x: 1152, startPoint y: 388, endPoint x: 1190, endPoint y: 417, distance: 46.6
click at [1190, 417] on span "Full Stack Development JavaScript HTML5 Web Development Web Design" at bounding box center [1167, 401] width 310 height 44
click at [1190, 417] on span "Web Design" at bounding box center [1164, 413] width 74 height 20
drag, startPoint x: 1190, startPoint y: 417, endPoint x: 1146, endPoint y: 388, distance: 51.9
click at [1146, 388] on span "Full Stack Development JavaScript HTML5 Web Development Web Design" at bounding box center [1167, 401] width 310 height 44
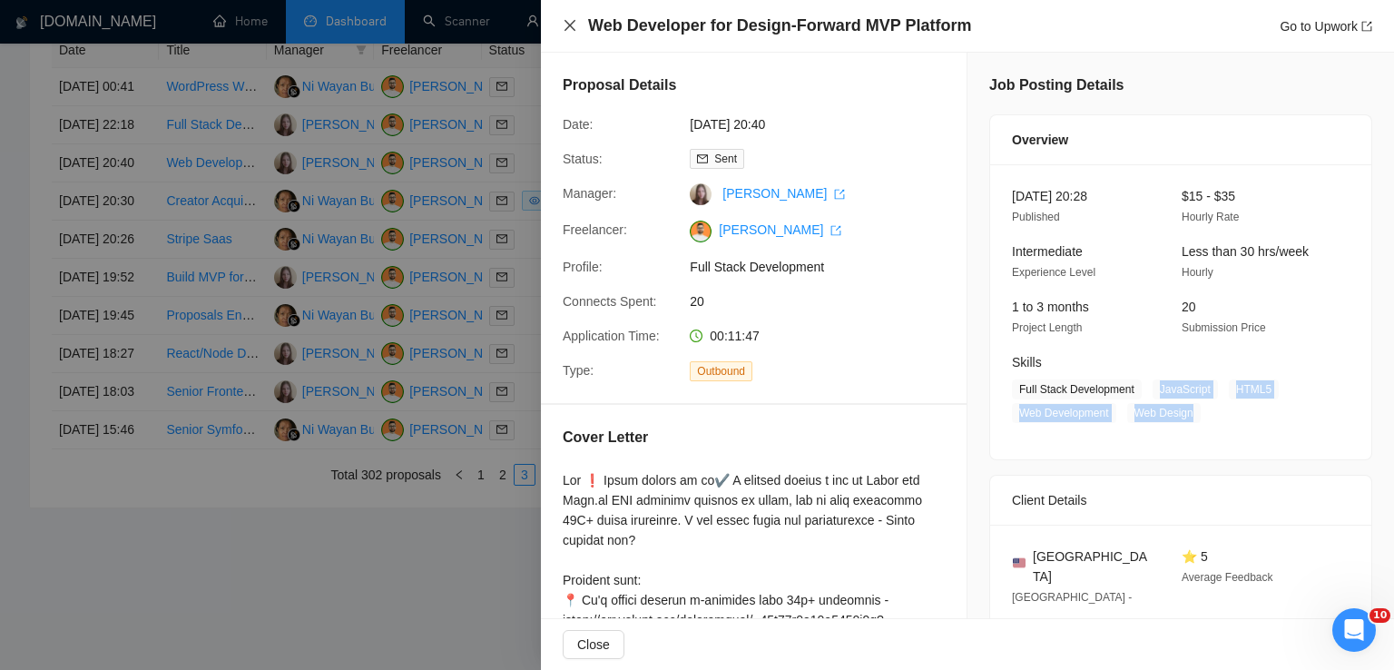
click at [569, 29] on icon "close" at bounding box center [570, 25] width 15 height 15
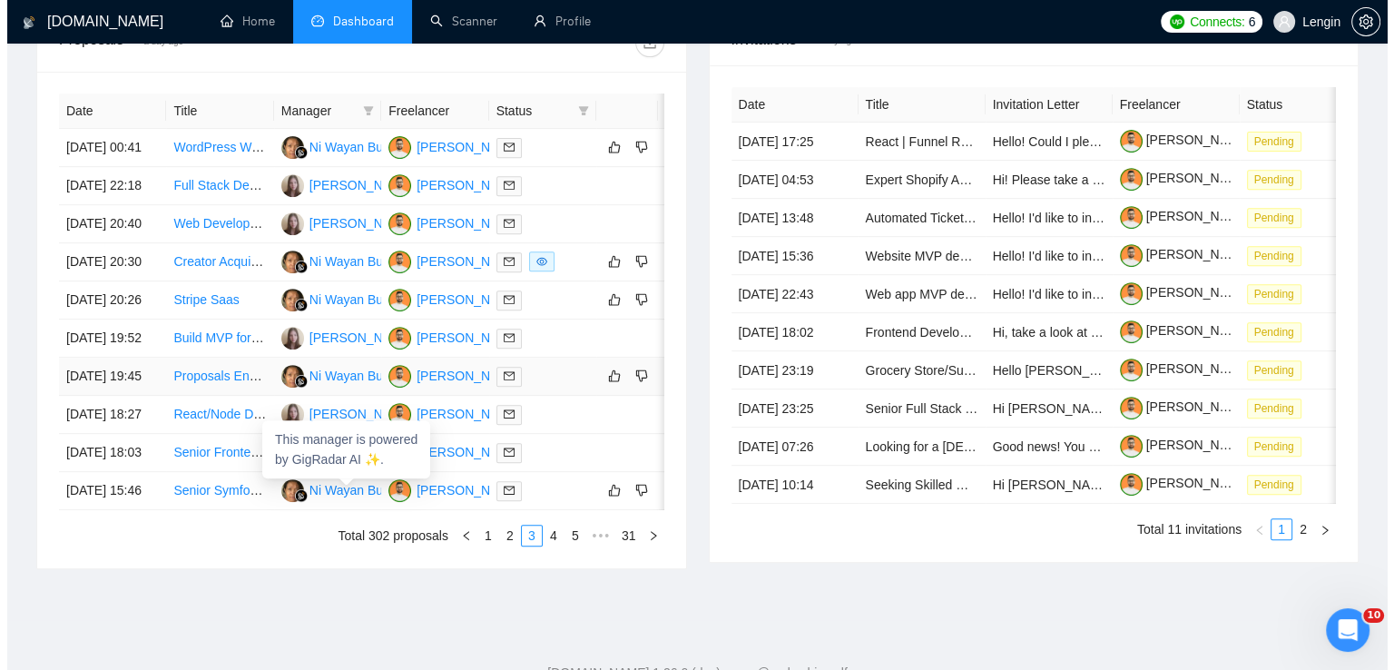
scroll to position [708, 0]
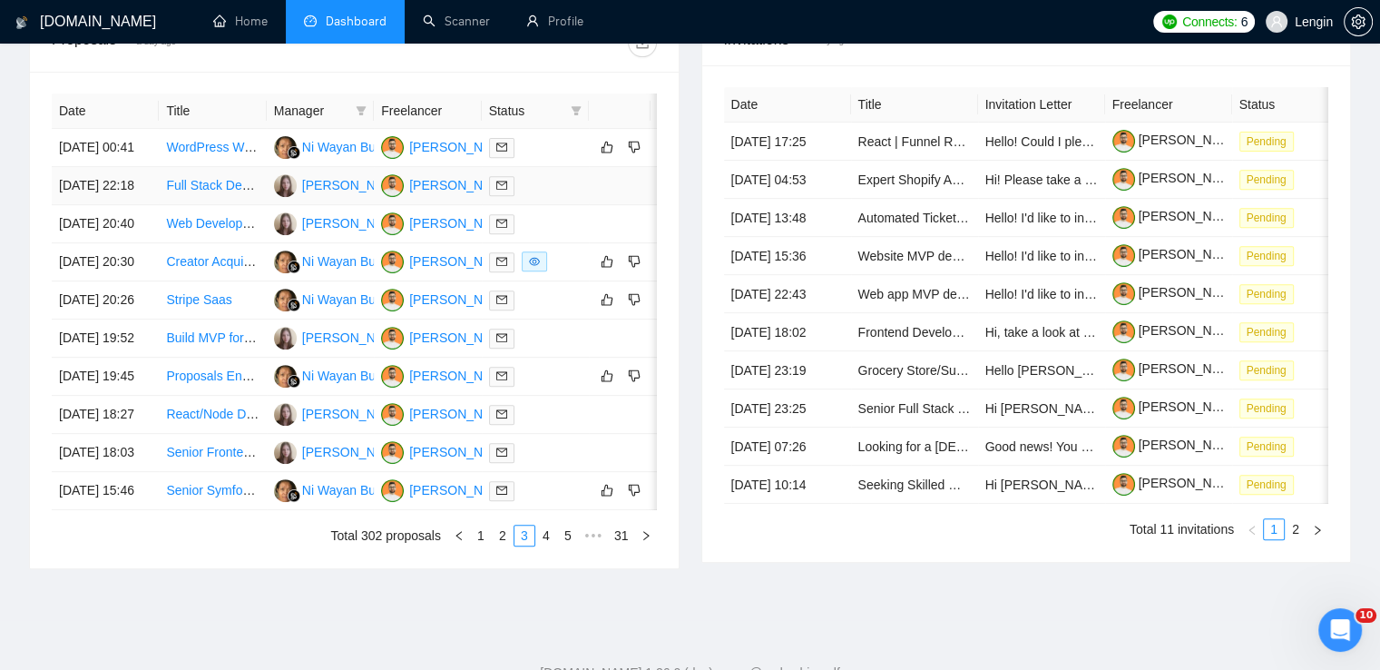
click at [246, 205] on td "Full Stack Developer for Wordpress, Events, & Technical Marketing Support" at bounding box center [212, 186] width 107 height 38
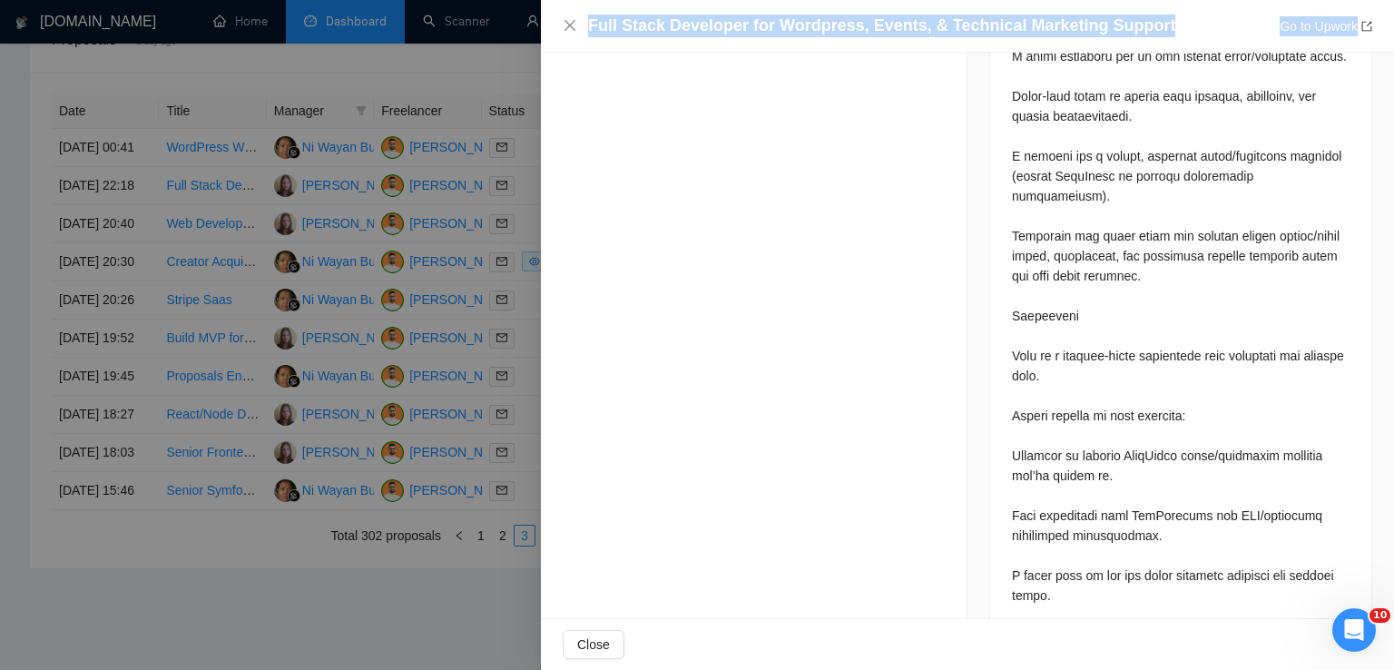
scroll to position [2281, 0]
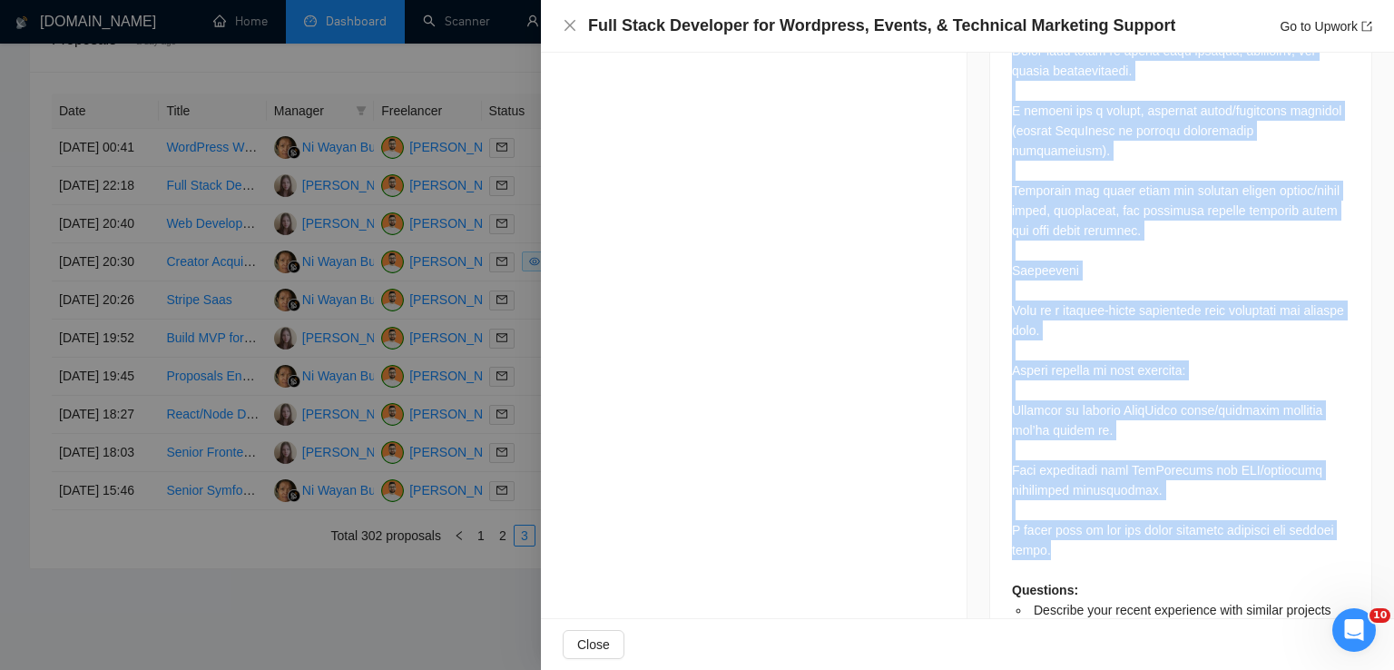
drag, startPoint x: 1002, startPoint y: 137, endPoint x: 1238, endPoint y: 481, distance: 417.1
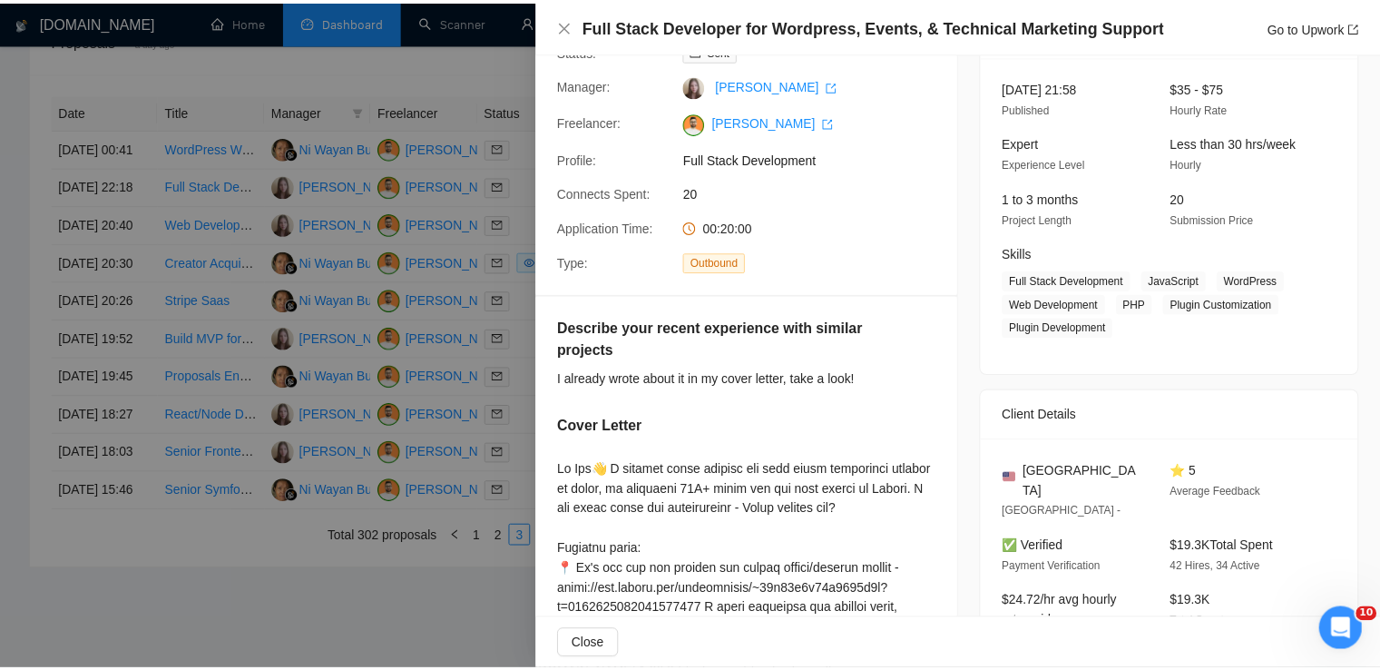
scroll to position [108, 0]
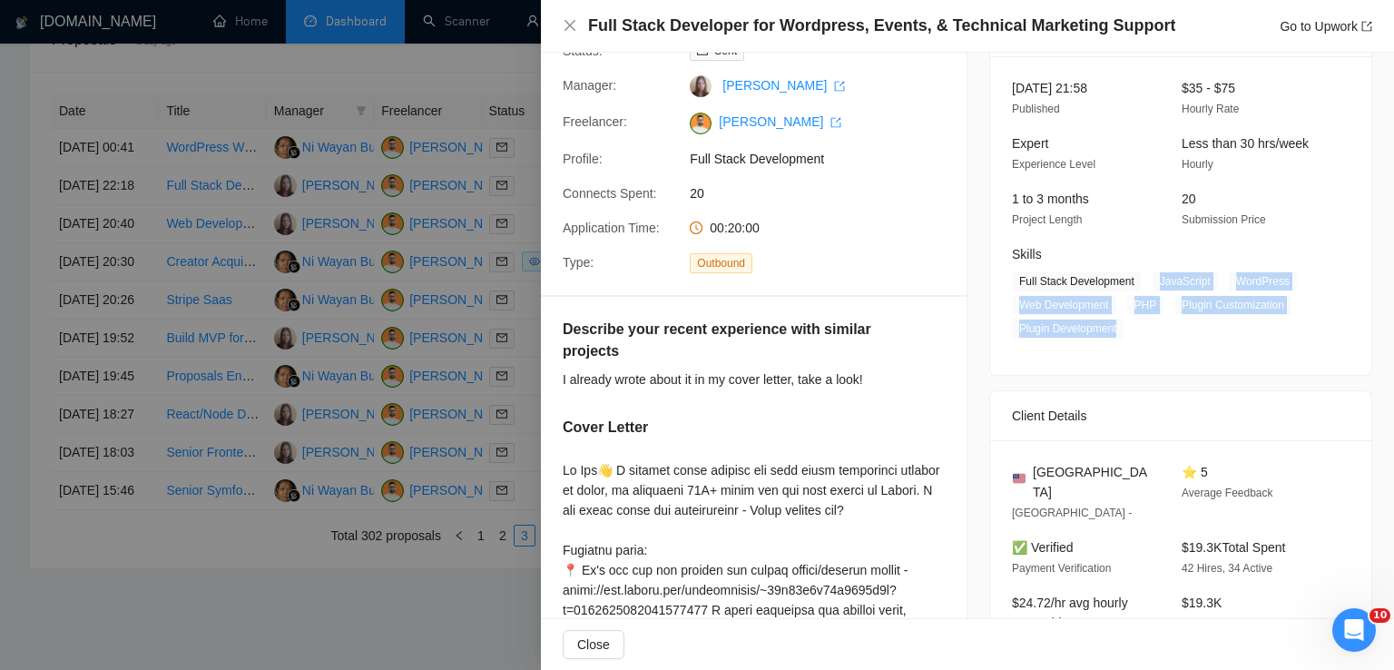
drag, startPoint x: 1147, startPoint y: 280, endPoint x: 1114, endPoint y: 342, distance: 69.8
click at [1114, 342] on div "[DATE] 21:58 Published $35 - $75 Hourly Rate Expert Experience Level Less than …" at bounding box center [1180, 215] width 381 height 319
click at [570, 31] on icon "close" at bounding box center [570, 25] width 15 height 15
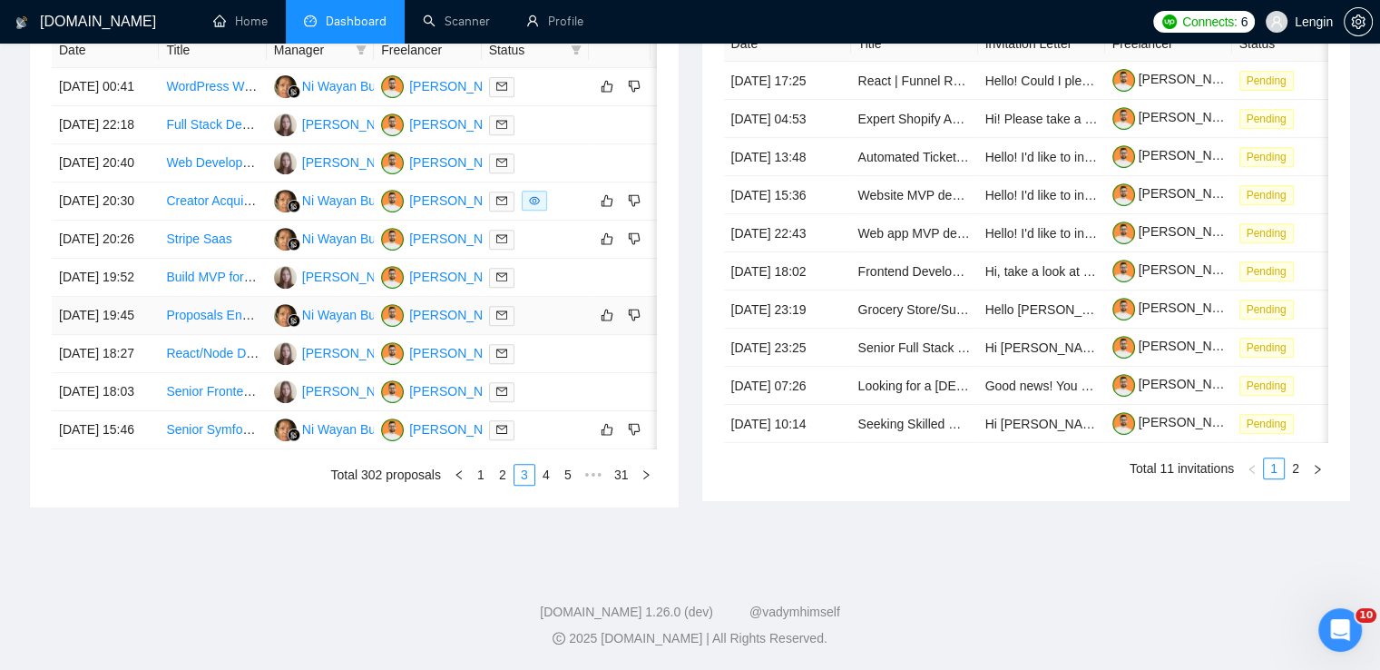
scroll to position [740, 0]
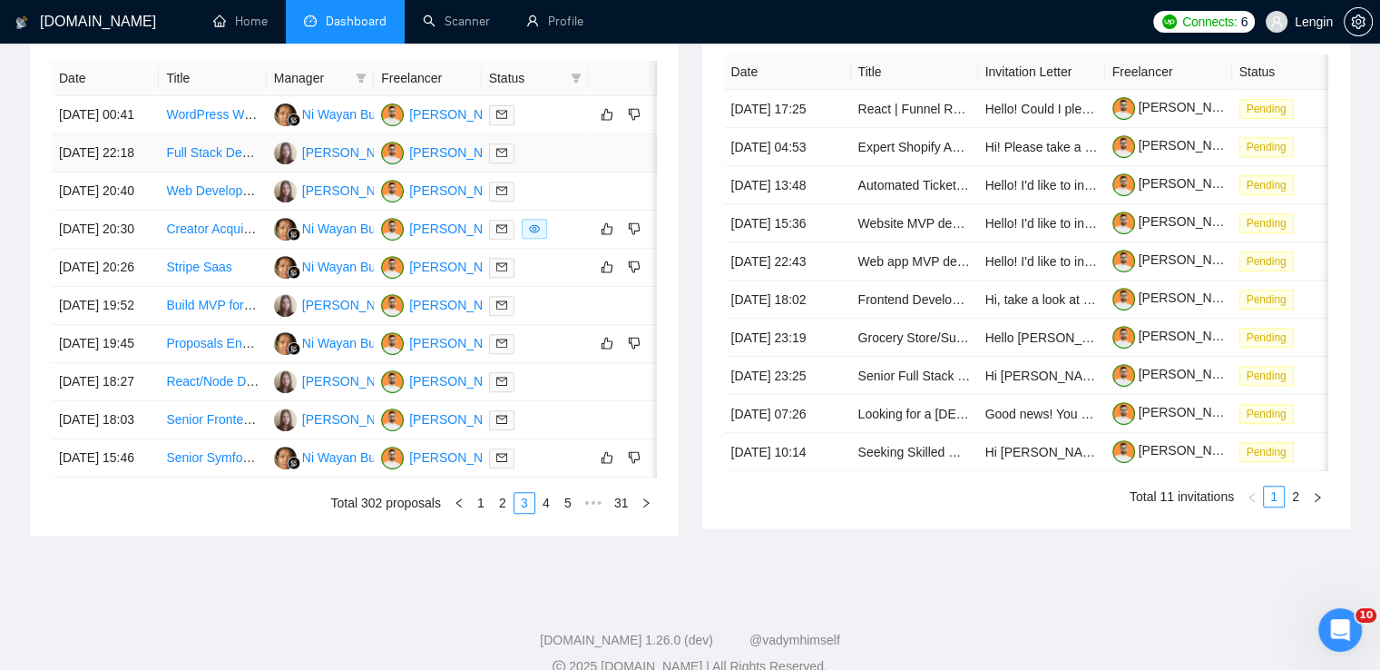
click at [250, 172] on td "Full Stack Developer for Wordpress, Events, & Technical Marketing Support" at bounding box center [212, 153] width 107 height 38
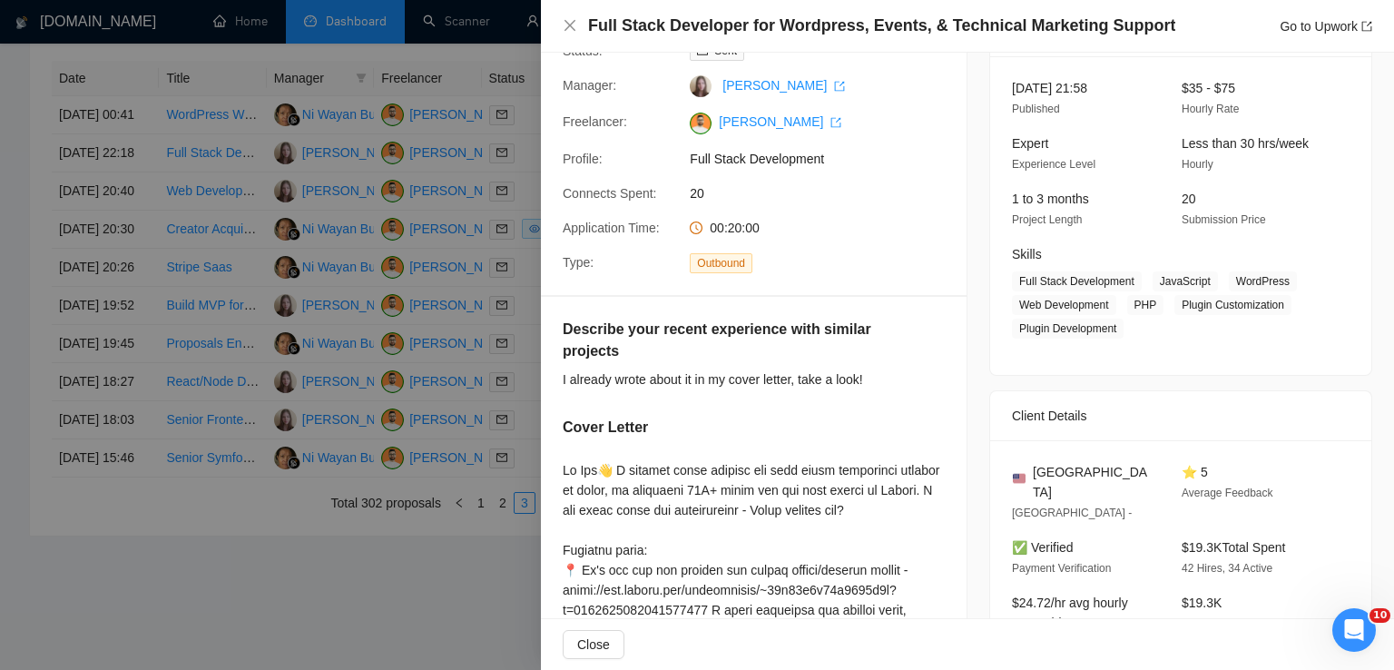
click at [568, 34] on div "Full Stack Developer for Wordpress, Events, & Technical Marketing Support Go to…" at bounding box center [967, 26] width 809 height 23
click at [567, 30] on icon "close" at bounding box center [570, 25] width 15 height 15
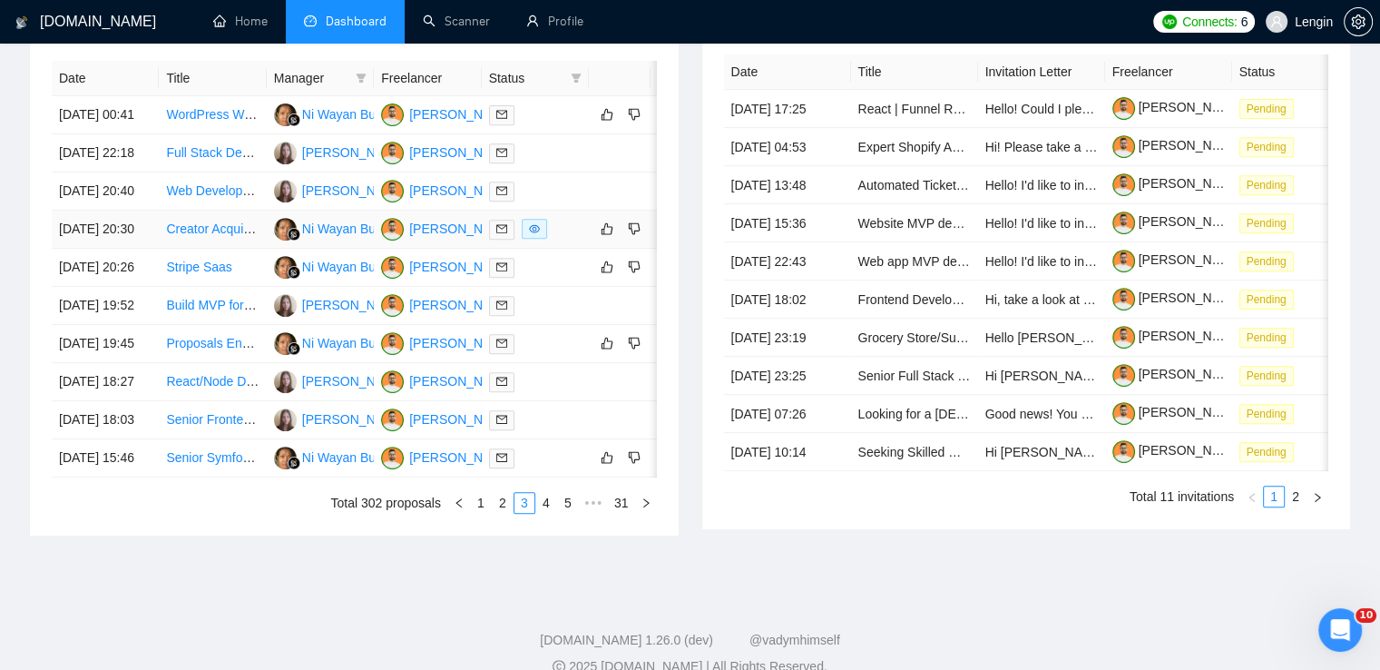
scroll to position [951, 0]
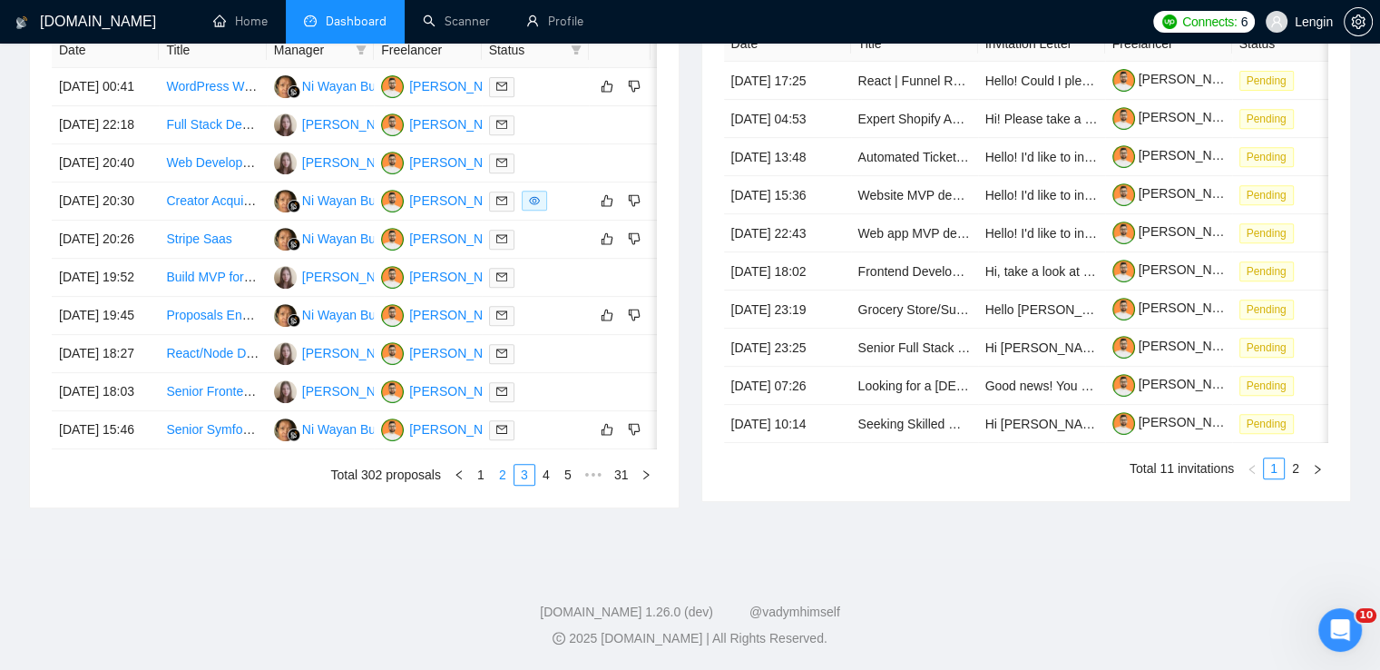
click at [506, 472] on link "2" at bounding box center [503, 475] width 20 height 20
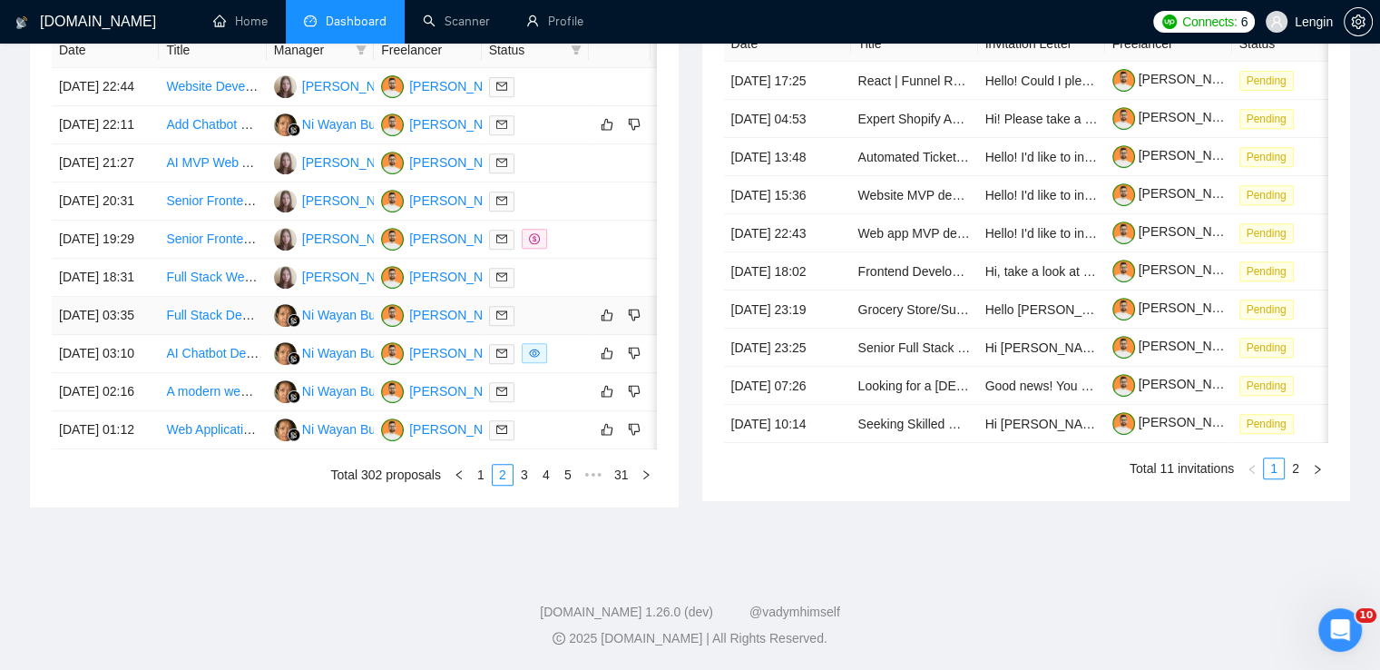
click at [220, 297] on td "Full Stack Developer Needed for SaaS Project Completion" at bounding box center [212, 316] width 107 height 38
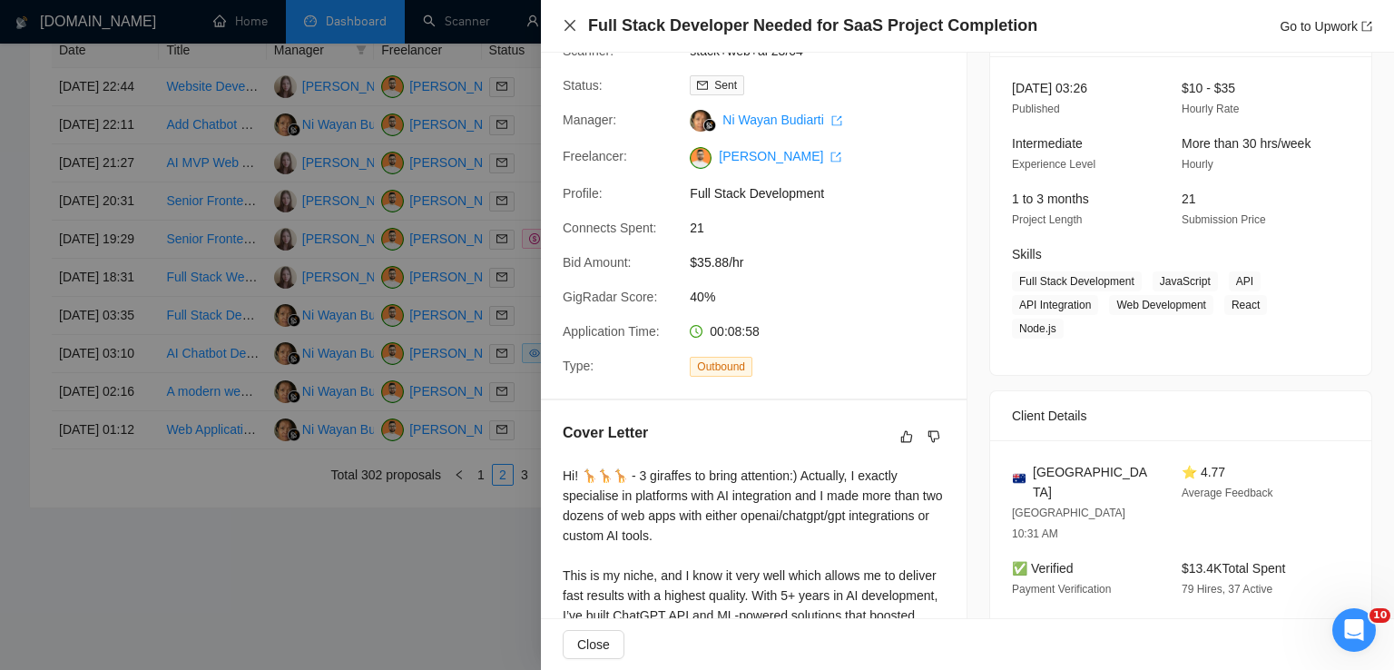
click at [574, 28] on icon "close" at bounding box center [570, 25] width 15 height 15
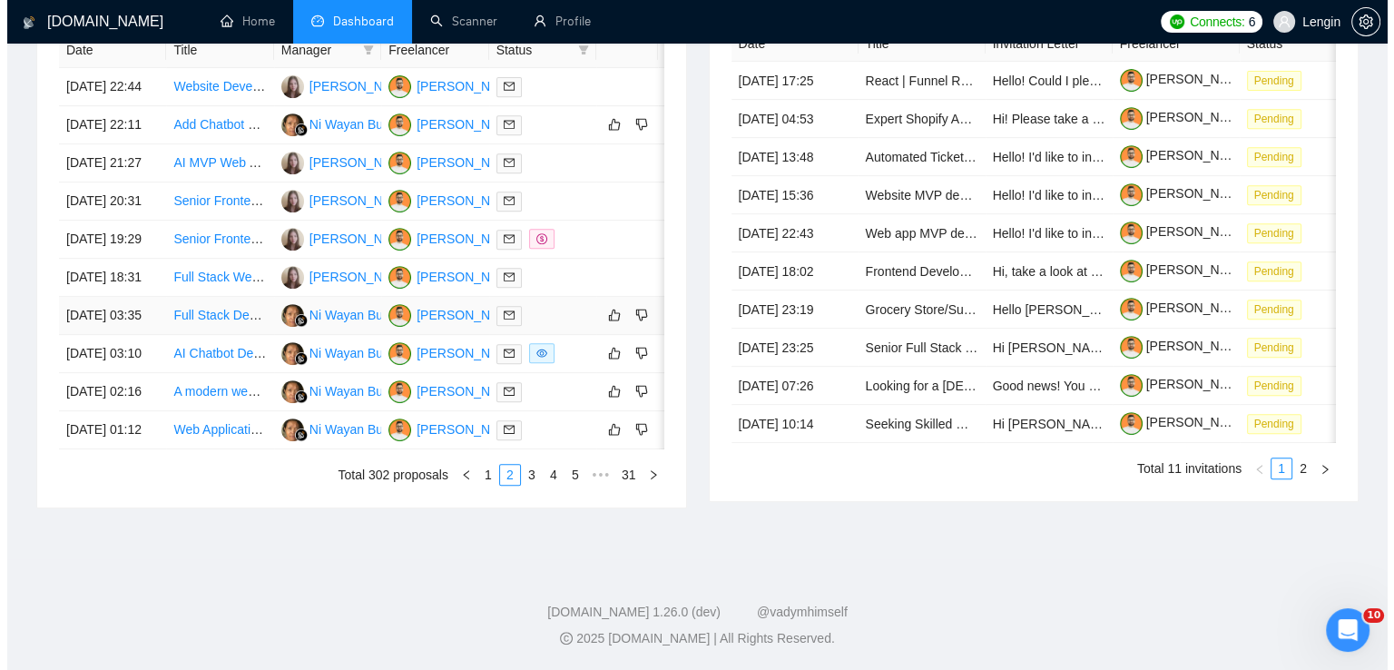
scroll to position [886, 0]
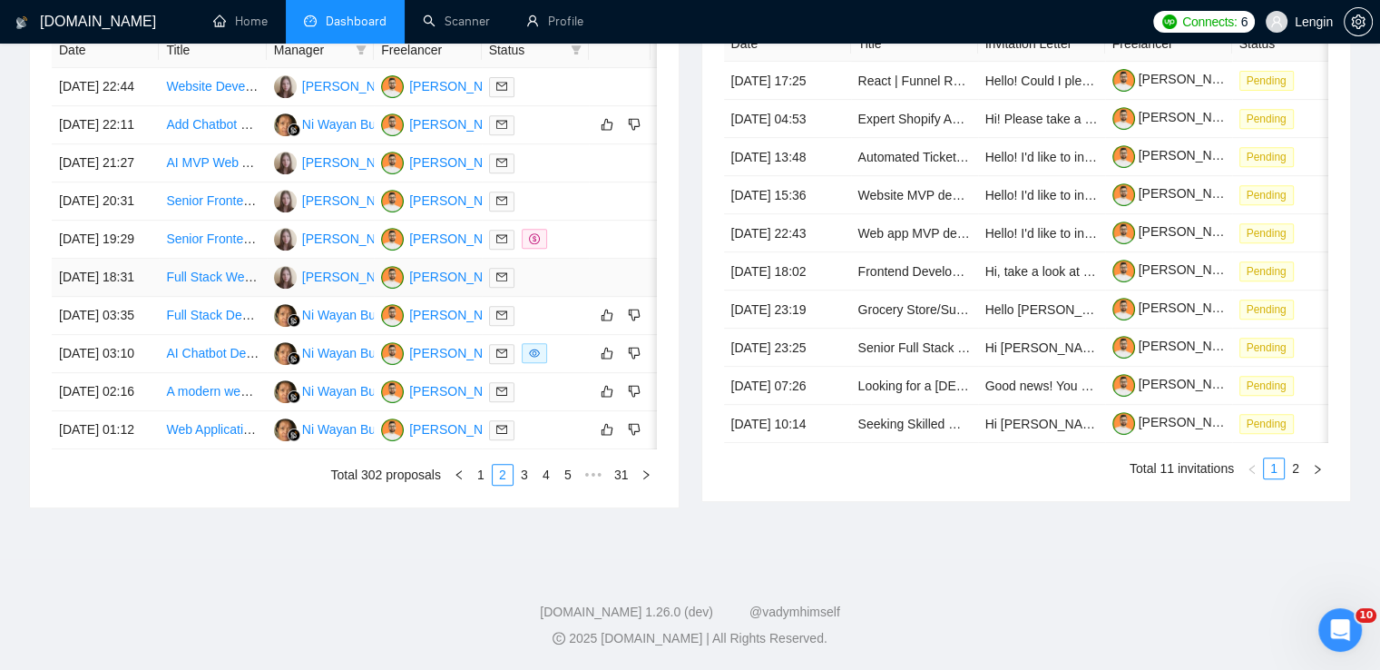
click at [221, 270] on td "Full Stack Web Developer for Quote Analysis SaaS" at bounding box center [212, 278] width 107 height 38
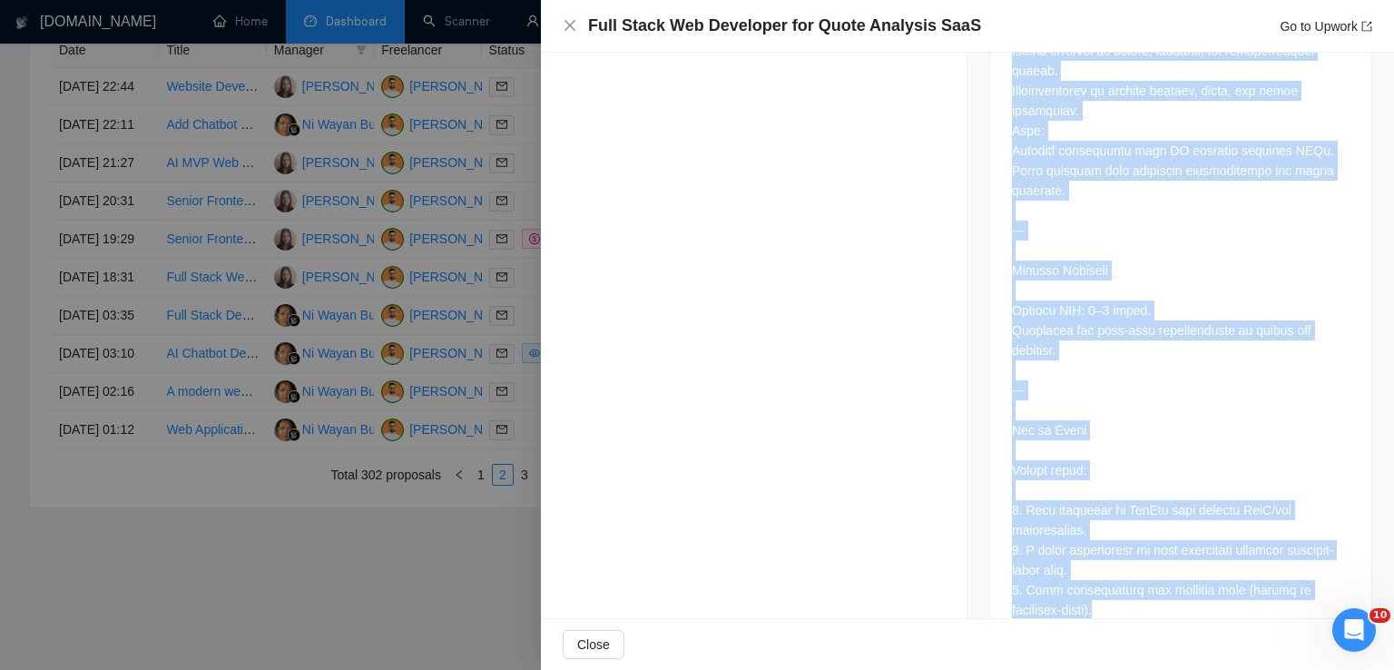
scroll to position [2479, 0]
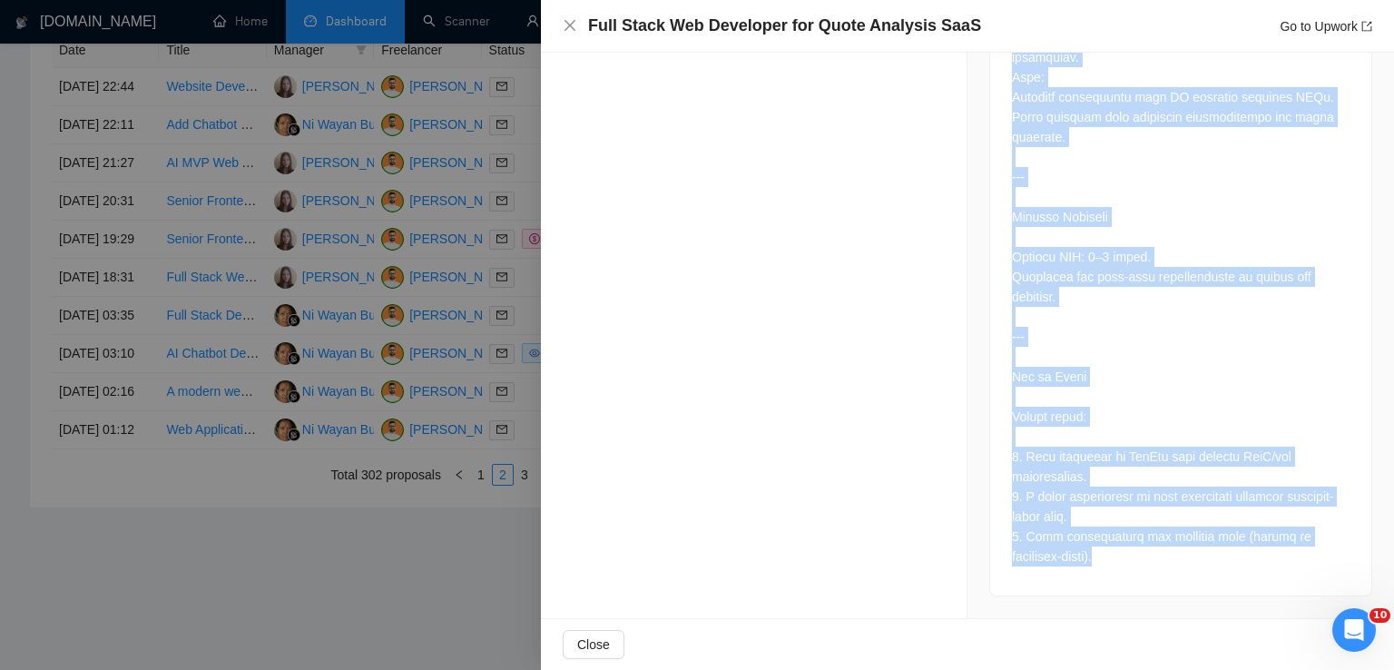
drag, startPoint x: 1002, startPoint y: 117, endPoint x: 1107, endPoint y: 554, distance: 449.9
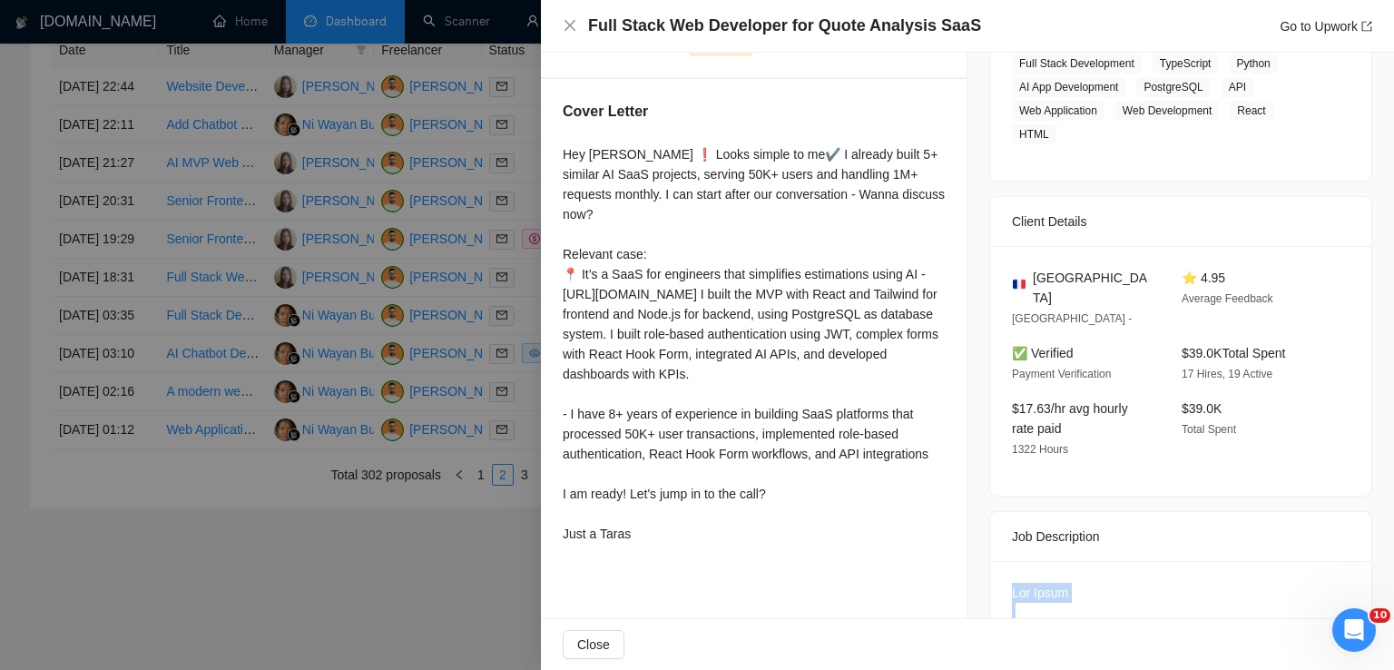
scroll to position [329, 0]
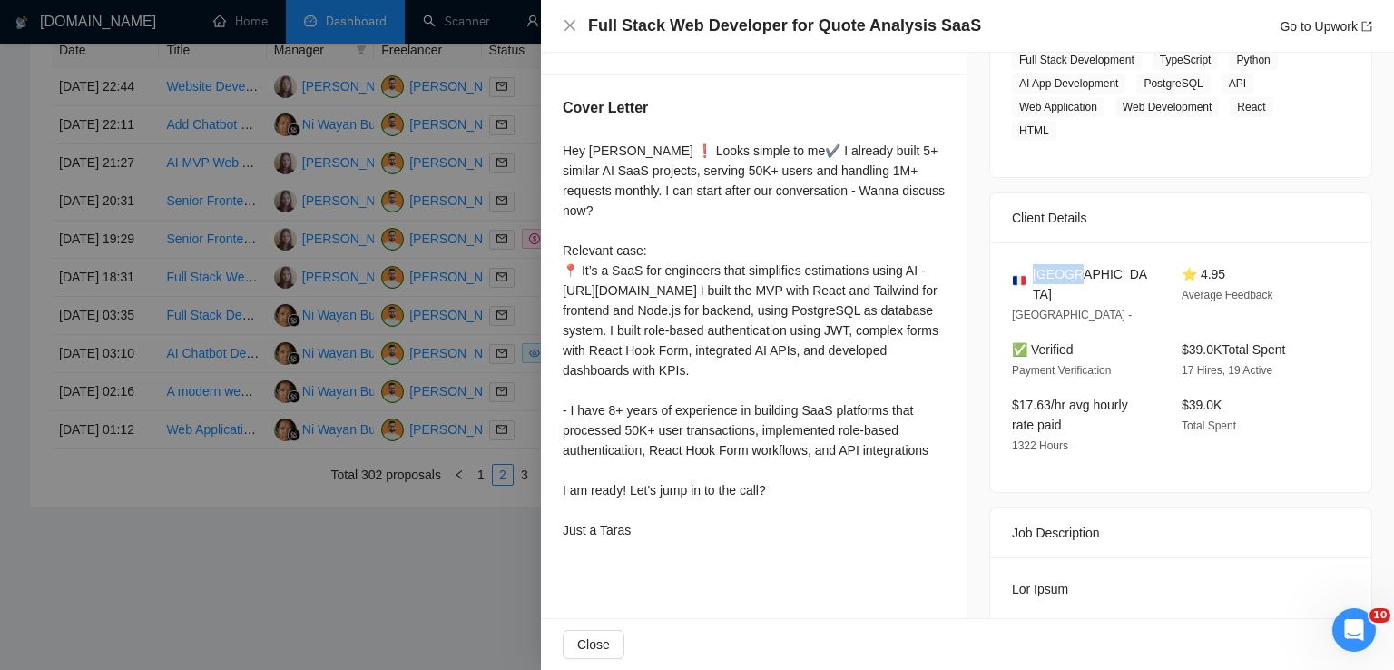
drag, startPoint x: 1080, startPoint y: 278, endPoint x: 1025, endPoint y: 278, distance: 54.4
click at [1025, 278] on div "[GEOGRAPHIC_DATA]" at bounding box center [1082, 284] width 141 height 40
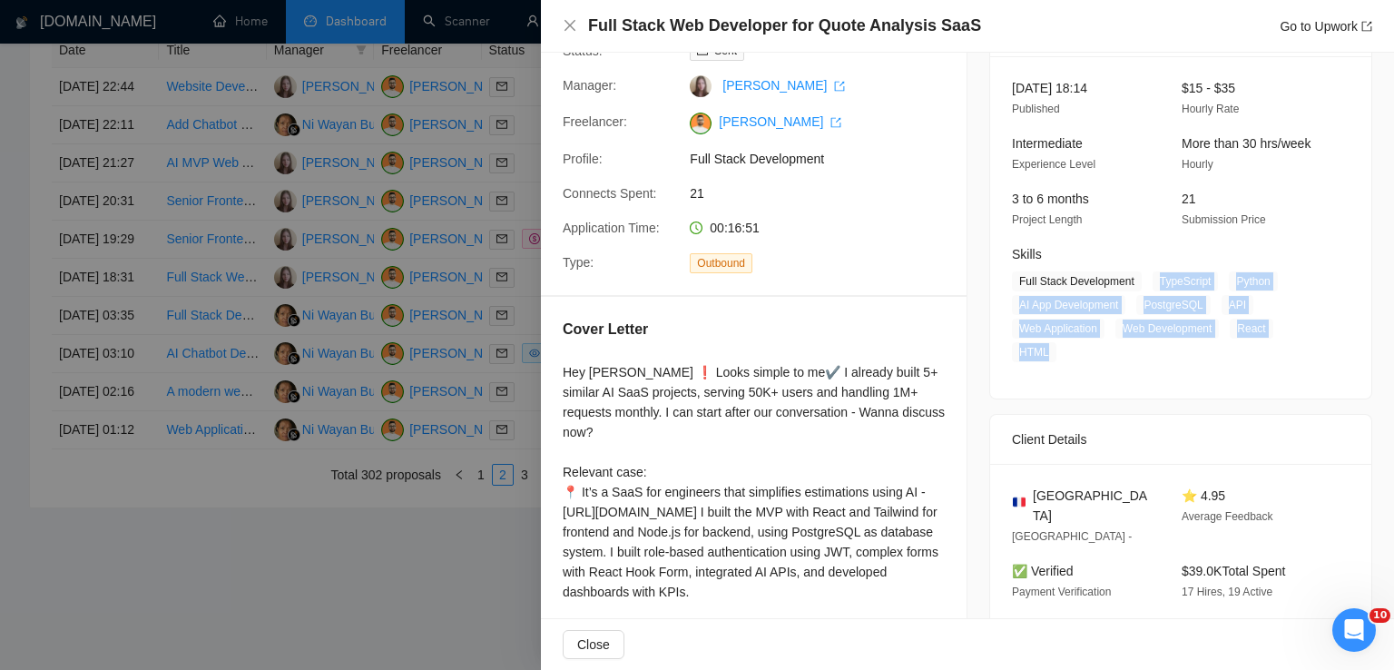
drag, startPoint x: 1149, startPoint y: 279, endPoint x: 1056, endPoint y: 349, distance: 116.0
click at [1056, 349] on span "Full Stack Development TypeScript Python AI App Development PostgreSQL API Web …" at bounding box center [1167, 316] width 310 height 91
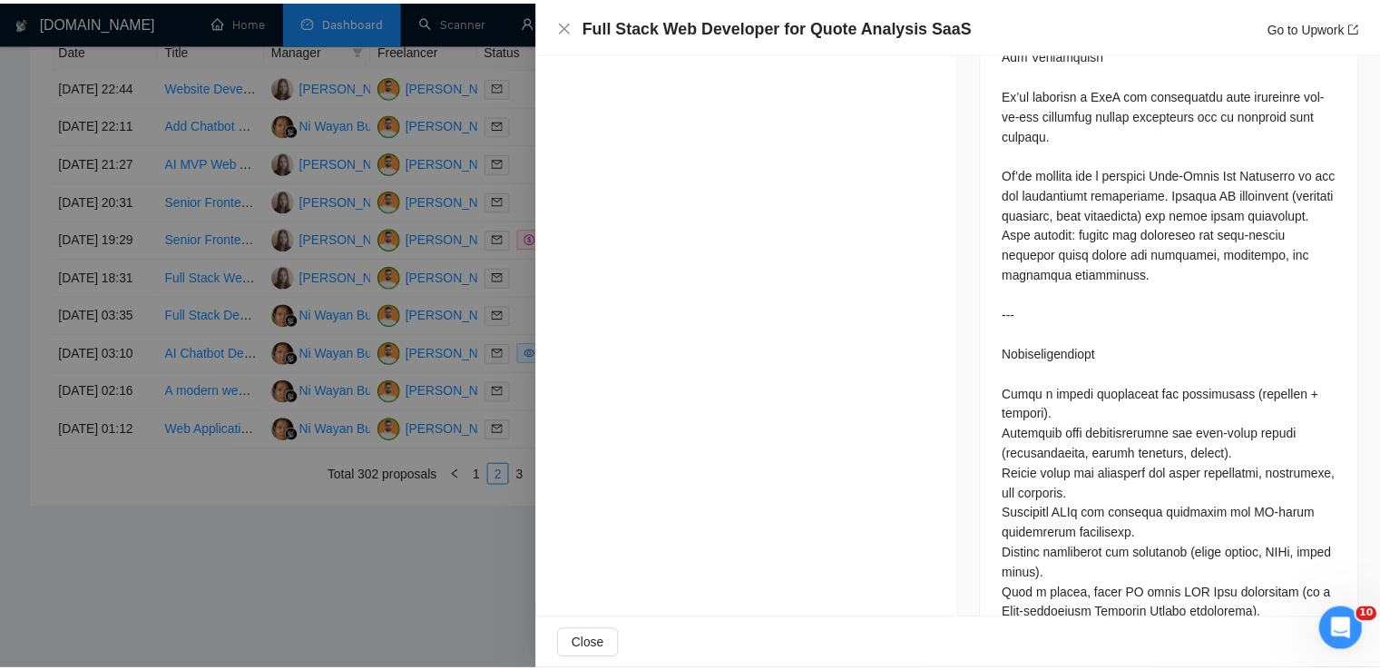
scroll to position [965, 0]
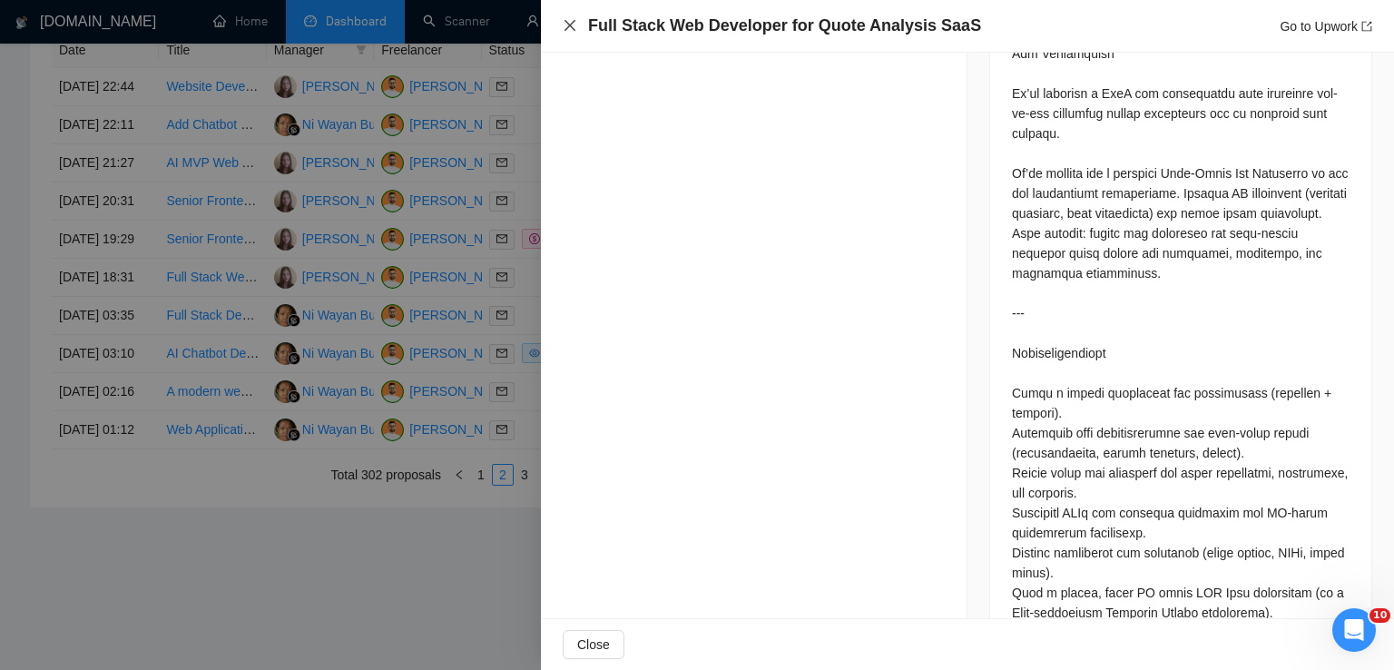
click at [563, 28] on icon "close" at bounding box center [570, 25] width 15 height 15
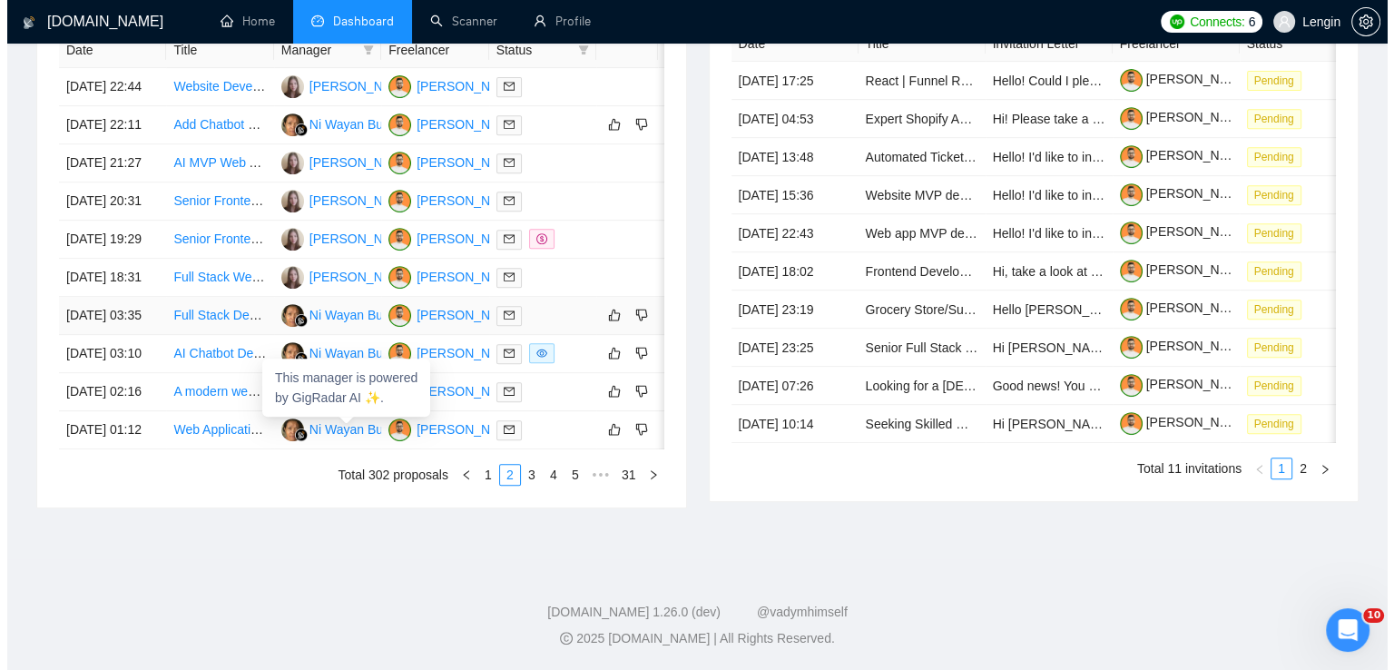
scroll to position [784, 0]
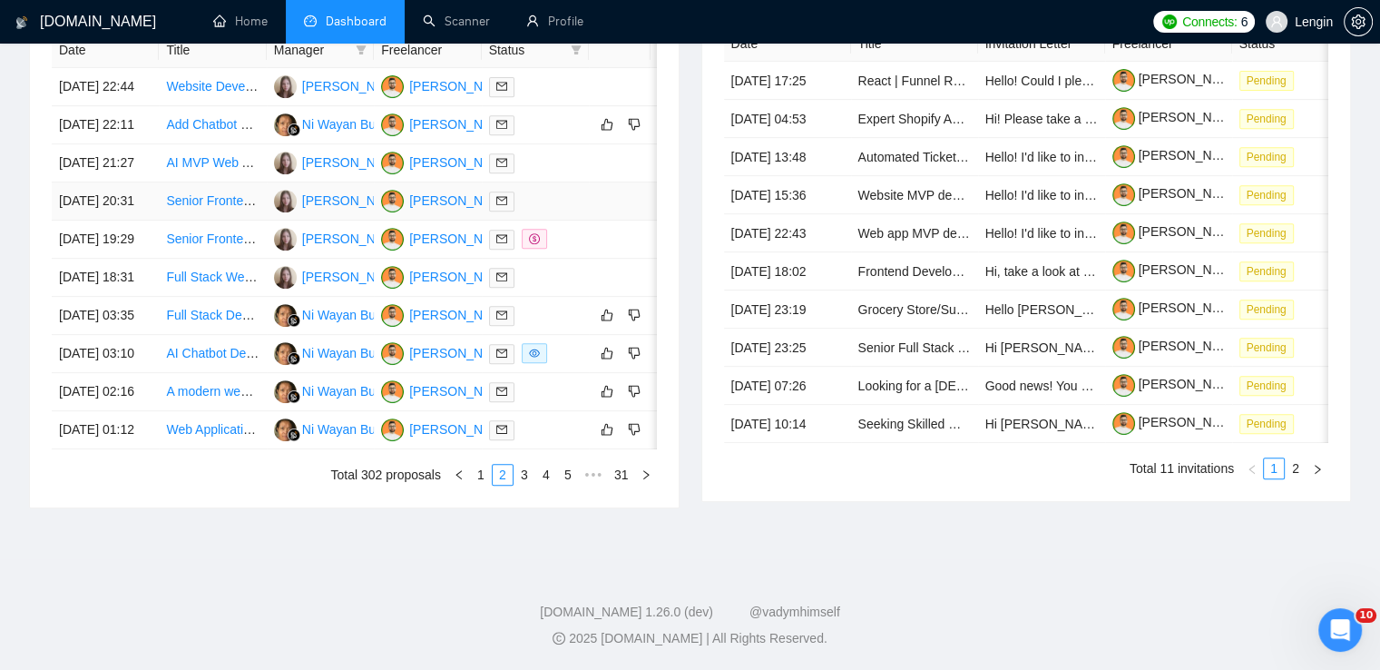
click at [225, 221] on td "Senior Frontend Developer" at bounding box center [212, 201] width 107 height 38
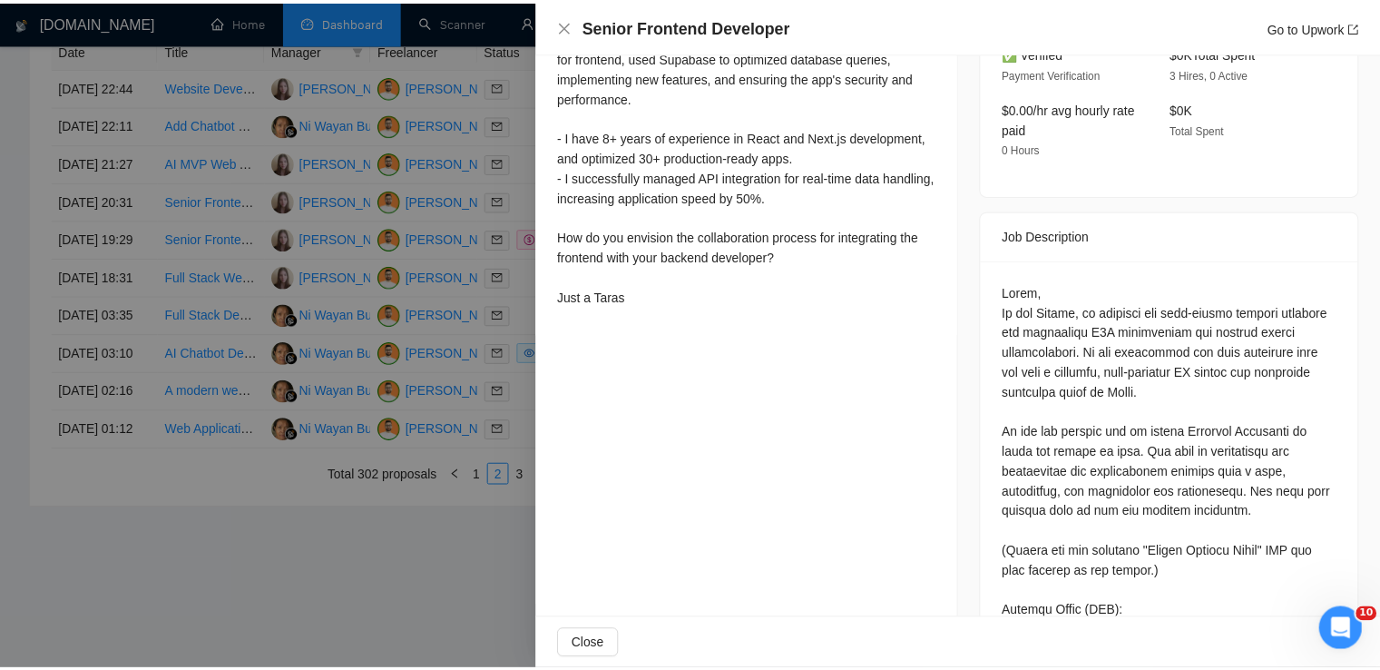
scroll to position [602, 0]
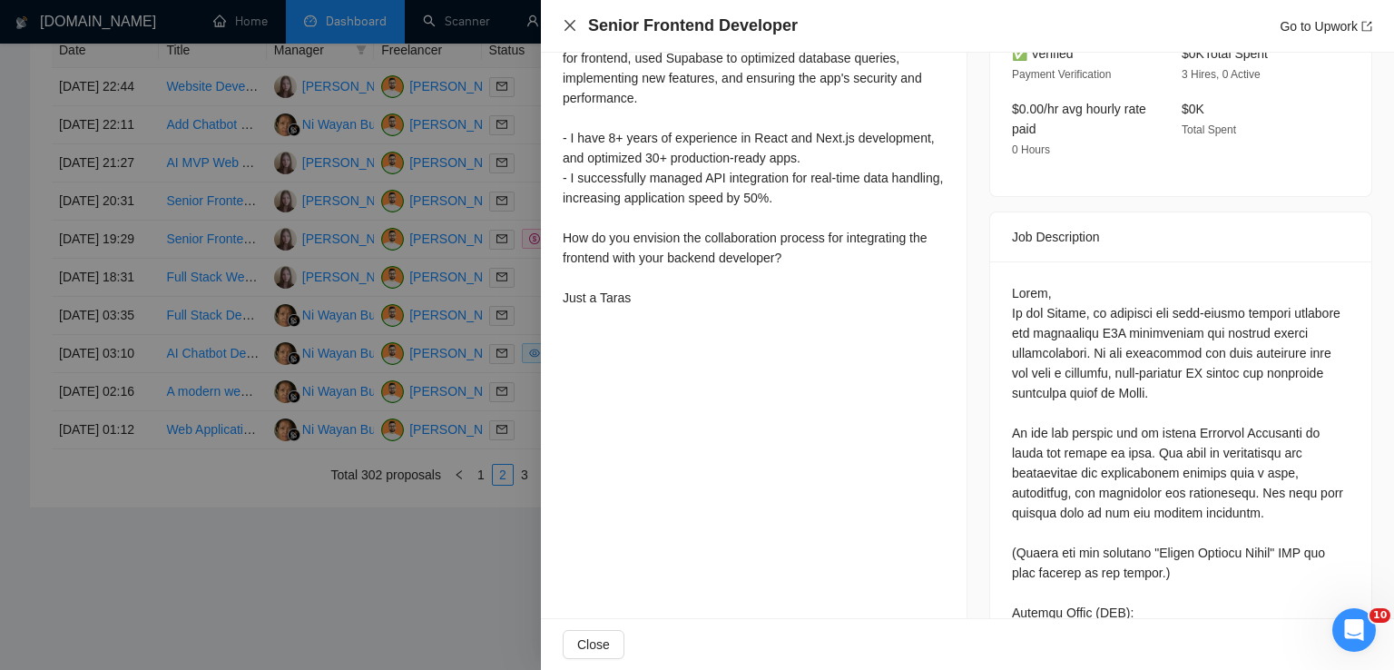
click at [576, 26] on icon "close" at bounding box center [570, 25] width 15 height 15
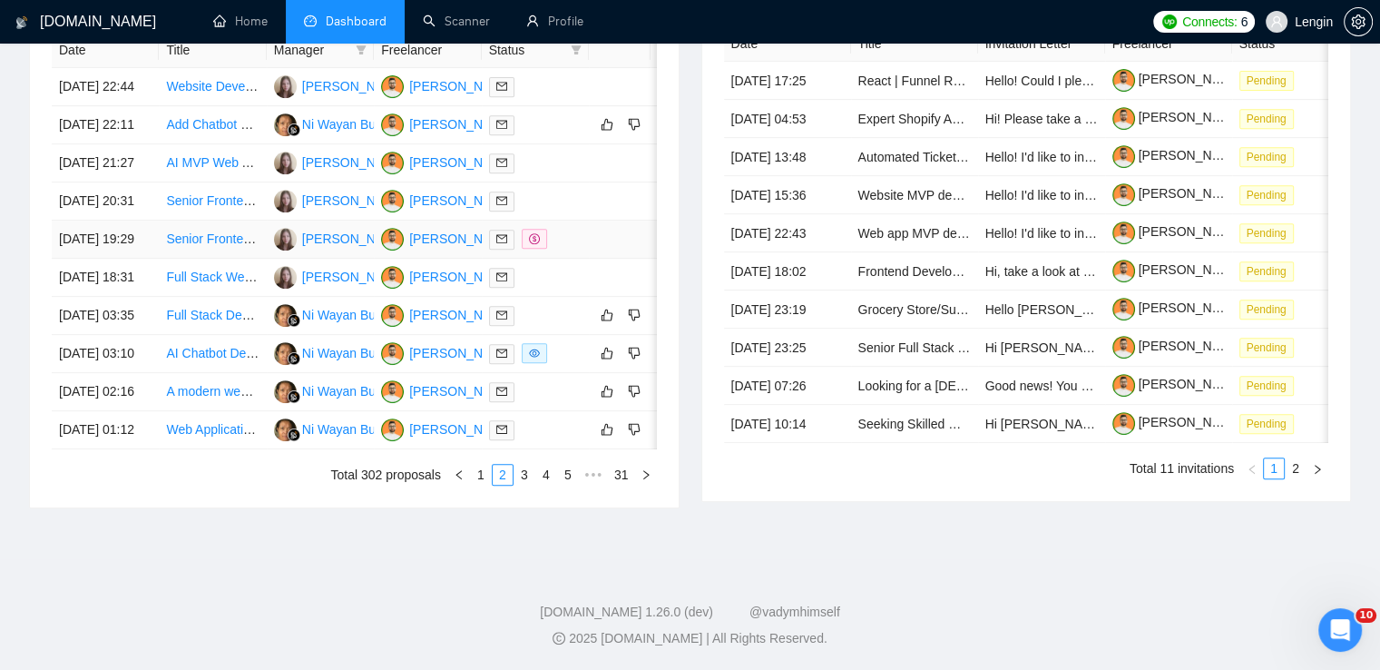
click at [249, 259] on td "Senior Frontend Engineer (TypeScript, Vue)" at bounding box center [212, 240] width 107 height 38
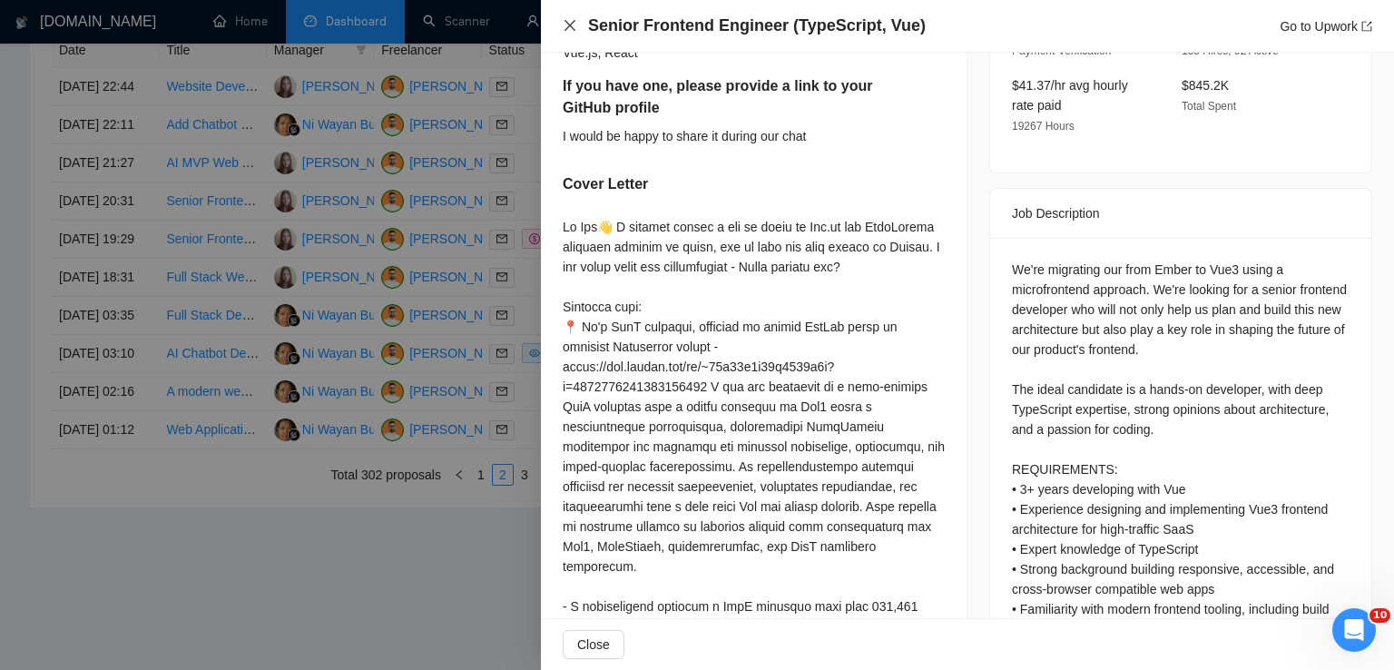
click at [564, 25] on icon "close" at bounding box center [570, 25] width 15 height 15
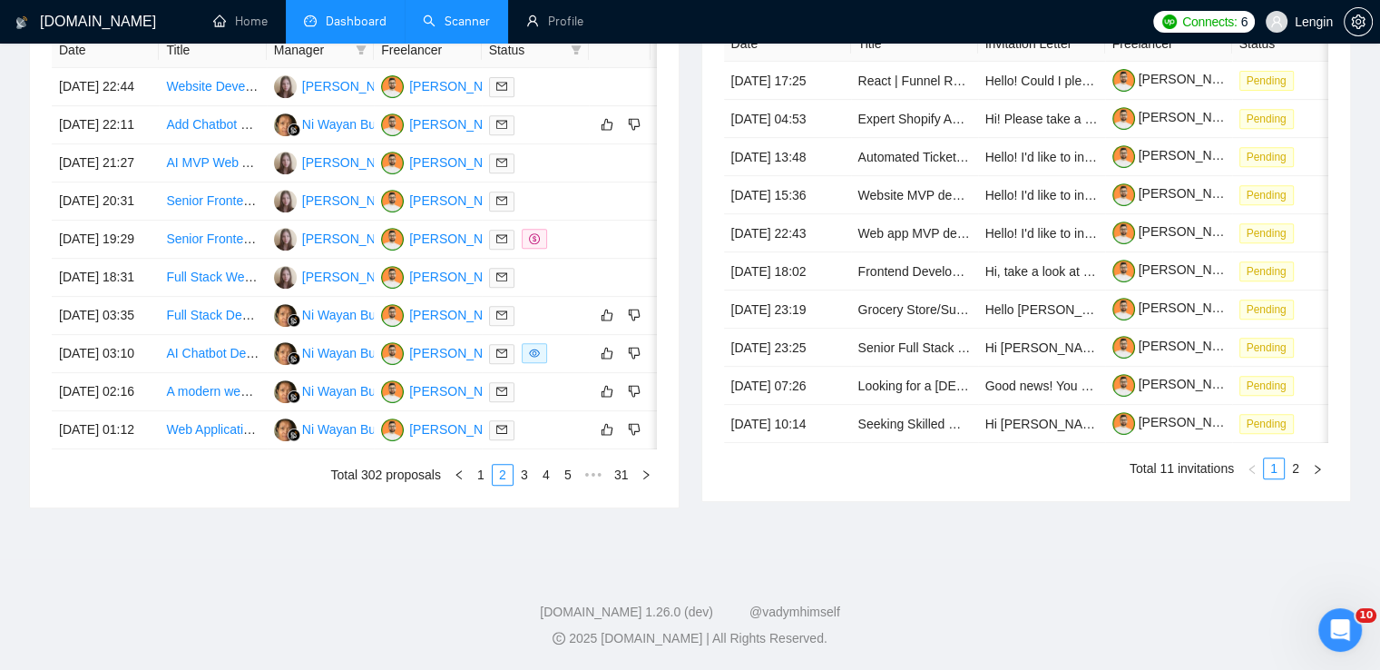
click at [487, 24] on link "Scanner" at bounding box center [456, 21] width 67 height 15
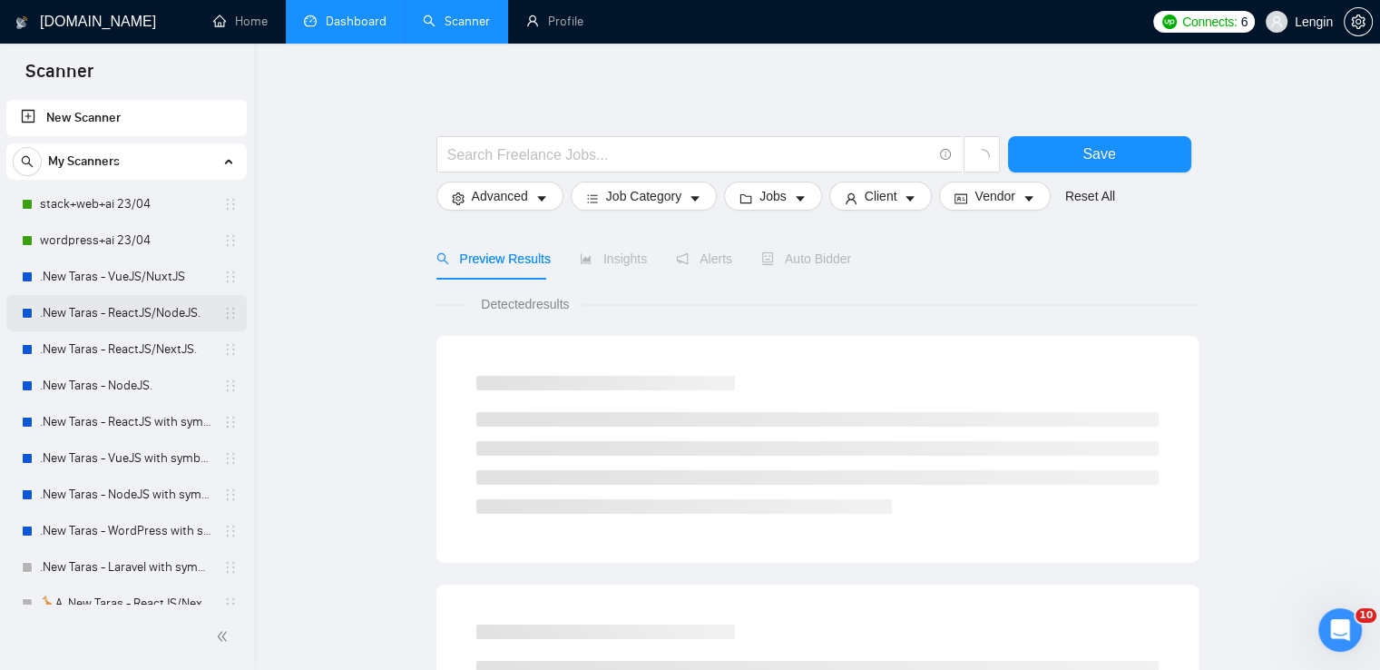
click at [142, 313] on link ".New Taras - ReactJS/NodeJS." at bounding box center [126, 313] width 172 height 36
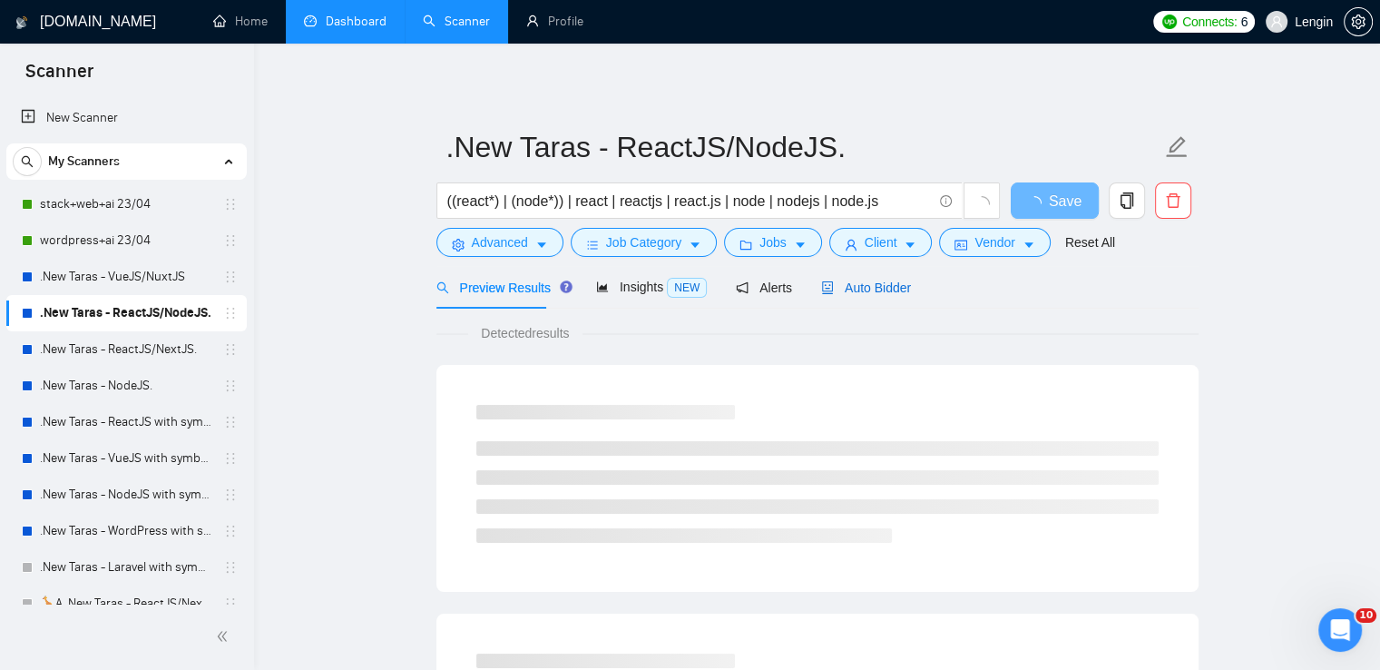
click at [828, 284] on span "Auto Bidder" at bounding box center [866, 287] width 90 height 15
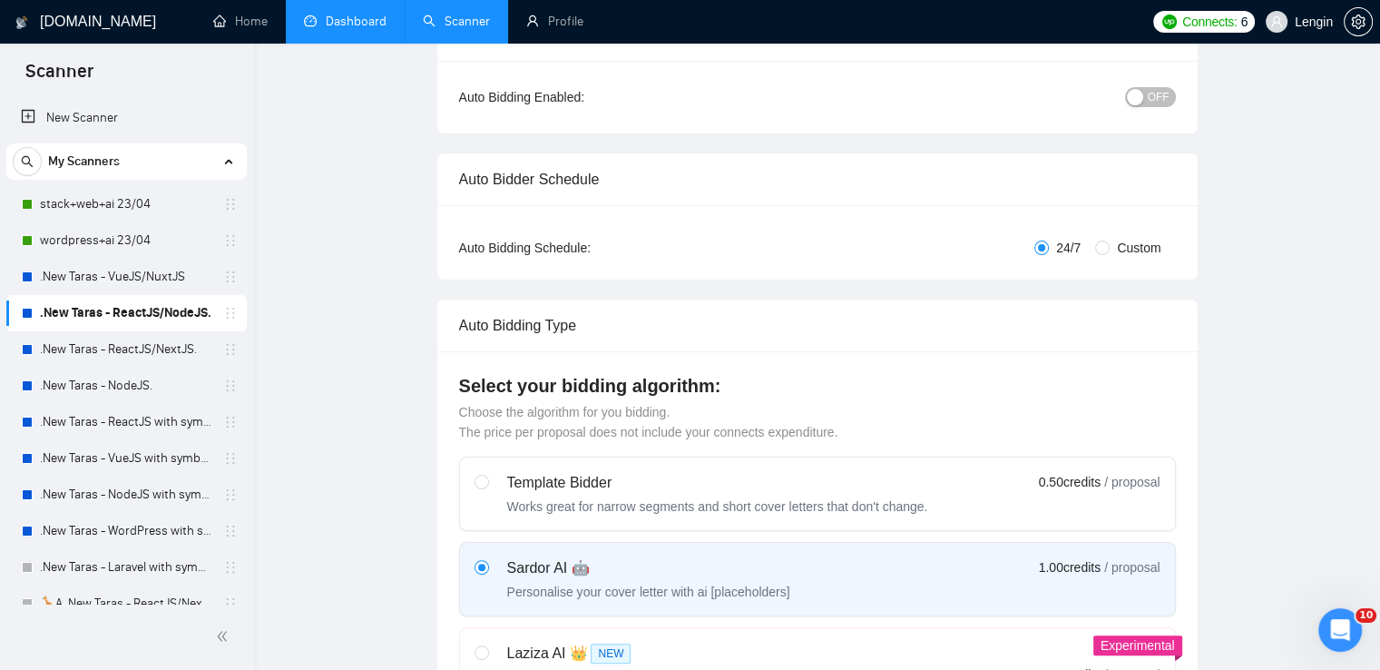
radio input "false"
radio input "true"
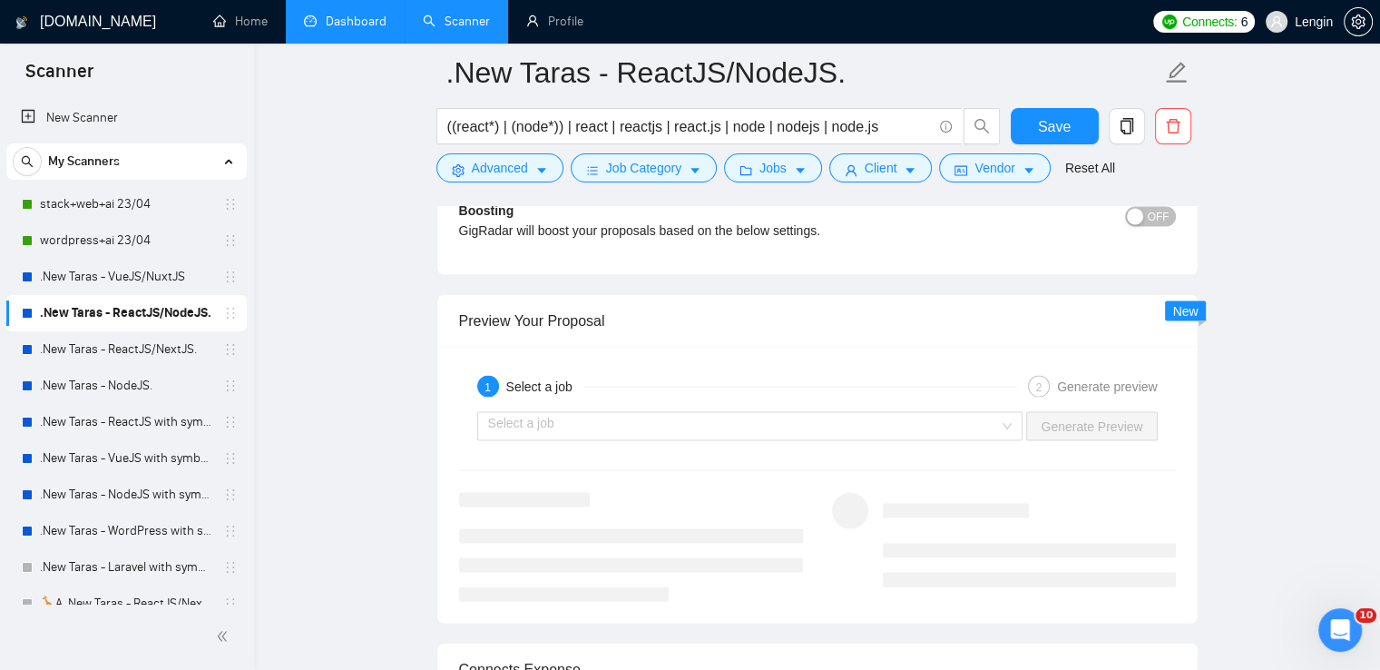
scroll to position [3808, 0]
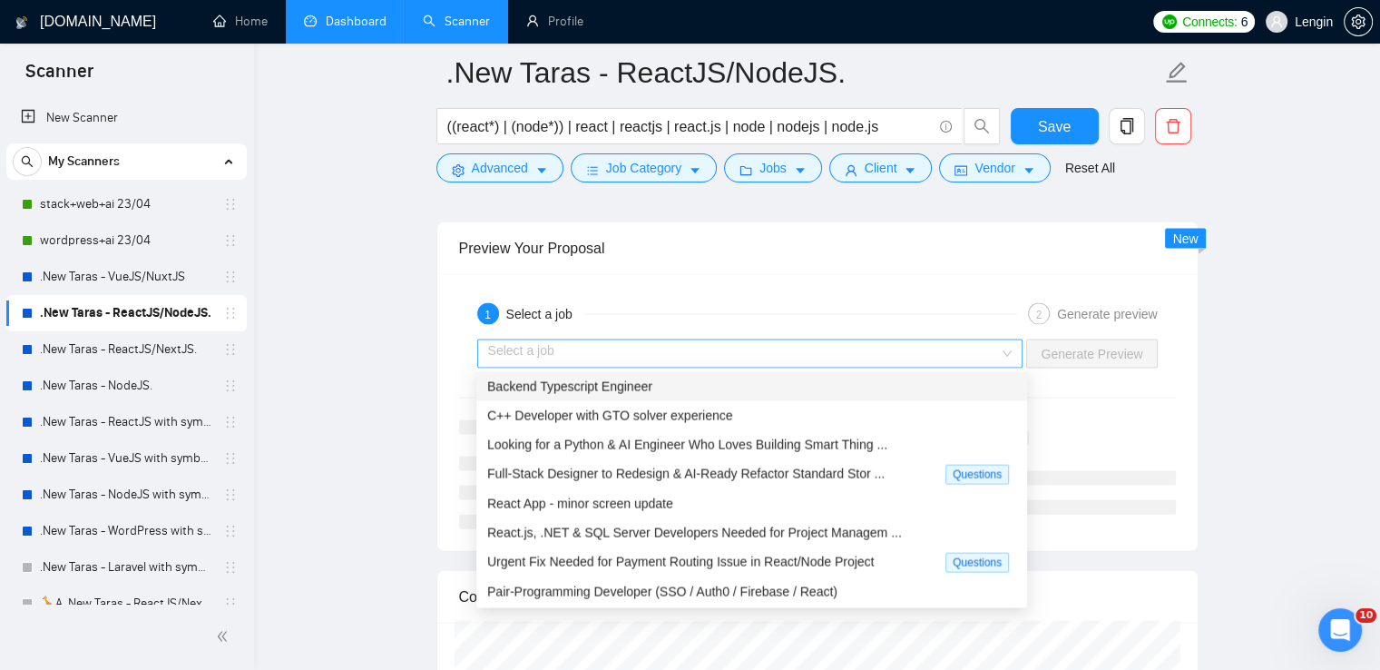
click at [1013, 353] on div "Select a job" at bounding box center [750, 353] width 546 height 29
click at [838, 390] on div "Backend Typescript Engineer" at bounding box center [751, 387] width 529 height 20
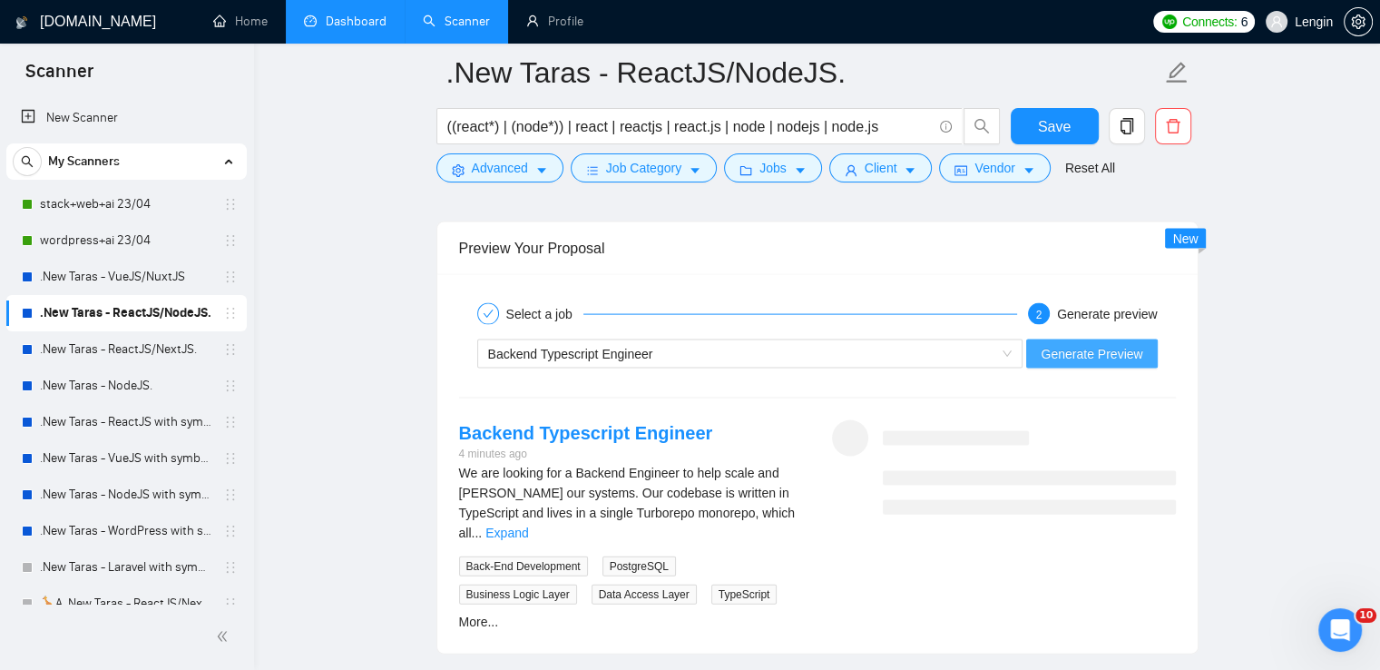
click at [1066, 351] on span "Generate Preview" at bounding box center [1092, 354] width 102 height 20
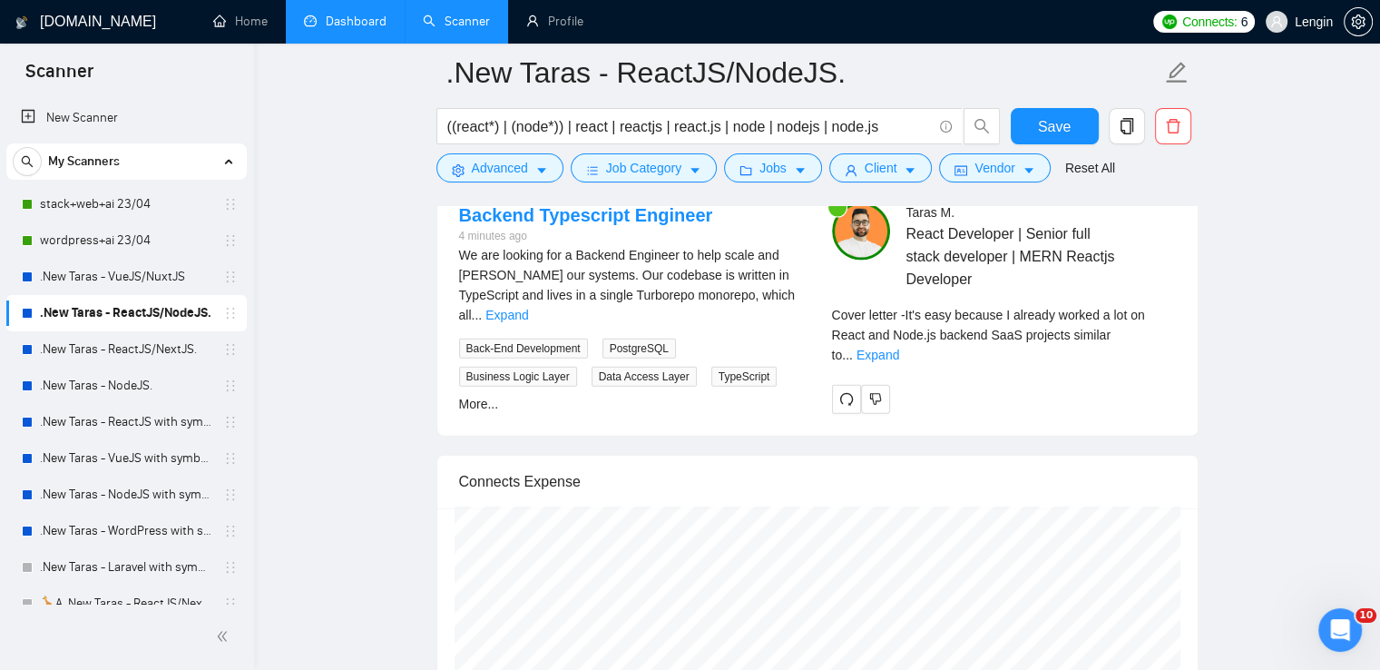
scroll to position [4025, 0]
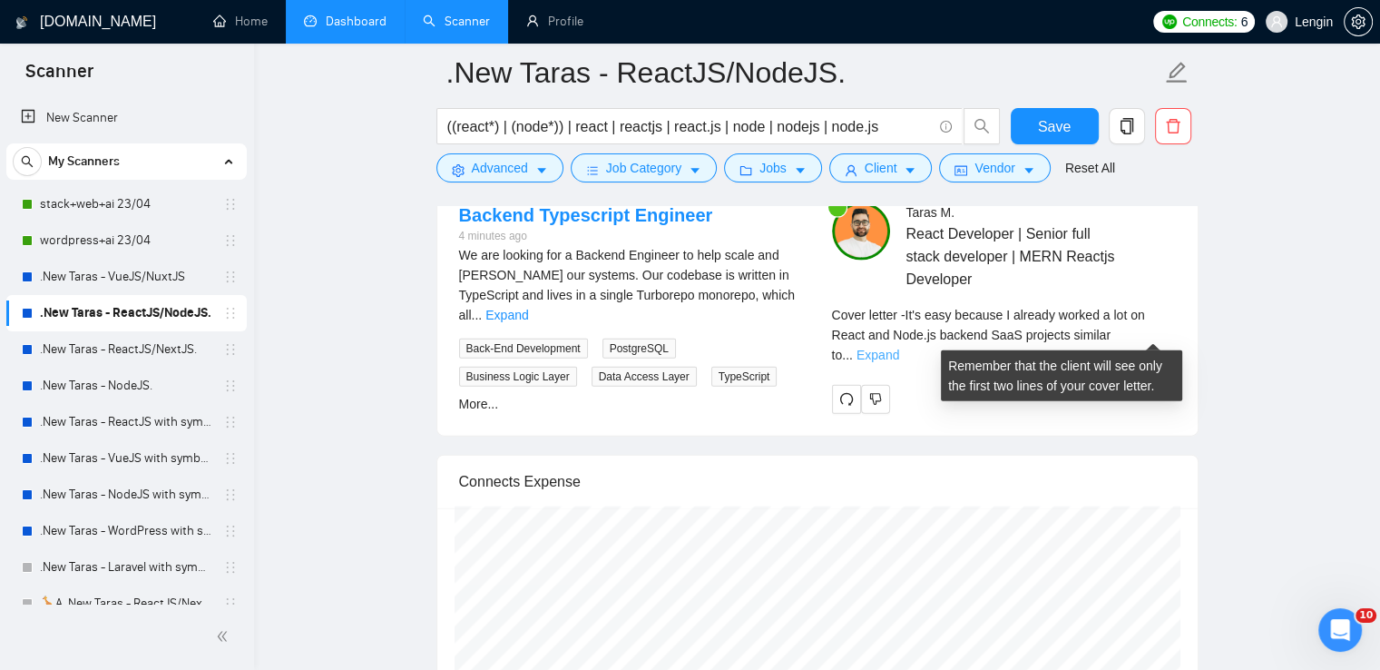
click at [899, 348] on link "Expand" at bounding box center [878, 355] width 43 height 15
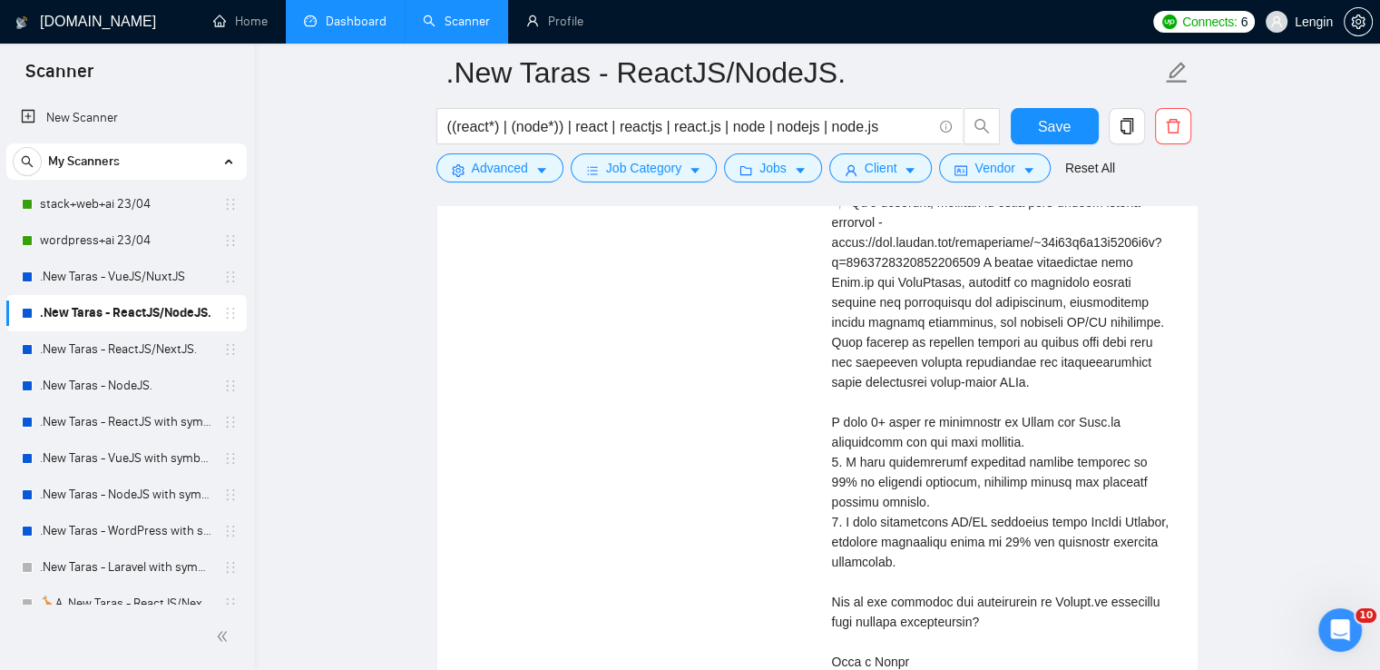
scroll to position [4297, 0]
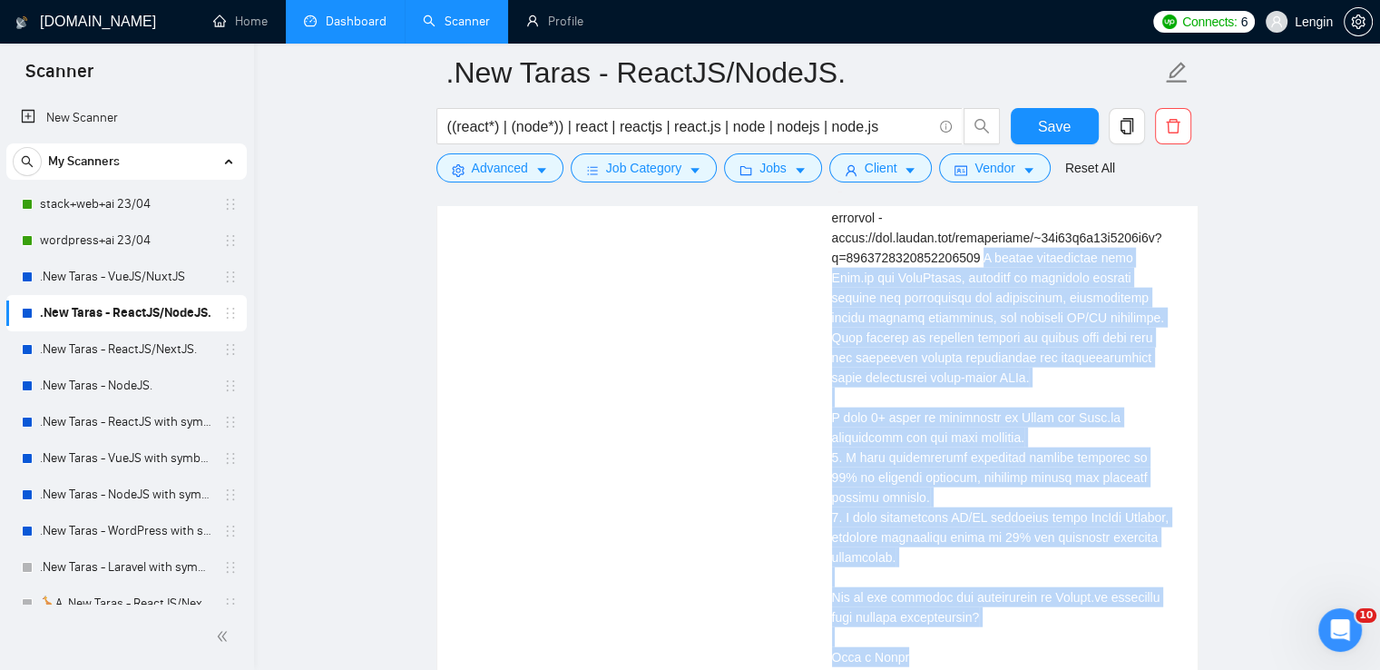
drag, startPoint x: 921, startPoint y: 650, endPoint x: 986, endPoint y: 262, distance: 392.9
click at [986, 262] on div "Cover letter" at bounding box center [1004, 357] width 344 height 619
click at [374, 29] on link "Dashboard" at bounding box center [345, 21] width 83 height 15
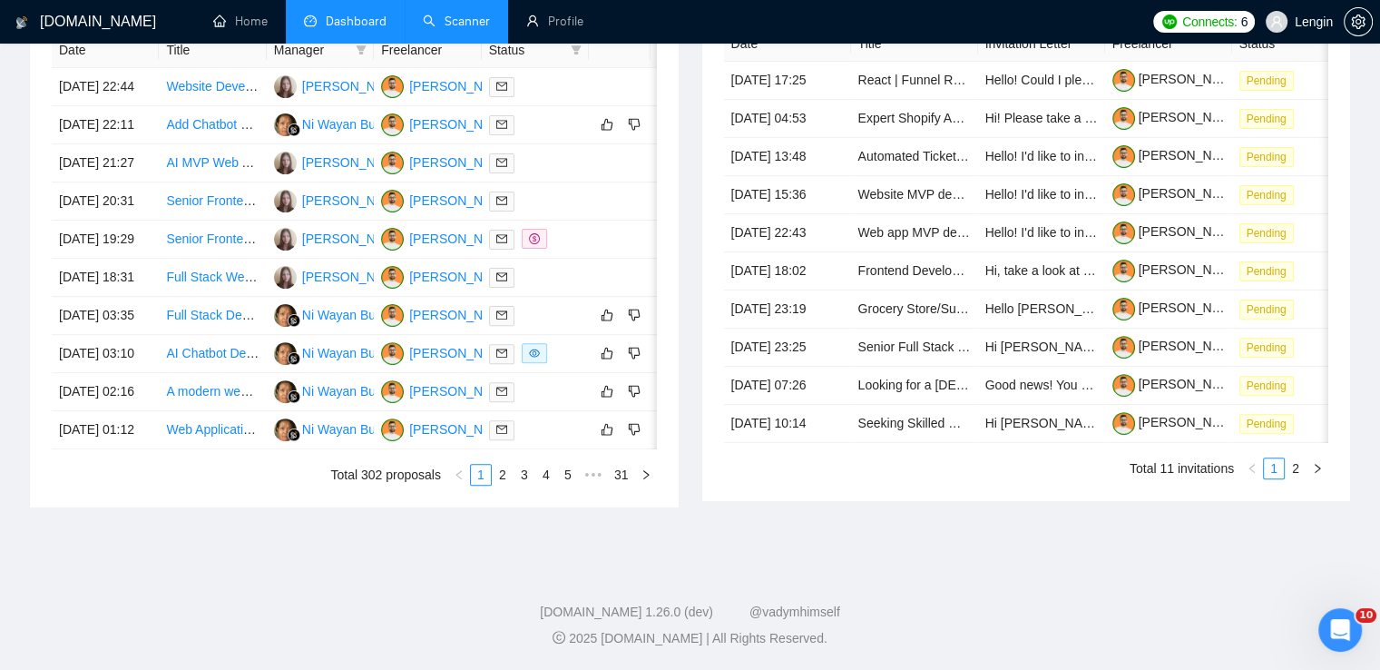
type input "[DATE]"
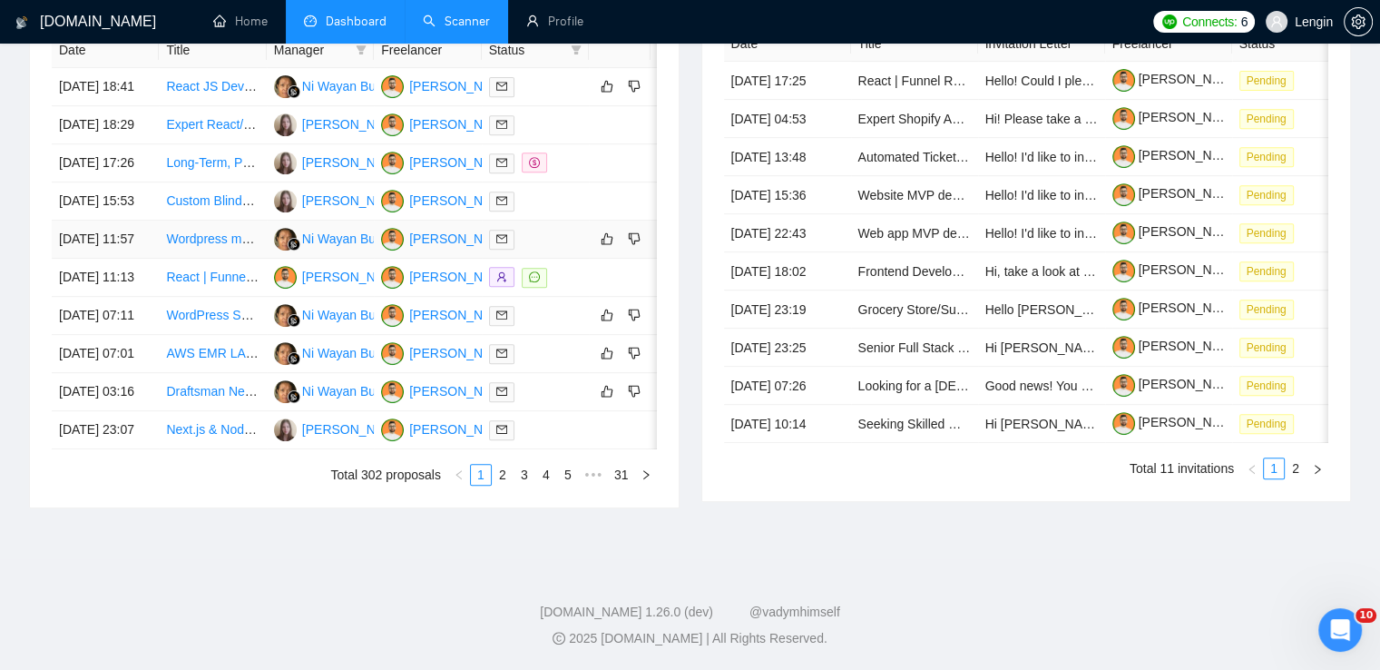
scroll to position [858, 0]
click at [508, 485] on link "2" at bounding box center [503, 475] width 20 height 20
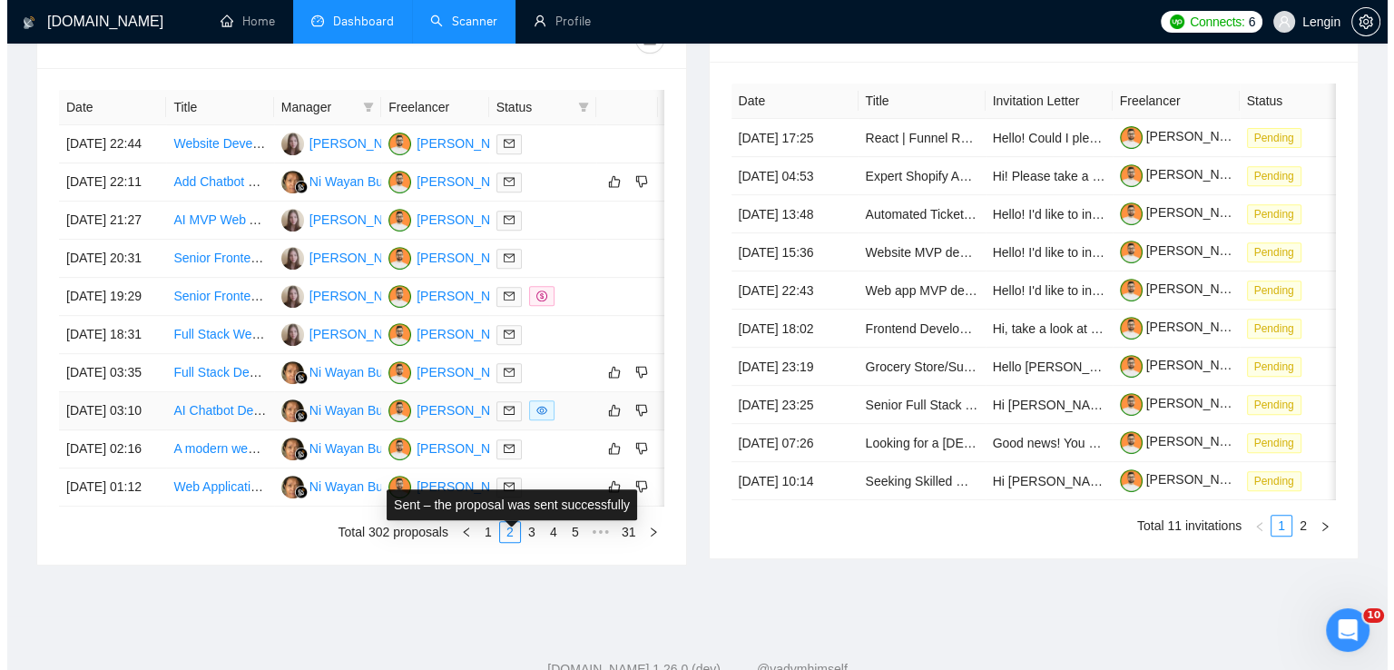
scroll to position [710, 0]
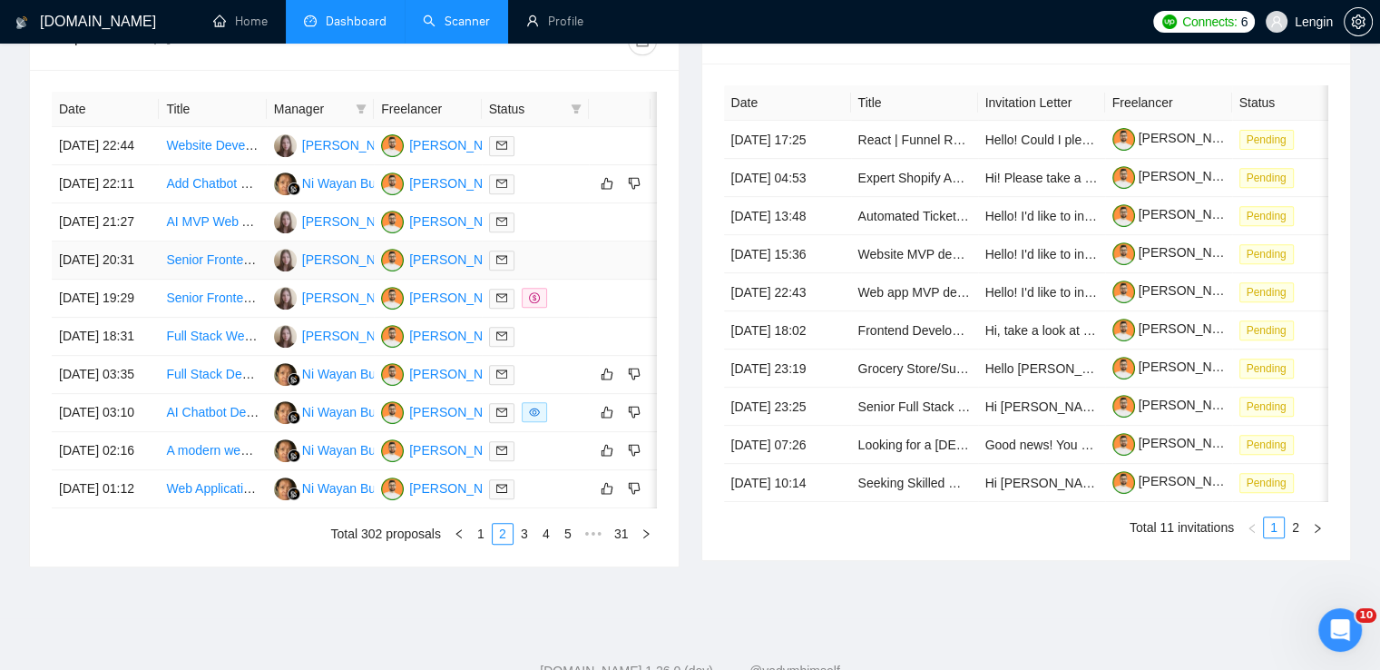
click at [241, 279] on td "Senior Frontend Developer" at bounding box center [212, 260] width 107 height 38
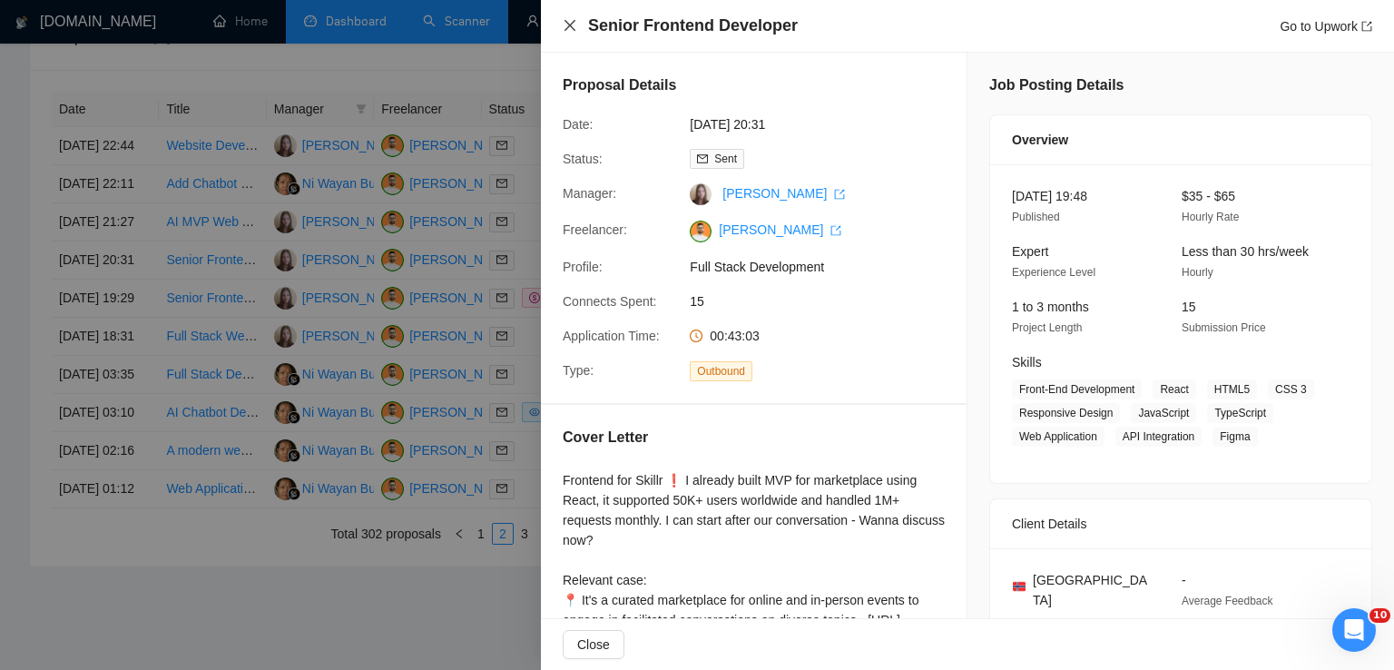
click at [572, 26] on icon "close" at bounding box center [570, 25] width 15 height 15
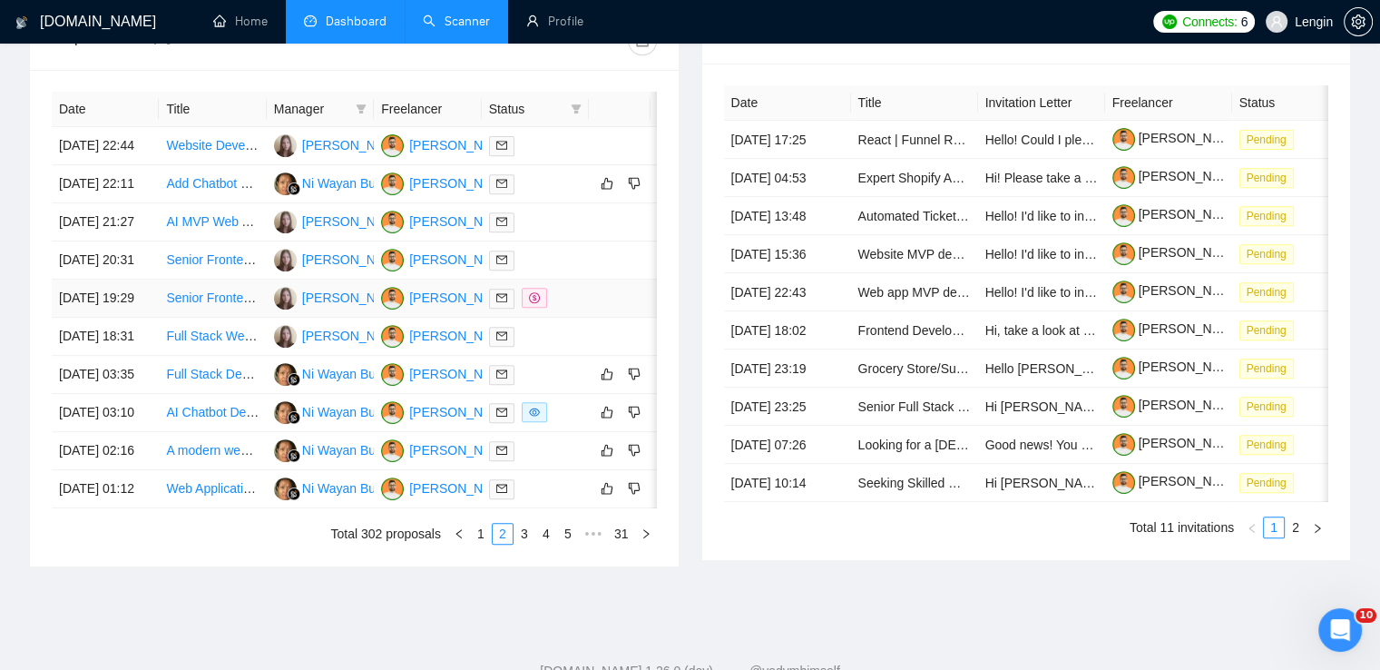
click at [232, 318] on td "Senior Frontend Engineer (TypeScript, Vue)" at bounding box center [212, 298] width 107 height 38
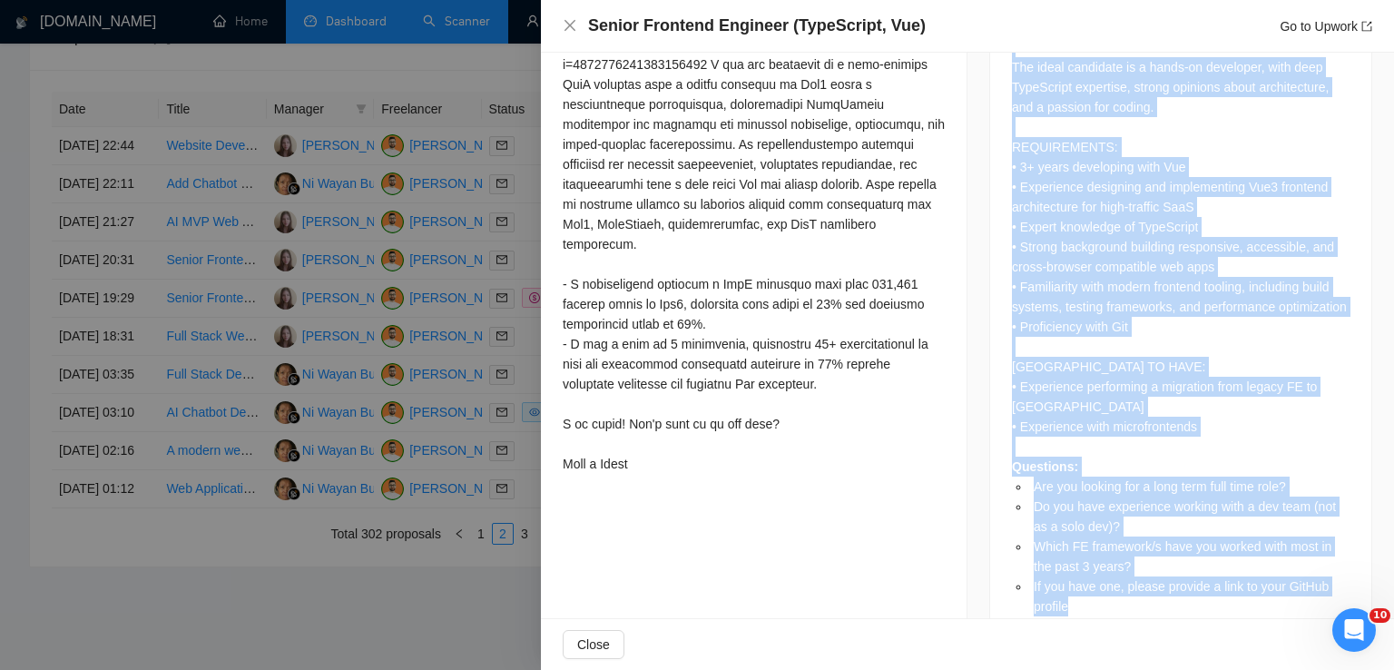
scroll to position [960, 0]
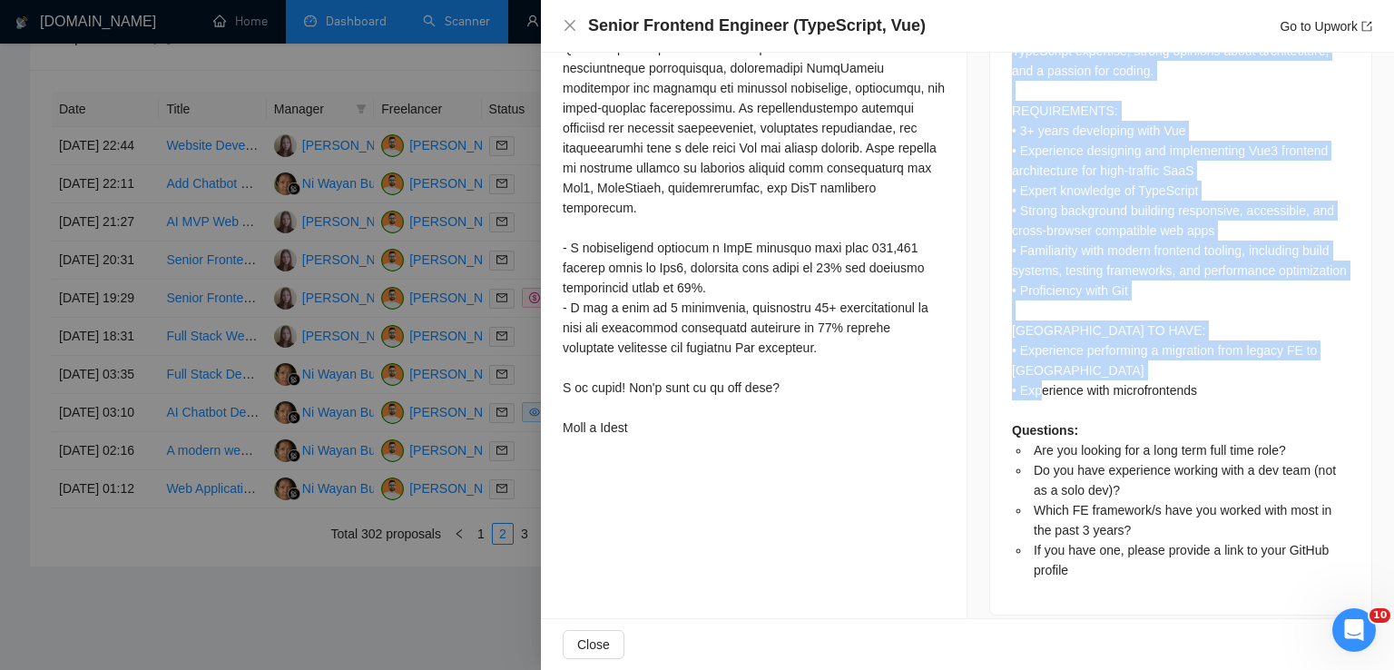
drag, startPoint x: 1007, startPoint y: 117, endPoint x: 1218, endPoint y: 362, distance: 323.0
click at [1218, 362] on div "We're migrating our from Ember to Vue3 using a microfrontend approach. We're lo…" at bounding box center [1181, 240] width 338 height 679
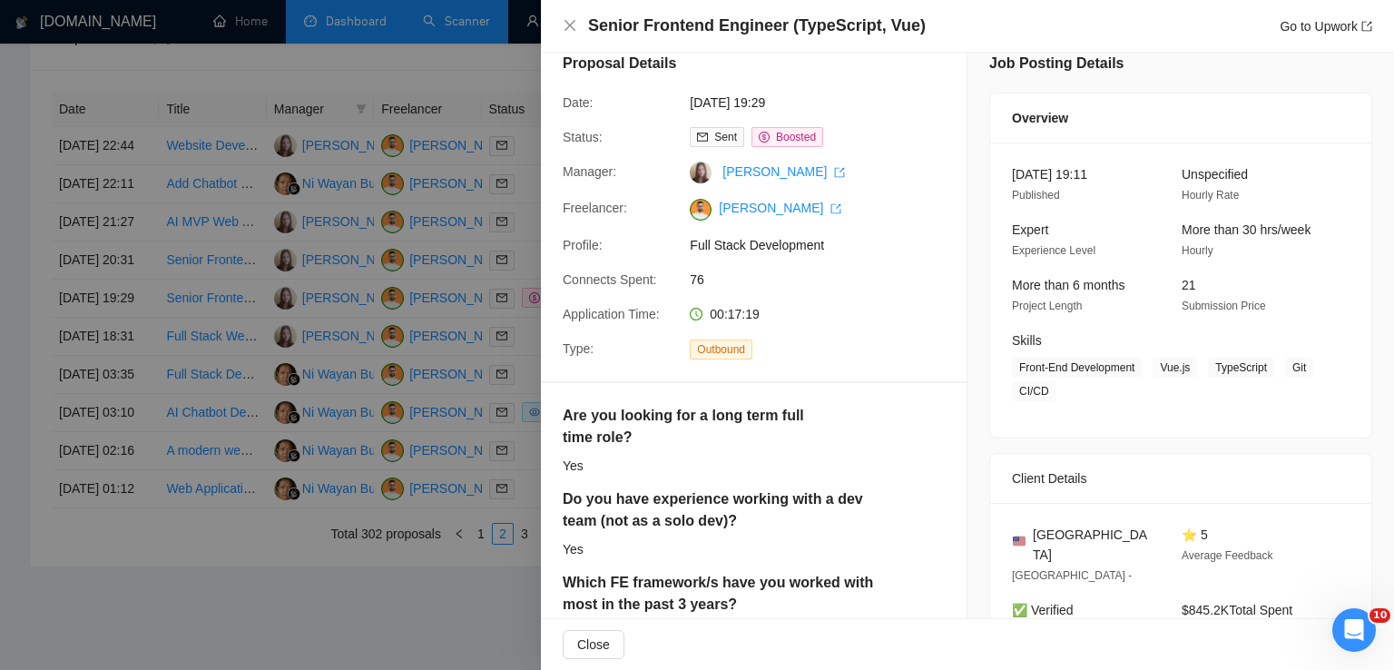
scroll to position [20, 0]
drag, startPoint x: 1154, startPoint y: 370, endPoint x: 1042, endPoint y: 395, distance: 115.2
click at [1042, 395] on span "Front-End Development Vue.js TypeScript Git CI/CD" at bounding box center [1167, 381] width 310 height 44
click at [566, 34] on div "Senior Frontend Engineer (TypeScript, Vue) Go to Upwork" at bounding box center [967, 26] width 809 height 23
click at [566, 23] on icon "close" at bounding box center [569, 25] width 11 height 11
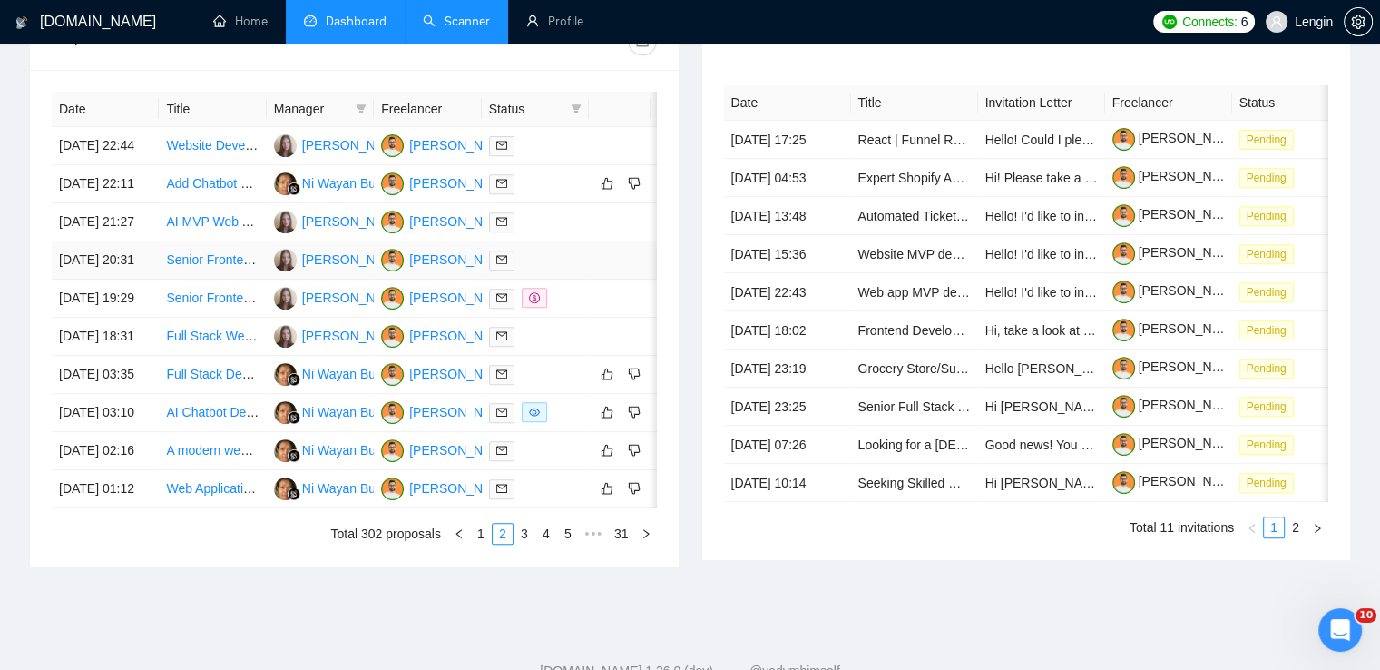
click at [230, 279] on td "Senior Frontend Developer" at bounding box center [212, 260] width 107 height 38
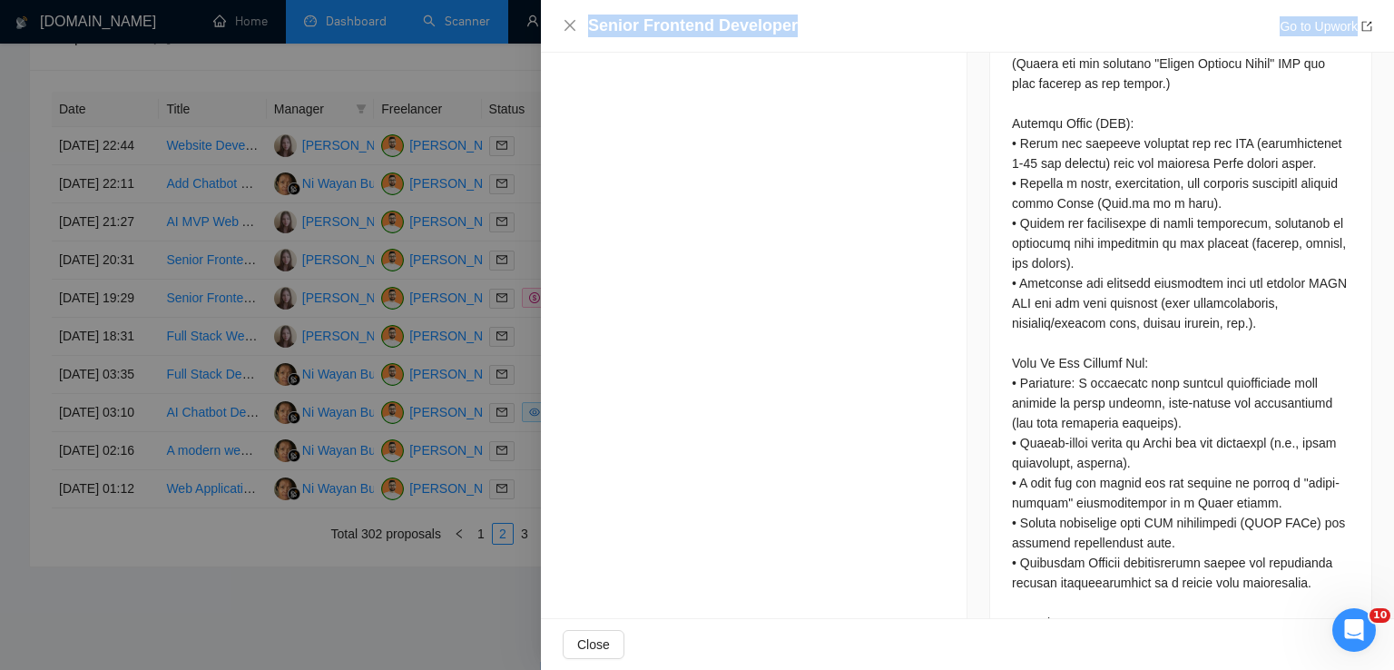
scroll to position [1278, 0]
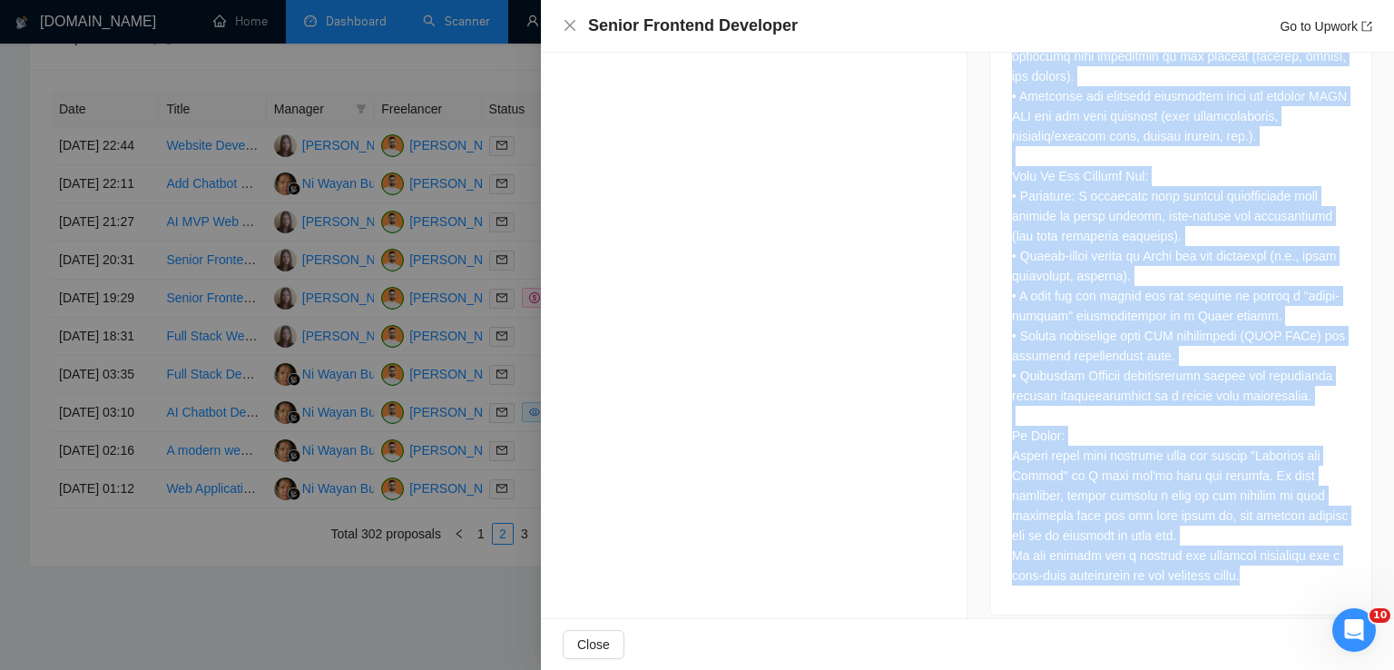
drag, startPoint x: 1003, startPoint y: 119, endPoint x: 1270, endPoint y: 555, distance: 511.6
click at [1270, 555] on div at bounding box center [1180, 99] width 381 height 1029
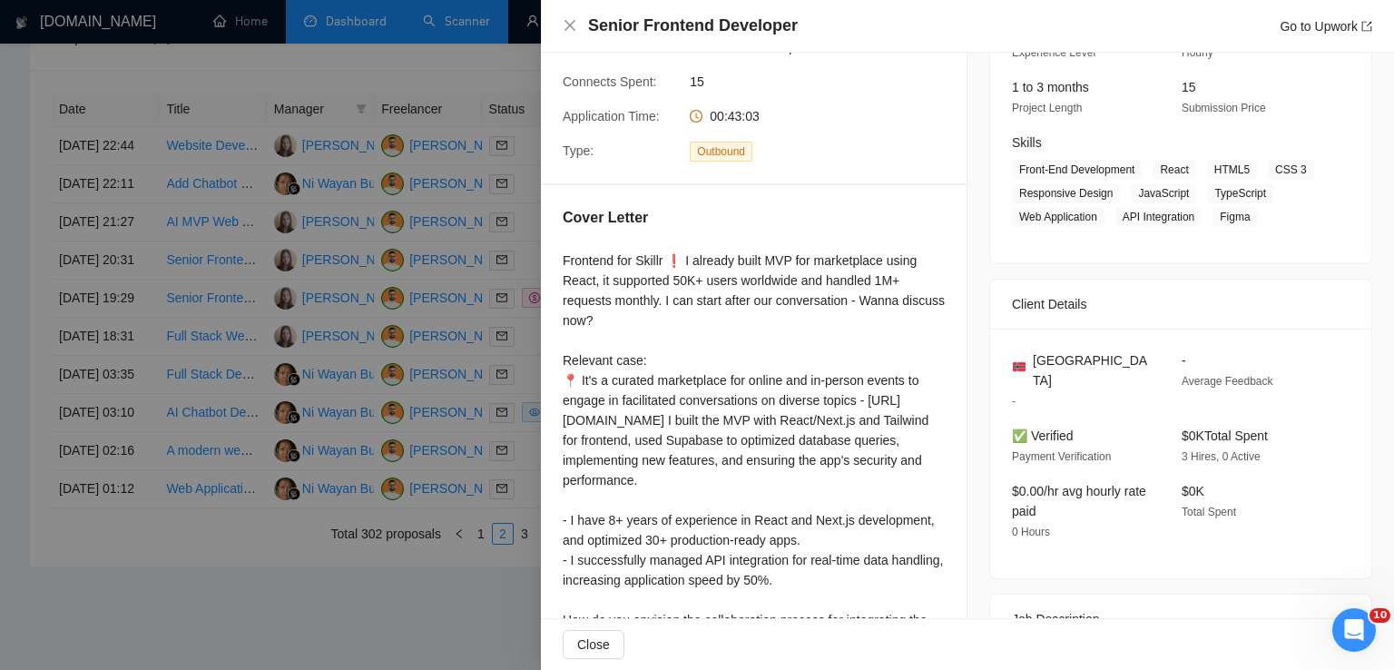
scroll to position [218, 0]
drag, startPoint x: 1082, startPoint y: 364, endPoint x: 1025, endPoint y: 364, distance: 56.3
click at [1025, 364] on div "[GEOGRAPHIC_DATA]" at bounding box center [1082, 372] width 141 height 40
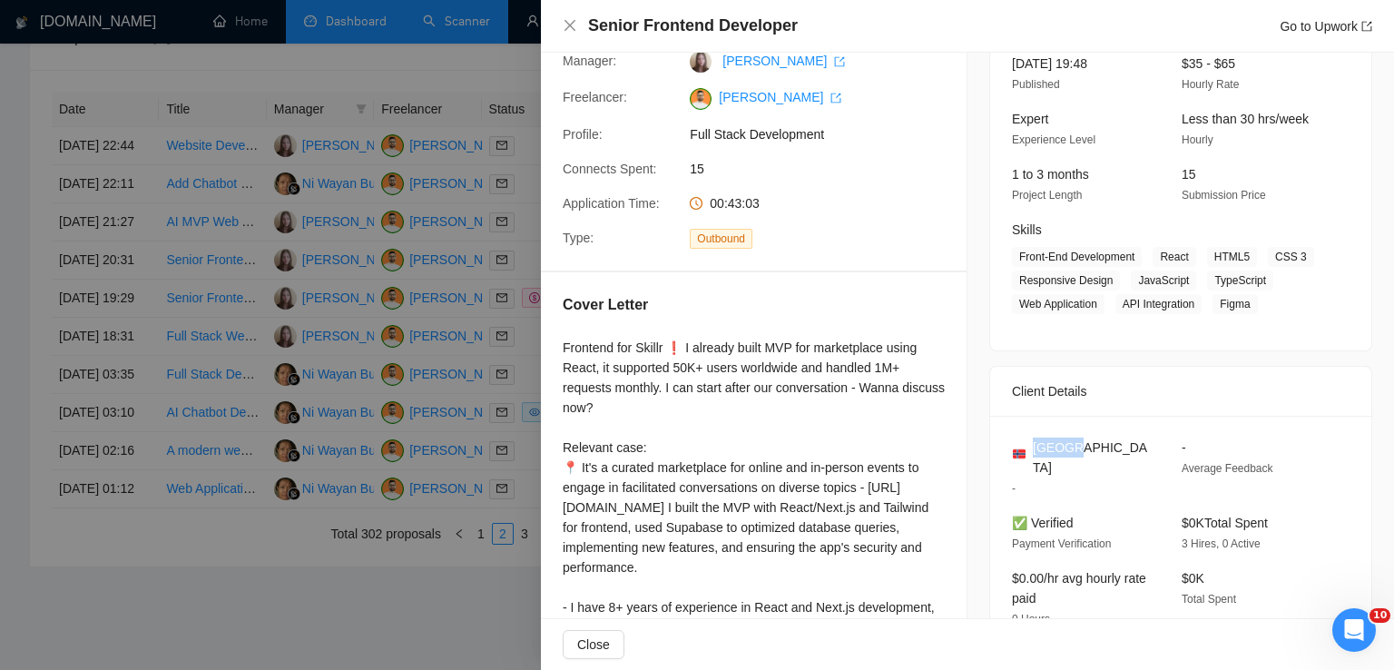
scroll to position [131, 0]
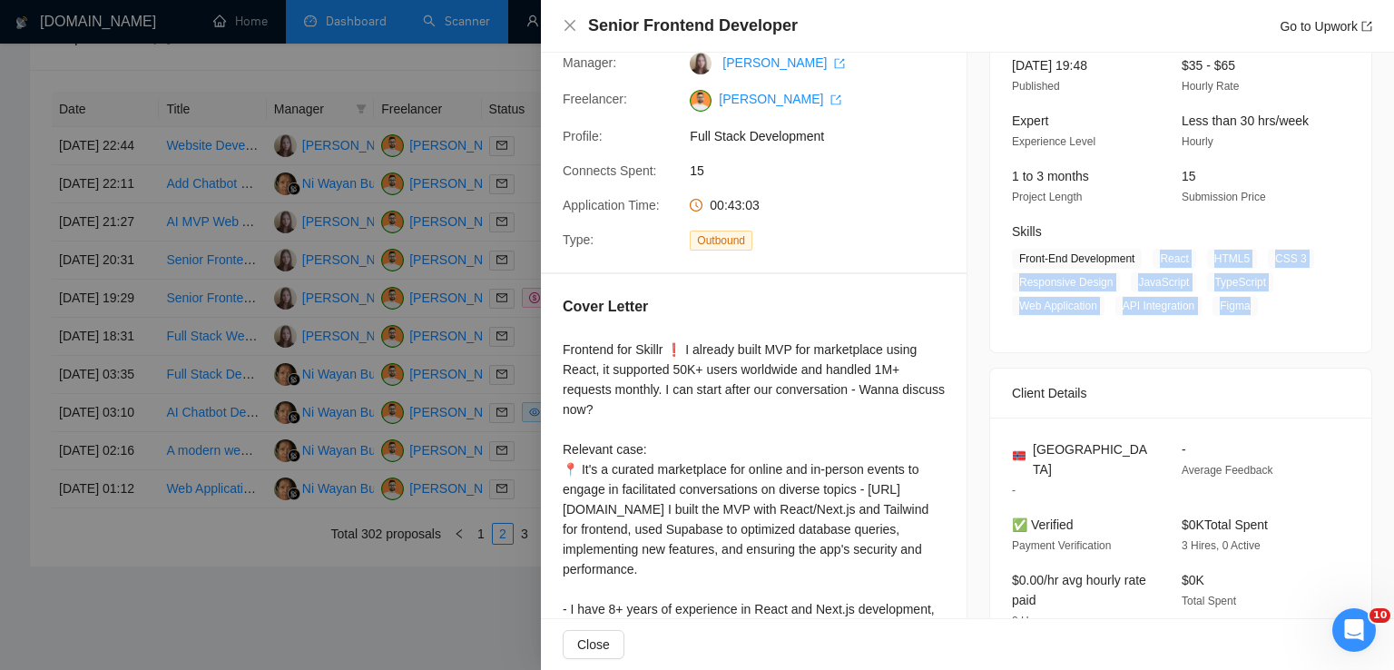
drag, startPoint x: 1247, startPoint y: 307, endPoint x: 1152, endPoint y: 259, distance: 105.9
click at [1152, 259] on span "Front-End Development React HTML5 CSS 3 Responsive Design JavaScript TypeScript…" at bounding box center [1167, 282] width 310 height 67
click at [575, 26] on icon "close" at bounding box center [570, 25] width 15 height 15
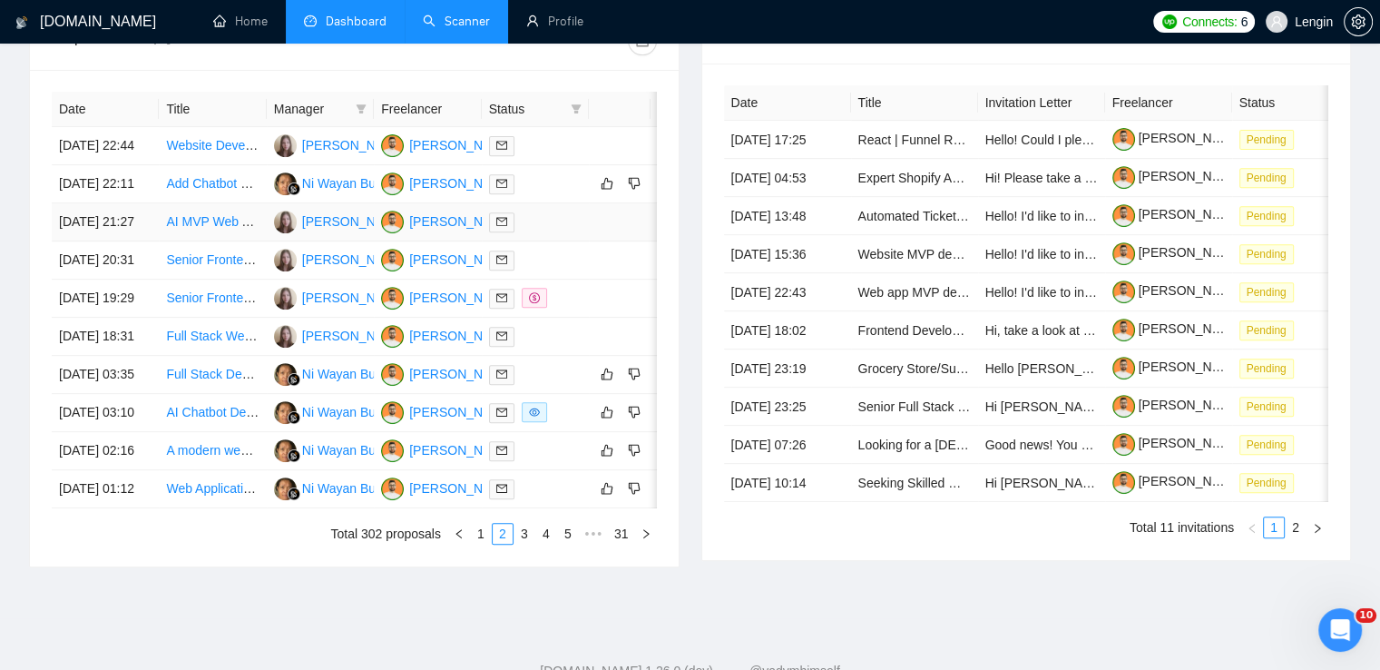
click at [261, 241] on td "AI MVP Web App Development – Avatar Communication Rewriter" at bounding box center [212, 222] width 107 height 38
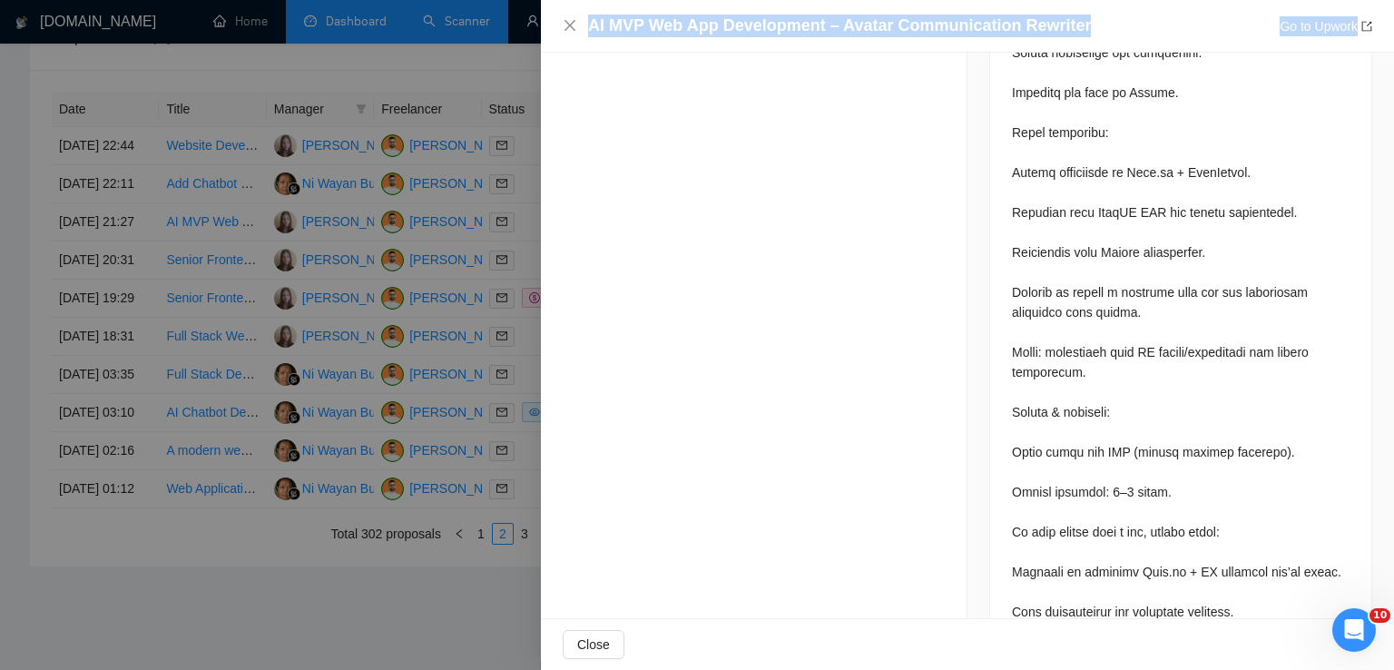
scroll to position [2232, 0]
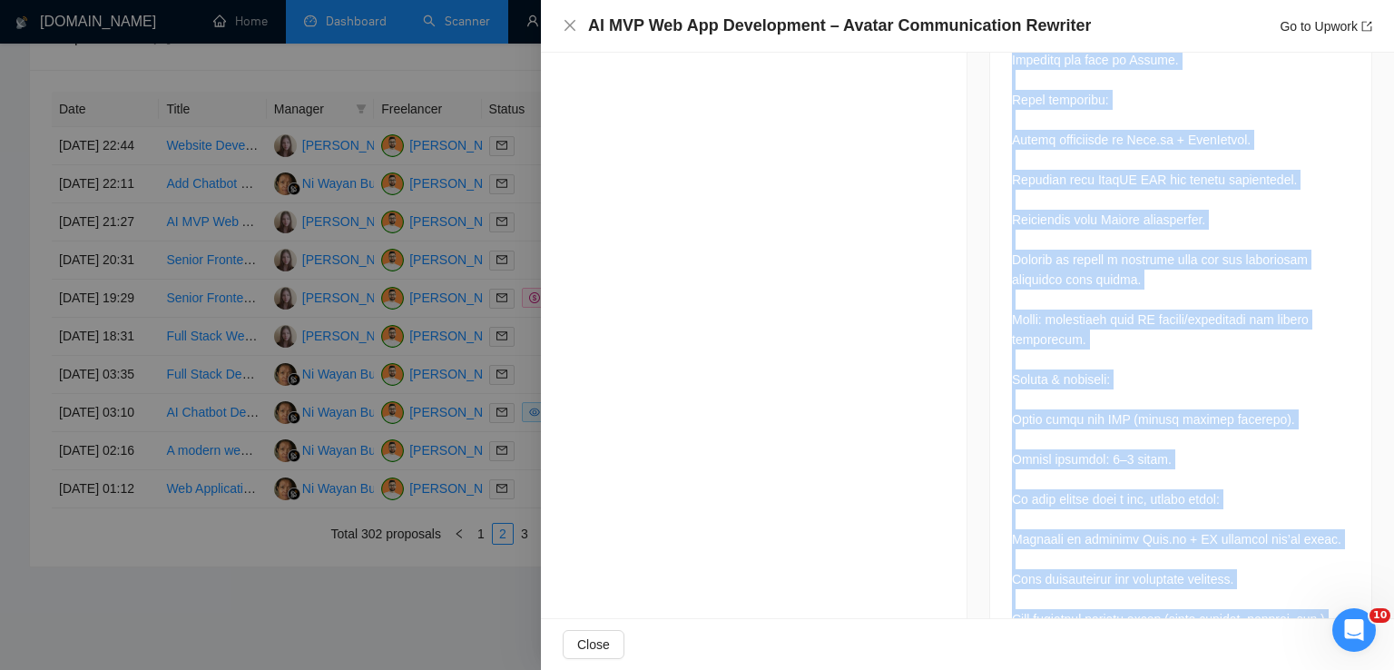
drag, startPoint x: 998, startPoint y: 182, endPoint x: 1352, endPoint y: 553, distance: 512.2
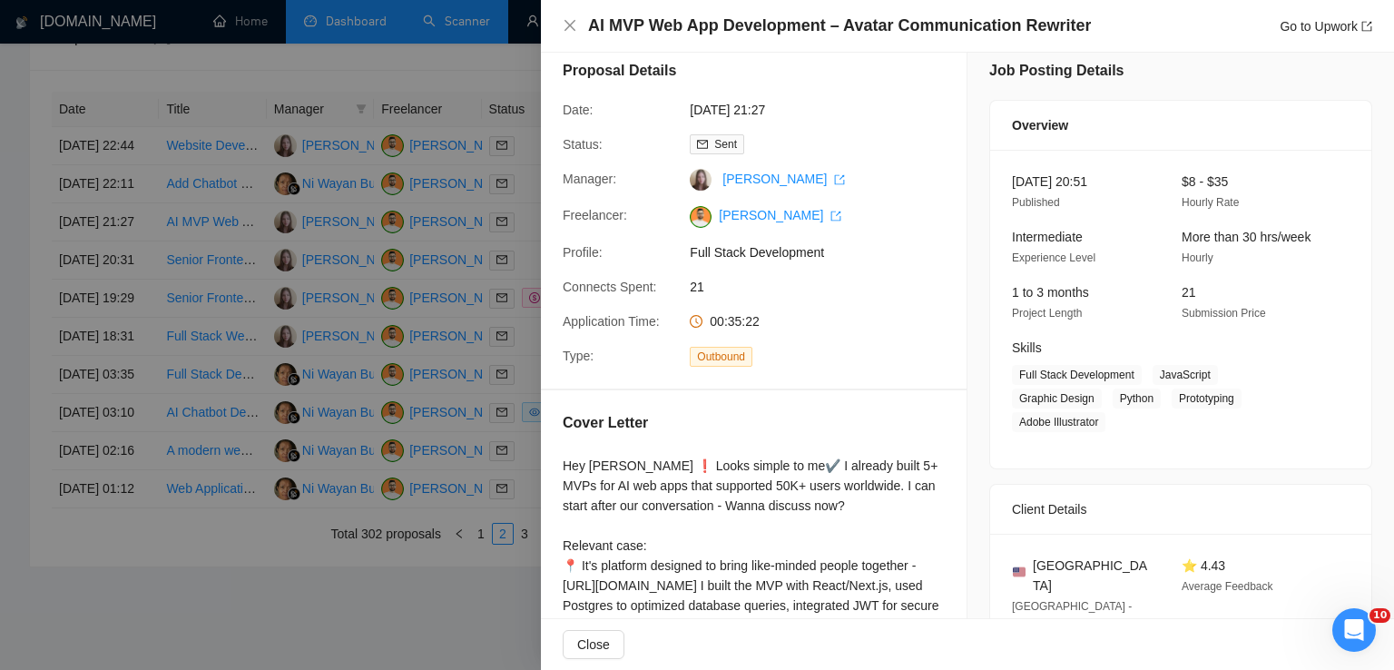
scroll to position [191, 0]
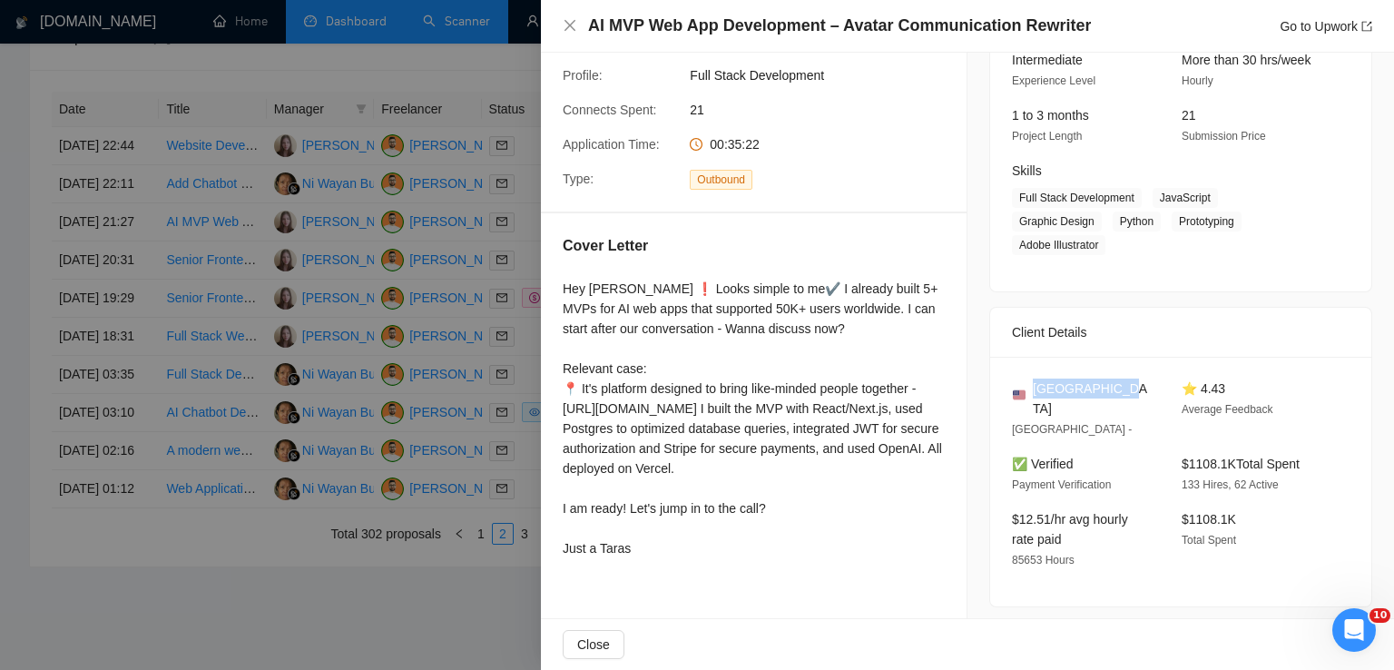
drag, startPoint x: 1113, startPoint y: 365, endPoint x: 1025, endPoint y: 361, distance: 87.2
click at [1025, 378] on div "[GEOGRAPHIC_DATA]" at bounding box center [1082, 398] width 141 height 40
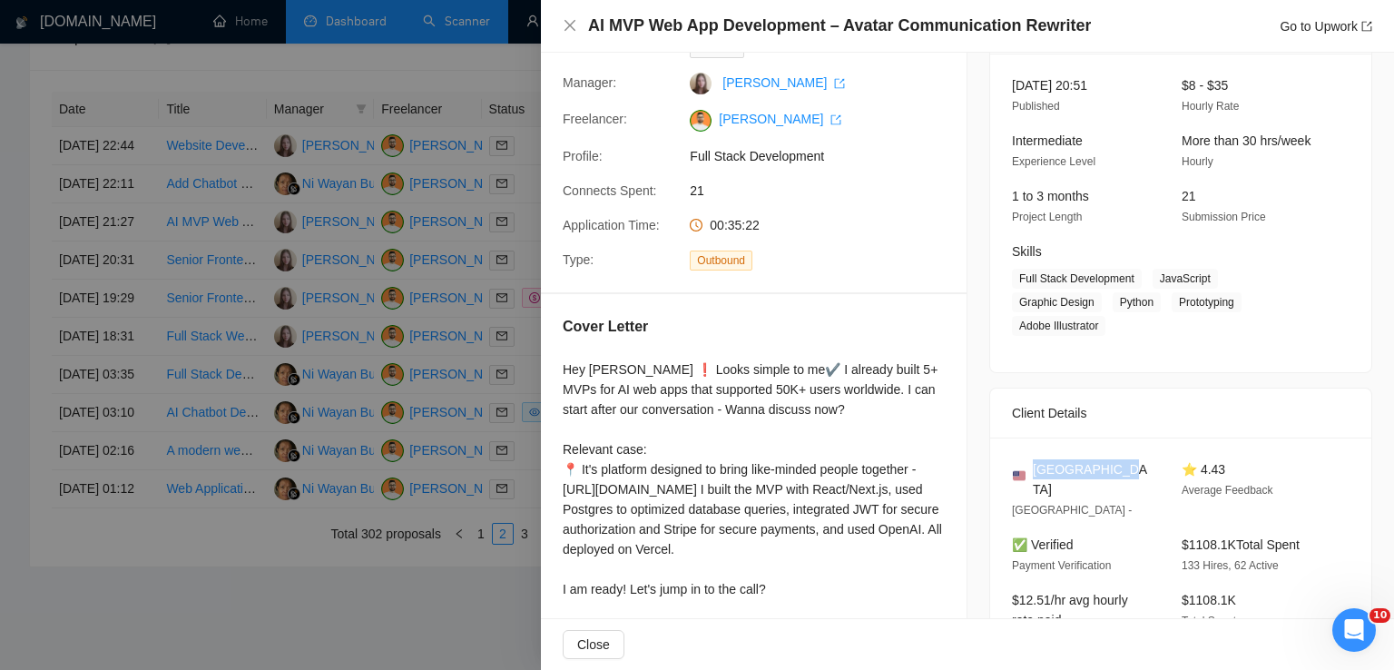
scroll to position [105, 0]
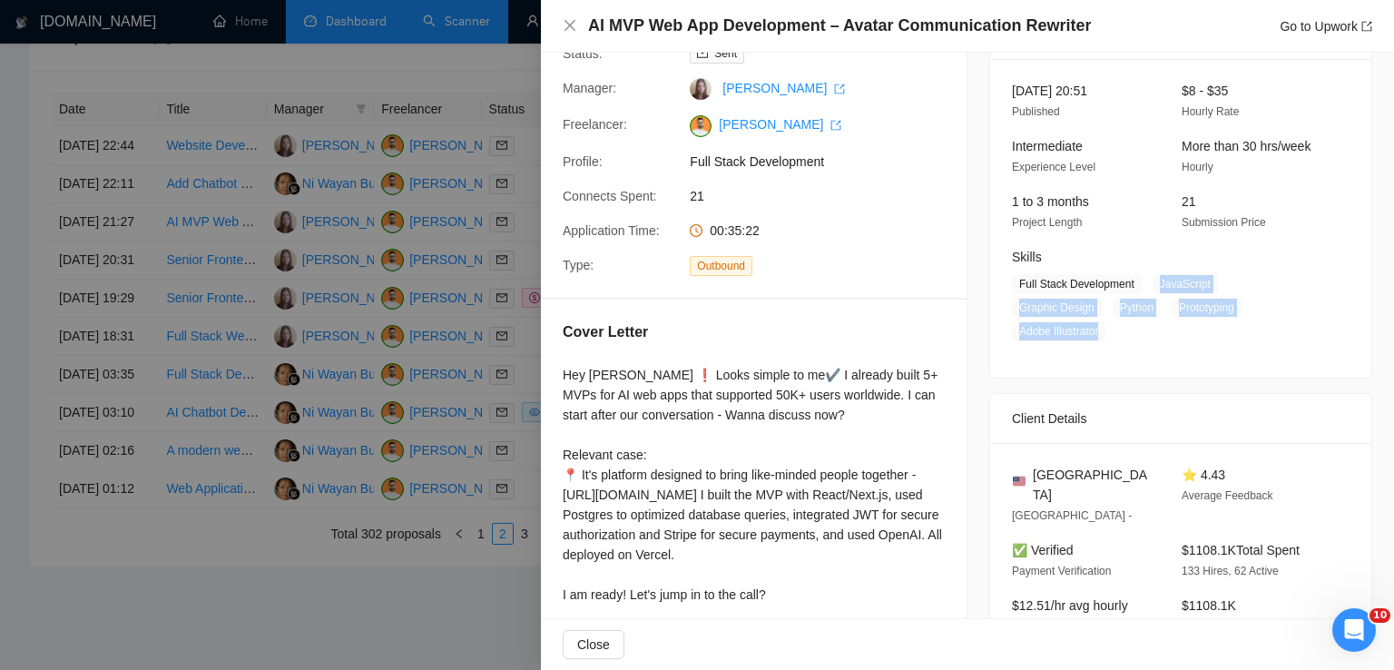
drag, startPoint x: 1238, startPoint y: 309, endPoint x: 1151, endPoint y: 288, distance: 89.8
click at [1151, 288] on span "Full Stack Development JavaScript Graphic Design Python Prototyping Adobe Illus…" at bounding box center [1167, 307] width 310 height 67
click at [571, 28] on icon "close" at bounding box center [569, 25] width 11 height 11
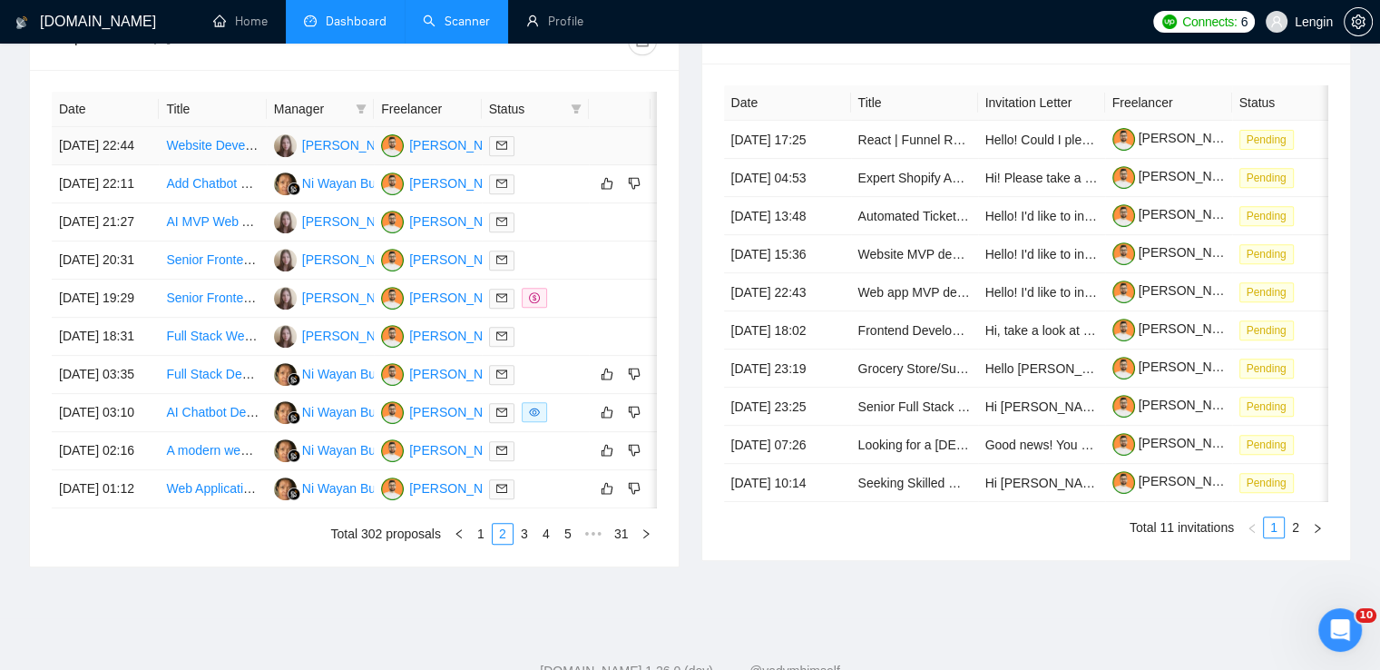
click at [227, 165] on td "Website Development for Online Art Sales" at bounding box center [212, 146] width 107 height 38
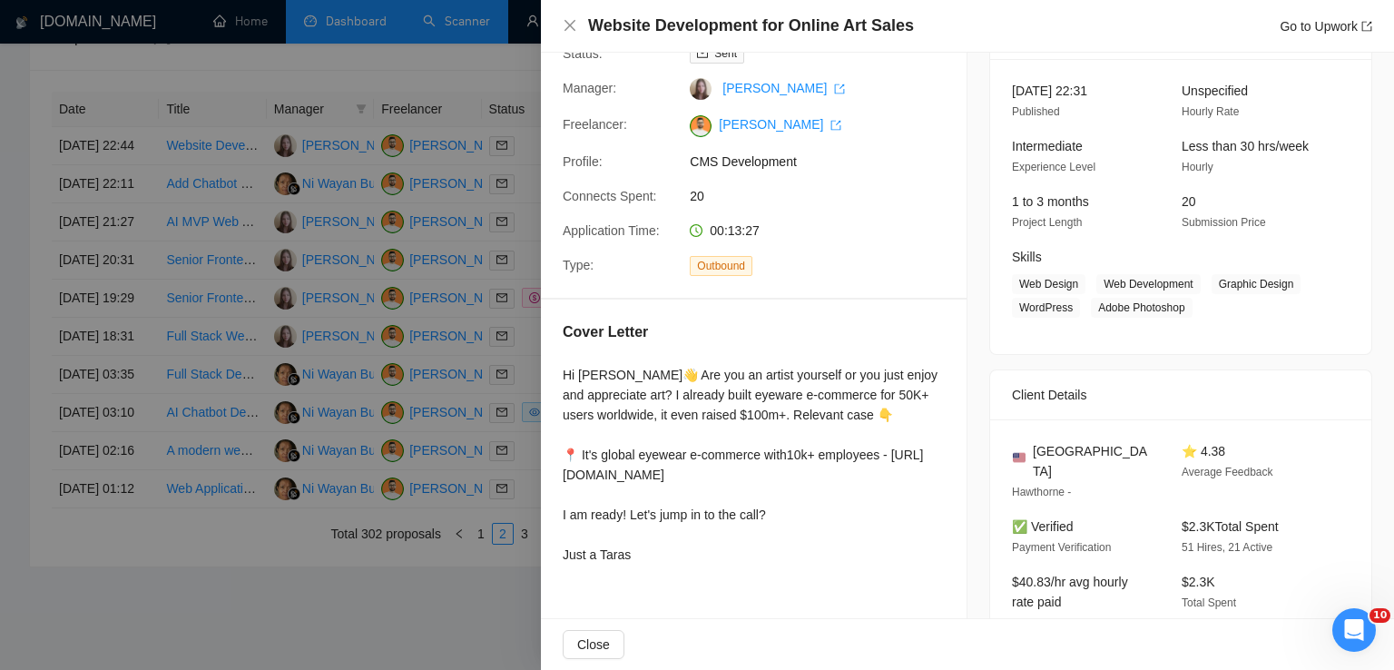
scroll to position [456, 0]
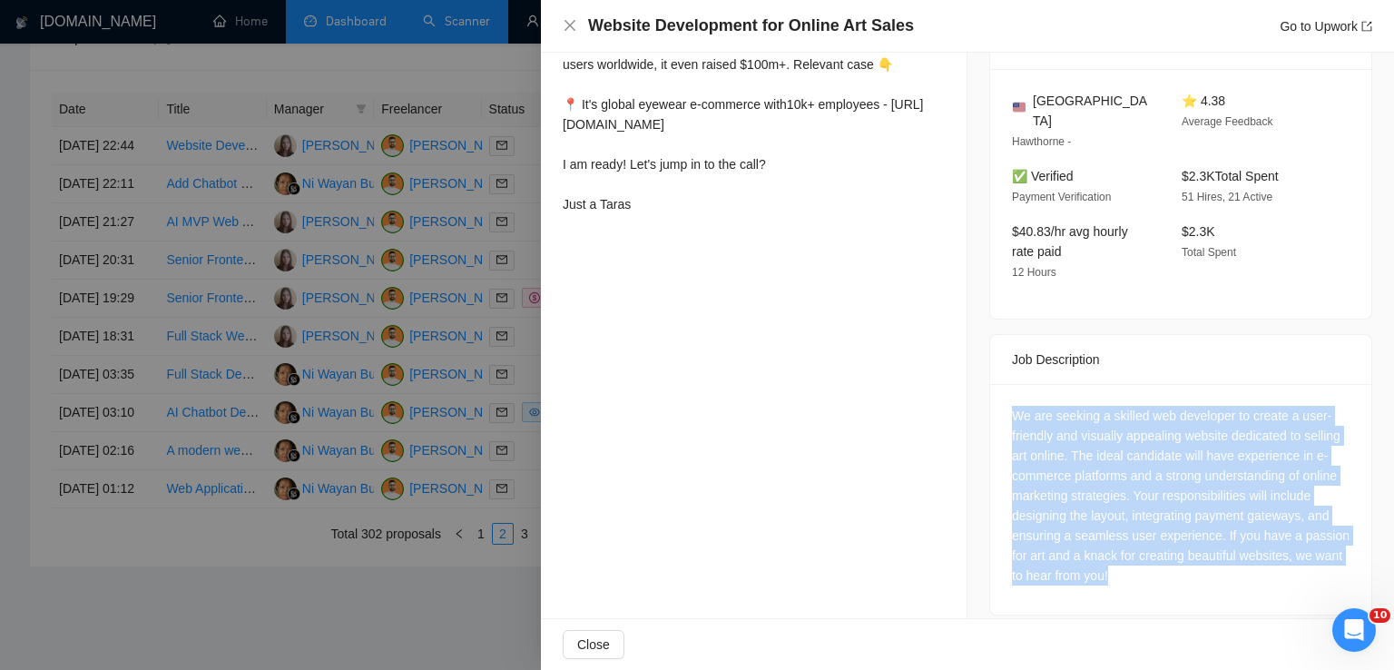
drag, startPoint x: 1123, startPoint y: 567, endPoint x: 1000, endPoint y: 404, distance: 204.2
click at [1000, 404] on div "We are seeking a skilled web developer to create a user-friendly and visually a…" at bounding box center [1180, 499] width 381 height 230
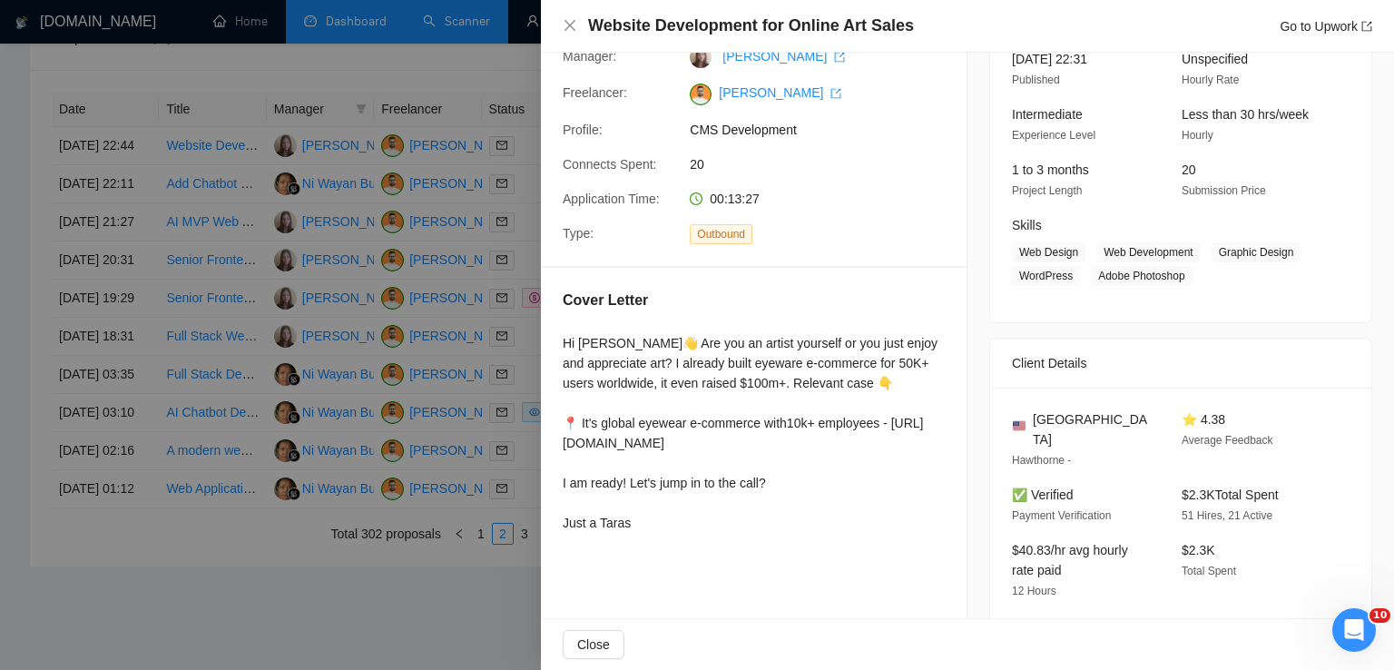
scroll to position [136, 0]
drag, startPoint x: 1104, startPoint y: 428, endPoint x: 1031, endPoint y: 424, distance: 73.6
click at [1031, 424] on div "[GEOGRAPHIC_DATA]" at bounding box center [1082, 430] width 141 height 40
drag, startPoint x: 1095, startPoint y: 254, endPoint x: 1181, endPoint y: 281, distance: 89.5
click at [1181, 281] on span "Web Design Web Development Graphic Design WordPress Adobe Photoshop" at bounding box center [1167, 265] width 310 height 44
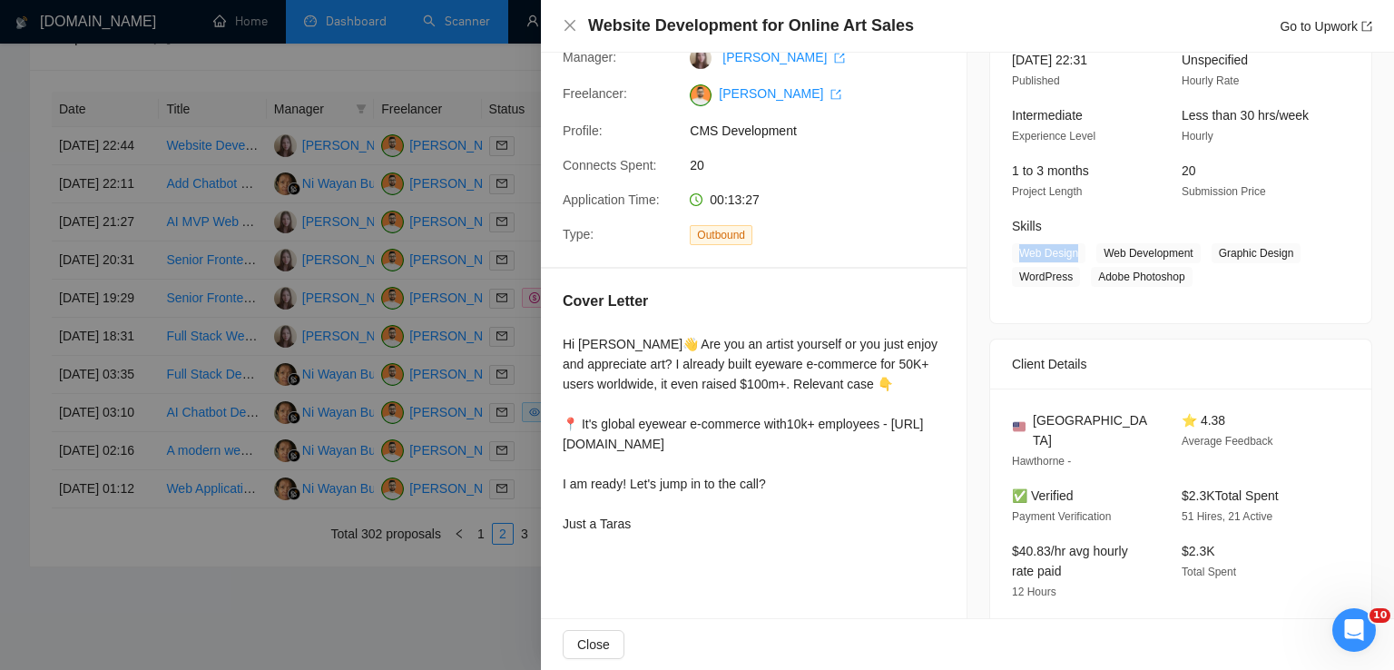
drag, startPoint x: 1074, startPoint y: 250, endPoint x: 1013, endPoint y: 253, distance: 61.8
click at [1013, 253] on span "Web Design" at bounding box center [1049, 253] width 74 height 20
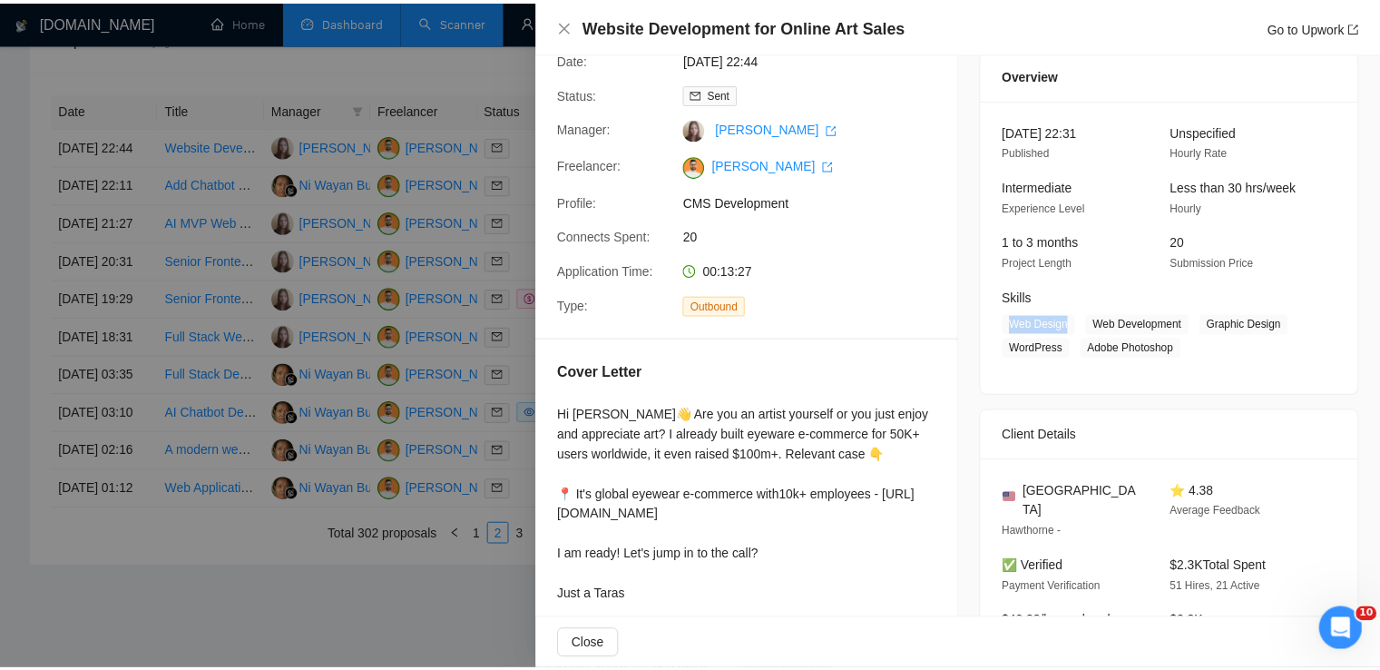
scroll to position [69, 0]
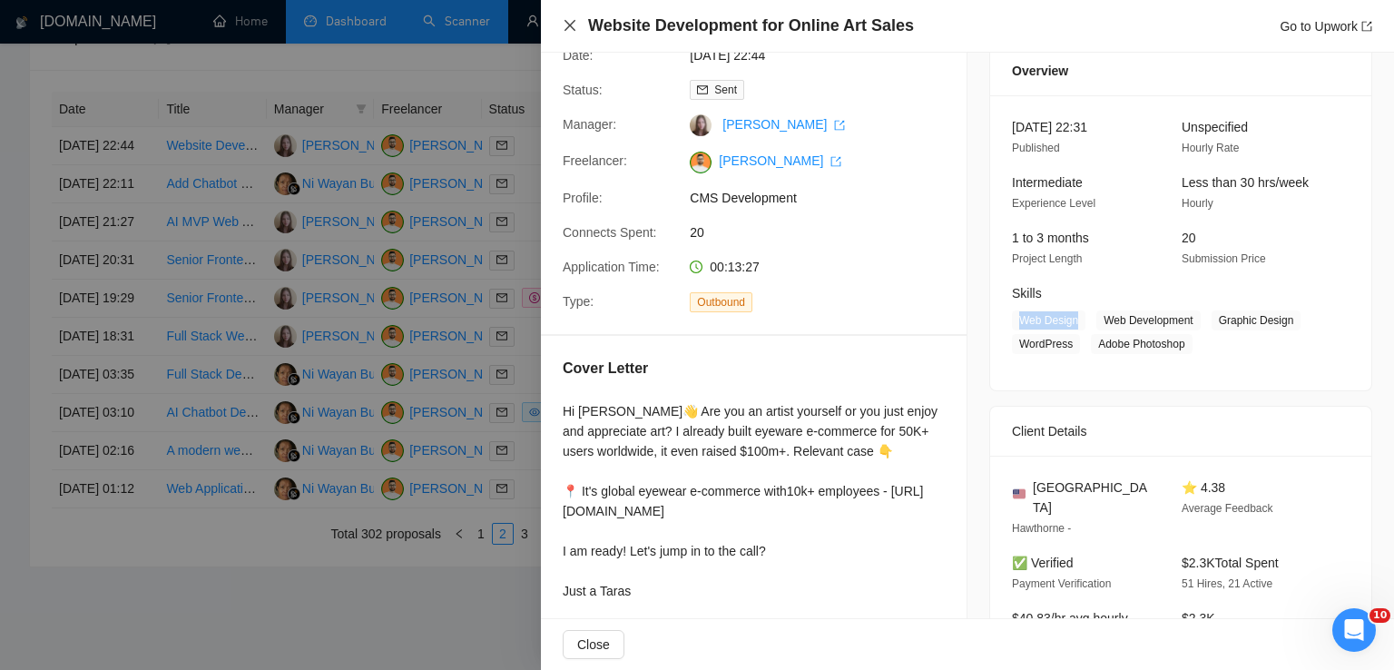
click at [574, 31] on icon "close" at bounding box center [570, 25] width 15 height 15
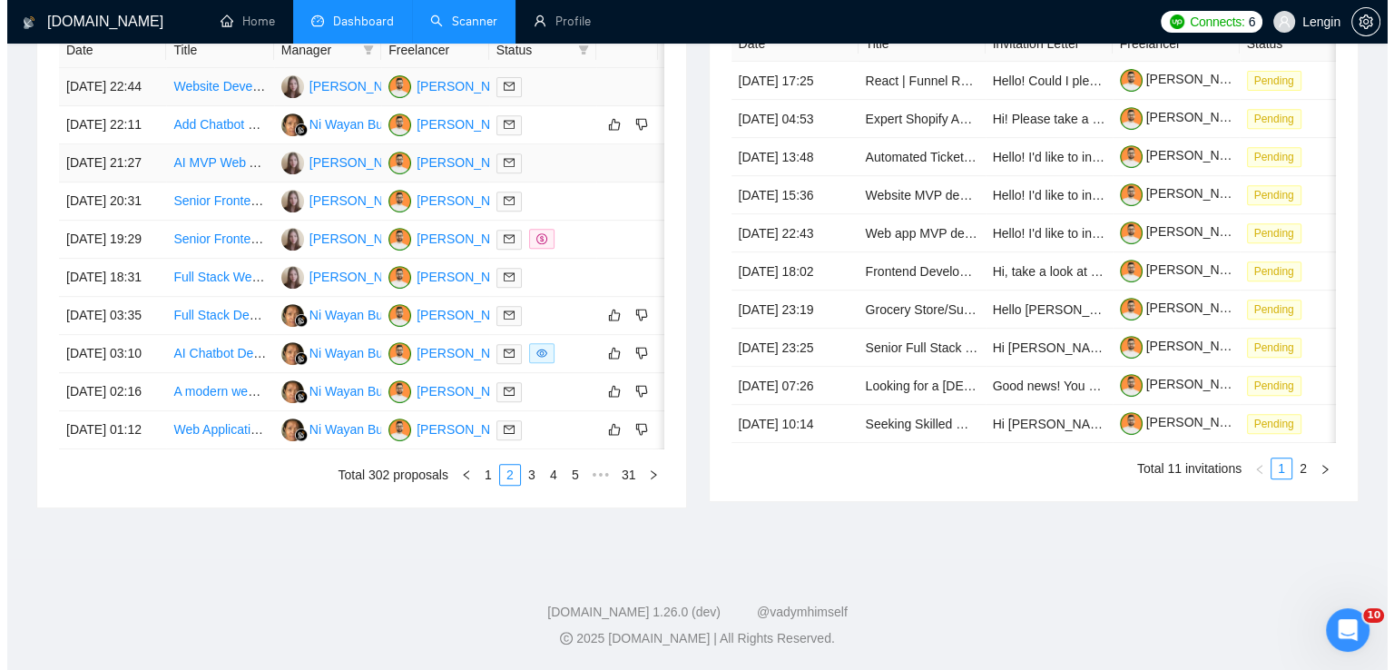
scroll to position [783, 0]
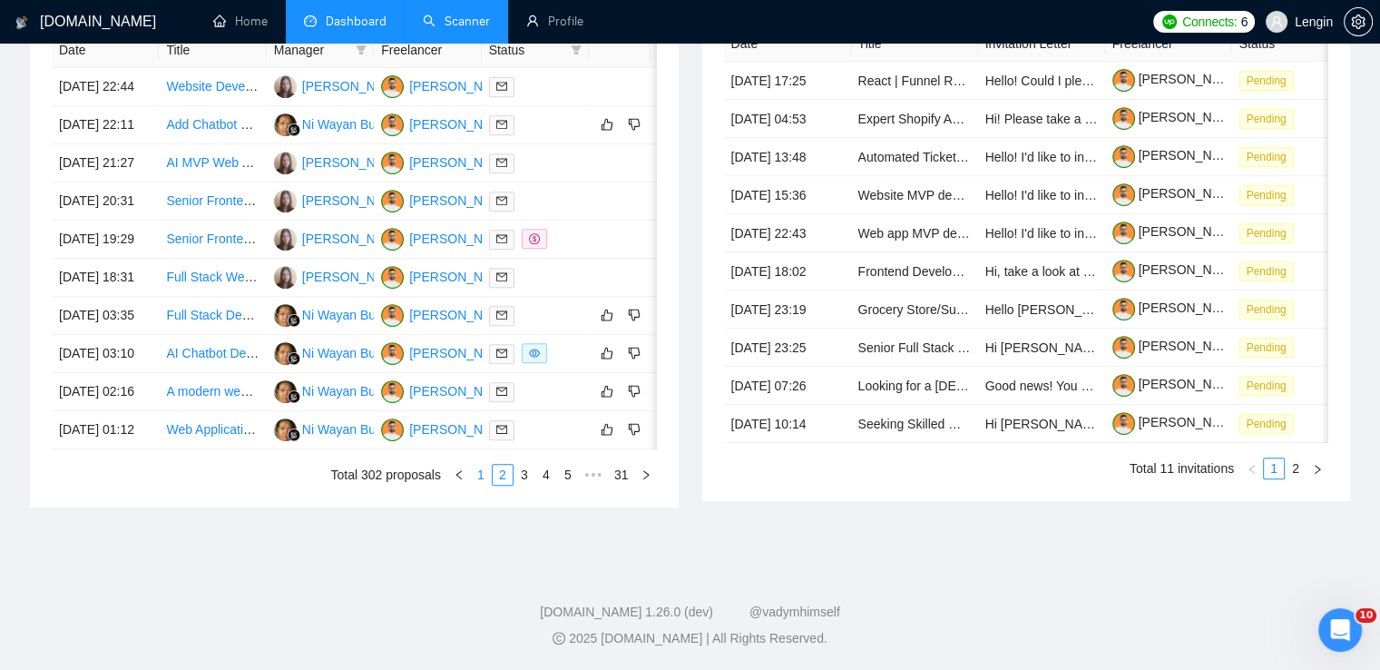
click at [487, 485] on link "1" at bounding box center [481, 475] width 20 height 20
click at [221, 449] on td "Next.js & Node.js Developer Needed for Interactive Product Demo" at bounding box center [212, 430] width 107 height 38
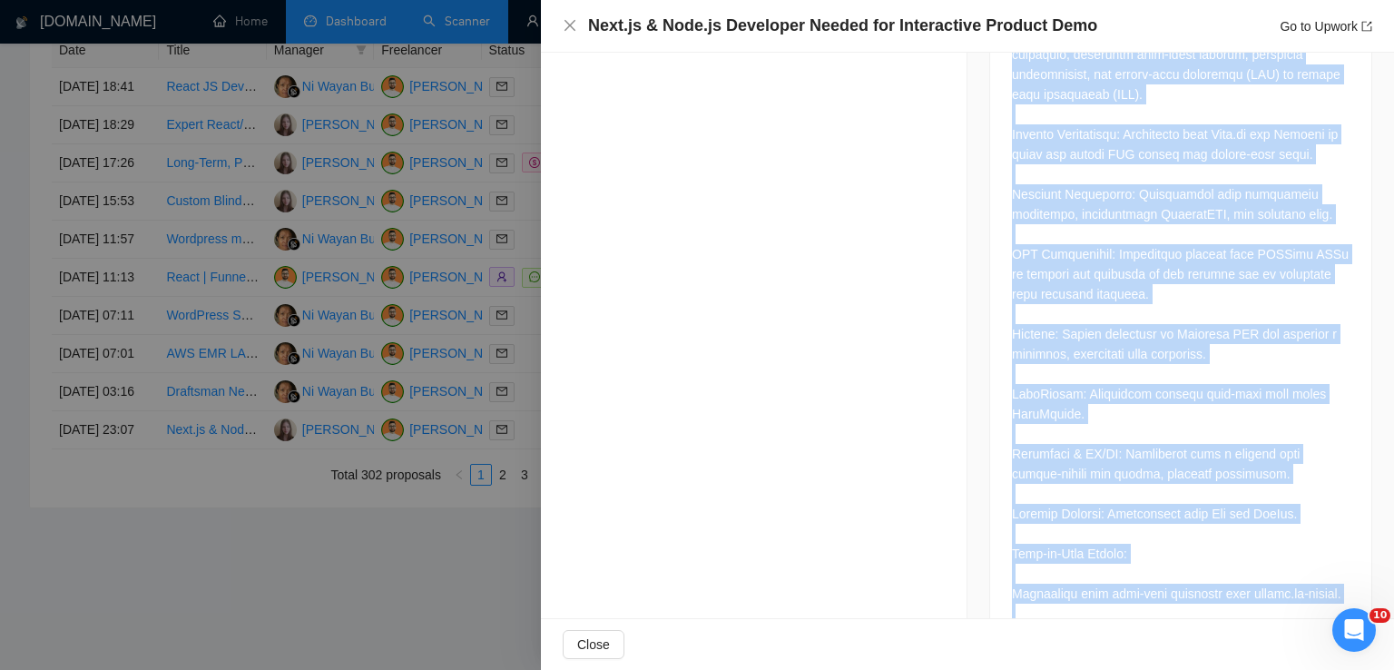
scroll to position [1733, 0]
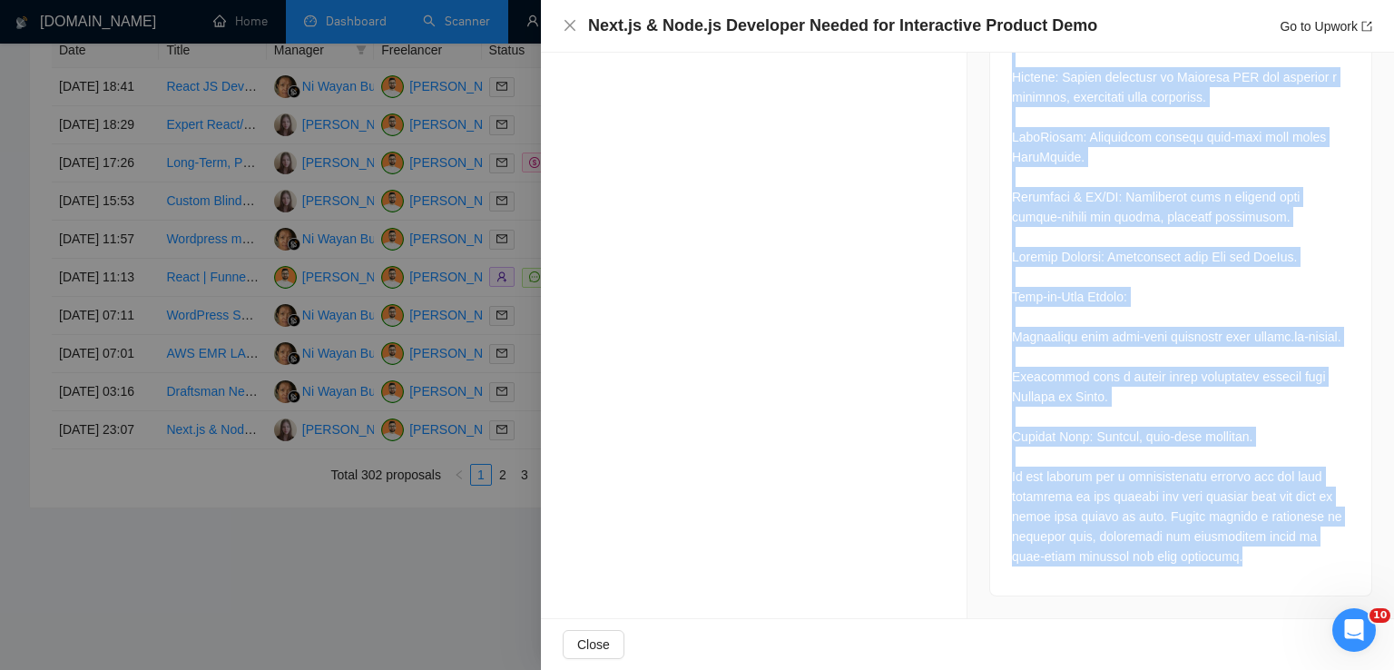
drag, startPoint x: 1005, startPoint y: 127, endPoint x: 1219, endPoint y: 553, distance: 476.0
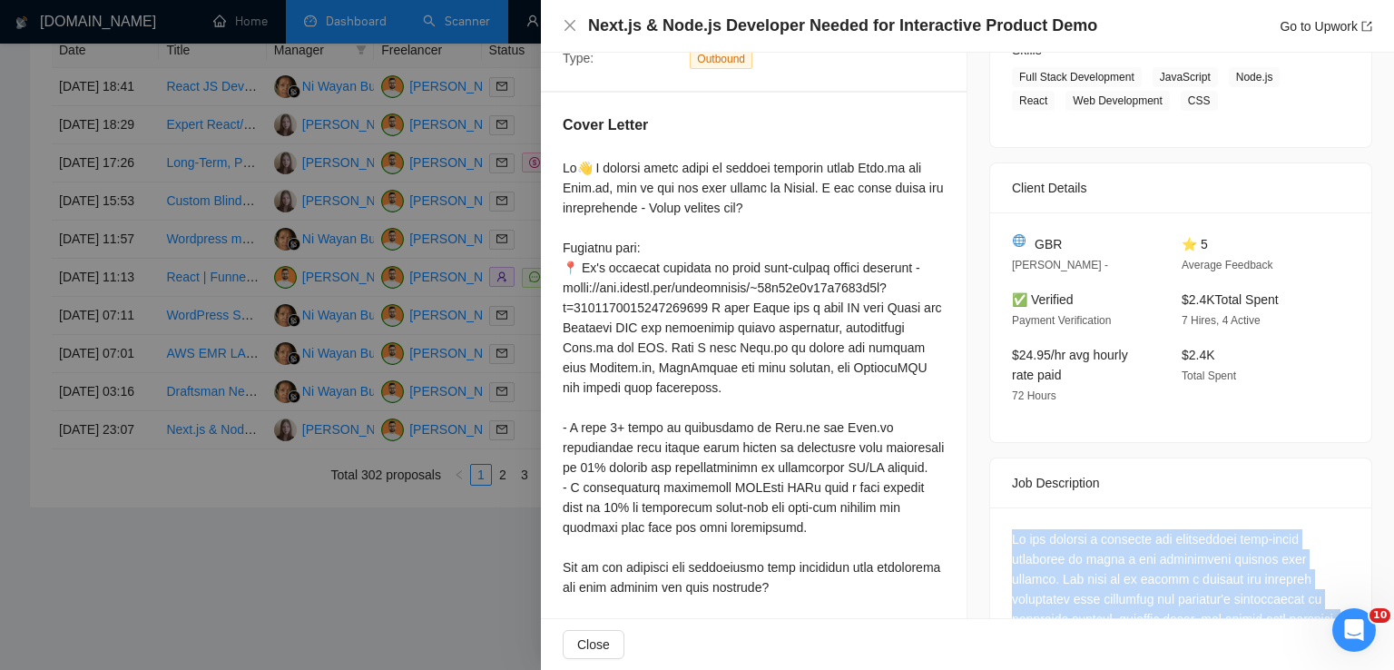
scroll to position [299, 0]
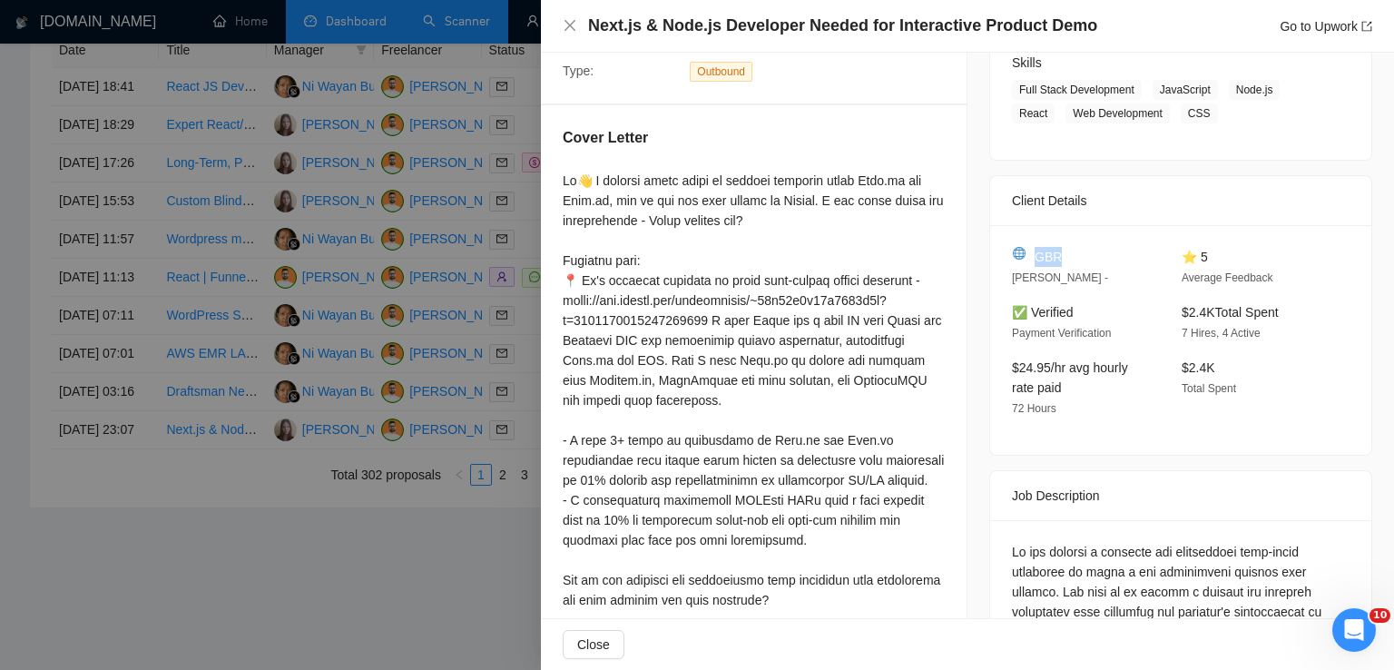
drag, startPoint x: 1067, startPoint y: 257, endPoint x: 1025, endPoint y: 254, distance: 41.8
click at [1025, 254] on div "GBR" at bounding box center [1082, 257] width 141 height 20
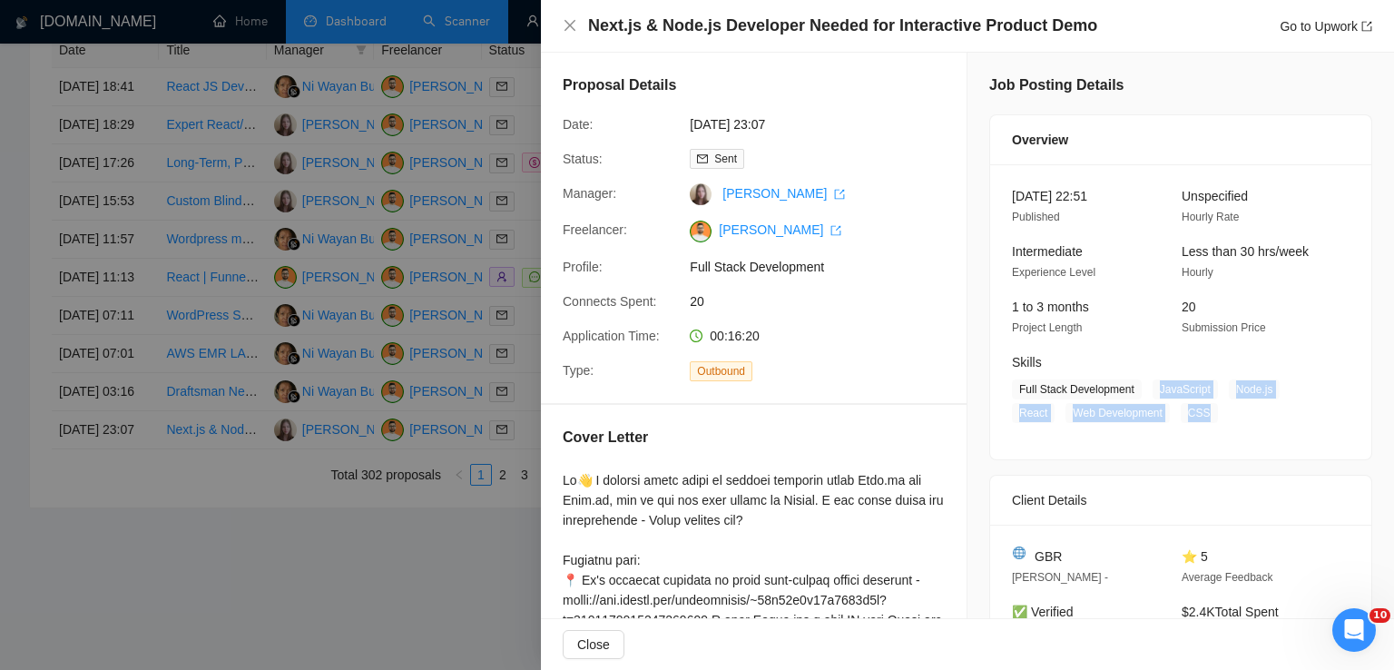
drag, startPoint x: 1150, startPoint y: 387, endPoint x: 1206, endPoint y: 417, distance: 63.7
click at [1206, 417] on span "Full Stack Development JavaScript Node.js React Web Development CSS" at bounding box center [1167, 401] width 310 height 44
click at [563, 27] on icon "close" at bounding box center [570, 25] width 15 height 15
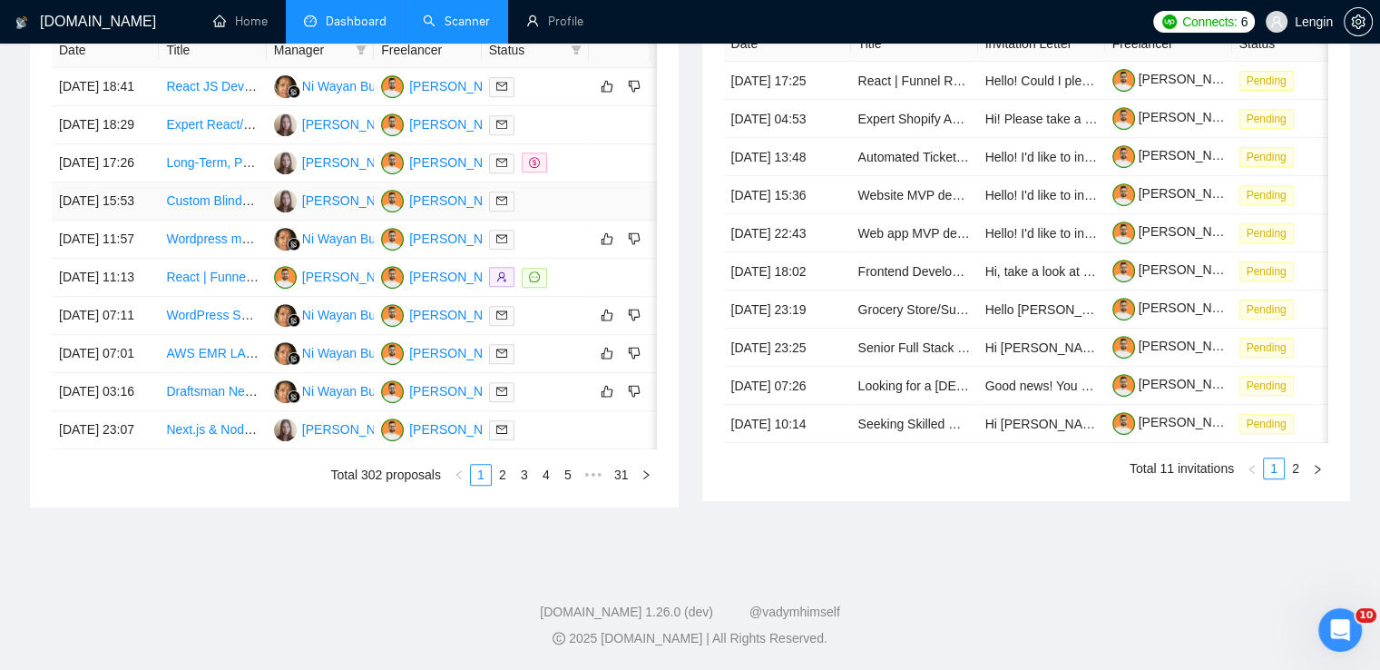
click at [219, 221] on td "Custom Blinds Order Portal Development" at bounding box center [212, 201] width 107 height 38
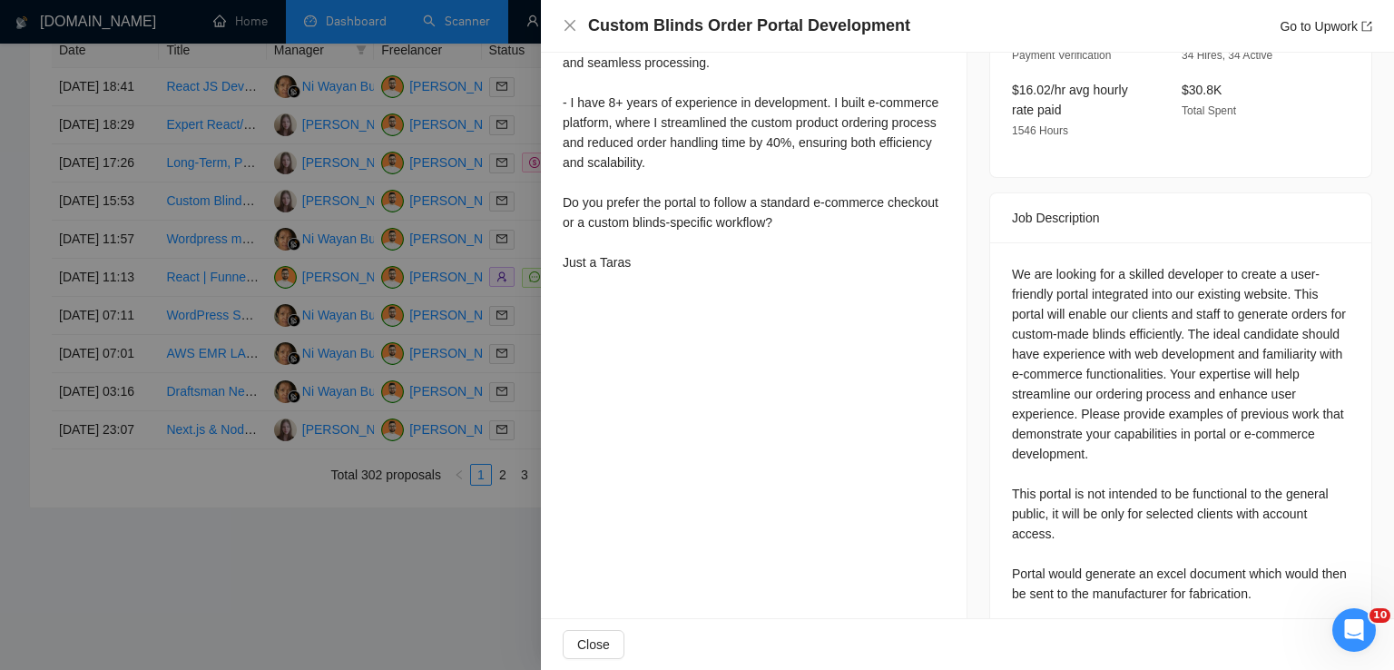
scroll to position [675, 0]
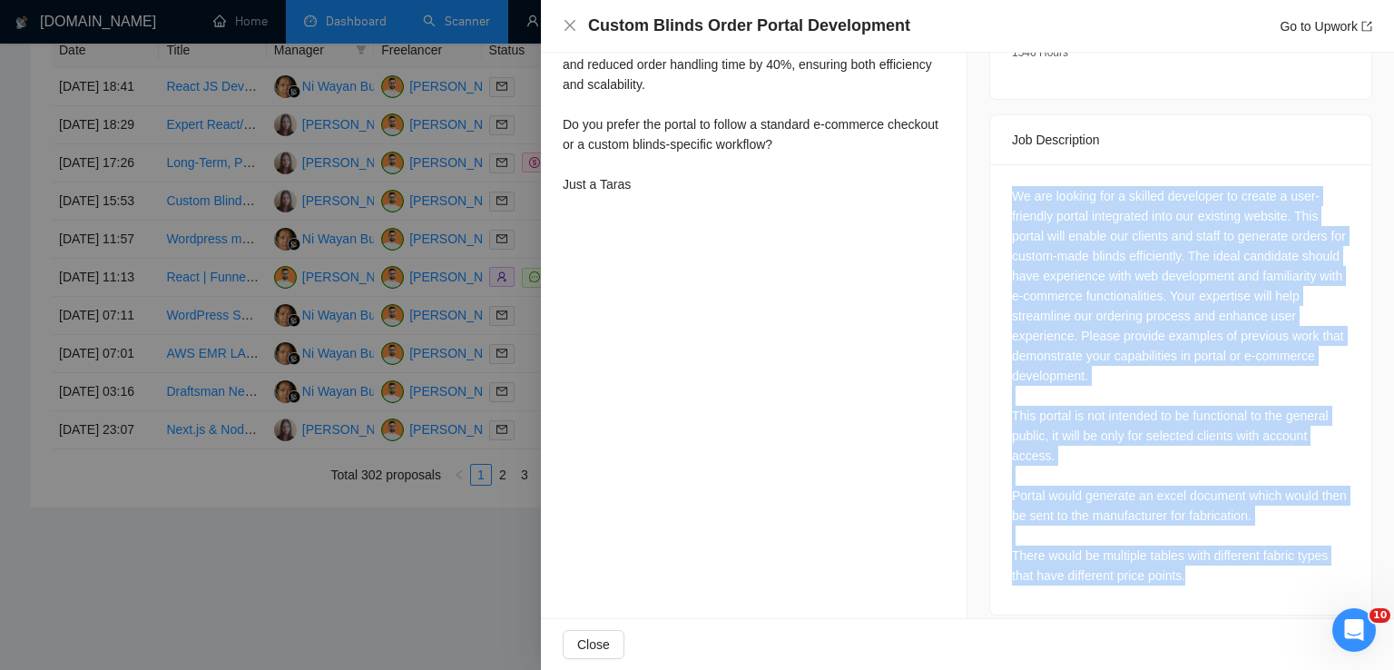
drag, startPoint x: 1006, startPoint y: 176, endPoint x: 1215, endPoint y: 577, distance: 452.1
click at [1215, 577] on div "We are looking for a skilled developer to create a user-friendly portal integra…" at bounding box center [1180, 389] width 381 height 450
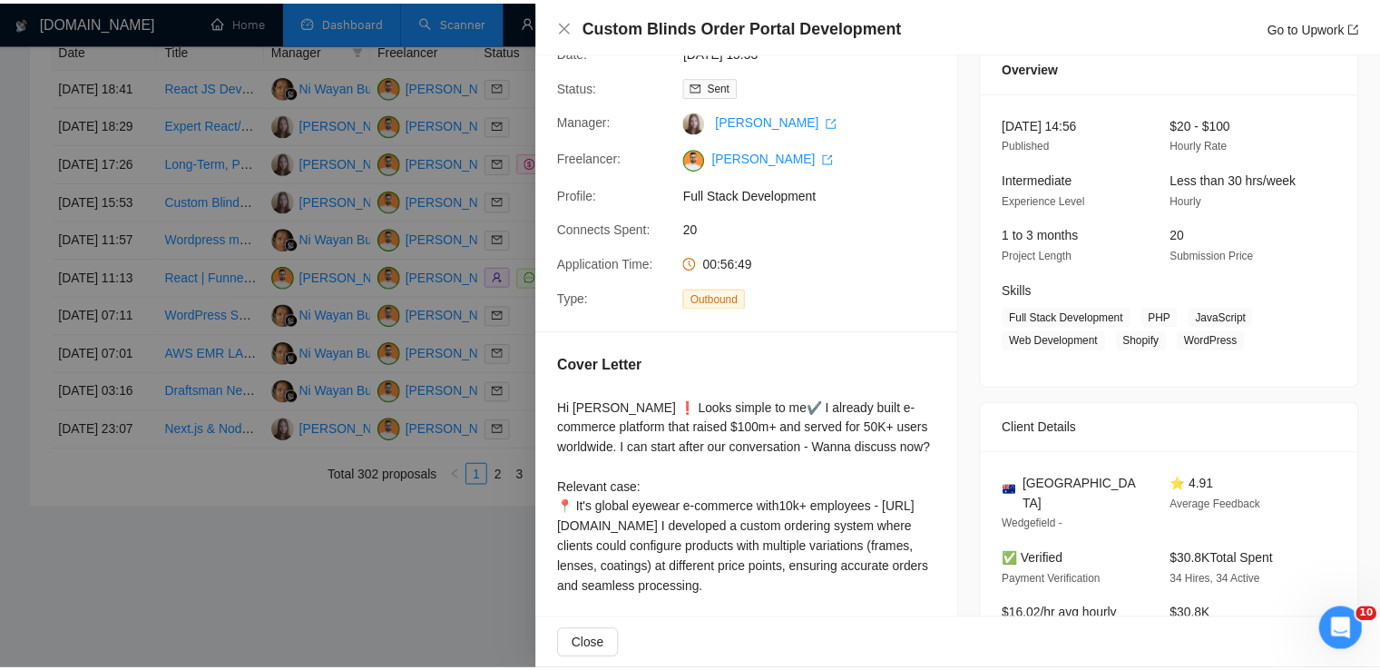
scroll to position [69, 0]
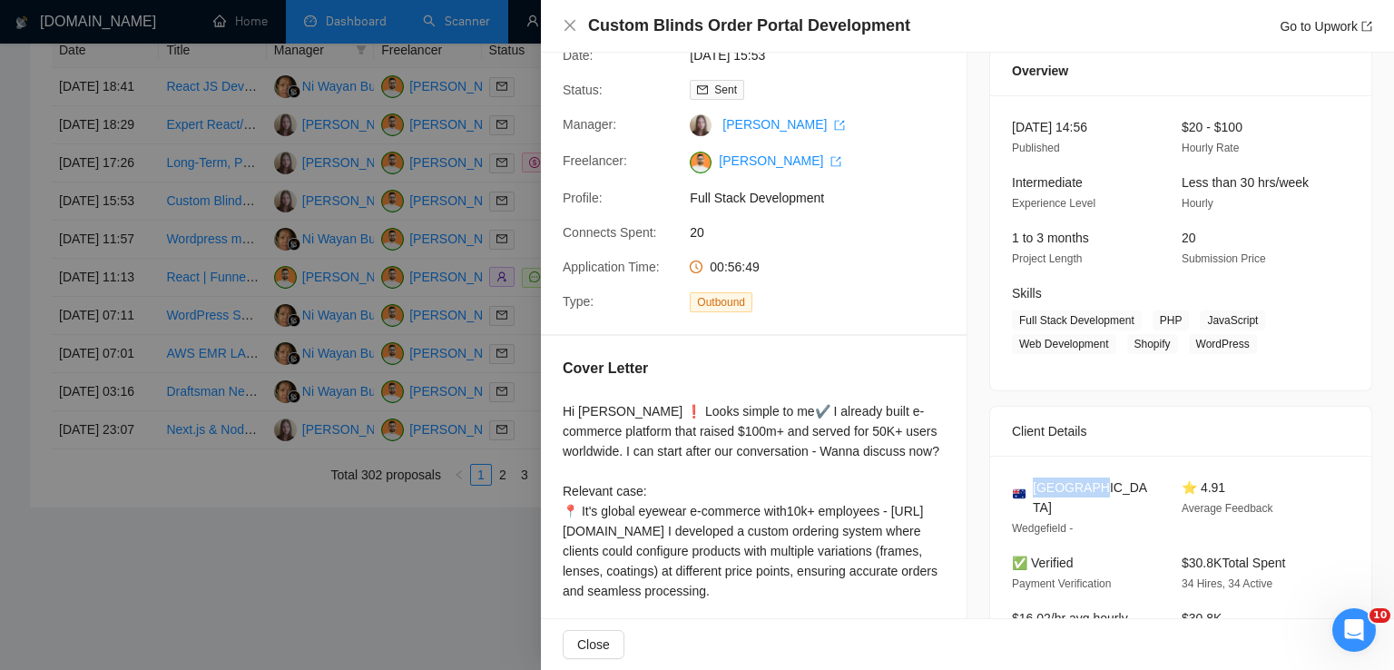
drag, startPoint x: 1093, startPoint y: 496, endPoint x: 1026, endPoint y: 494, distance: 66.3
click at [1026, 494] on div "[GEOGRAPHIC_DATA] [GEOGRAPHIC_DATA] -" at bounding box center [1082, 507] width 155 height 61
drag, startPoint x: 1147, startPoint y: 318, endPoint x: 1249, endPoint y: 355, distance: 108.2
click at [1249, 355] on div "[DATE] 14:56 Published $20 - $100 Hourly Rate Intermediate Experience Level Les…" at bounding box center [1180, 242] width 381 height 295
click at [572, 23] on icon "close" at bounding box center [569, 25] width 11 height 11
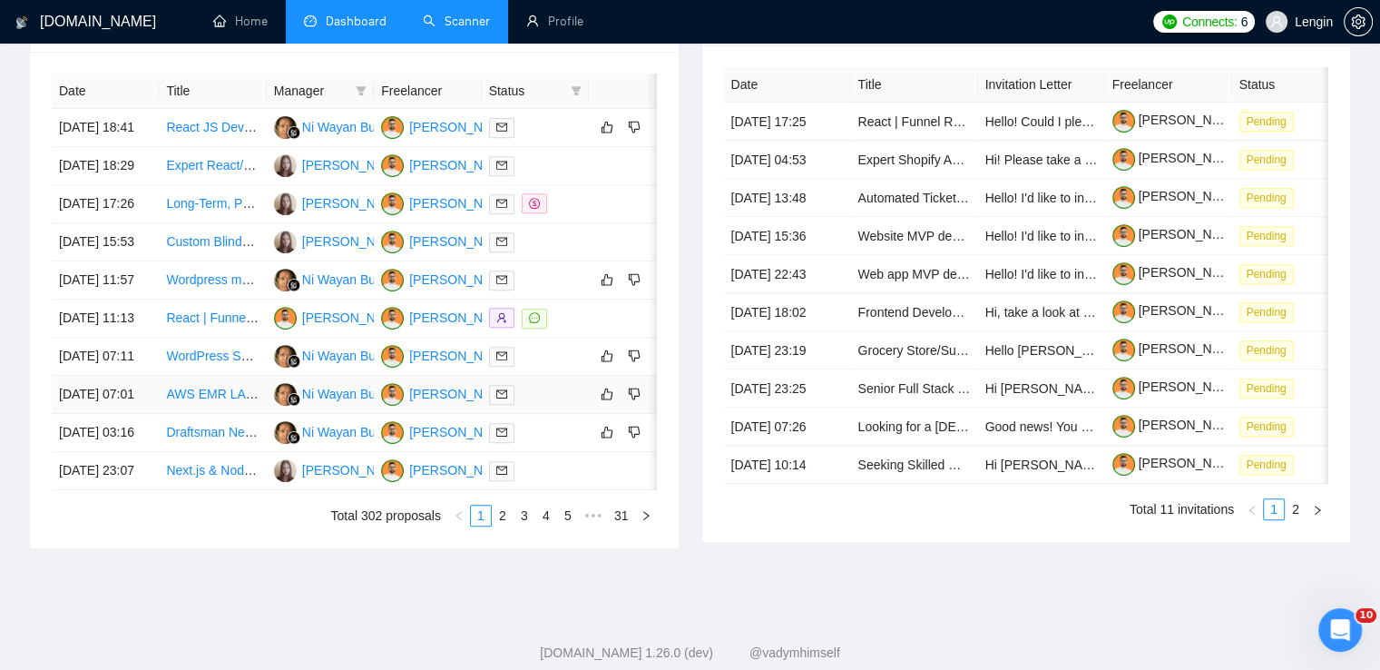
scroll to position [722, 0]
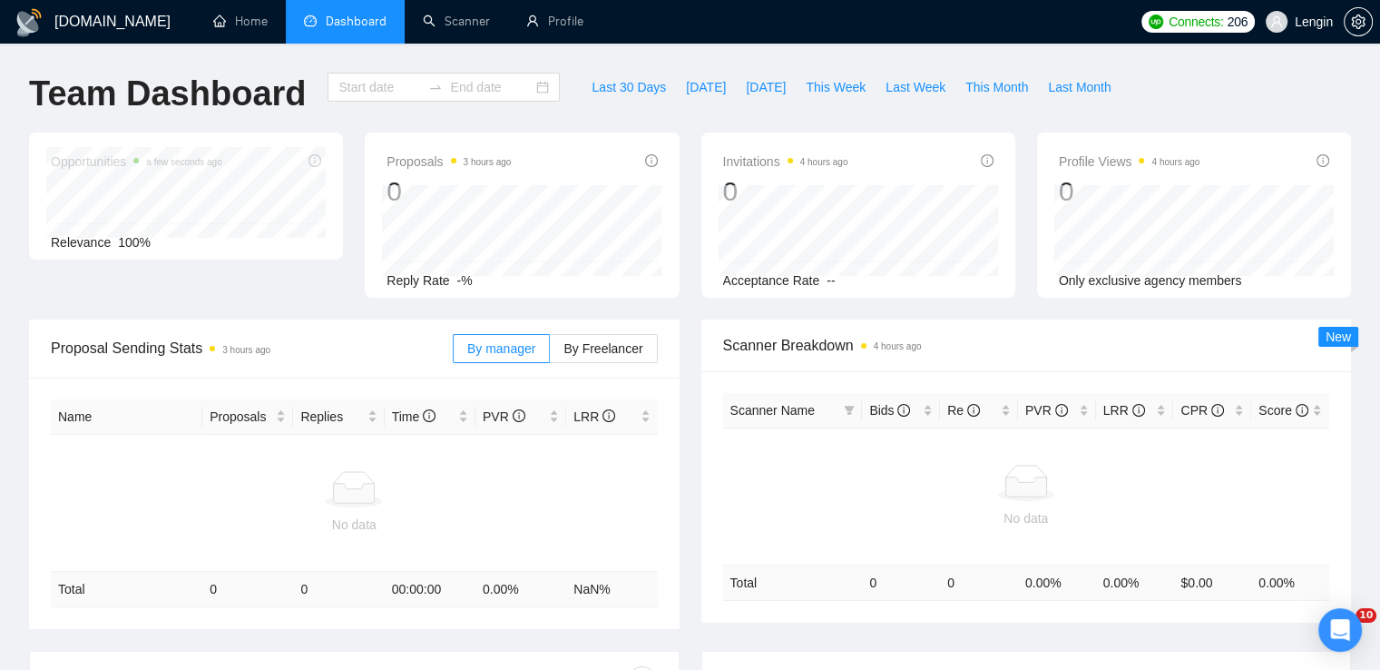
type input "[DATE]"
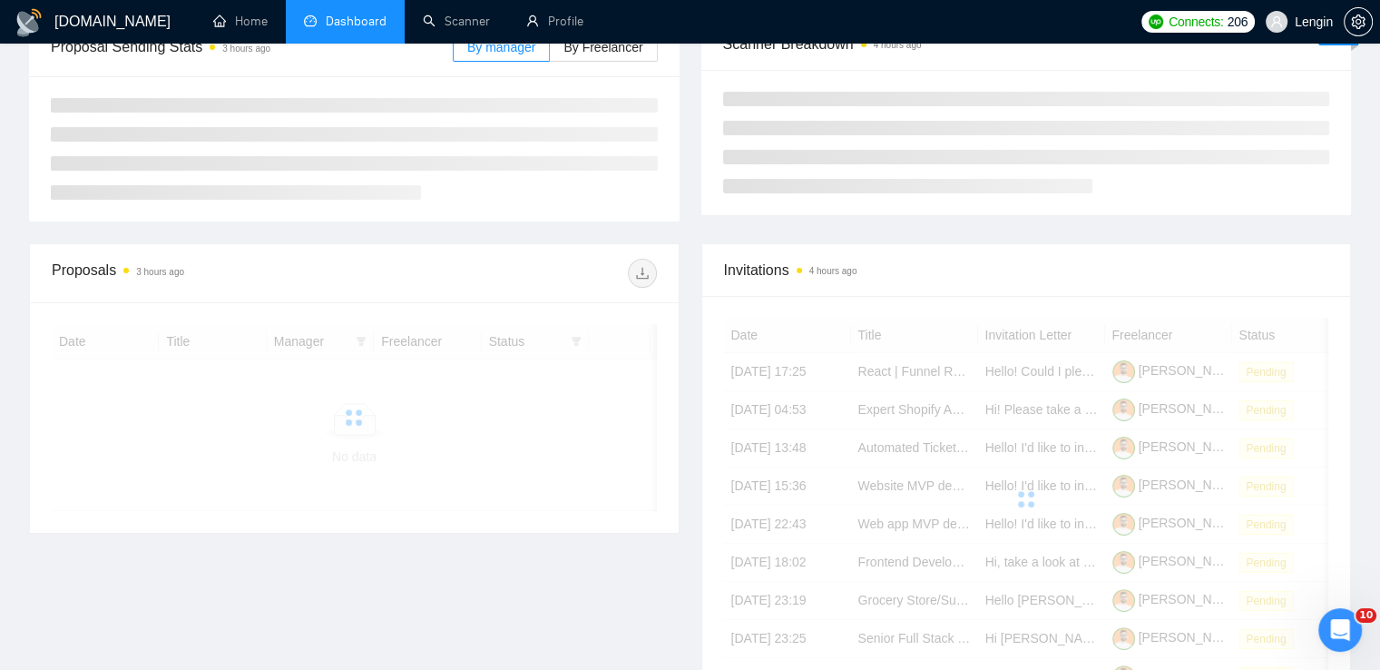
scroll to position [339, 0]
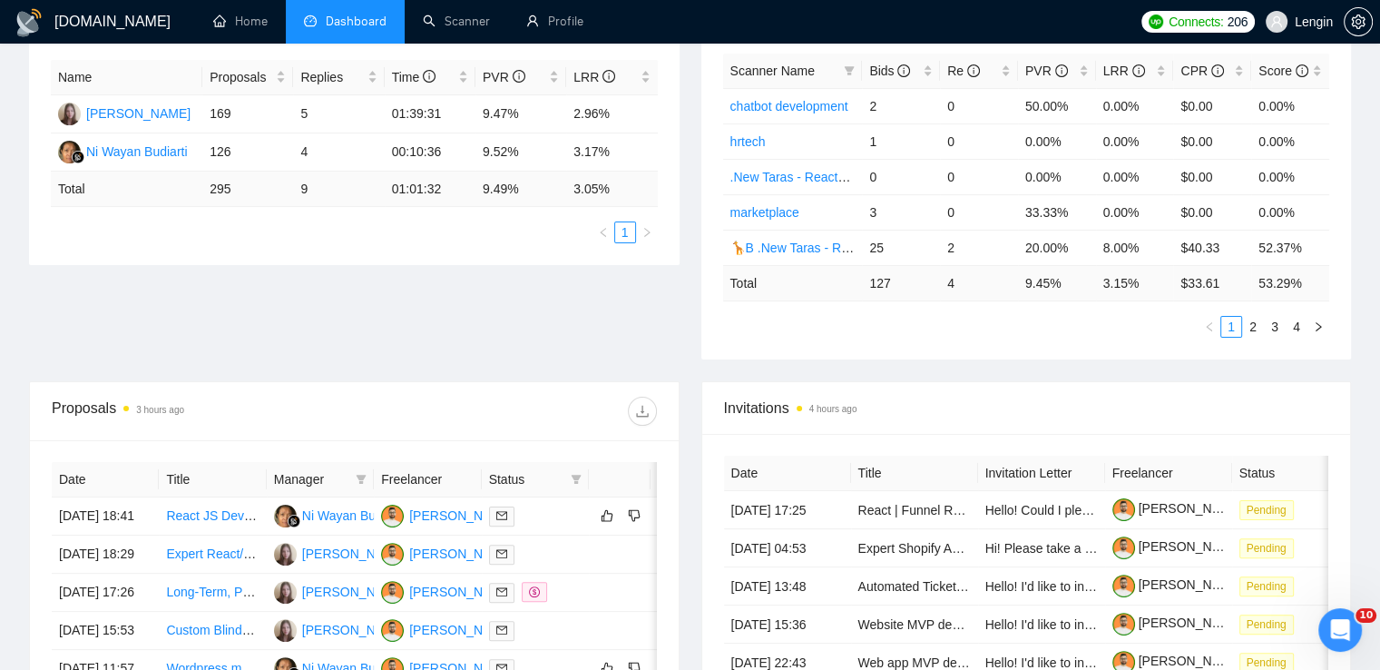
click at [452, 331] on div "Proposal Sending Stats 3 hours ago By manager By Freelancer Name Proposals Repl…" at bounding box center [690, 180] width 1344 height 401
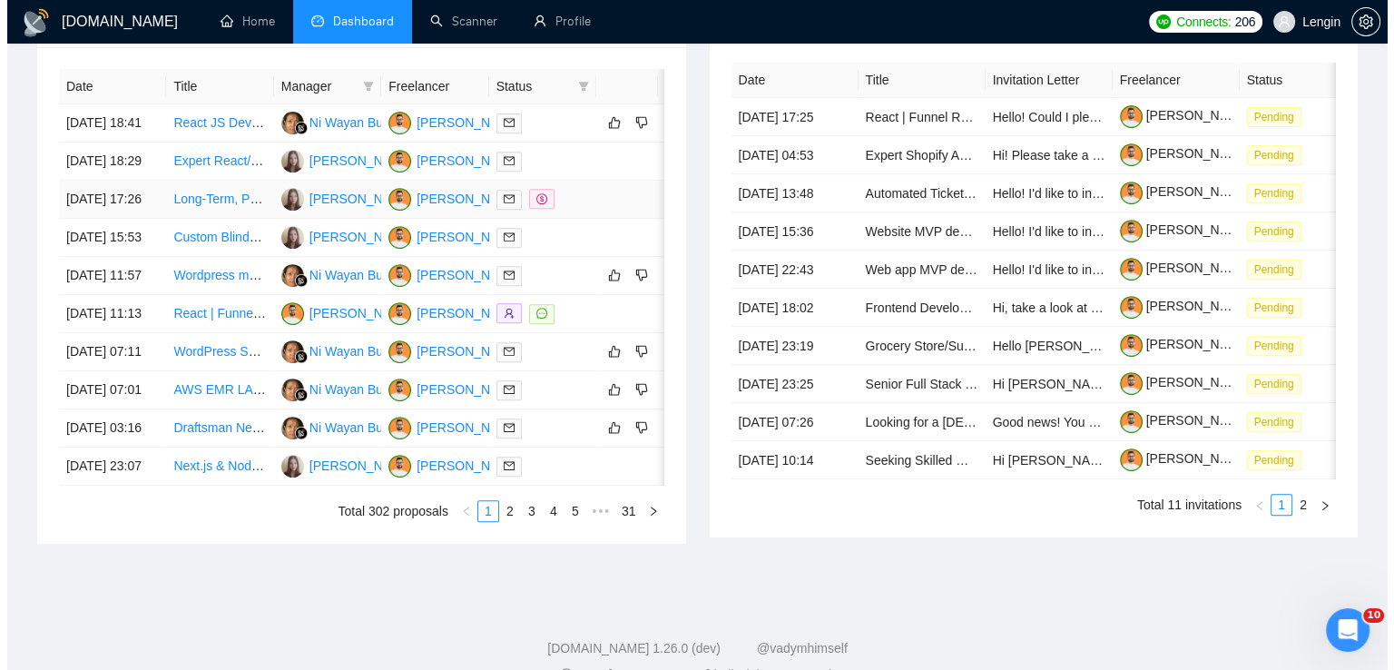
scroll to position [733, 0]
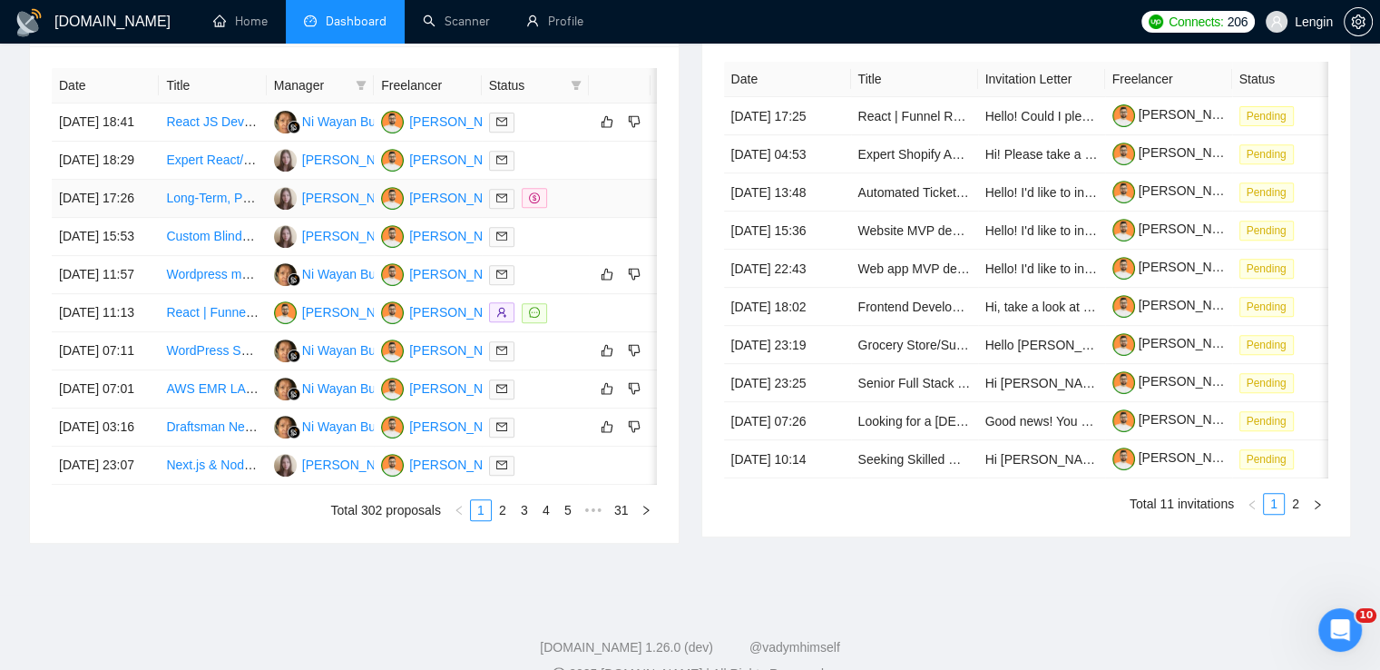
click at [230, 218] on td "Long-Term, Part-Time WordPress Developer for Maintenance & Development" at bounding box center [212, 199] width 107 height 38
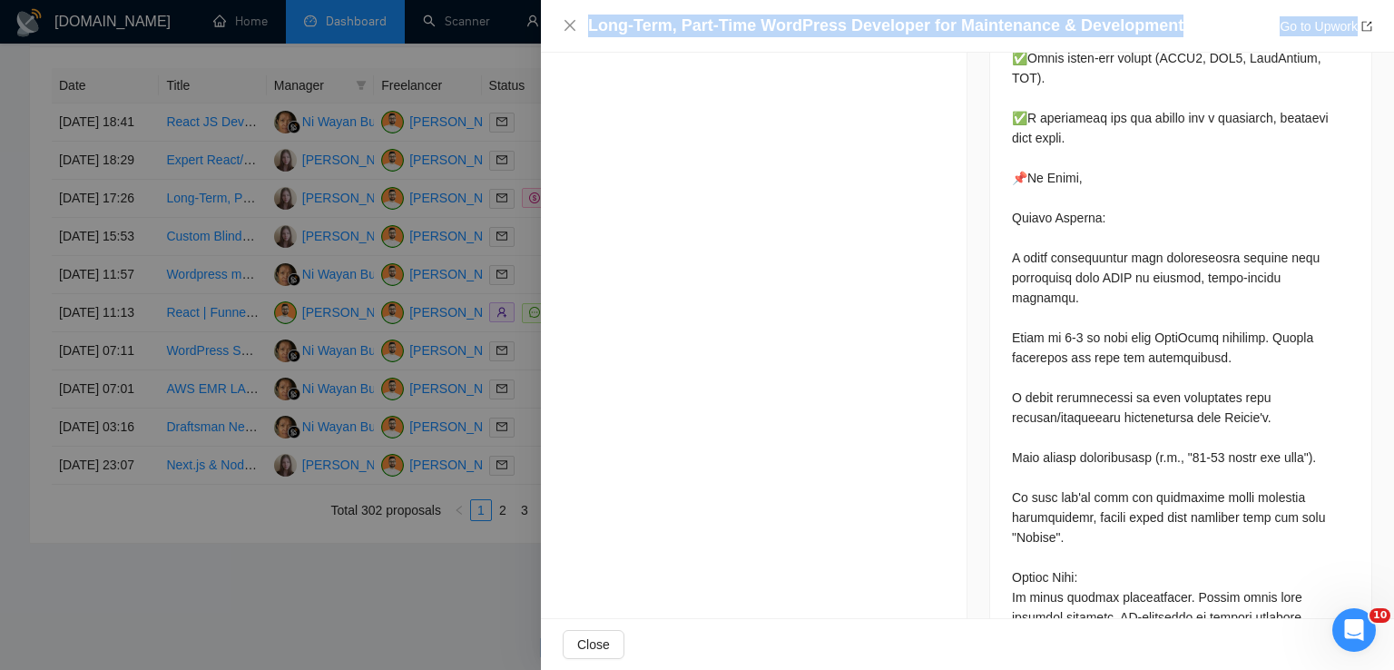
scroll to position [2238, 0]
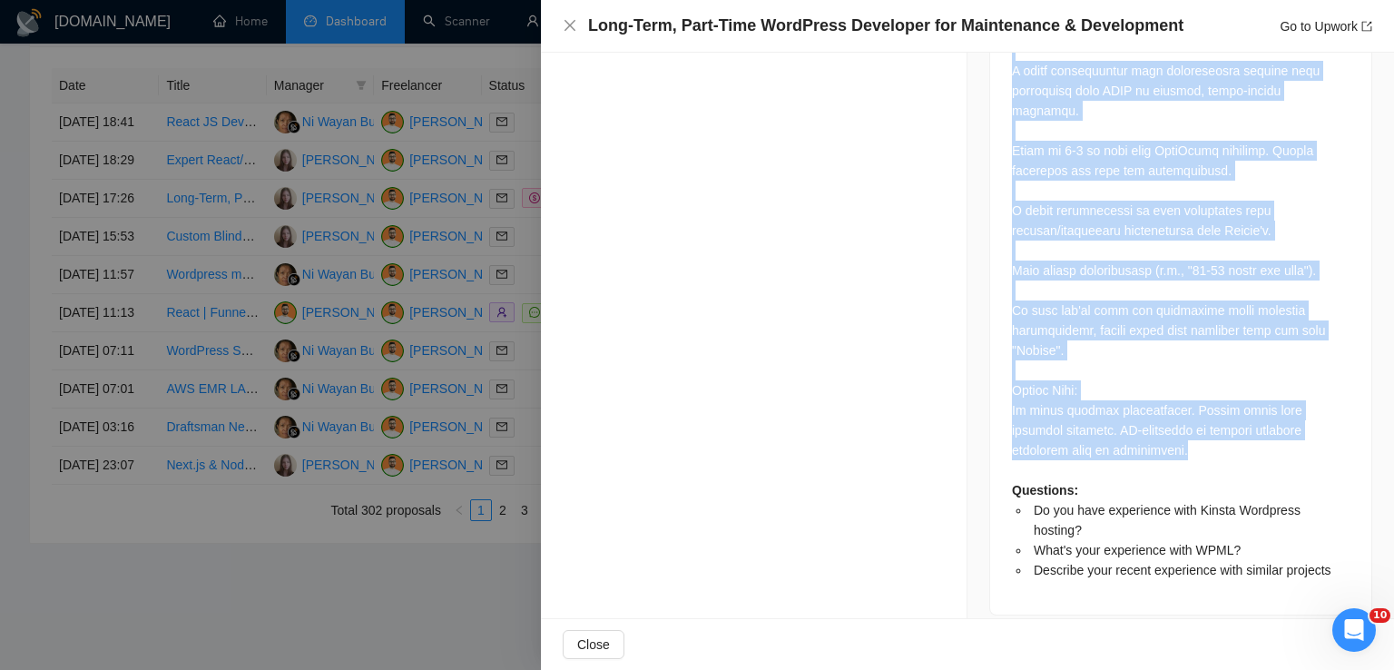
drag, startPoint x: 1002, startPoint y: 164, endPoint x: 1113, endPoint y: 422, distance: 280.8
copy div "PLEASE, DO NOT CONTACT US OUTSIDE UPWORK! WE WILL NOT REVIEW YOUR APPLICATION! …"
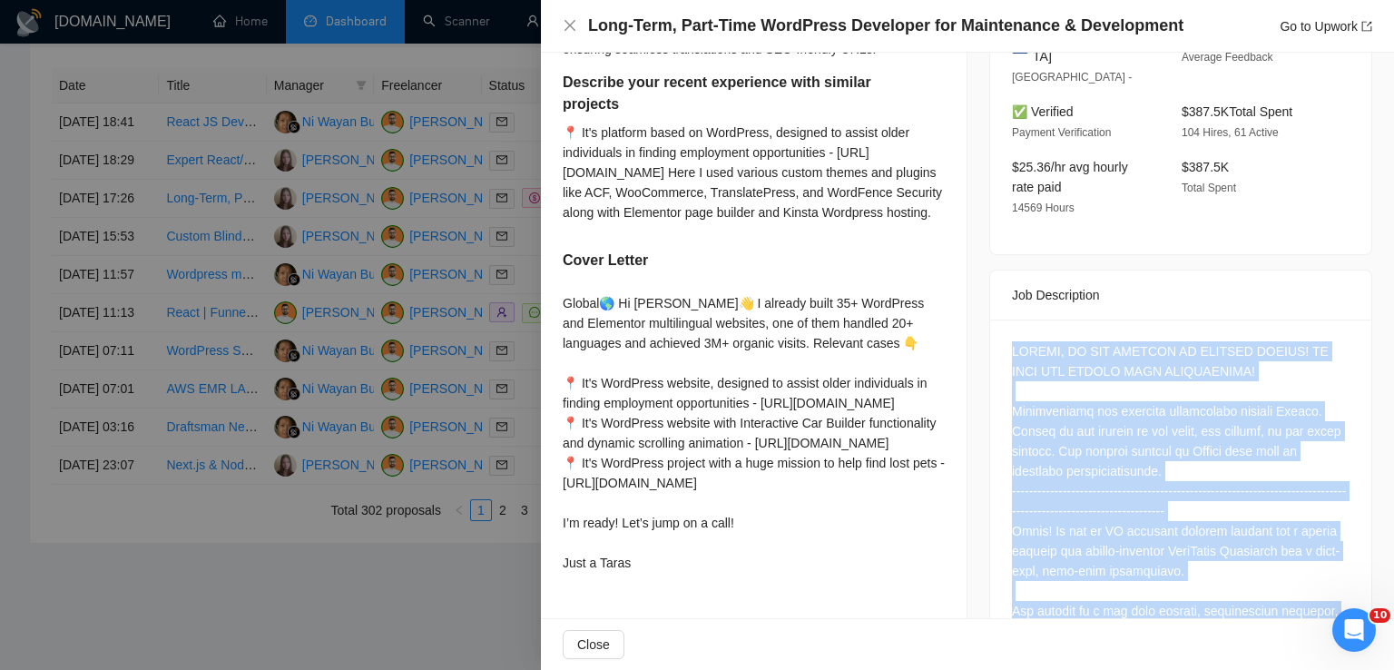
scroll to position [354, 0]
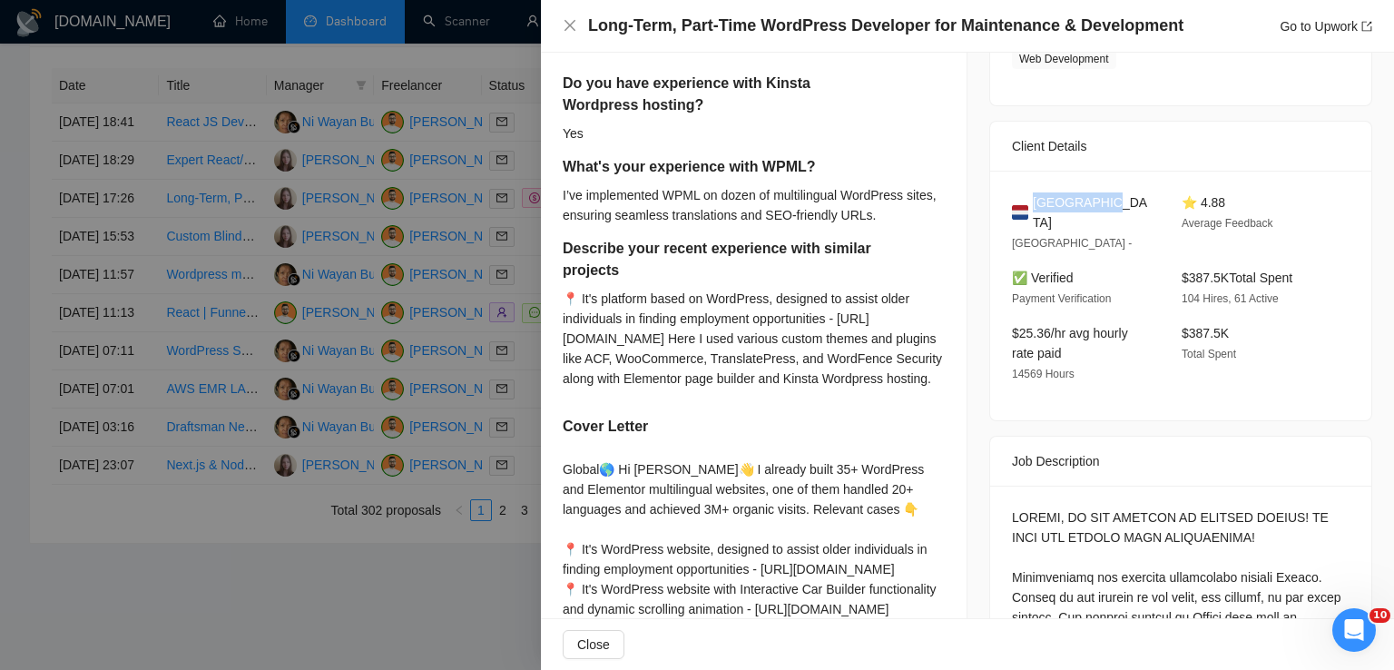
drag, startPoint x: 1112, startPoint y: 201, endPoint x: 1026, endPoint y: 201, distance: 85.3
click at [1026, 201] on div "[GEOGRAPHIC_DATA]" at bounding box center [1082, 212] width 141 height 40
copy span "[GEOGRAPHIC_DATA]"
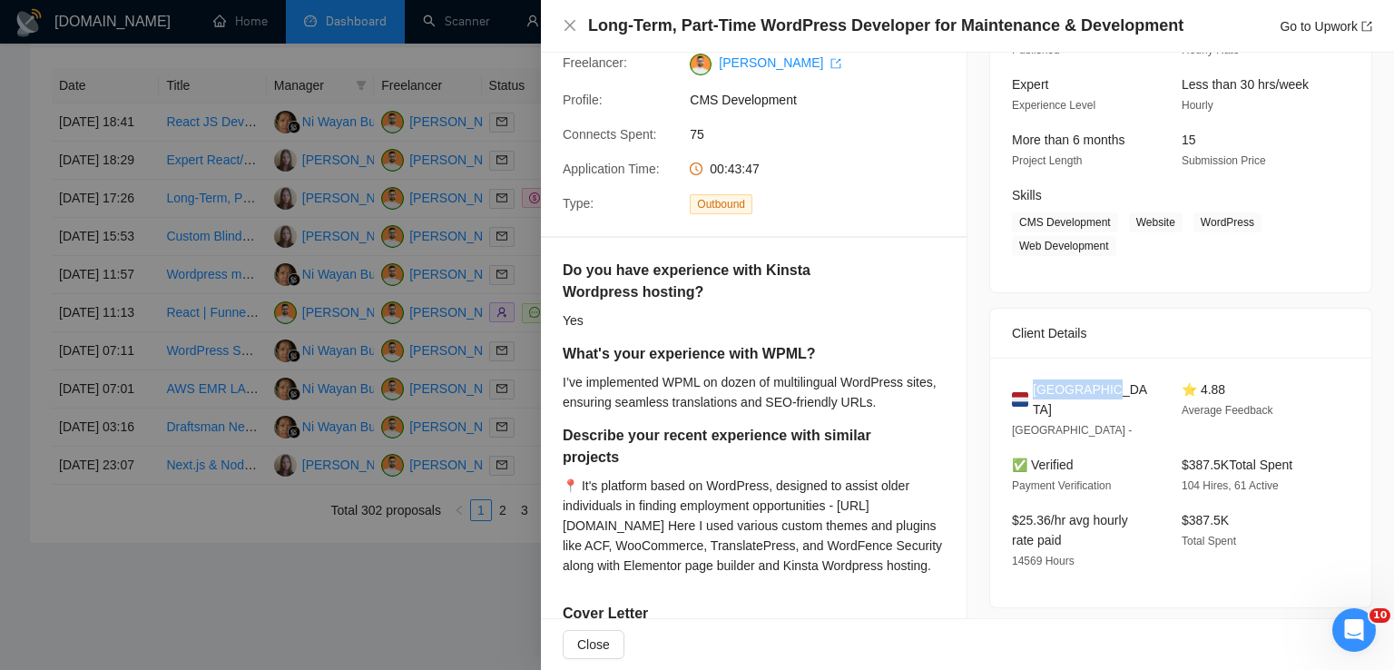
scroll to position [162, 0]
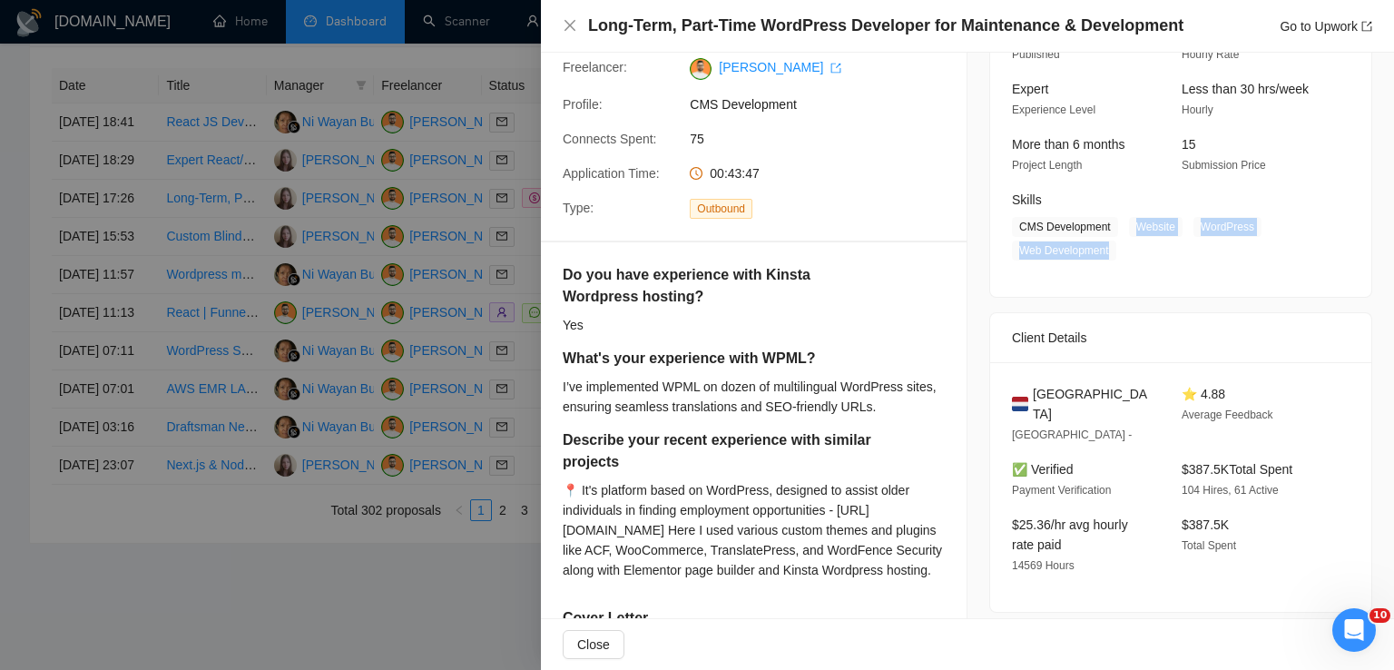
drag, startPoint x: 1129, startPoint y: 227, endPoint x: 1107, endPoint y: 254, distance: 34.9
click at [1107, 254] on span "CMS Development Website WordPress Web Development" at bounding box center [1167, 239] width 310 height 44
copy span "Website WordPress Web Development"
drag, startPoint x: 1106, startPoint y: 226, endPoint x: 1007, endPoint y: 229, distance: 98.9
click at [1012, 229] on span "CMS Development" at bounding box center [1065, 227] width 106 height 20
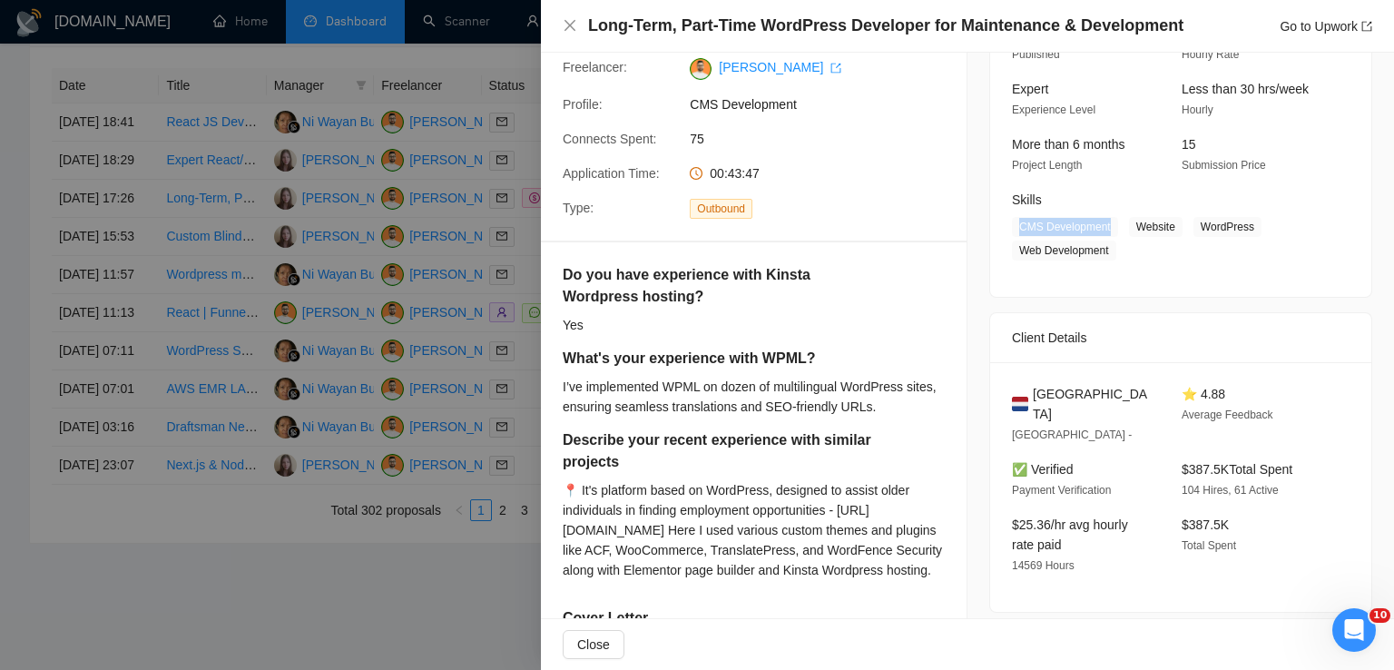
copy span "CMS Development"
click at [574, 26] on icon "close" at bounding box center [570, 25] width 15 height 15
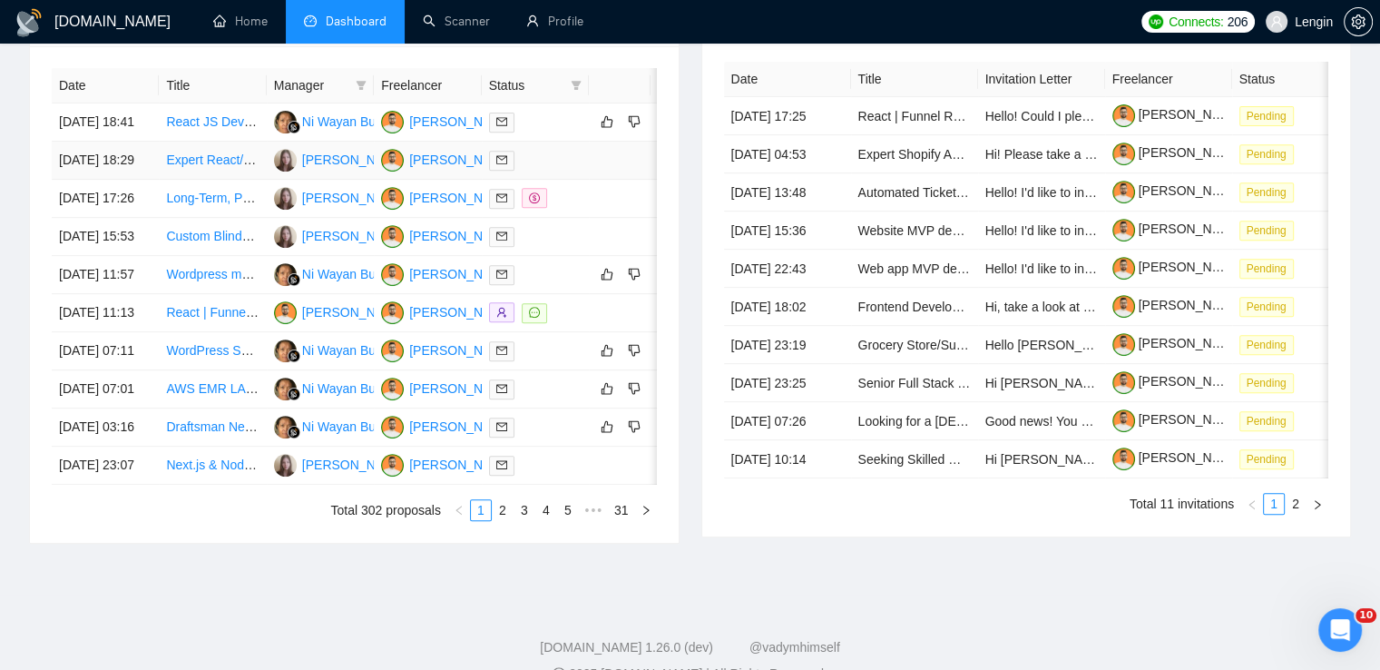
click at [211, 180] on td "Expert React/TypeScript Developer for Management App" at bounding box center [212, 161] width 107 height 38
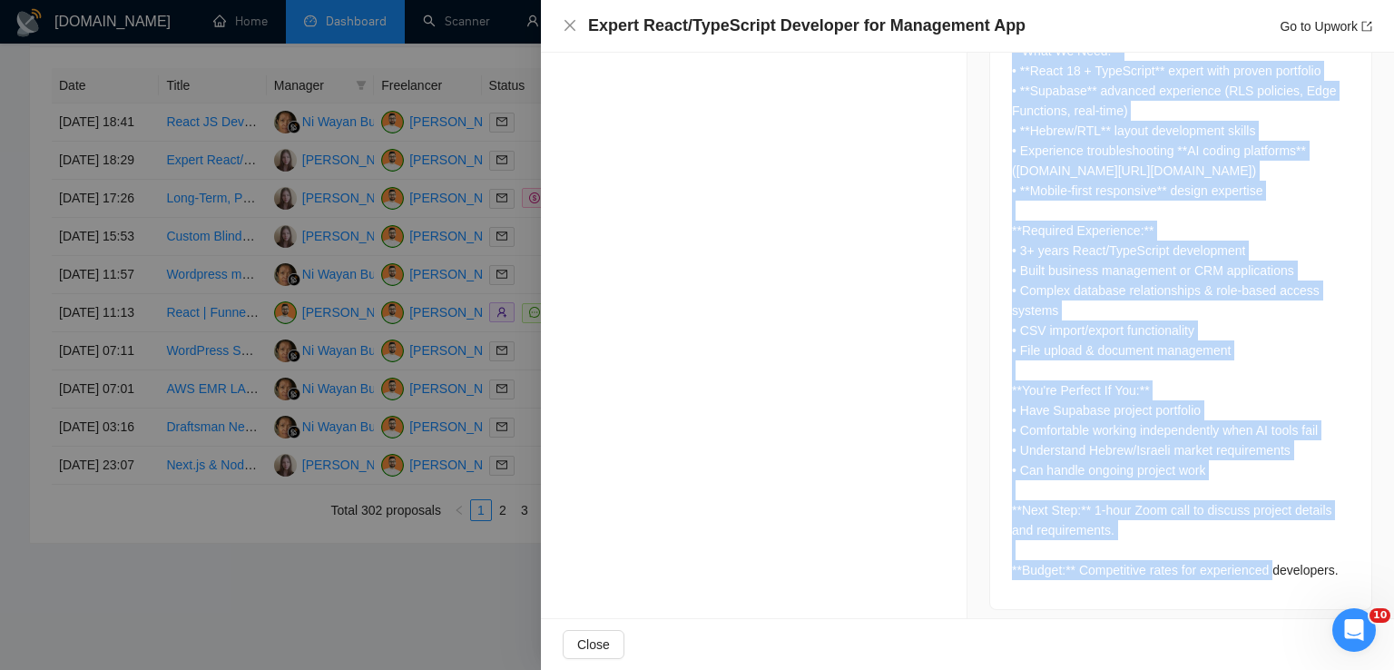
scroll to position [815, 0]
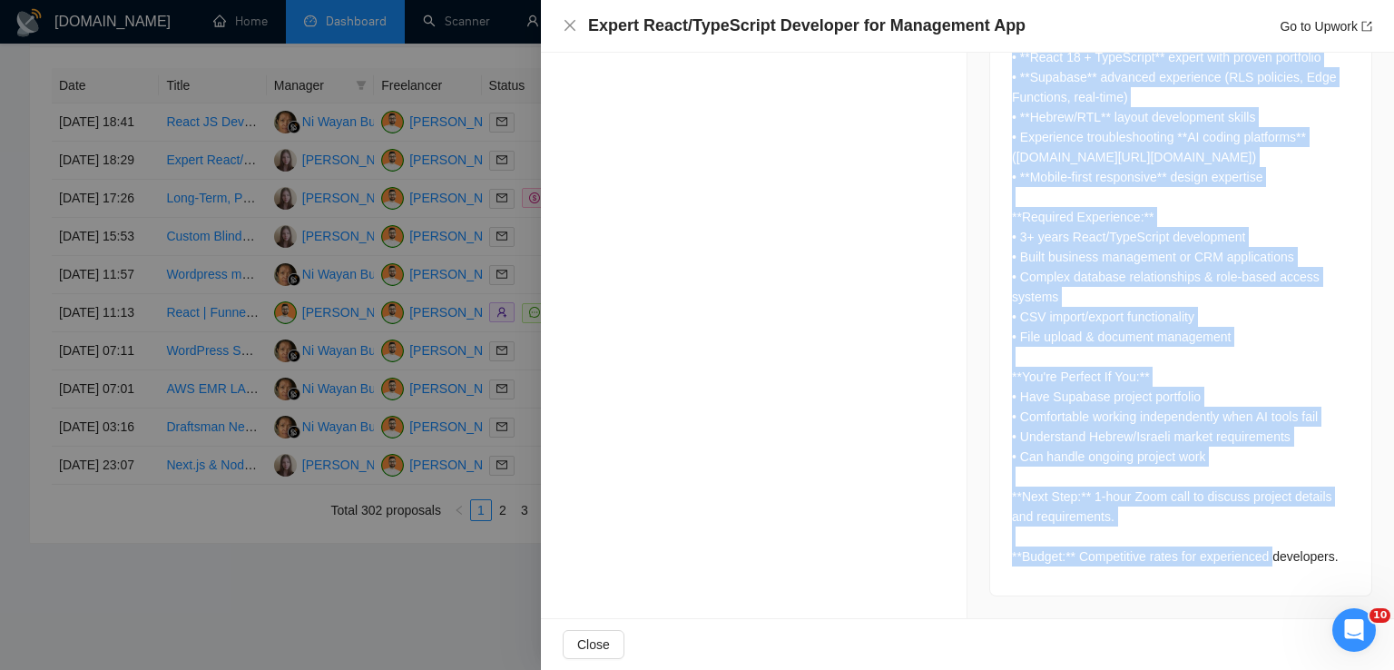
drag, startPoint x: 1002, startPoint y: 179, endPoint x: 1393, endPoint y: 557, distance: 544.2
click at [1393, 557] on div "Proposal Details Date: 05 Sep, 2025 18:29 Status: Sent Manager: Nadiia Beida Fr…" at bounding box center [967, 335] width 853 height 565
copy div "**What We Need:** • **React 18 + TypeScript** expert with proven portfolio • **…"
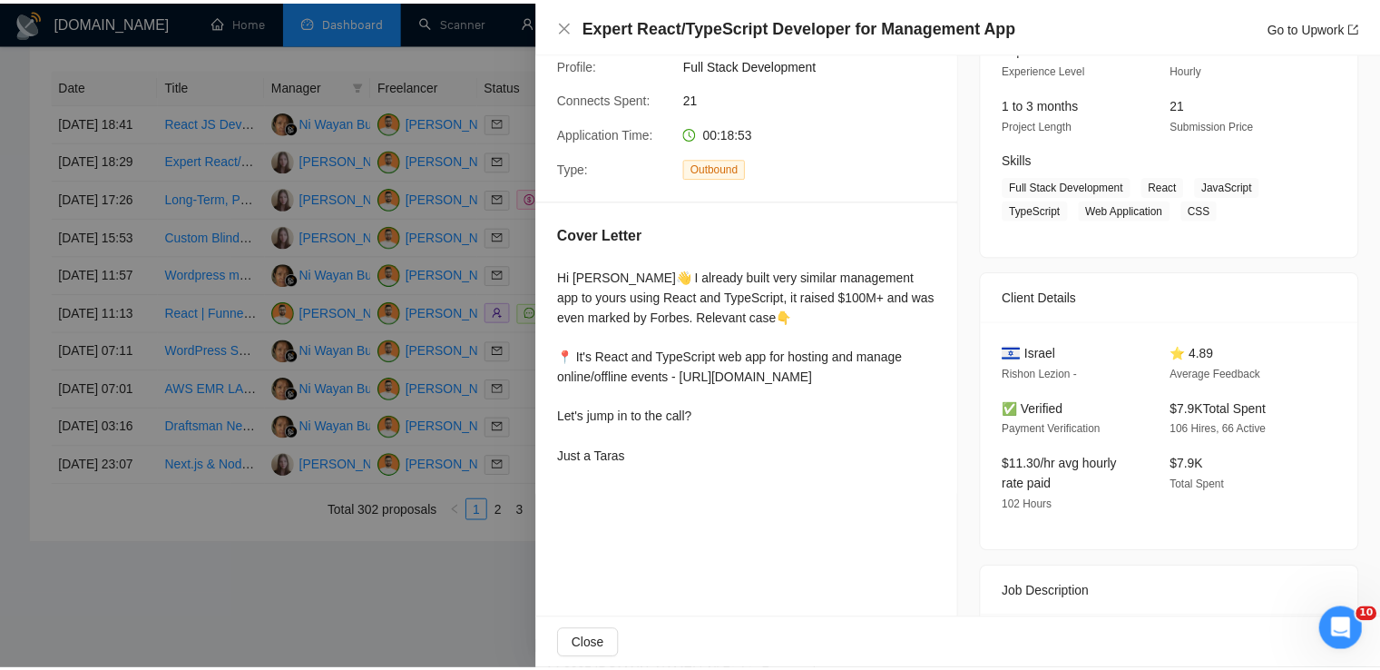
scroll to position [201, 0]
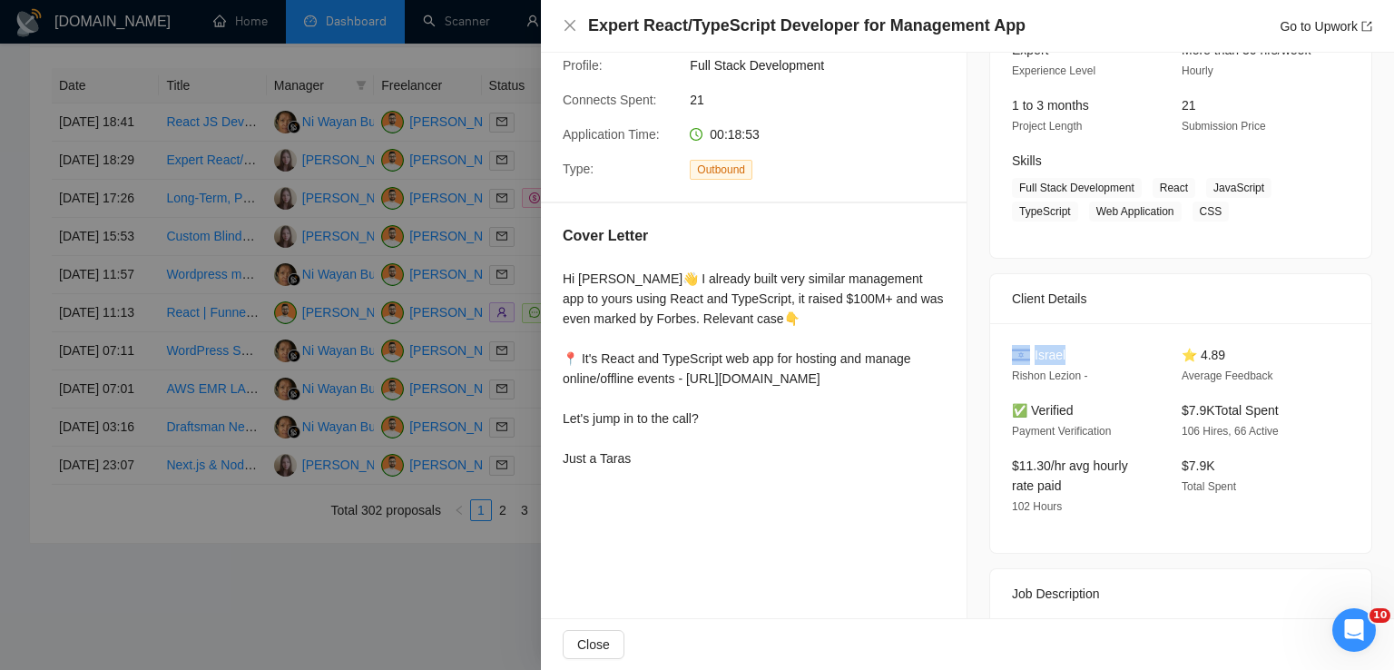
drag, startPoint x: 1082, startPoint y: 351, endPoint x: 1021, endPoint y: 353, distance: 60.8
click at [1021, 353] on div "Israel" at bounding box center [1082, 355] width 141 height 20
copy div "Israel"
drag, startPoint x: 1150, startPoint y: 186, endPoint x: 1211, endPoint y: 211, distance: 66.4
click at [1211, 211] on span "Full Stack Development React JavaScript TypeScript Web Application CSS" at bounding box center [1167, 200] width 310 height 44
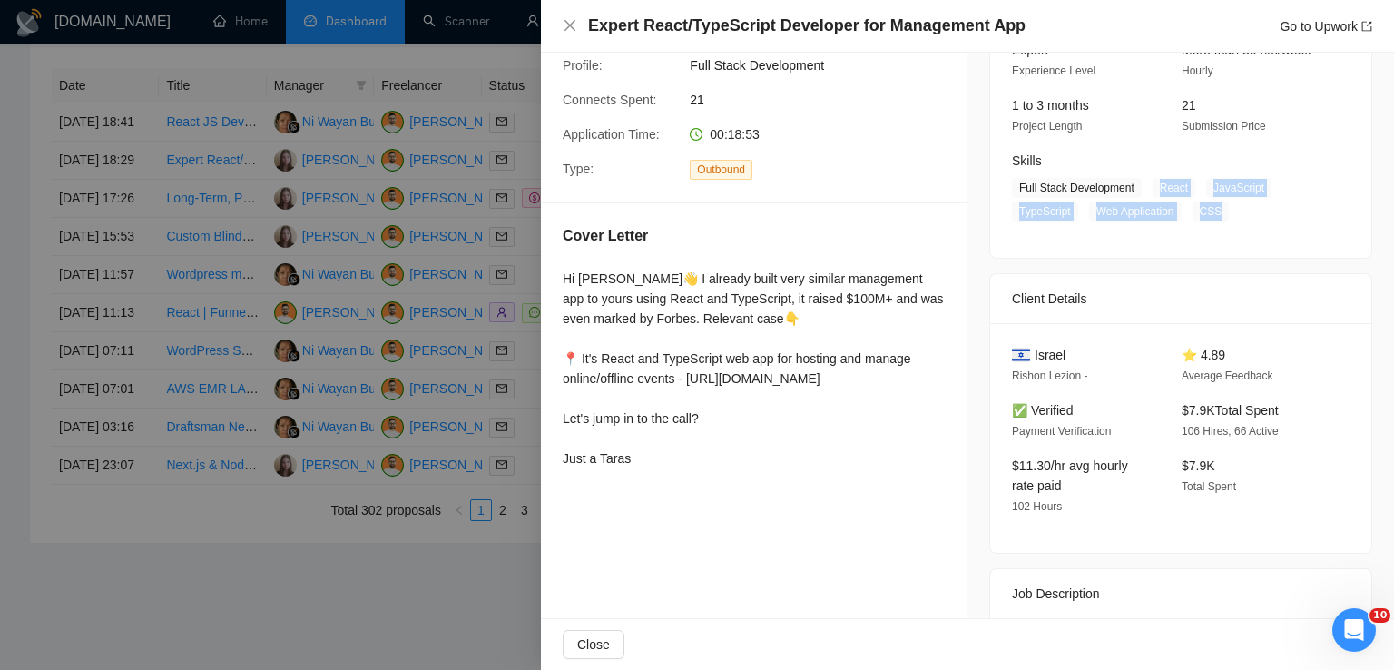
copy span "React JavaScript TypeScript Web Application CSS"
click at [563, 21] on icon "close" at bounding box center [570, 25] width 15 height 15
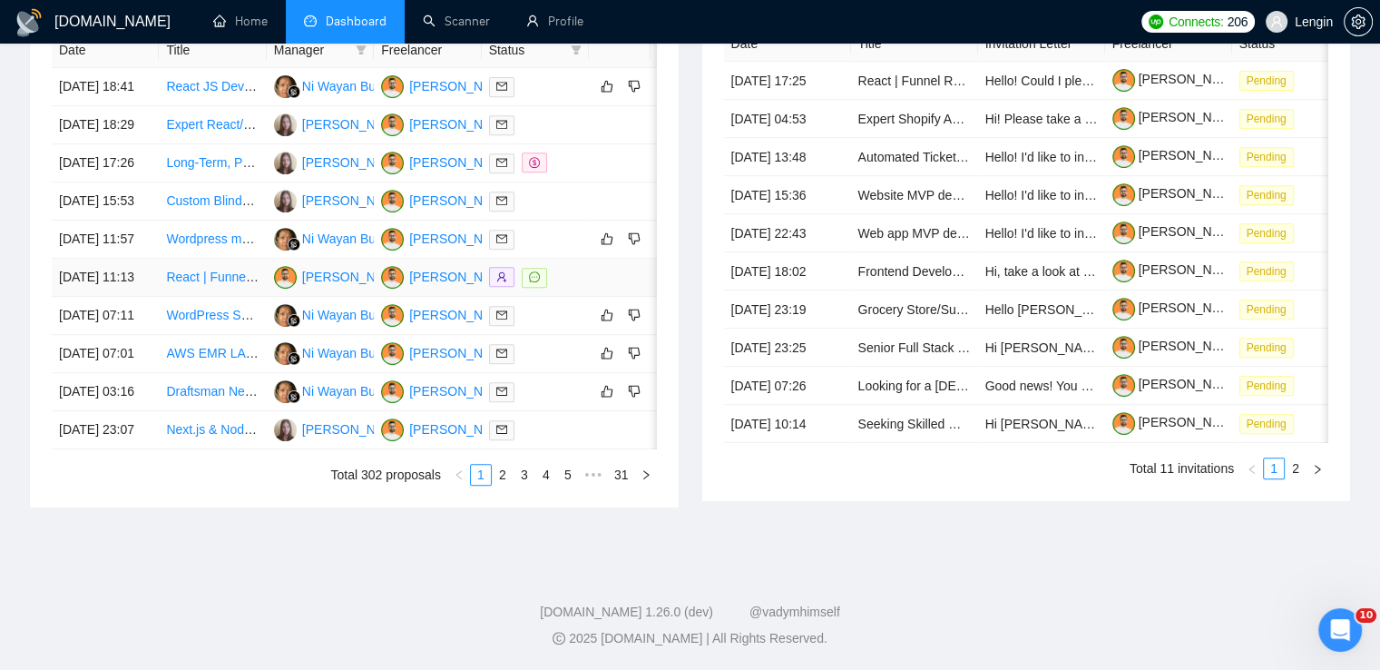
scroll to position [926, 0]
click at [565, 485] on link "5" at bounding box center [568, 475] width 20 height 20
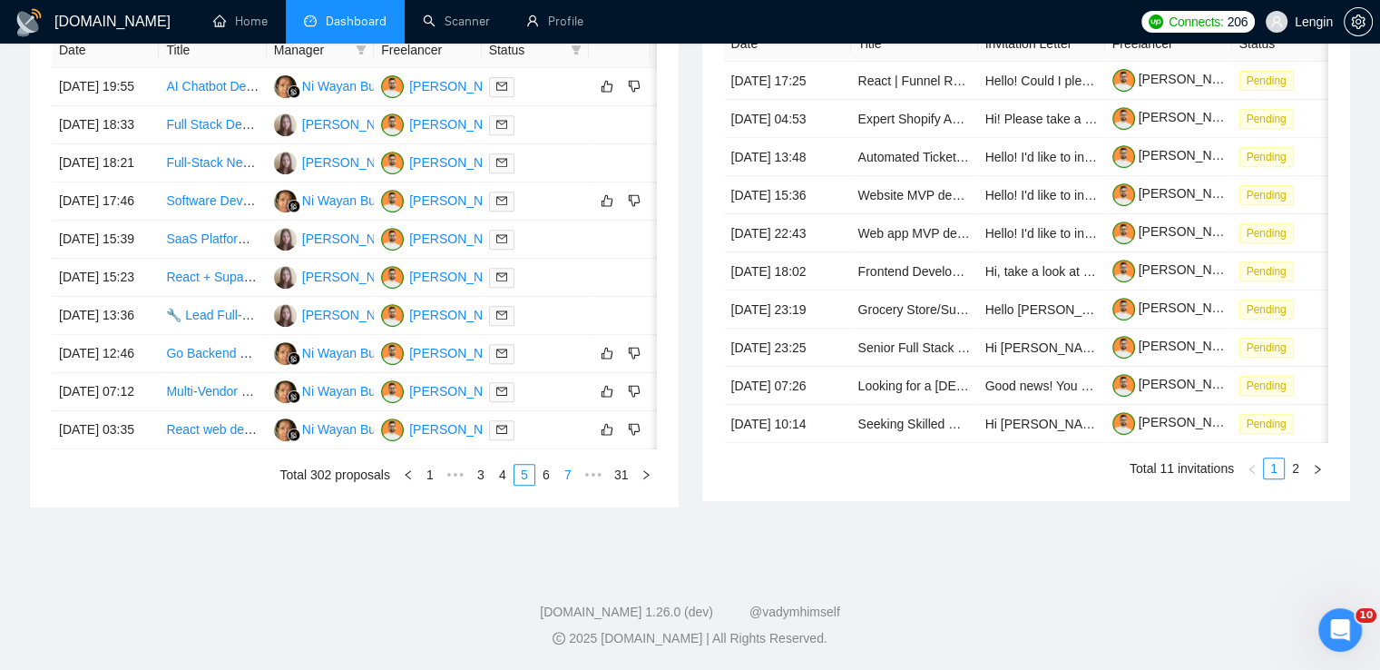
click at [565, 485] on link "7" at bounding box center [568, 475] width 20 height 20
click at [549, 485] on link "8" at bounding box center [546, 475] width 20 height 20
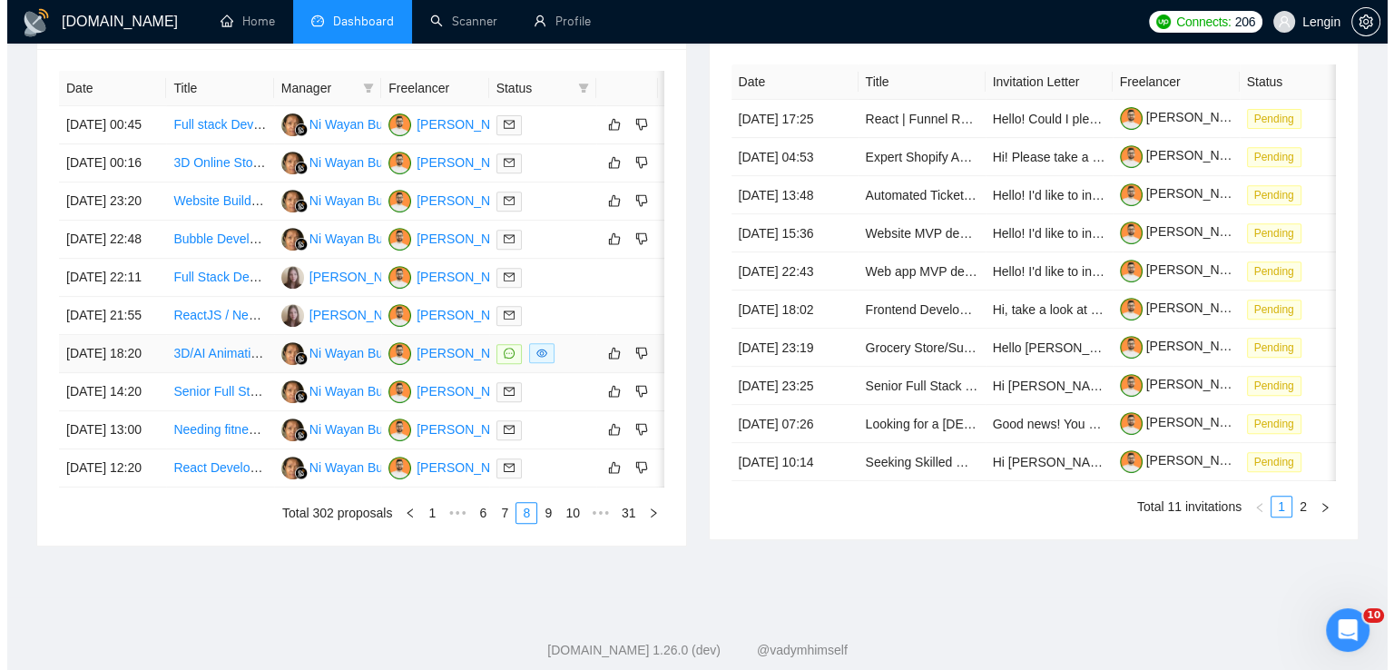
scroll to position [720, 0]
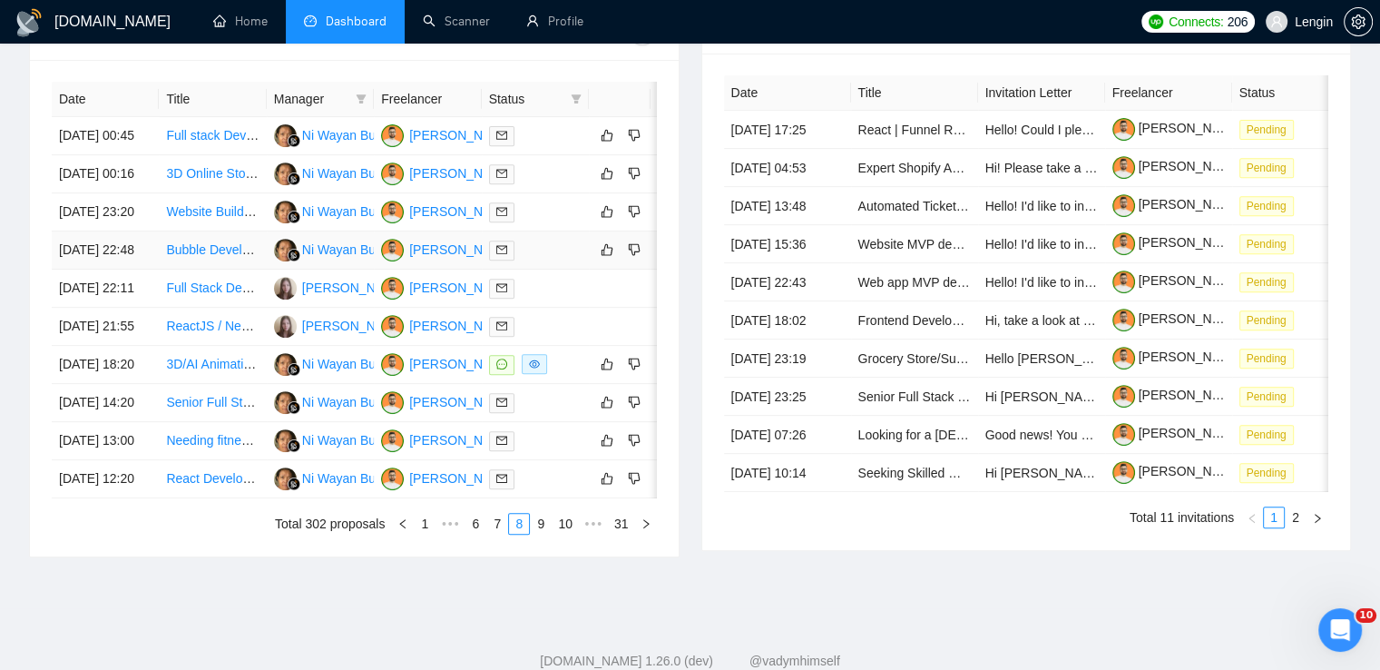
click at [211, 270] on td "Bubble Developer Needed: Build Reliable Mux TUS Video Uploader" at bounding box center [212, 250] width 107 height 38
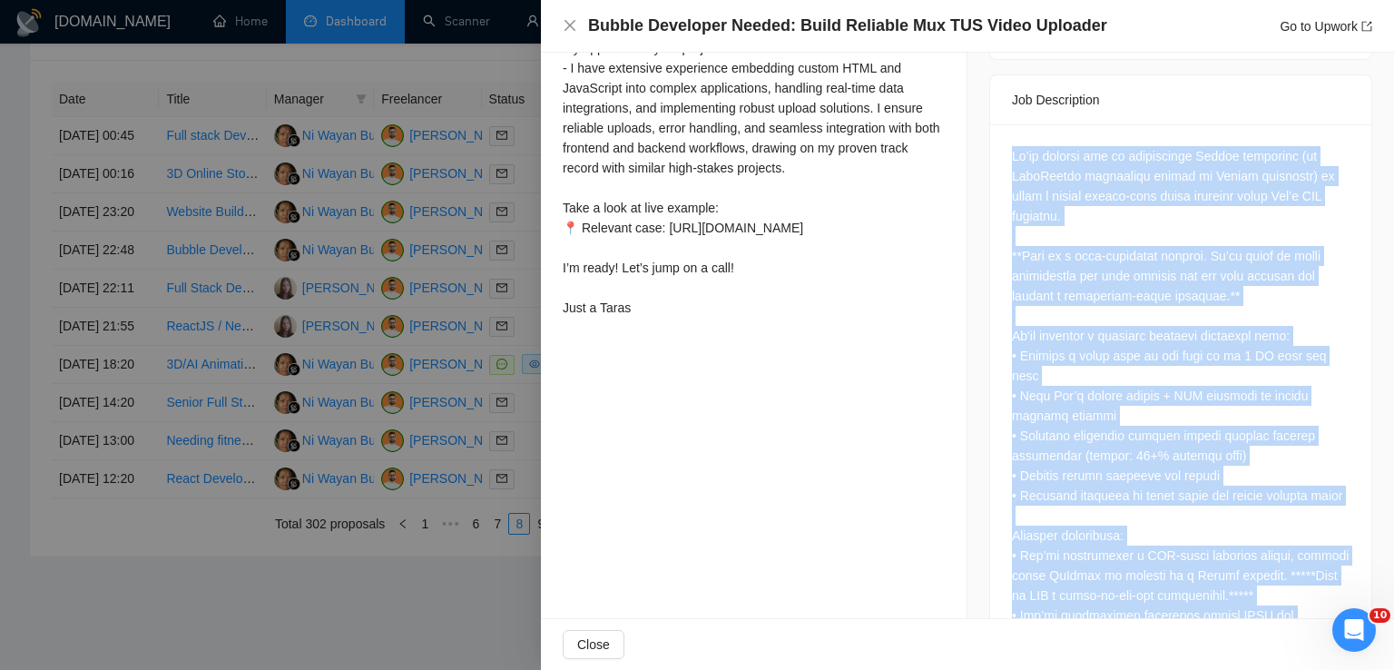
scroll to position [995, 0]
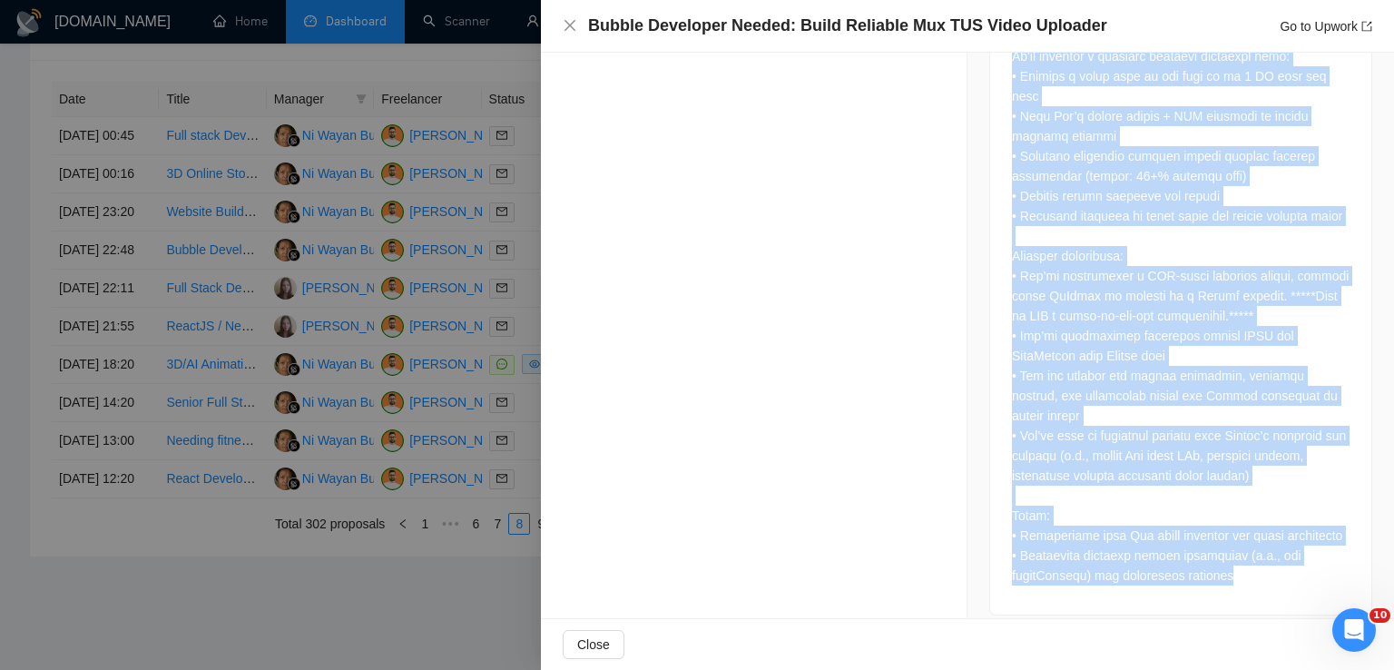
drag, startPoint x: 1006, startPoint y: 270, endPoint x: 1242, endPoint y: 596, distance: 402.2
copy div "We’re looking for an experienced Bubble developer (or JavaScript integrator flu…"
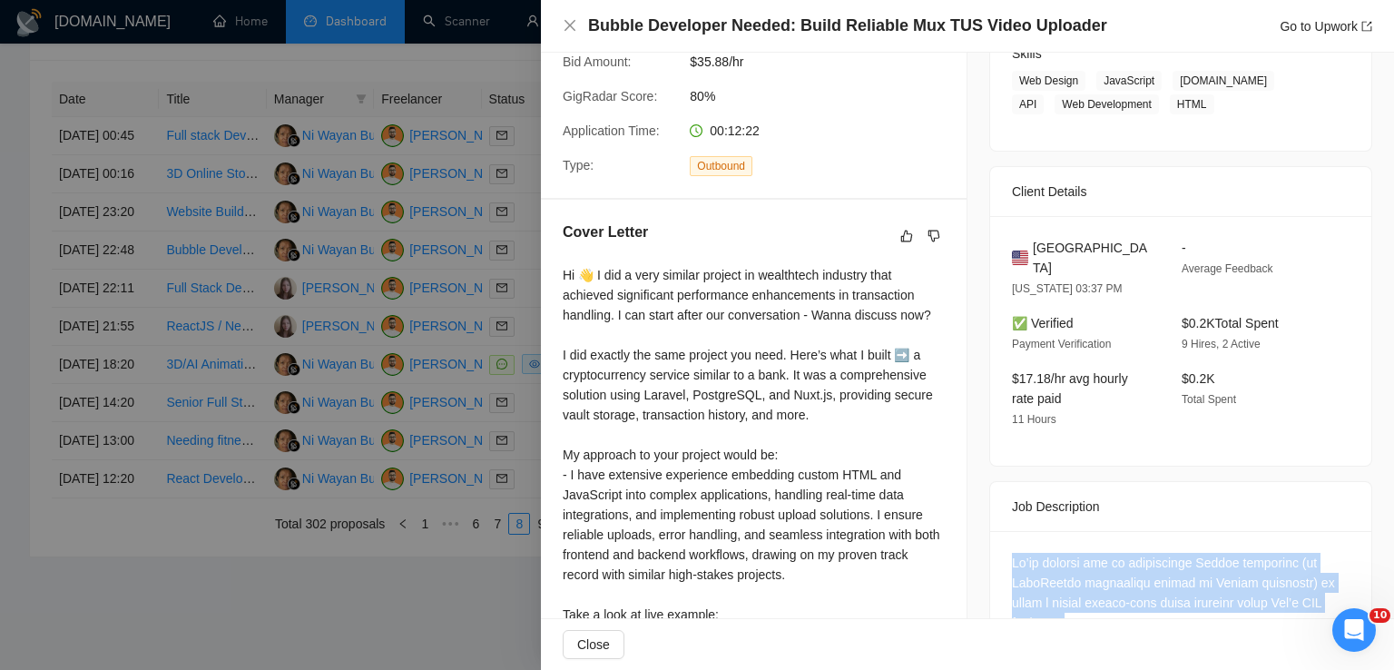
scroll to position [298, 0]
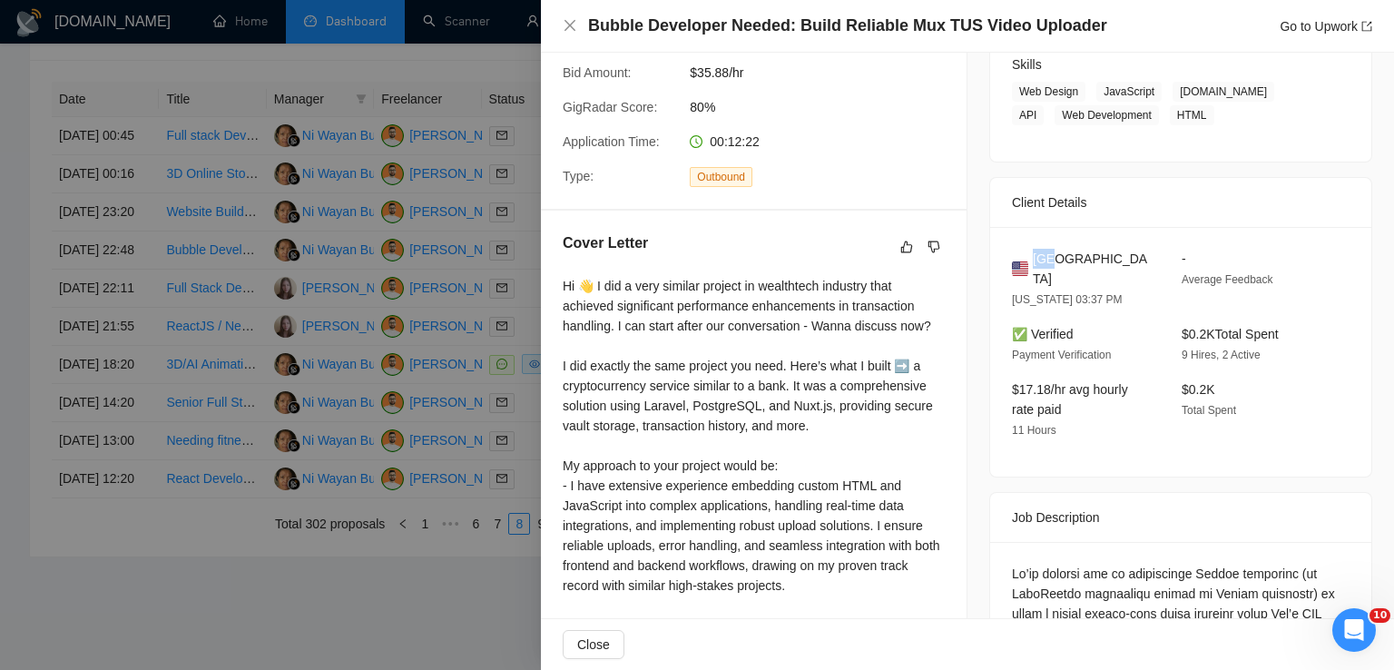
drag, startPoint x: 1054, startPoint y: 255, endPoint x: 1026, endPoint y: 255, distance: 27.2
click at [1026, 255] on div "USA" at bounding box center [1082, 269] width 141 height 40
copy span "USA"
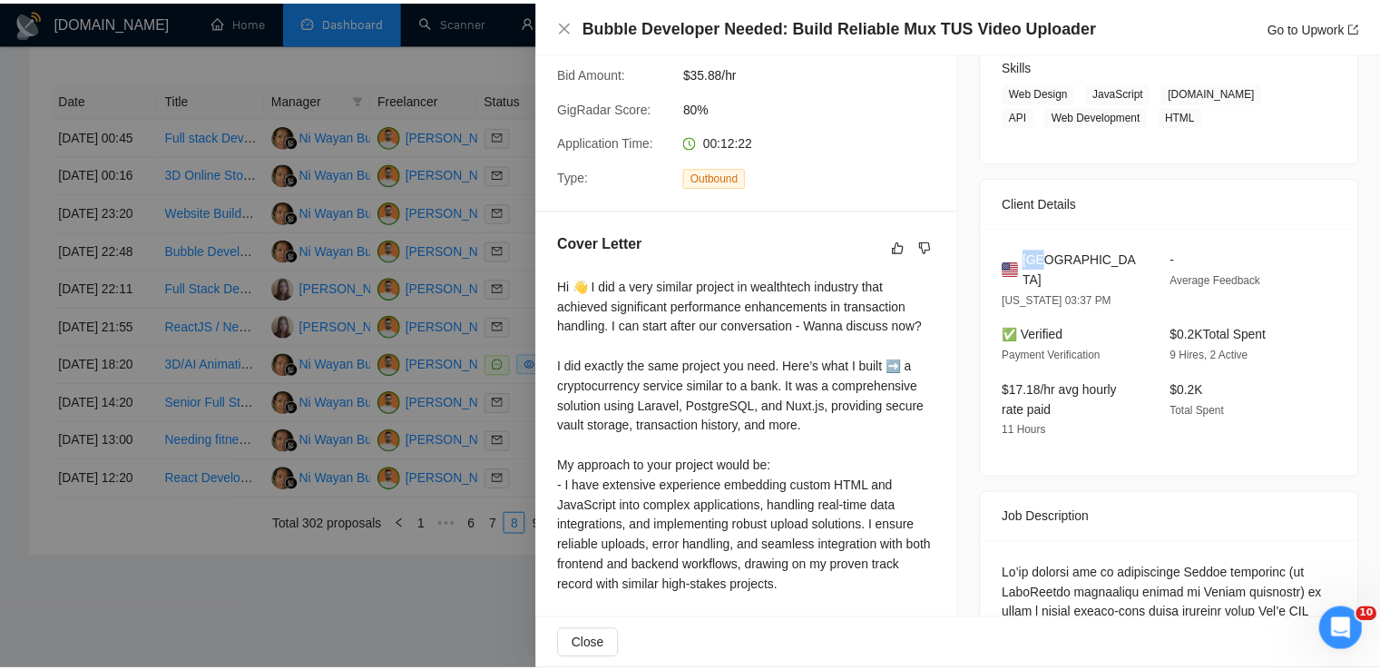
scroll to position [103, 0]
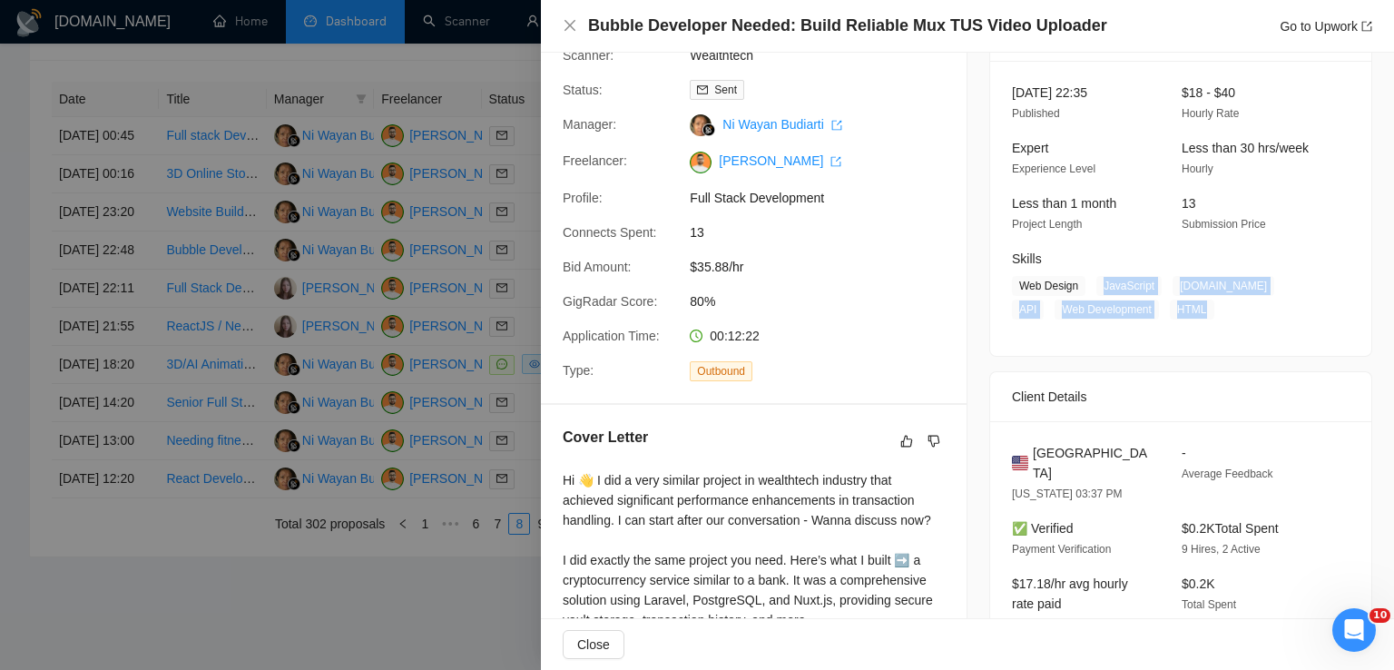
drag, startPoint x: 1153, startPoint y: 315, endPoint x: 1096, endPoint y: 287, distance: 63.7
click at [1096, 287] on span "Web Design JavaScript Bubble.io API Web Development HTML" at bounding box center [1167, 298] width 310 height 44
drag, startPoint x: 1070, startPoint y: 285, endPoint x: 1012, endPoint y: 278, distance: 58.5
click at [1012, 278] on span "Web Design" at bounding box center [1049, 286] width 74 height 20
click at [573, 22] on icon "close" at bounding box center [570, 25] width 15 height 15
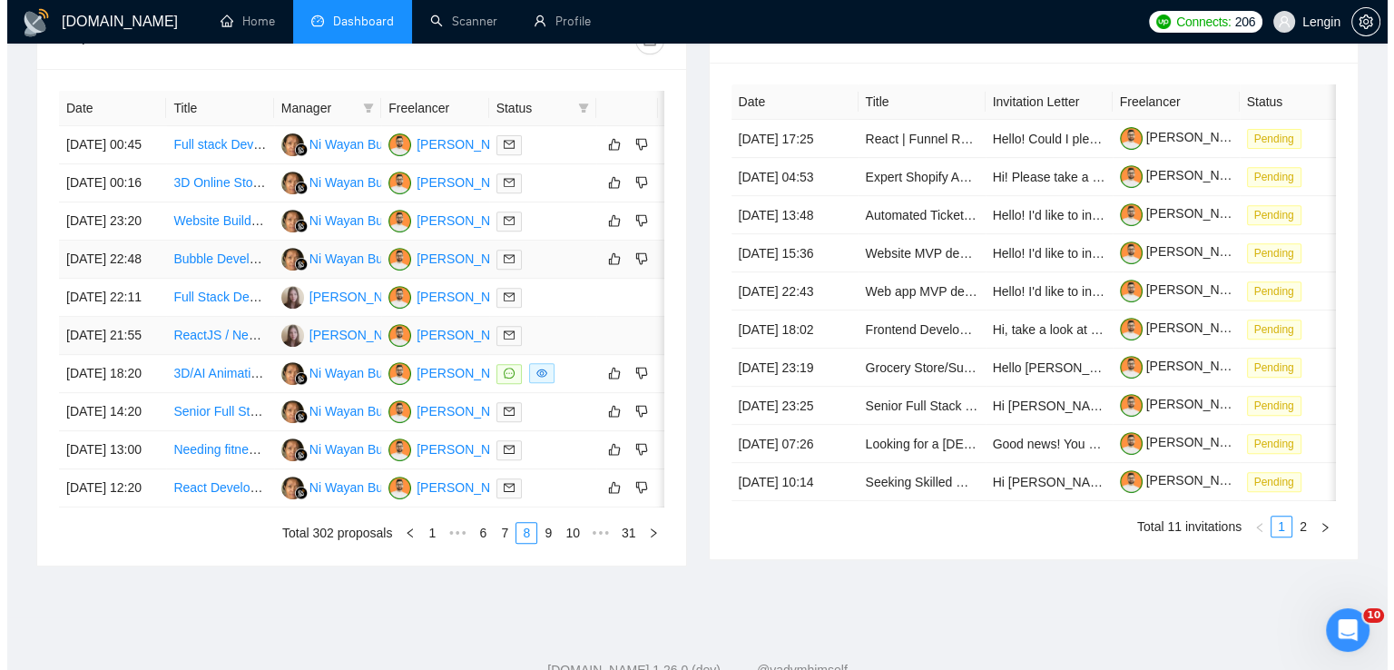
scroll to position [710, 0]
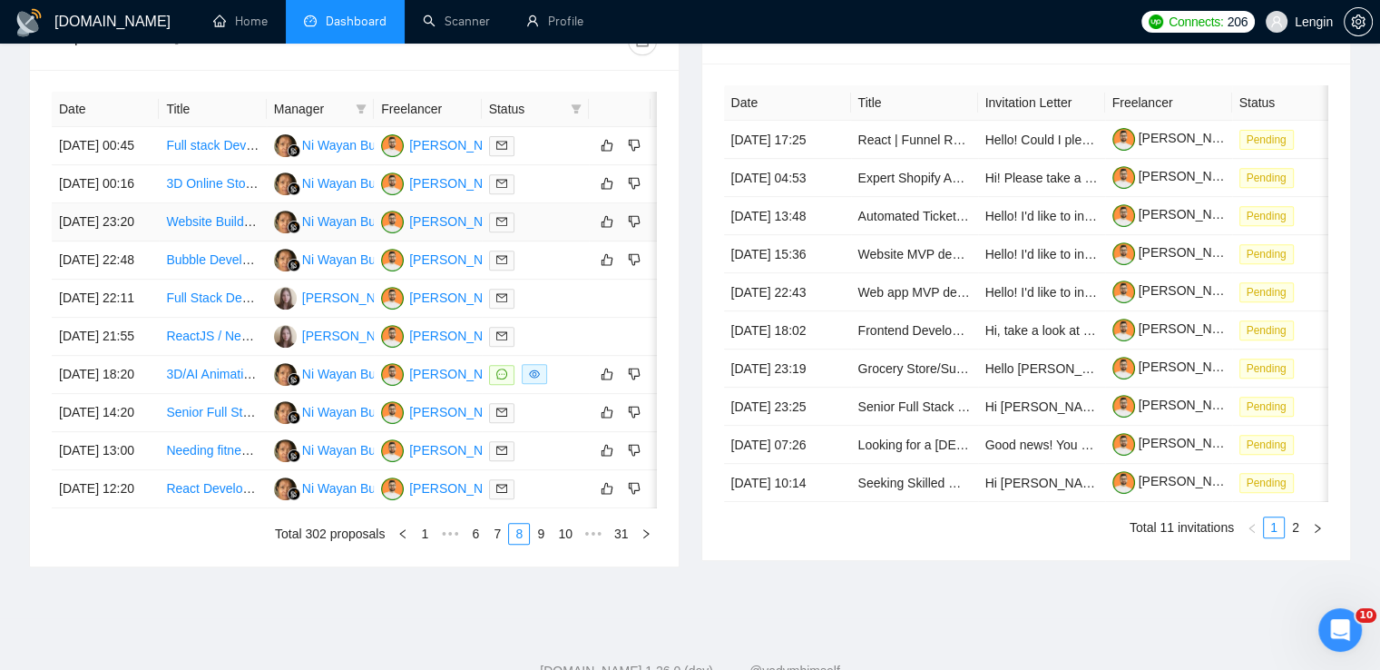
click at [232, 241] on td "Website Builder with WordPress, GoHighLevel, and Kajabi Expertise" at bounding box center [212, 222] width 107 height 38
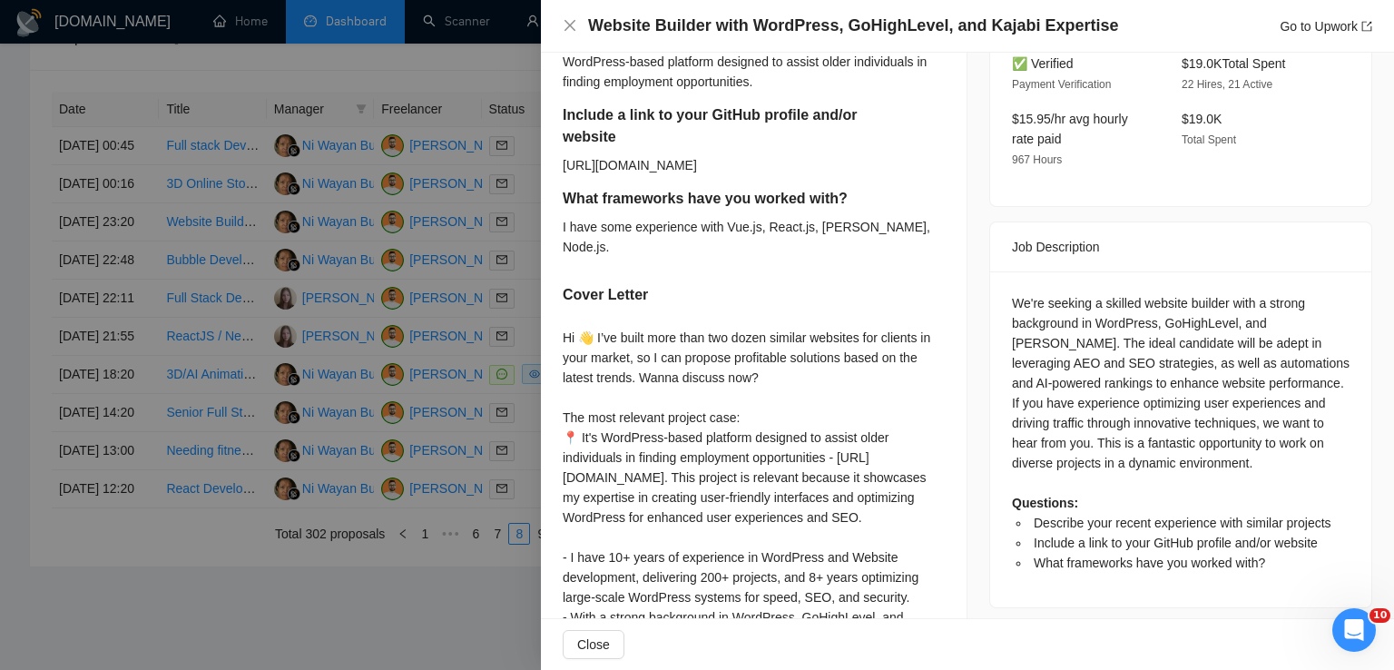
scroll to position [591, 0]
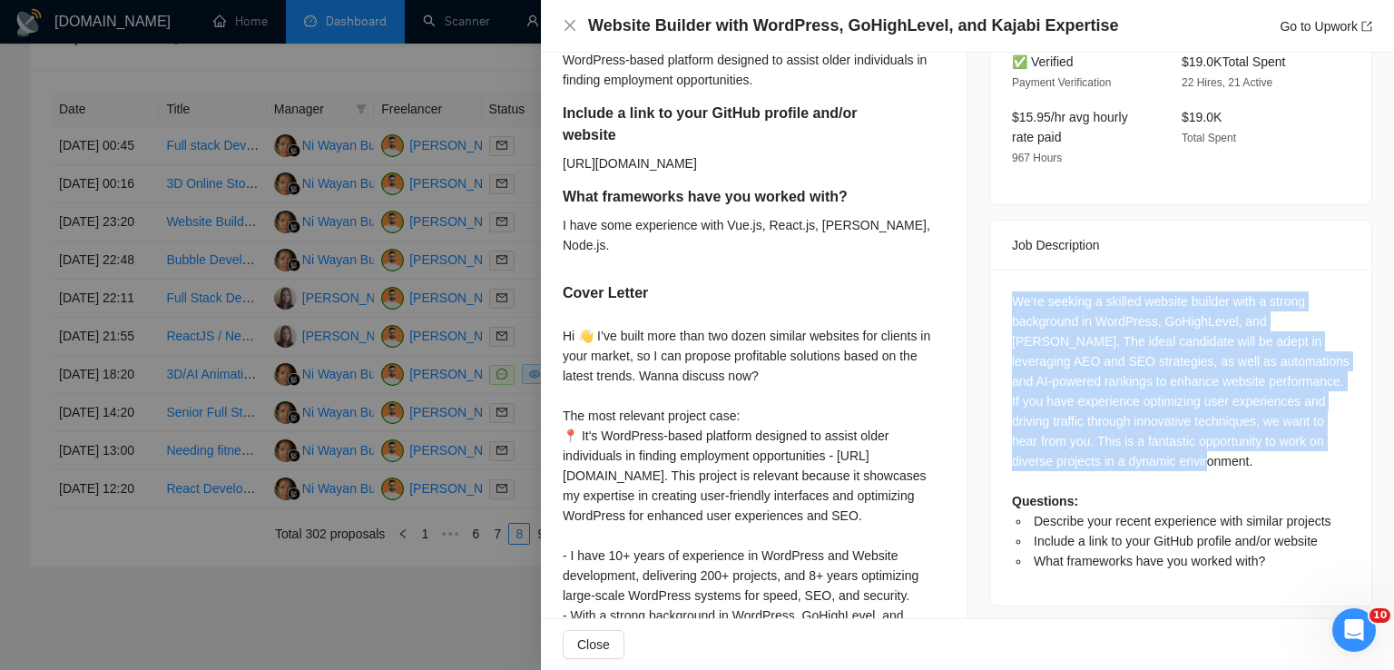
drag, startPoint x: 1007, startPoint y: 262, endPoint x: 1204, endPoint y: 423, distance: 254.1
click at [1204, 423] on div "We're seeking a skilled website builder with a strong background in WordPress, …" at bounding box center [1181, 430] width 338 height 279
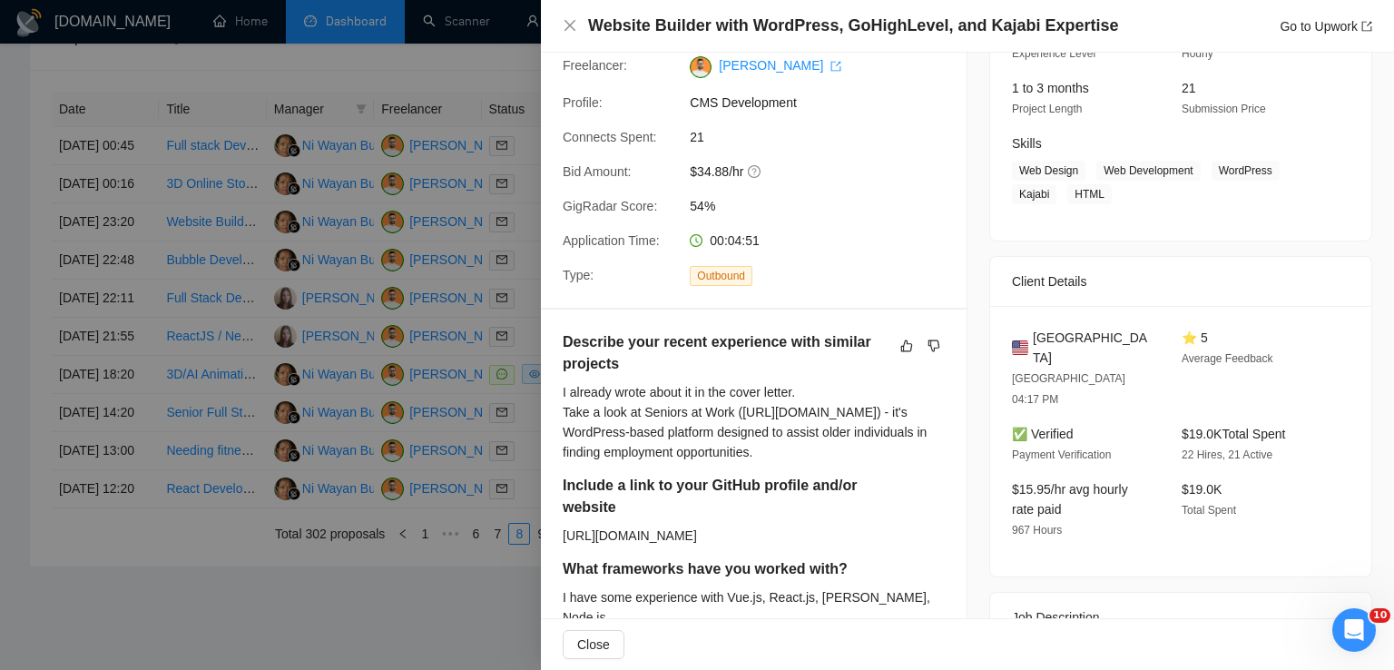
scroll to position [206, 0]
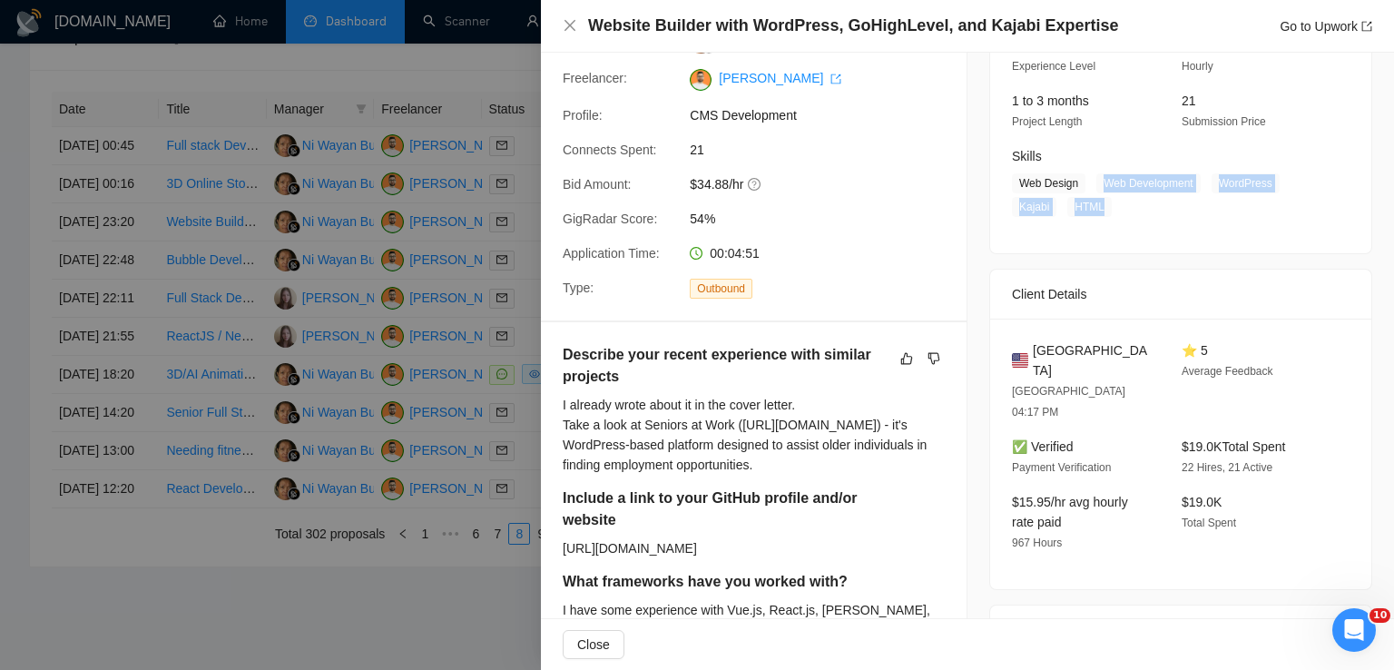
drag, startPoint x: 1093, startPoint y: 186, endPoint x: 1094, endPoint y: 198, distance: 11.9
click at [1094, 198] on span "Web Design Web Development WordPress Kajabi HTML" at bounding box center [1167, 195] width 310 height 44
